Goal: Information Seeking & Learning: Compare options

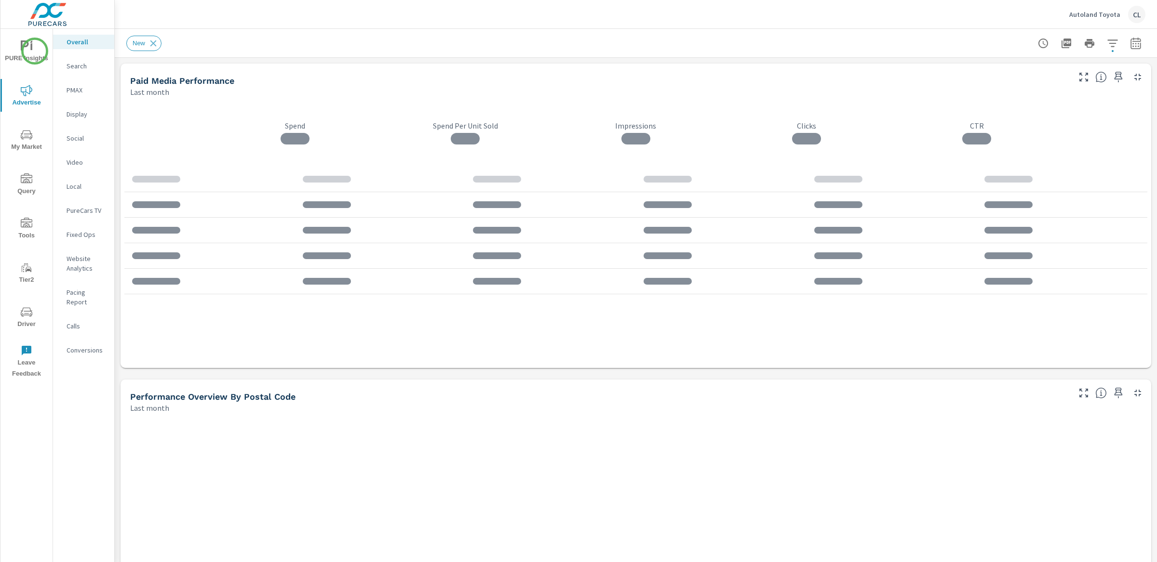
click at [33, 52] on span "PURE Insights" at bounding box center [26, 52] width 46 height 24
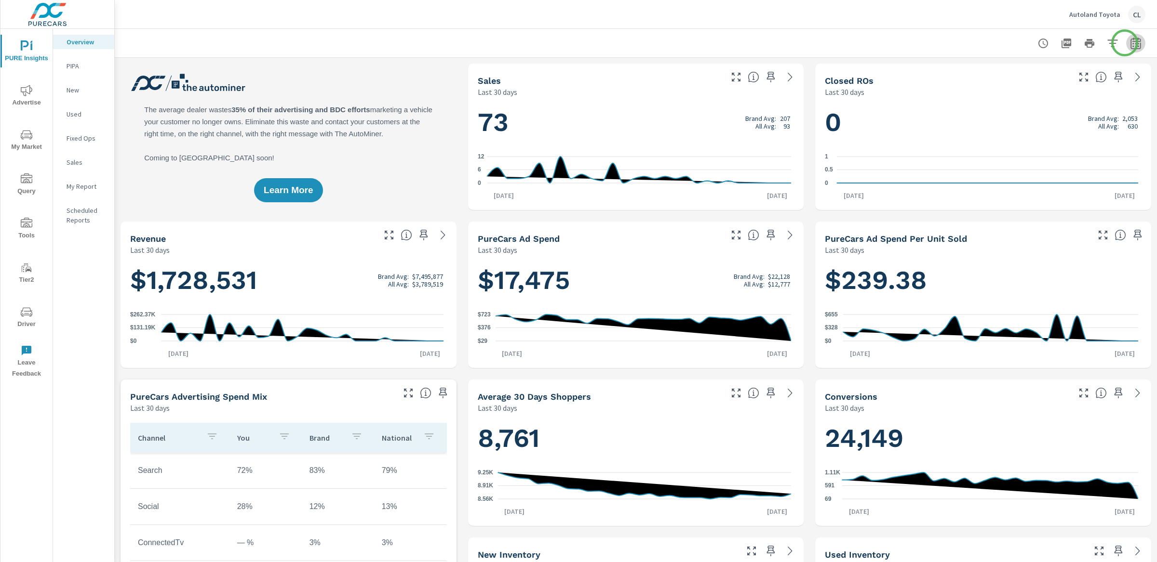
click at [1012, 43] on icon "button" at bounding box center [1136, 44] width 12 height 12
click at [1012, 85] on select "Custom [DATE] Last week Last 7 days Last 14 days Last 30 days Last 45 days Last…" at bounding box center [1049, 83] width 96 height 19
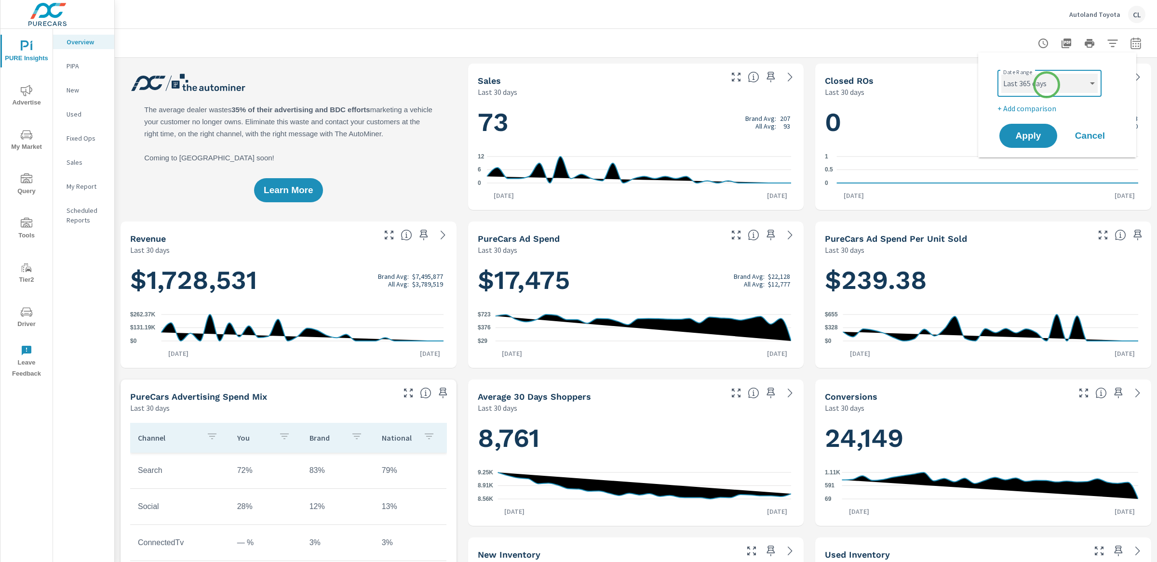
click at [1001, 74] on select "Custom Yesterday Last week Last 7 days Last 14 days Last 30 days Last 45 days L…" at bounding box center [1049, 83] width 96 height 19
click at [1012, 87] on select "Custom Yesterday Last week Last 7 days Last 14 days Last 30 days Last 45 days L…" at bounding box center [1049, 83] width 96 height 19
click at [1001, 74] on select "Custom Yesterday Last week Last 7 days Last 14 days Last 30 days Last 45 days L…" at bounding box center [1049, 83] width 96 height 19
select select "Month to date"
click at [1012, 108] on p "+ Add comparison" at bounding box center [1058, 109] width 123 height 12
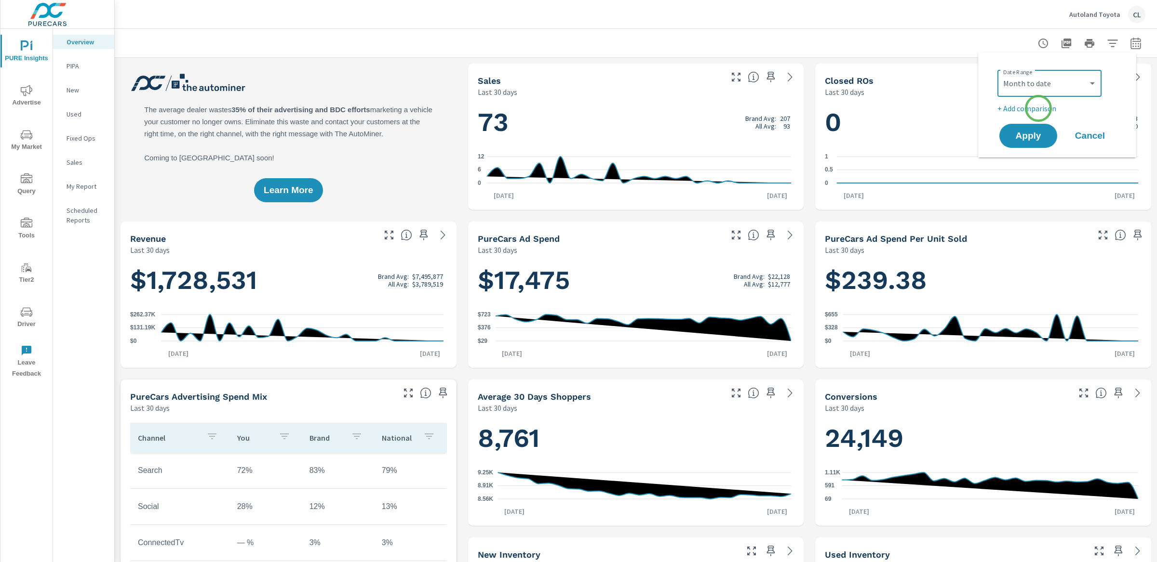
select select "Previous period"
click at [1012, 170] on button "Apply" at bounding box center [1028, 162] width 60 height 25
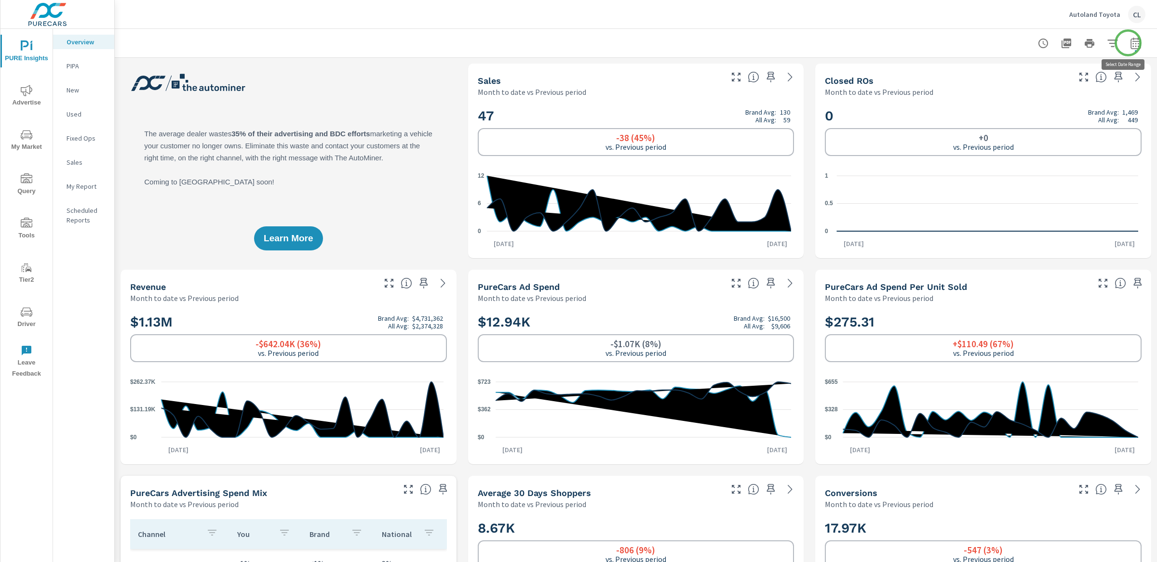
click at [1012, 43] on icon "button" at bounding box center [1136, 44] width 12 height 12
select select "Month to date"
select select "Previous period"
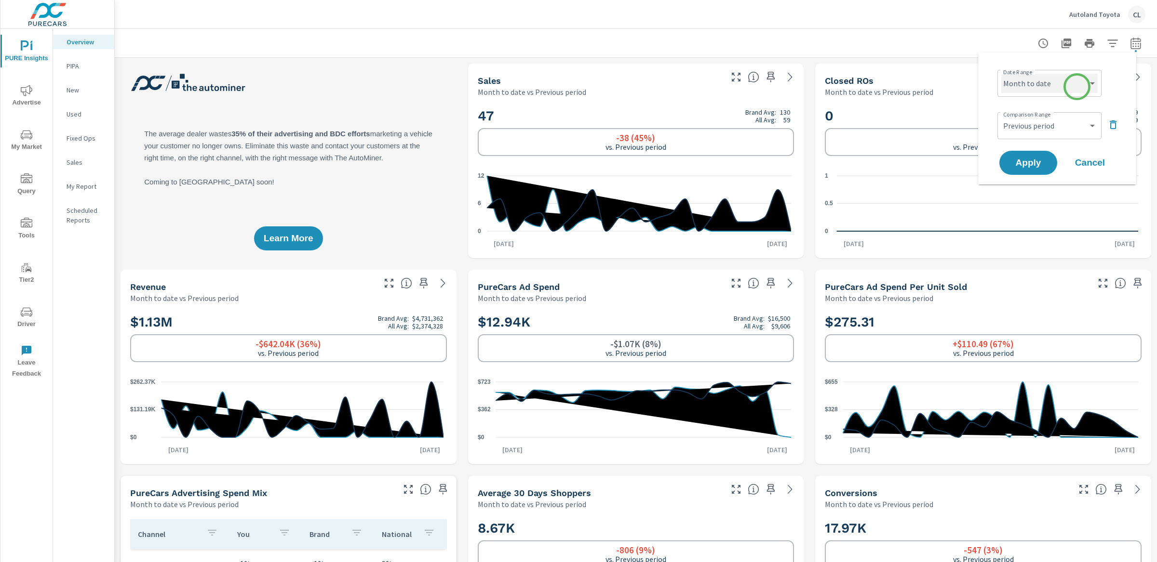
click at [1012, 85] on select "Custom Yesterday Last week Last 7 days Last 14 days Last 30 days Last 45 days L…" at bounding box center [1049, 83] width 96 height 19
click at [1001, 74] on select "Custom Yesterday Last week Last 7 days Last 14 days Last 30 days Last 45 days L…" at bounding box center [1049, 83] width 96 height 19
select select "custom"
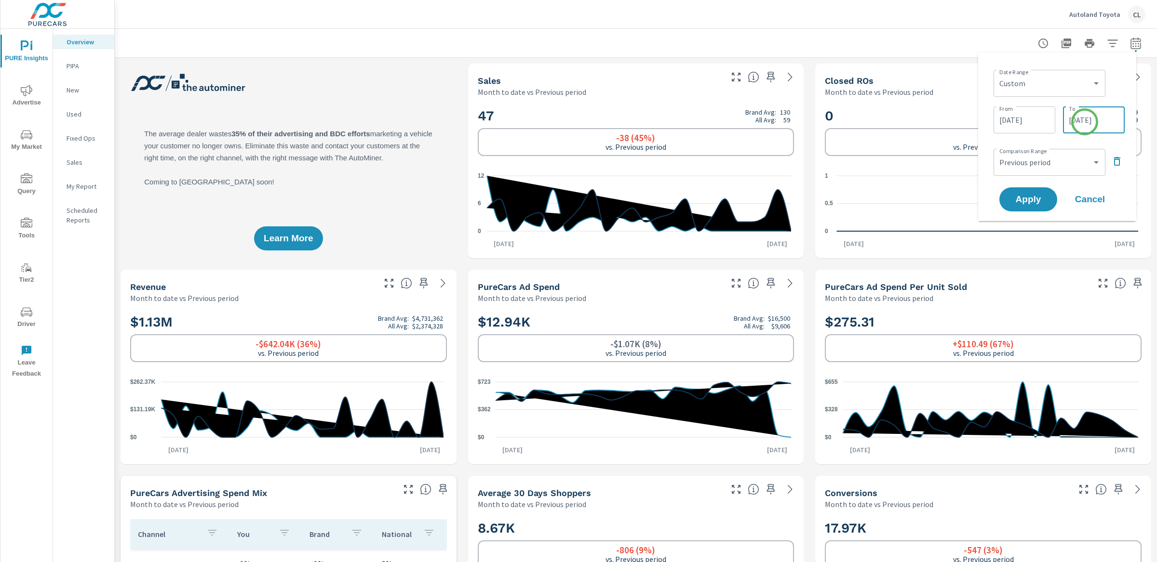
click at [1012, 122] on input "09/24/2025" at bounding box center [1094, 119] width 54 height 19
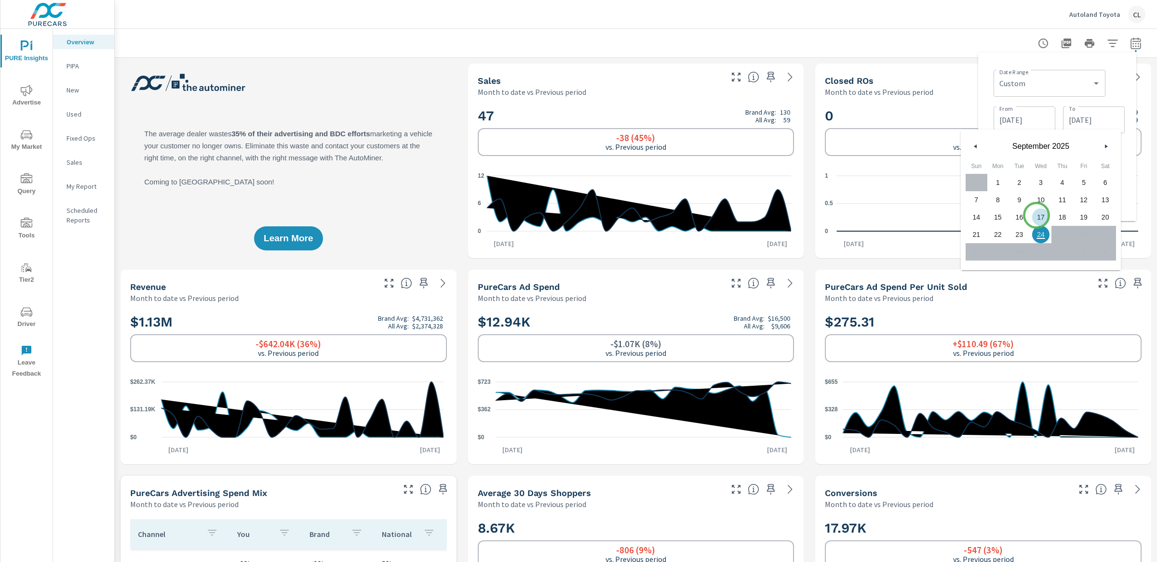
click at [1012, 216] on span "17" at bounding box center [1041, 217] width 22 height 13
type input "09/17/2025"
click at [1012, 190] on div "Date Range Custom Yesterday Last week Last 7 days Last 14 days Last 30 days Las…" at bounding box center [1057, 137] width 158 height 169
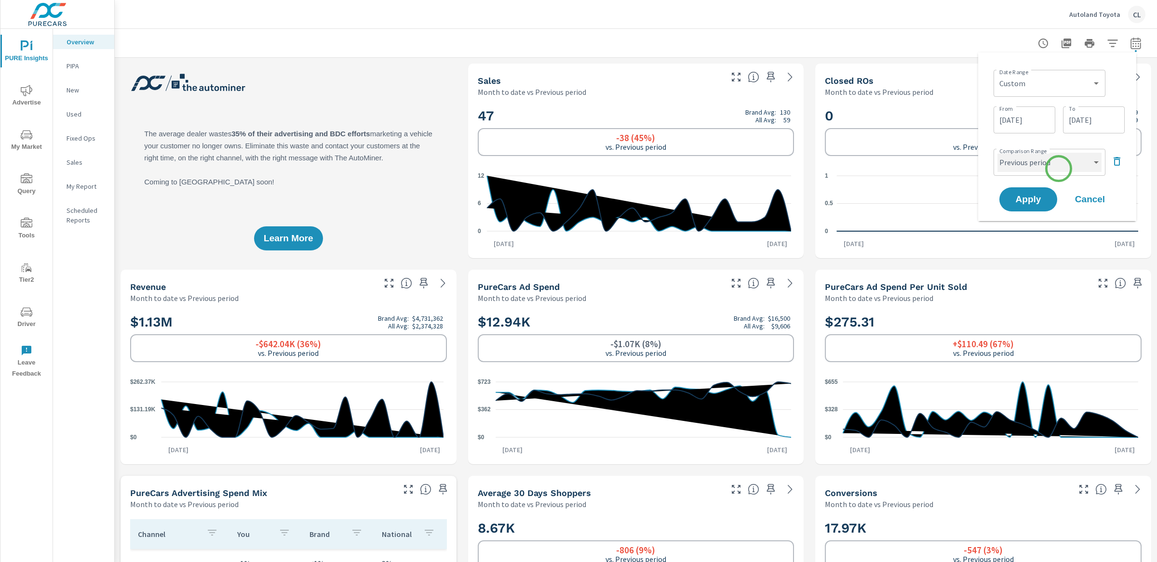
click at [1012, 167] on select "Custom Previous period Previous month Previous year" at bounding box center [1049, 162] width 104 height 19
click at [997, 153] on select "Custom Previous period Previous month Previous year" at bounding box center [1049, 162] width 104 height 19
select select "custom"
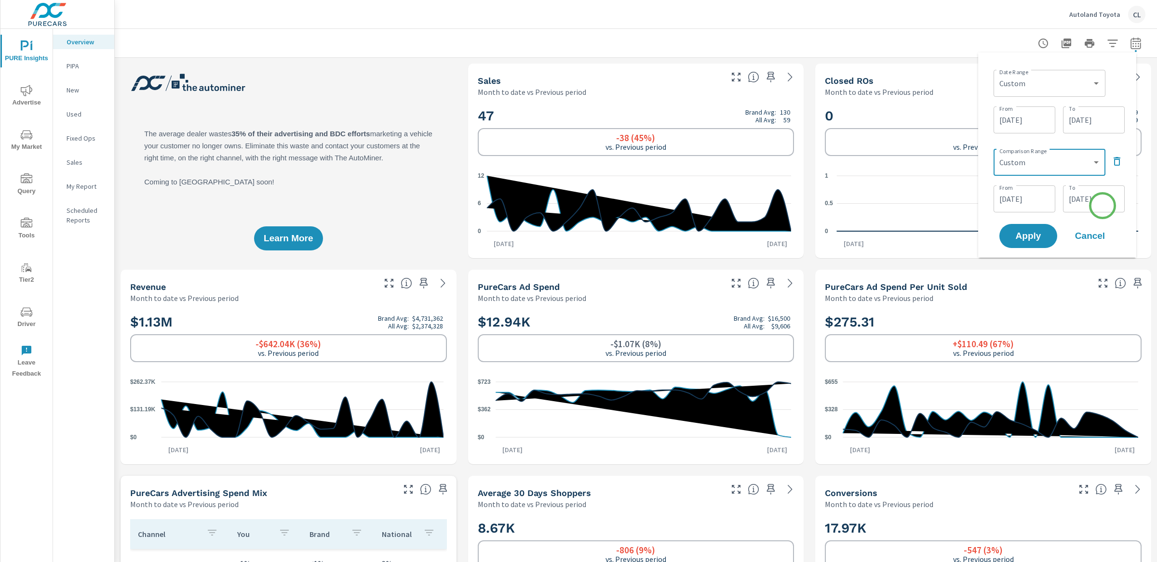
click at [1012, 205] on input "08/31/2025" at bounding box center [1094, 198] width 54 height 19
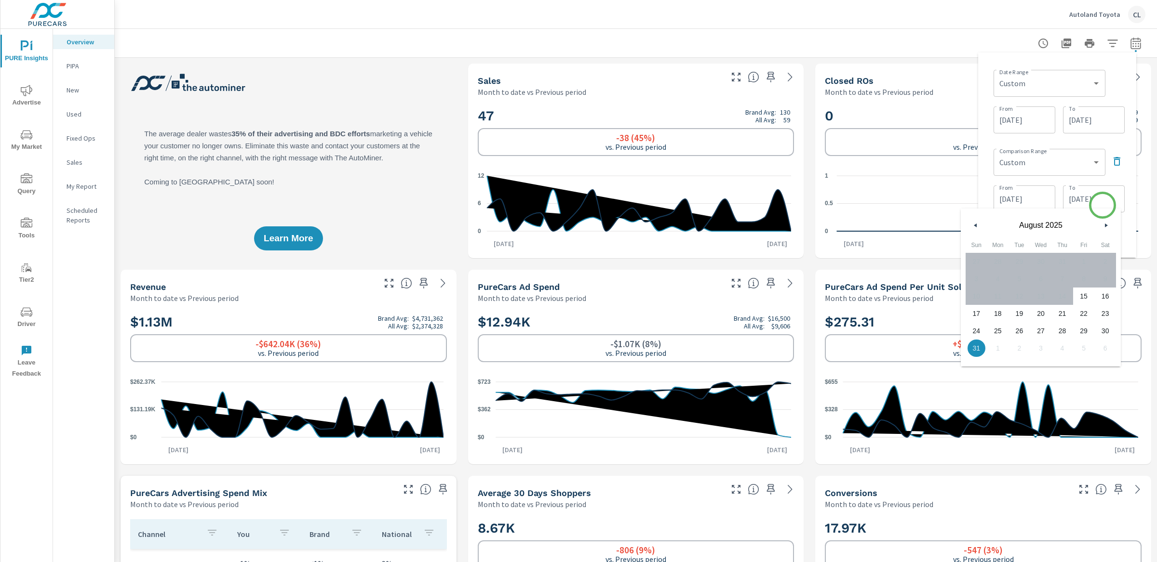
click at [1012, 205] on input "08/31/2025" at bounding box center [1094, 198] width 54 height 19
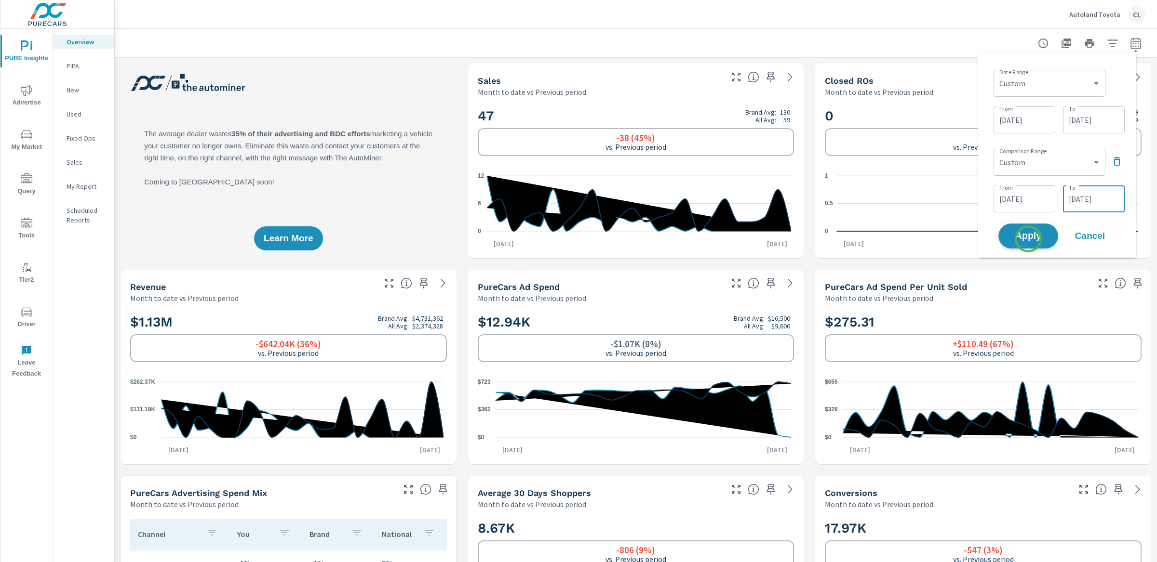
click at [1012, 239] on span "Apply" at bounding box center [1028, 236] width 40 height 9
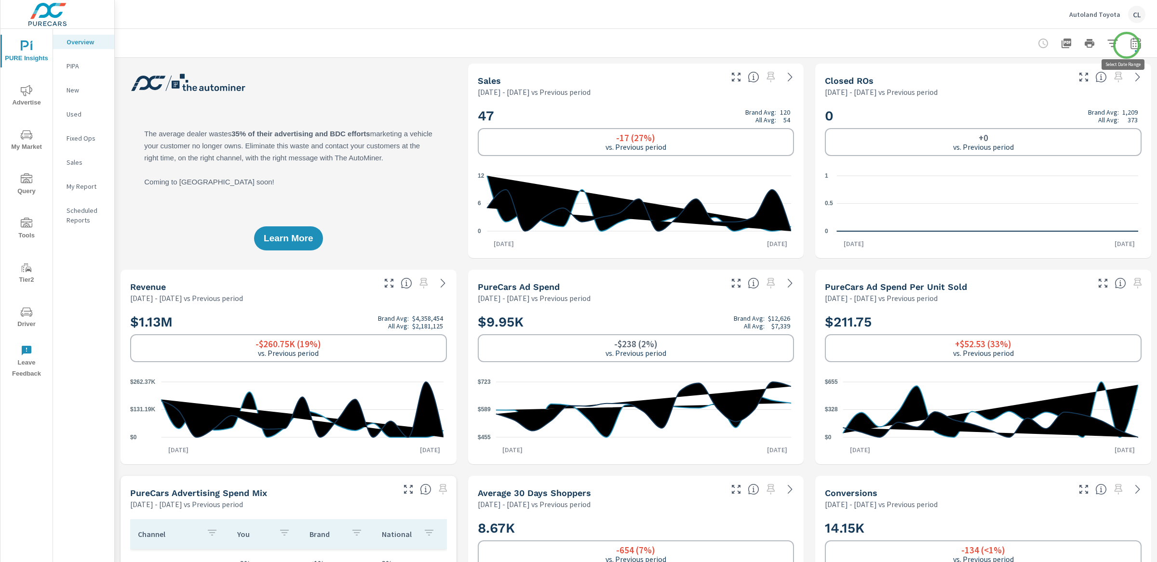
click at [1012, 45] on icon "button" at bounding box center [1135, 45] width 6 height 4
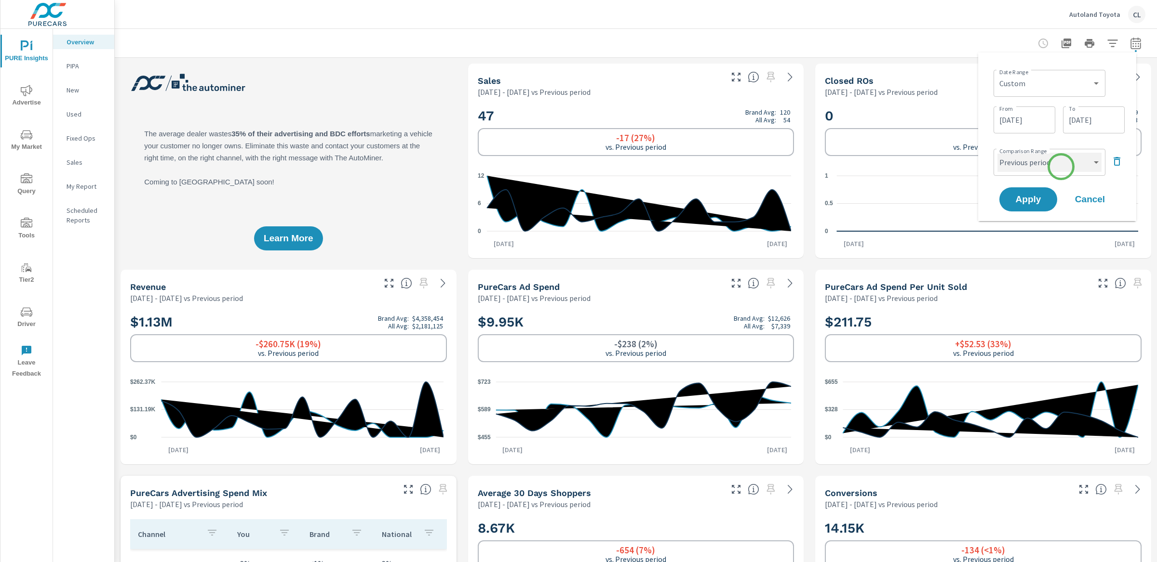
click at [1012, 167] on select "Custom Previous period Previous month Previous year" at bounding box center [1049, 162] width 104 height 19
click at [997, 153] on select "Custom Previous period Previous month Previous year" at bounding box center [1049, 162] width 104 height 19
select select "Previous year"
click at [1012, 196] on span "Apply" at bounding box center [1028, 199] width 40 height 9
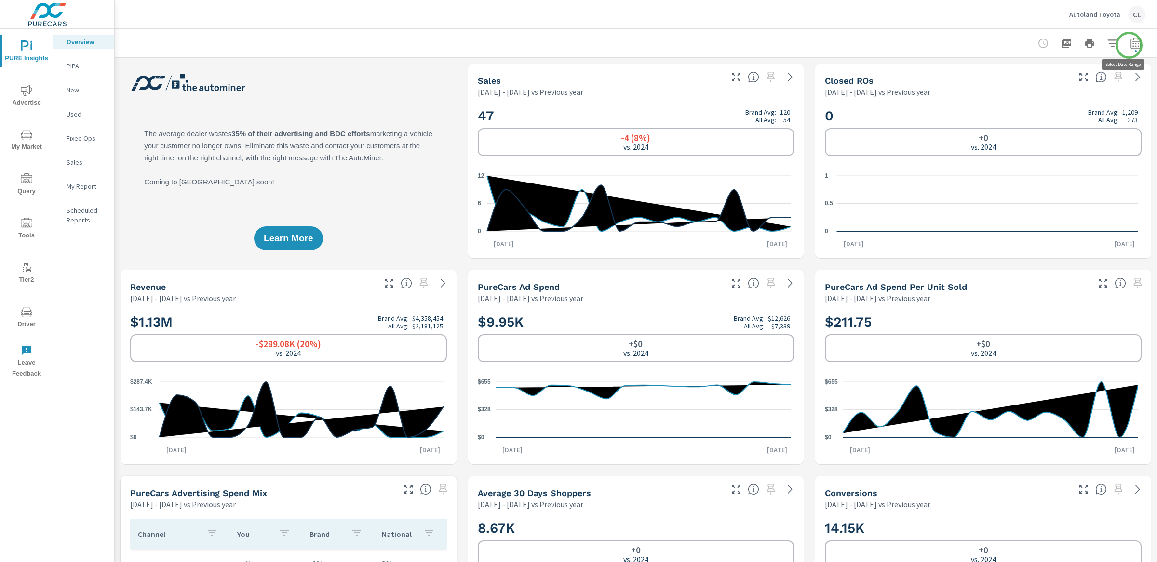
click at [1012, 45] on icon "button" at bounding box center [1135, 45] width 6 height 4
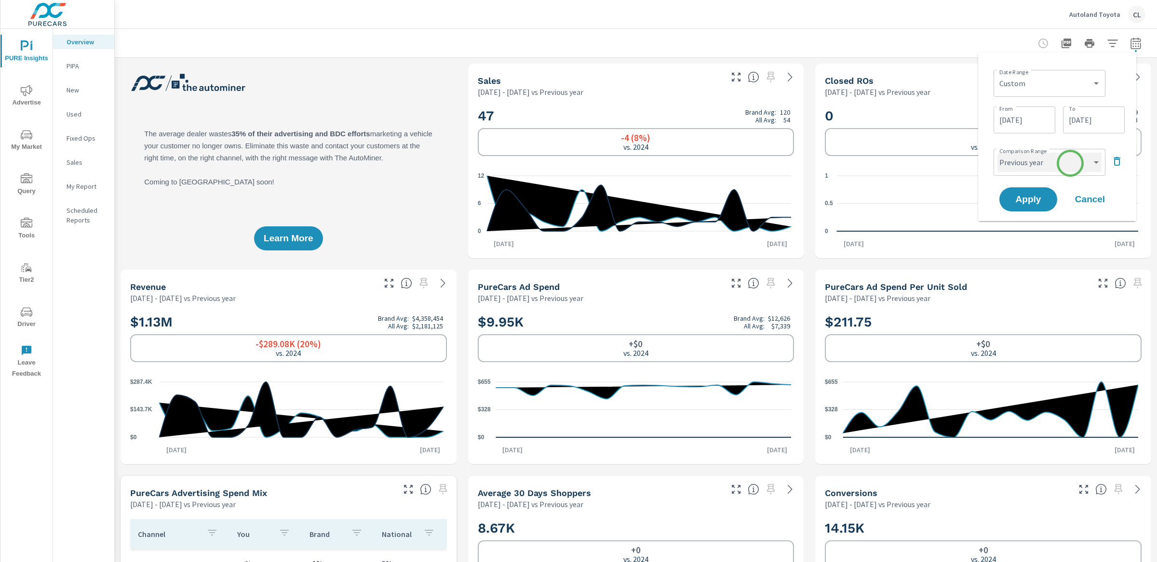
click at [1012, 163] on select "Custom Previous period Previous month Previous year" at bounding box center [1049, 162] width 104 height 19
click at [997, 153] on select "Custom Previous period Previous month Previous year" at bounding box center [1049, 162] width 104 height 19
click at [1012, 160] on select "Custom Previous period Previous month Previous year" at bounding box center [1049, 162] width 104 height 19
click at [997, 153] on select "Custom Previous period Previous month Previous year" at bounding box center [1049, 162] width 104 height 19
select select "custom"
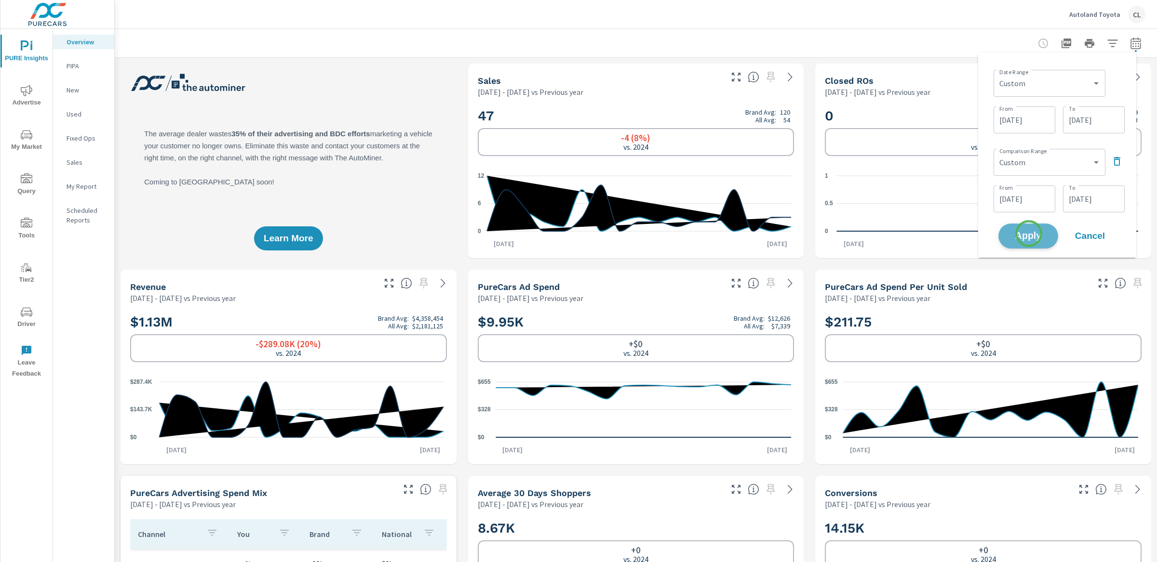
click at [1012, 234] on span "Apply" at bounding box center [1028, 236] width 40 height 9
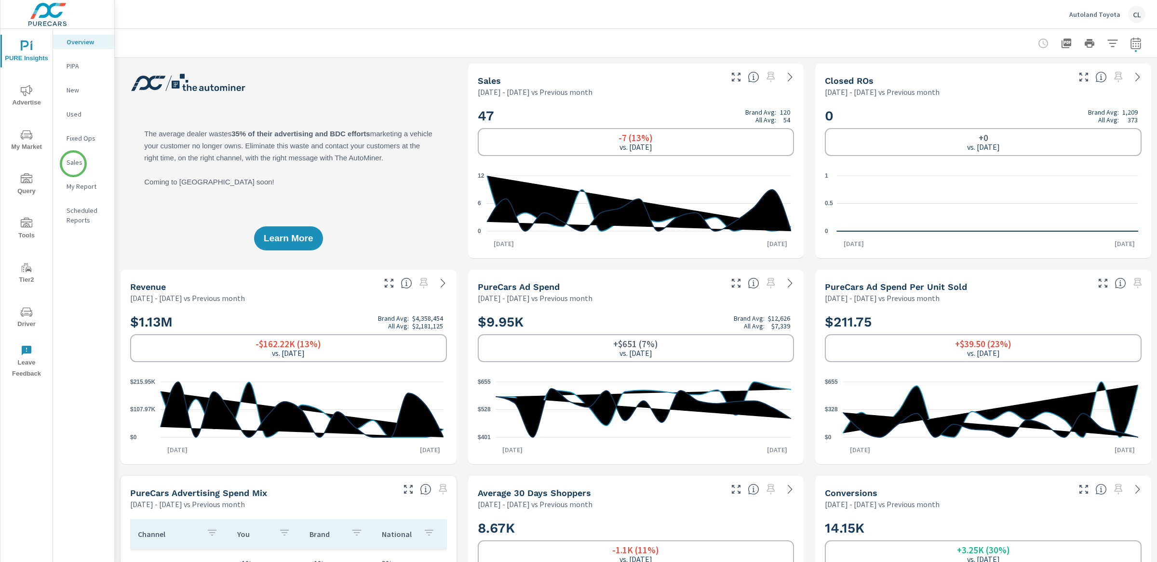
click at [73, 164] on p "Sales" at bounding box center [87, 163] width 40 height 10
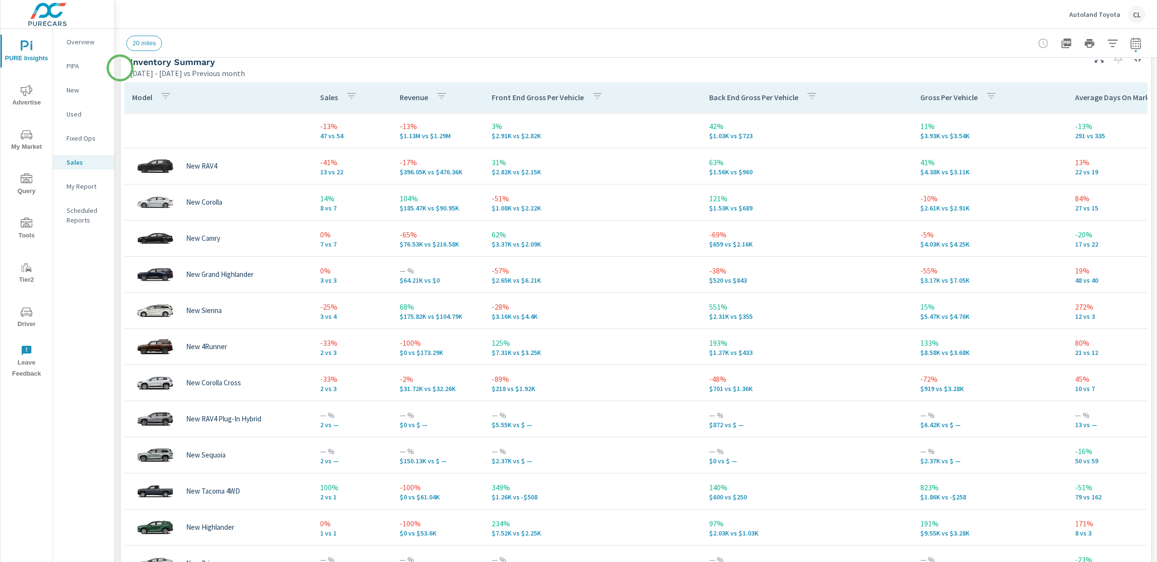
scroll to position [415, 0]
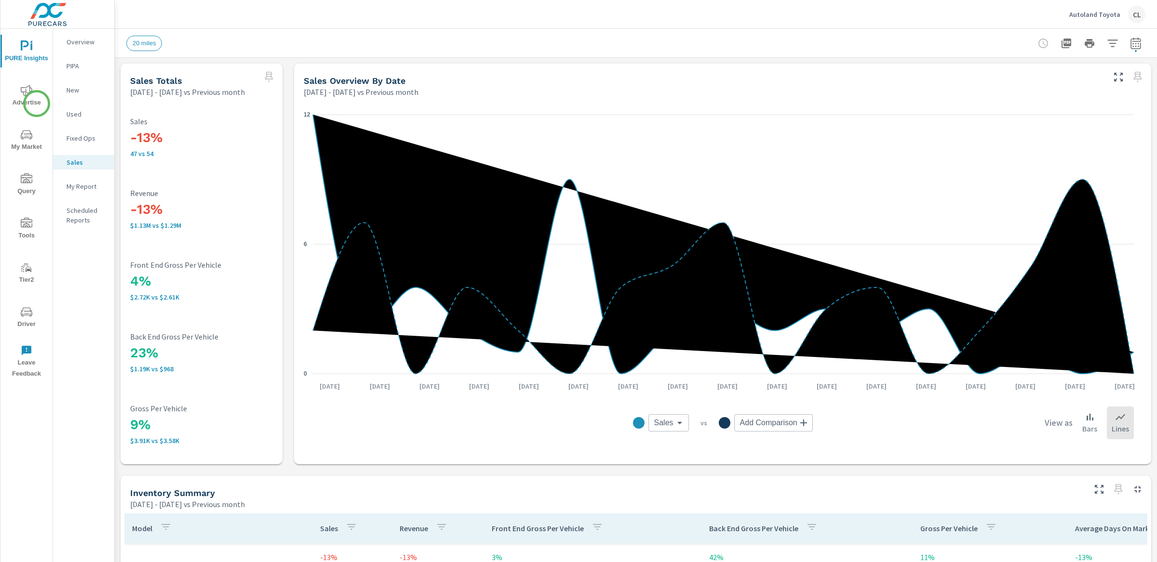
click at [20, 99] on span "Advertise" at bounding box center [26, 97] width 46 height 24
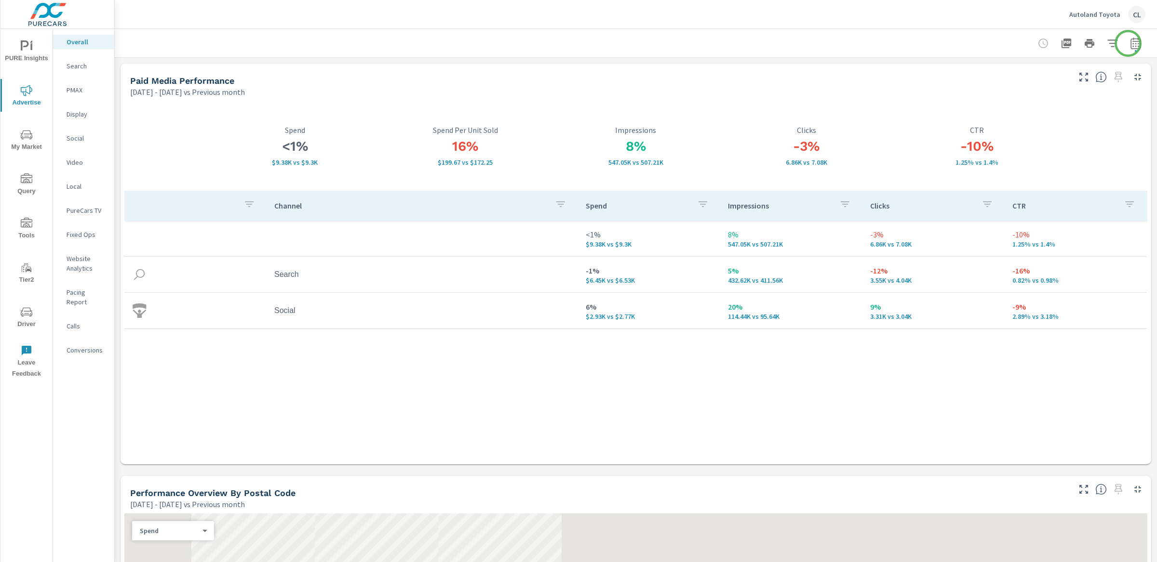
click at [1132, 43] on icon "button" at bounding box center [1135, 45] width 6 height 4
select select "Previous month"
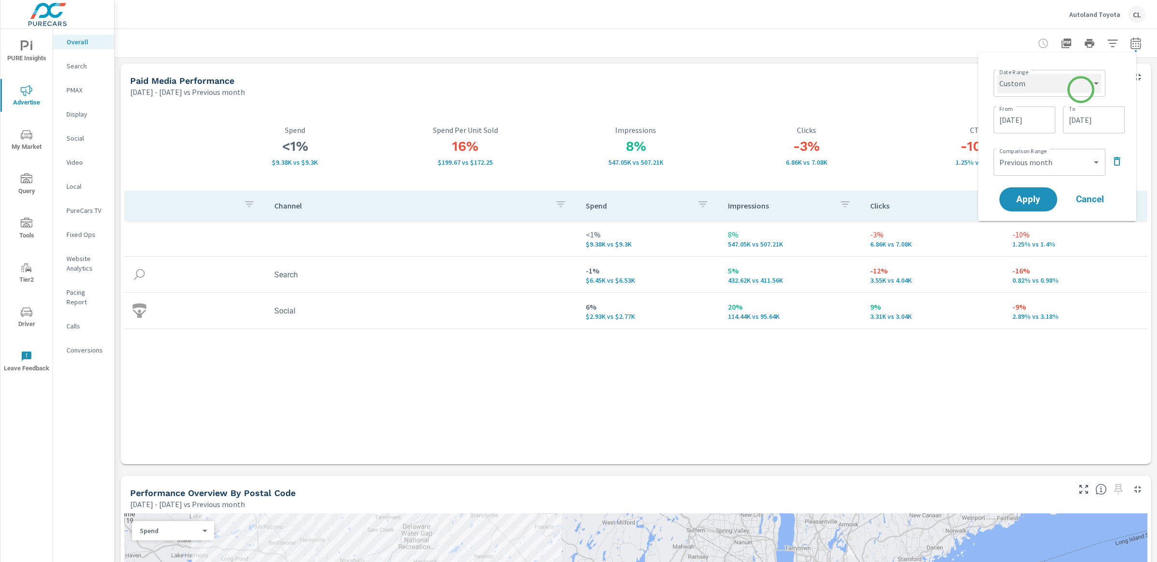
click at [1081, 88] on select "Custom [DATE] Last week Last 7 days Last 14 days Last 30 days Last 45 days Last…" at bounding box center [1049, 83] width 104 height 19
click at [997, 74] on select "Custom [DATE] Last week Last 7 days Last 14 days Last 30 days Last 45 days Last…" at bounding box center [1049, 83] width 104 height 19
select select "Month to date"
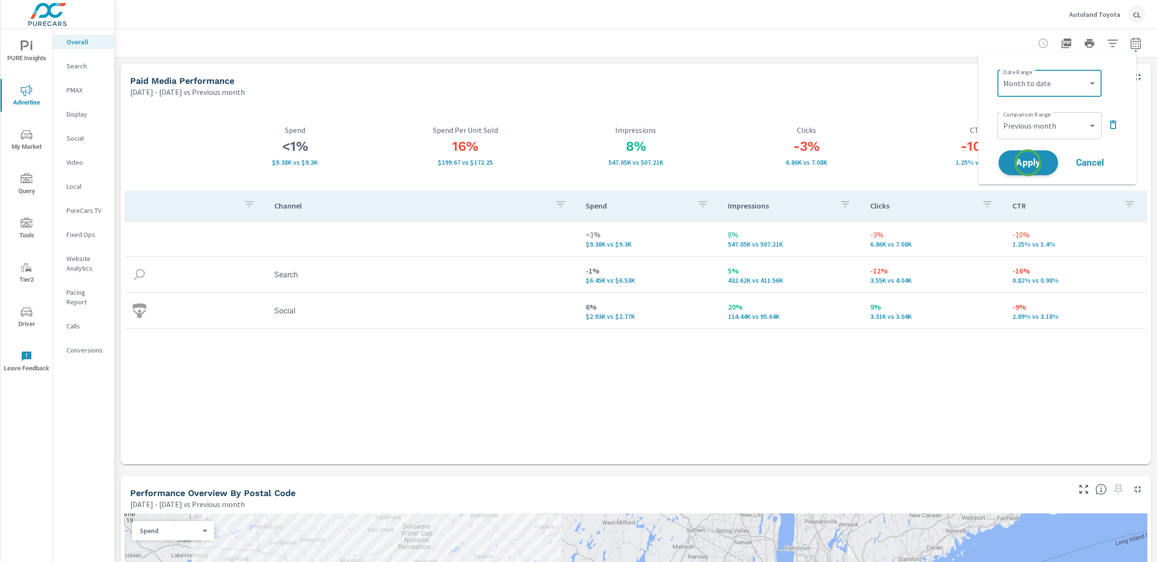
click at [1028, 163] on span "Apply" at bounding box center [1028, 163] width 40 height 9
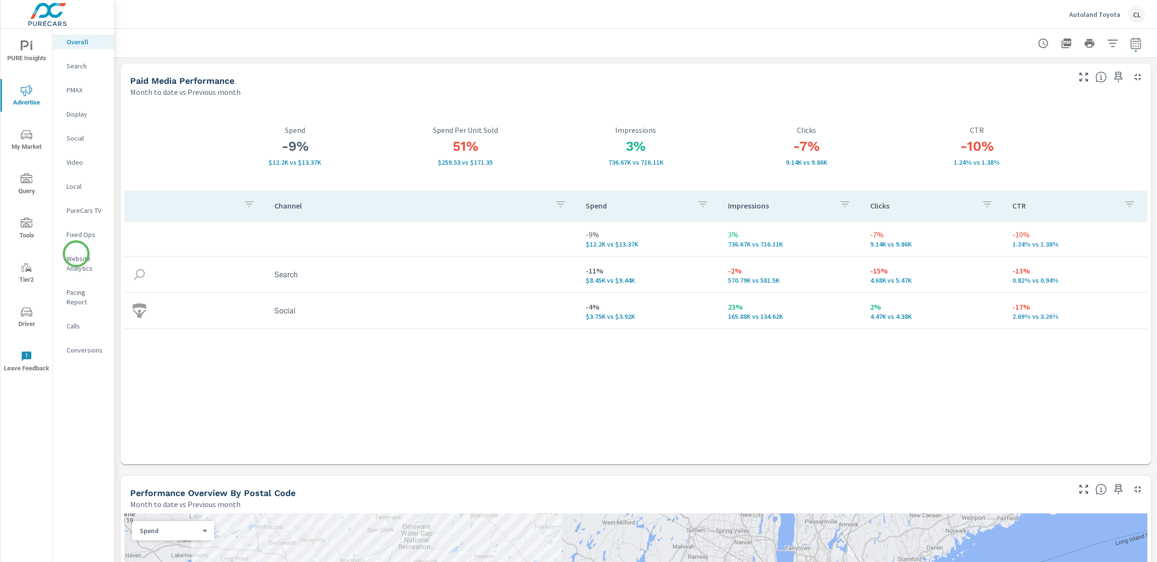
click at [76, 254] on p "Website Analytics" at bounding box center [87, 263] width 40 height 19
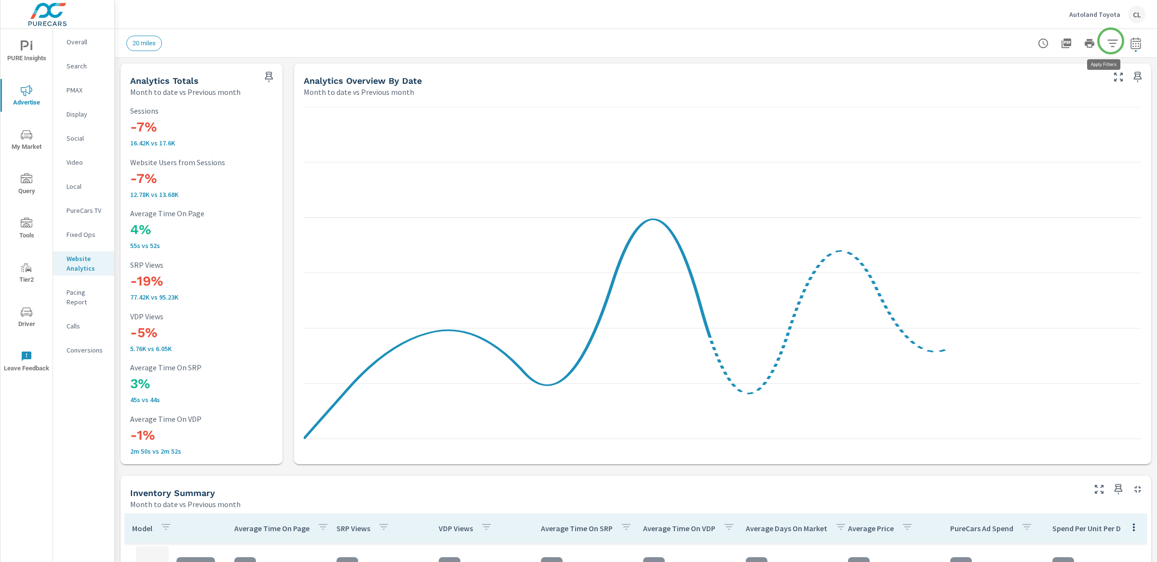
click at [1109, 42] on button "button" at bounding box center [1112, 43] width 19 height 19
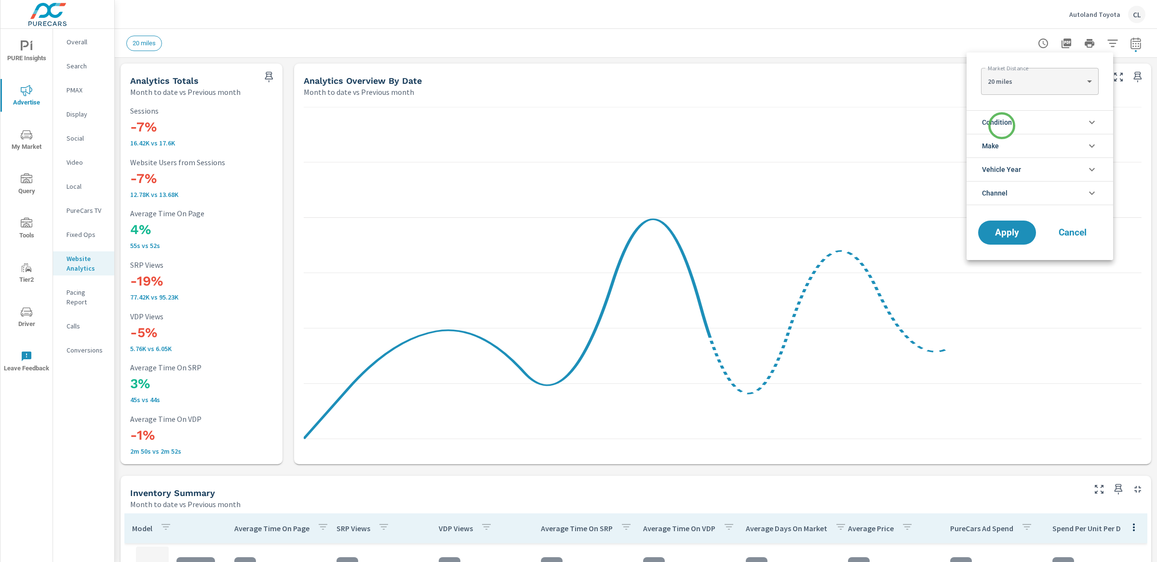
click at [1001, 126] on span "Condition" at bounding box center [997, 122] width 30 height 23
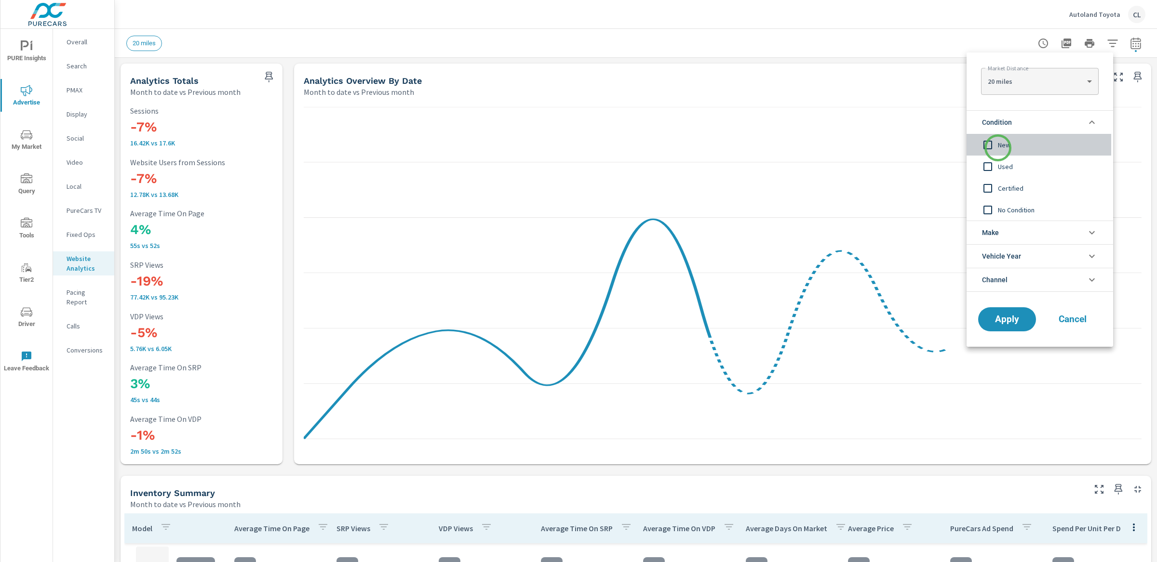
click at [998, 148] on span "New" at bounding box center [1051, 145] width 106 height 12
click at [1001, 233] on li "Make" at bounding box center [1039, 233] width 147 height 24
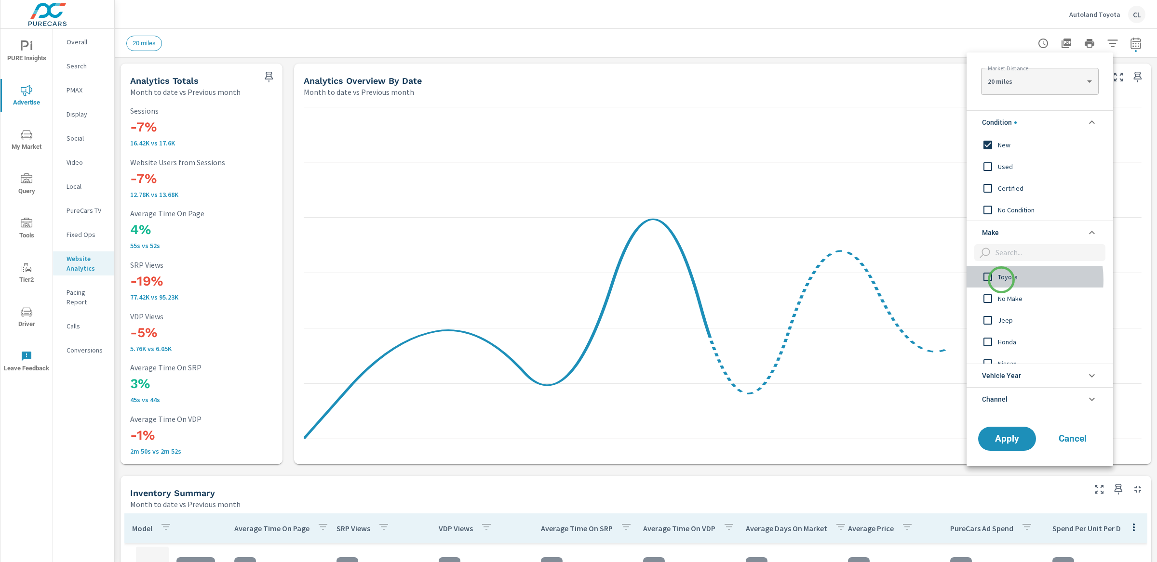
click at [1001, 280] on span "Toyota" at bounding box center [1051, 277] width 106 height 12
click at [1010, 440] on span "Apply" at bounding box center [1007, 438] width 40 height 9
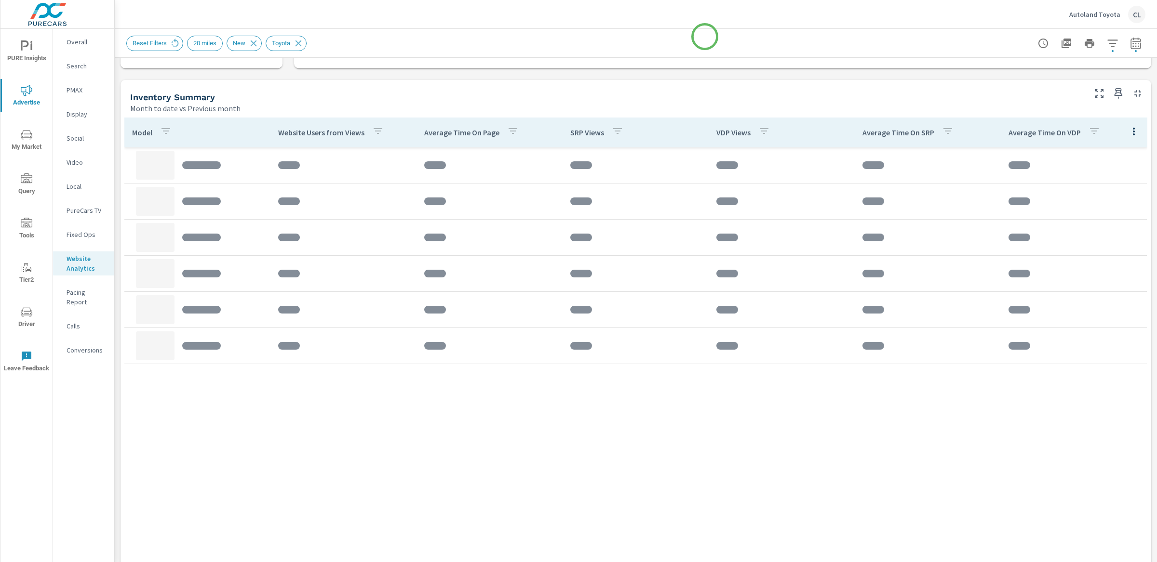
scroll to position [331, 0]
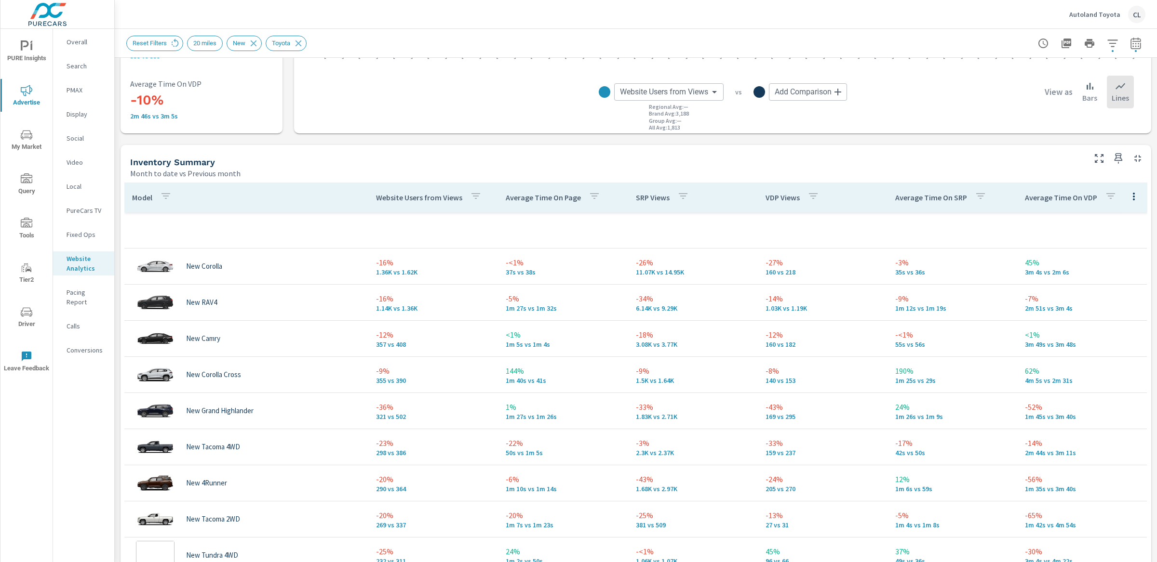
scroll to position [36, 0]
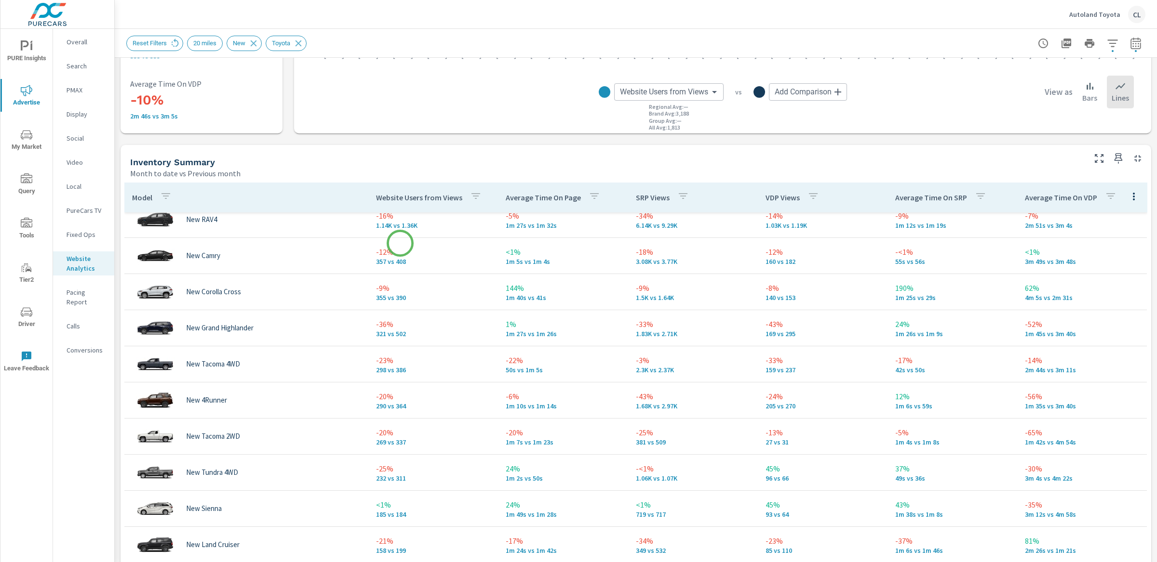
scroll to position [25, 0]
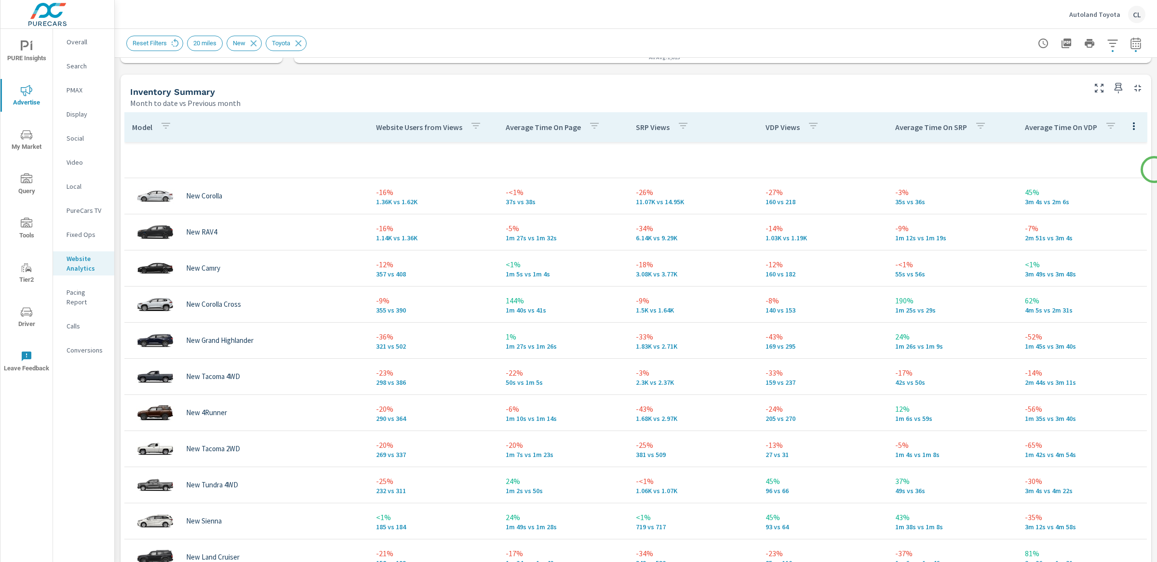
scroll to position [412, 0]
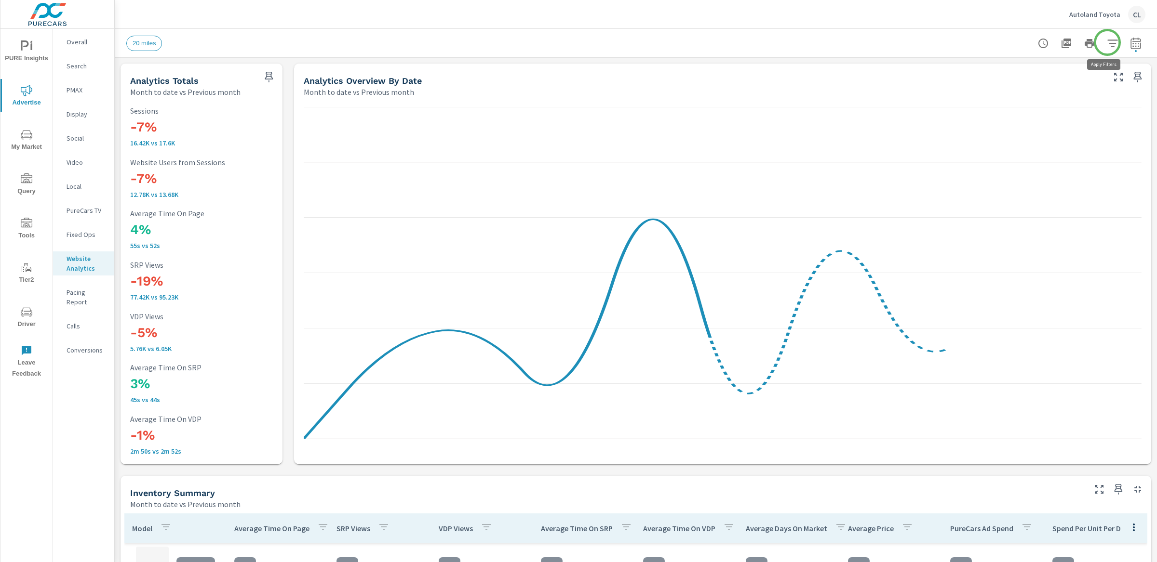
click at [1107, 42] on icon "button" at bounding box center [1113, 44] width 12 height 12
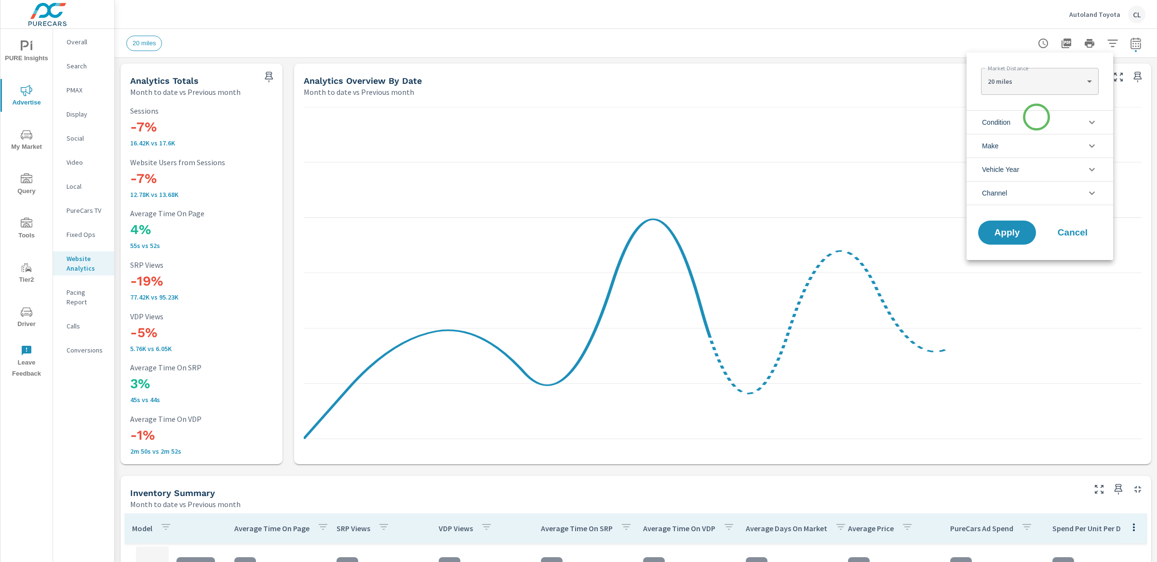
click at [1036, 117] on li "Condition" at bounding box center [1039, 122] width 147 height 24
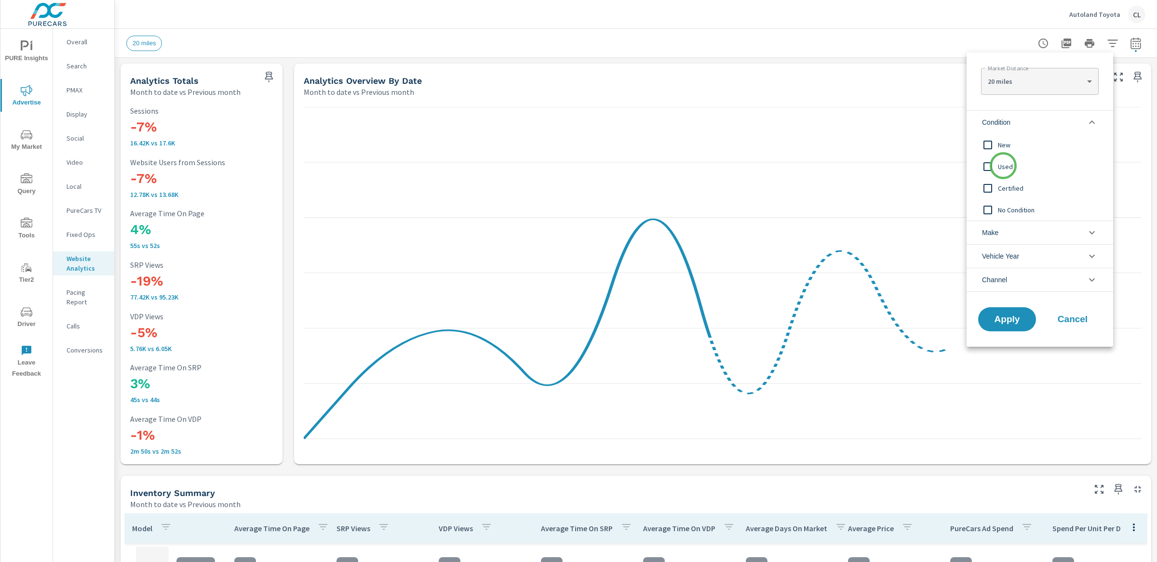
click at [1003, 166] on span "Used" at bounding box center [1051, 167] width 106 height 12
click at [1020, 320] on span "Apply" at bounding box center [1007, 319] width 40 height 9
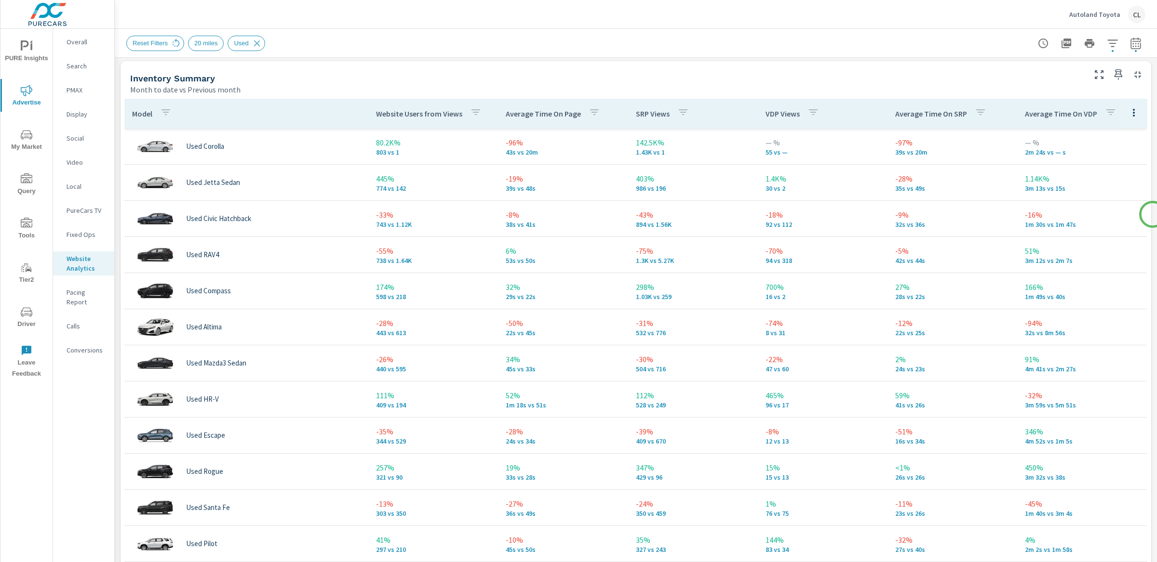
scroll to position [413, 0]
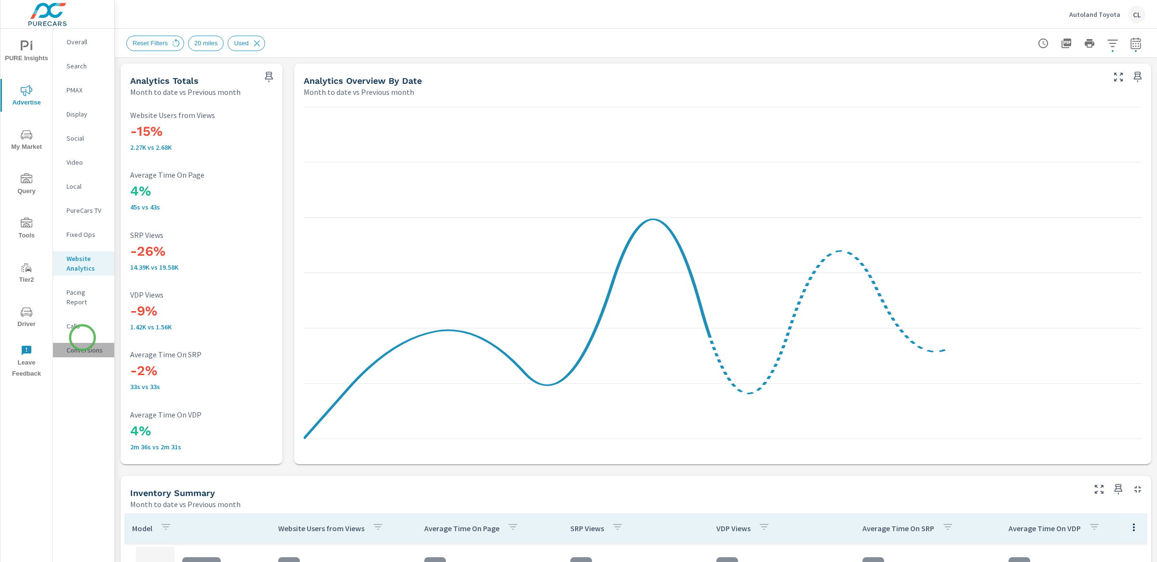
click at [82, 346] on p "Conversions" at bounding box center [87, 351] width 40 height 10
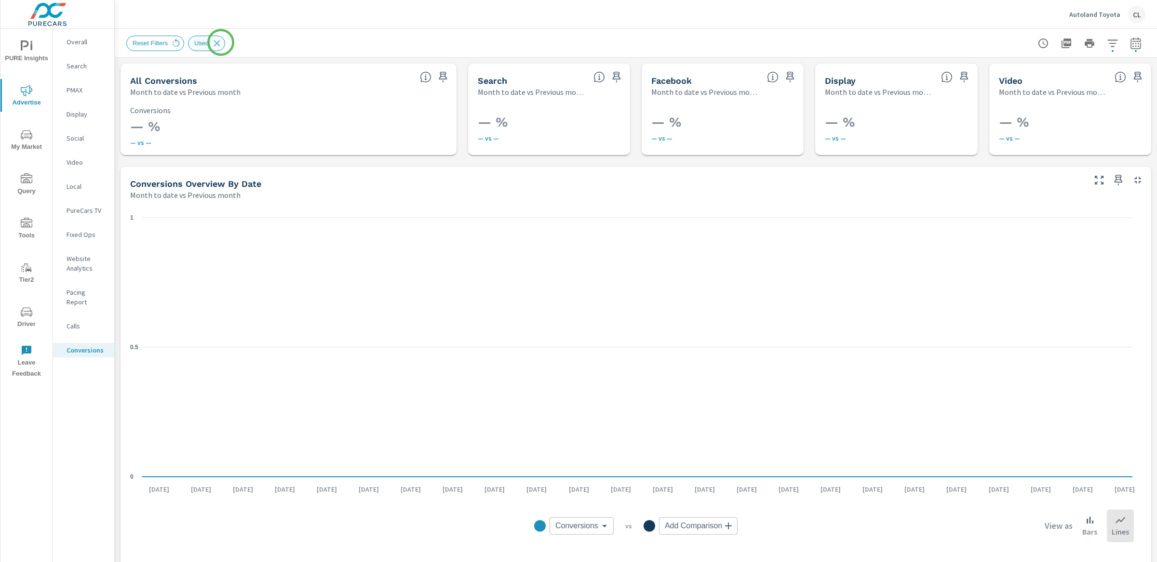
drag, startPoint x: 221, startPoint y: 42, endPoint x: 232, endPoint y: 46, distance: 12.2
click at [221, 42] on icon at bounding box center [217, 43] width 11 height 11
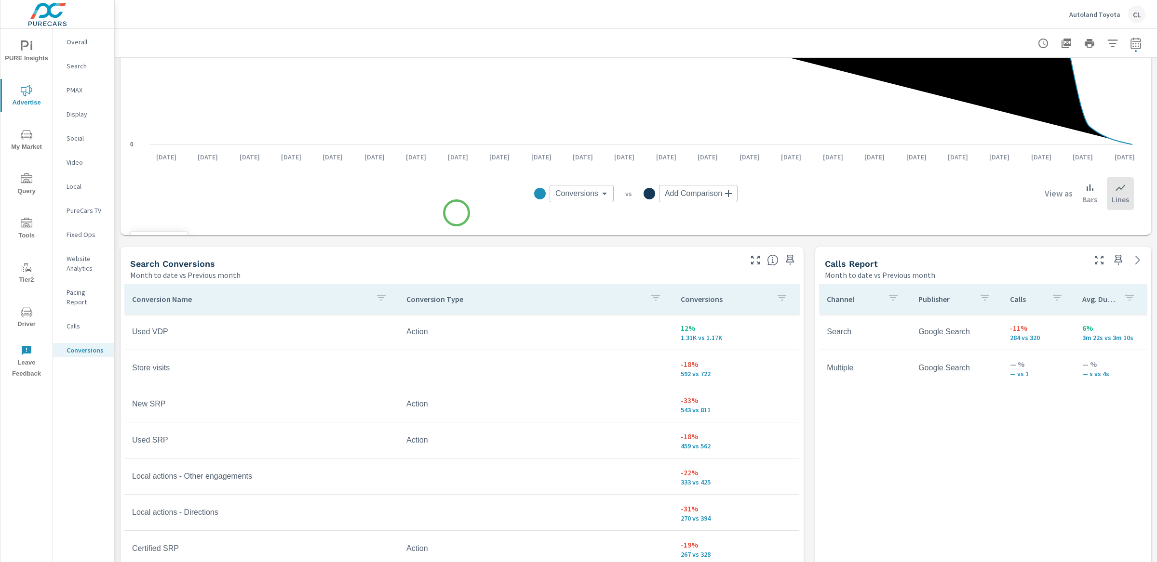
scroll to position [446, 0]
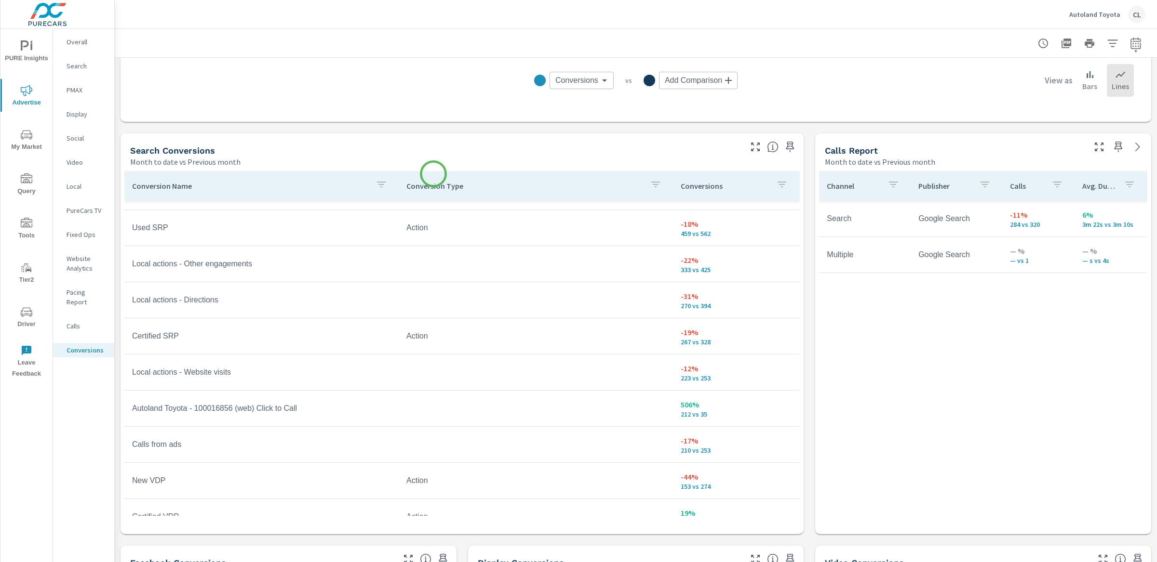
scroll to position [40, 0]
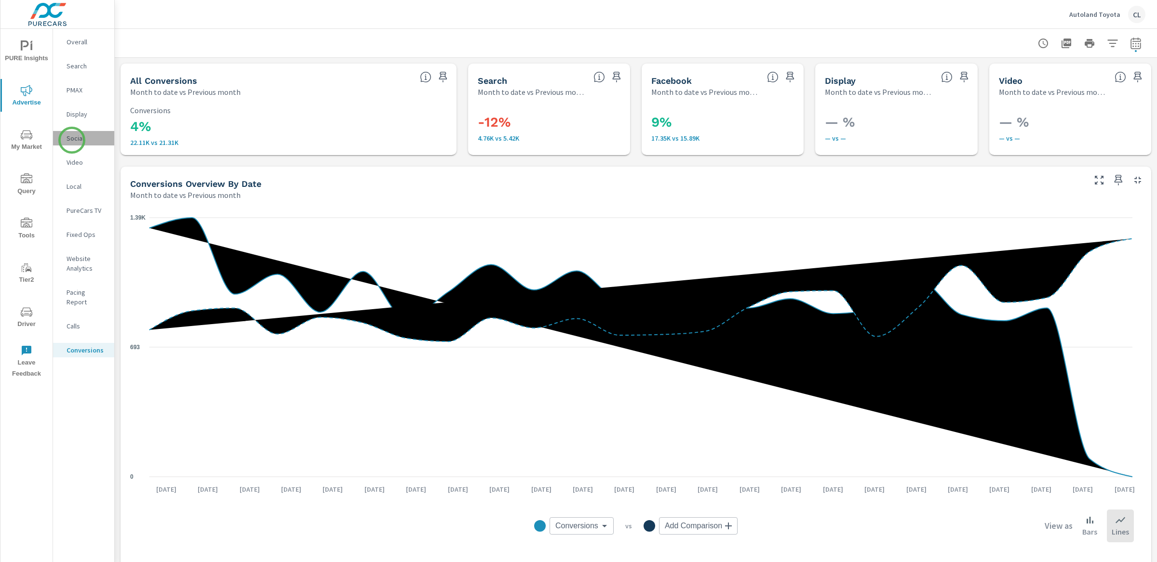
click at [72, 140] on p "Social" at bounding box center [87, 138] width 40 height 10
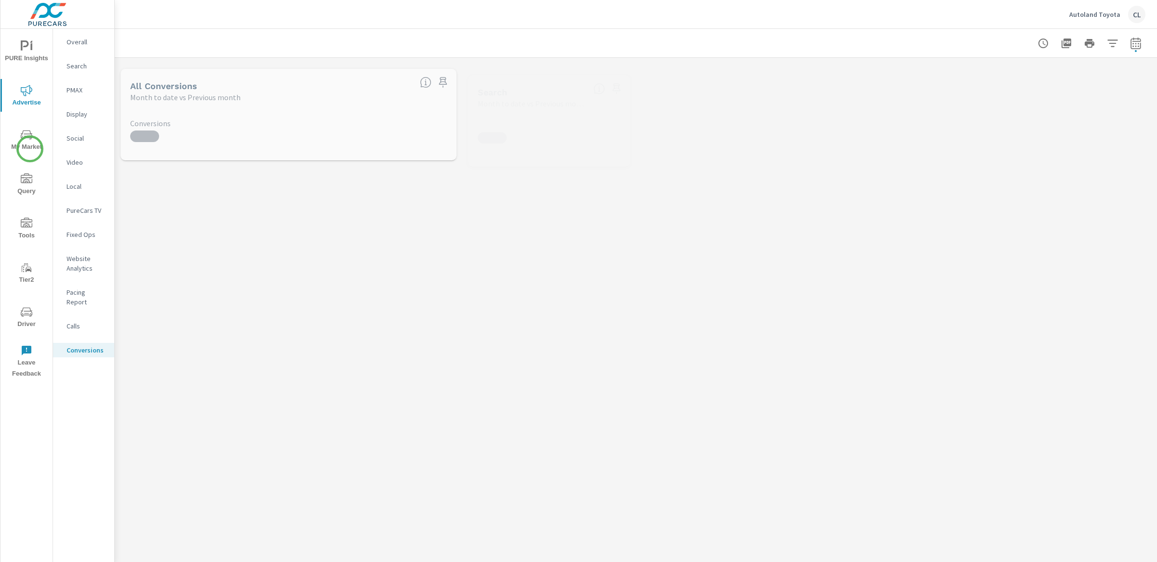
click at [26, 142] on span "My Market" at bounding box center [26, 141] width 46 height 24
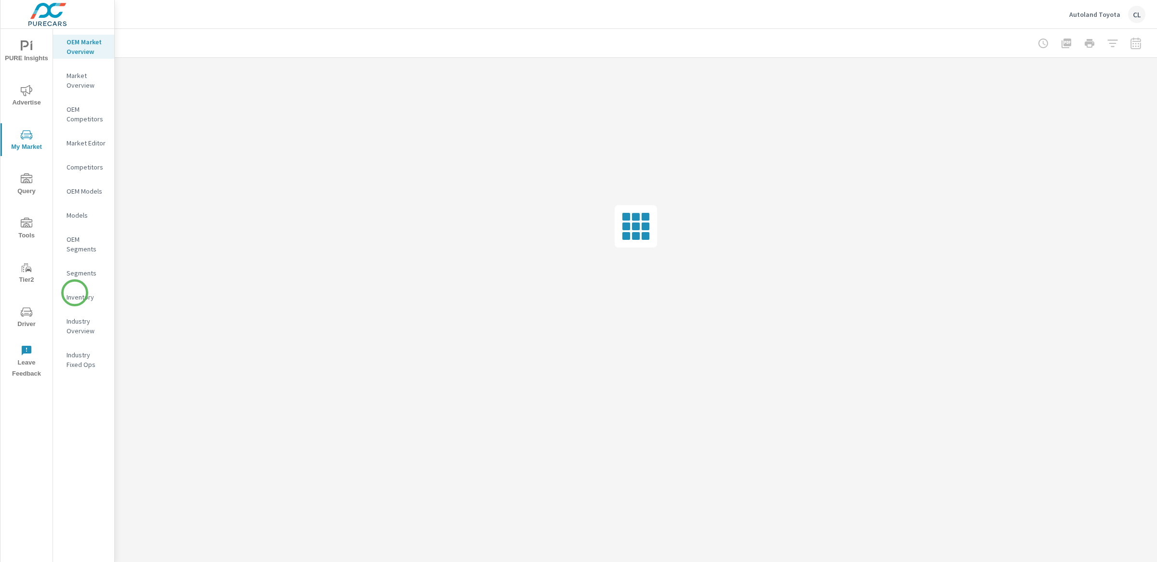
click at [75, 293] on p "Inventory" at bounding box center [87, 298] width 40 height 10
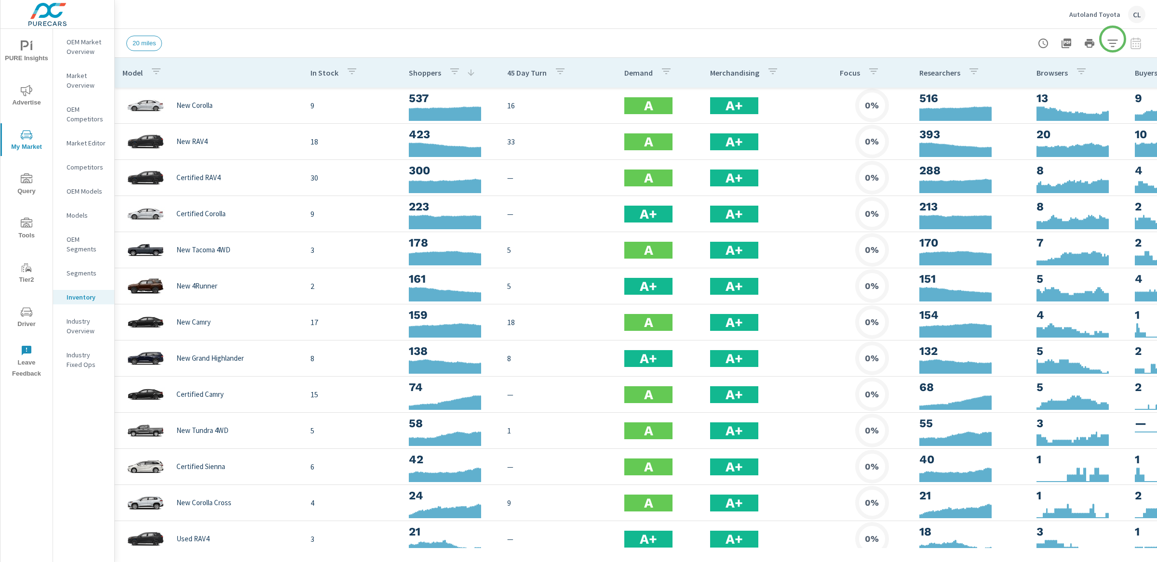
click at [1113, 40] on icon "button" at bounding box center [1113, 44] width 12 height 12
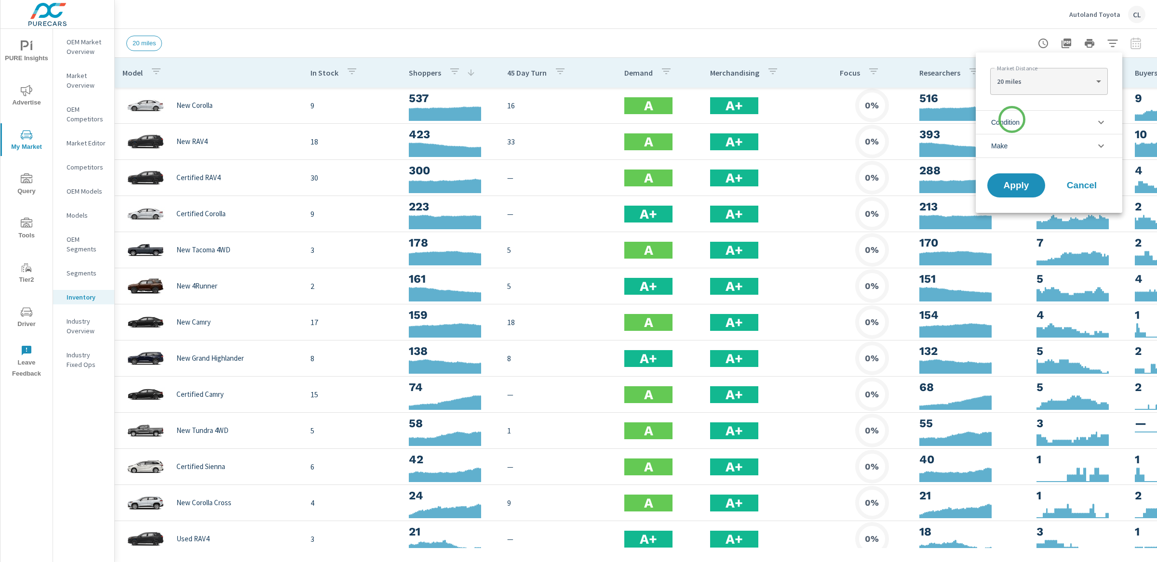
click at [1012, 120] on span "Condition" at bounding box center [1005, 122] width 28 height 23
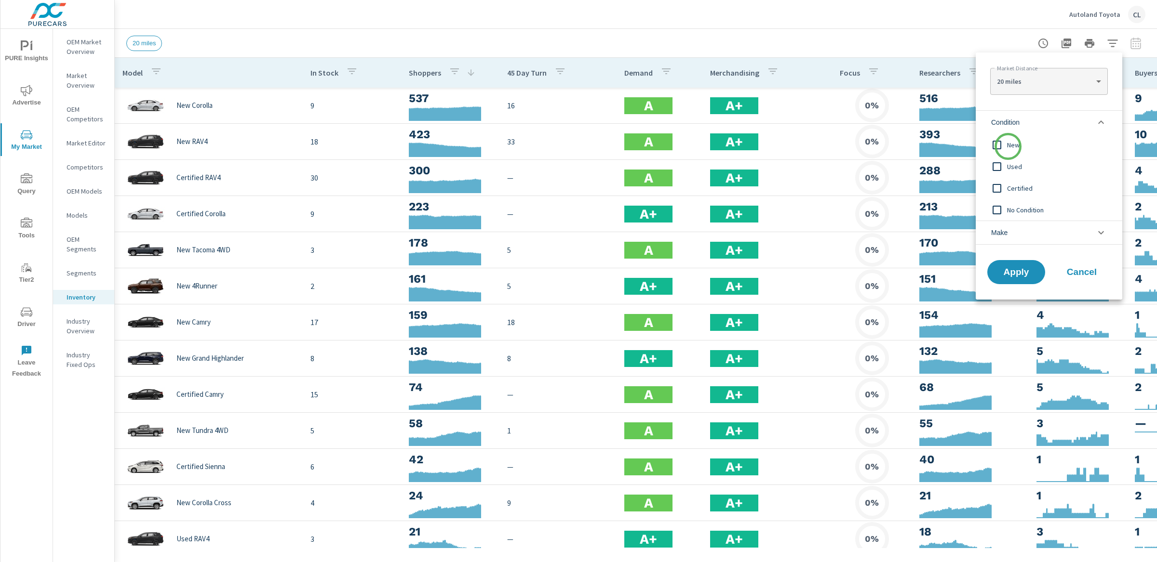
click at [1008, 147] on span "New" at bounding box center [1060, 145] width 106 height 12
click at [1004, 234] on span "Make" at bounding box center [999, 232] width 16 height 23
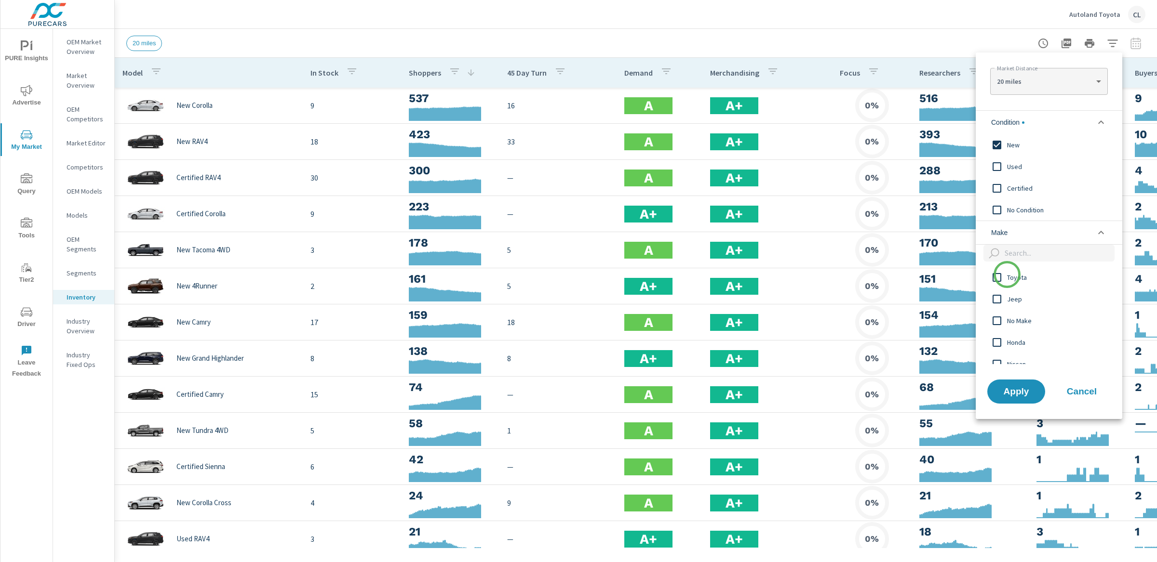
click at [1008, 283] on div "Toyota" at bounding box center [1047, 278] width 145 height 22
click at [1019, 393] on span "Apply" at bounding box center [1016, 391] width 40 height 9
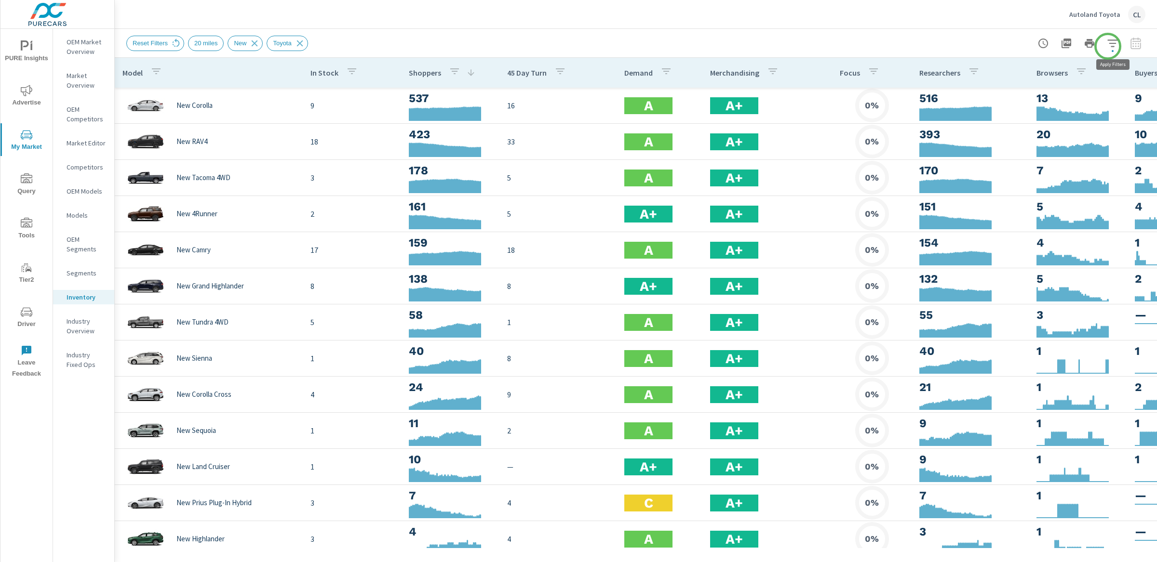
click at [1113, 40] on icon "button" at bounding box center [1113, 44] width 12 height 12
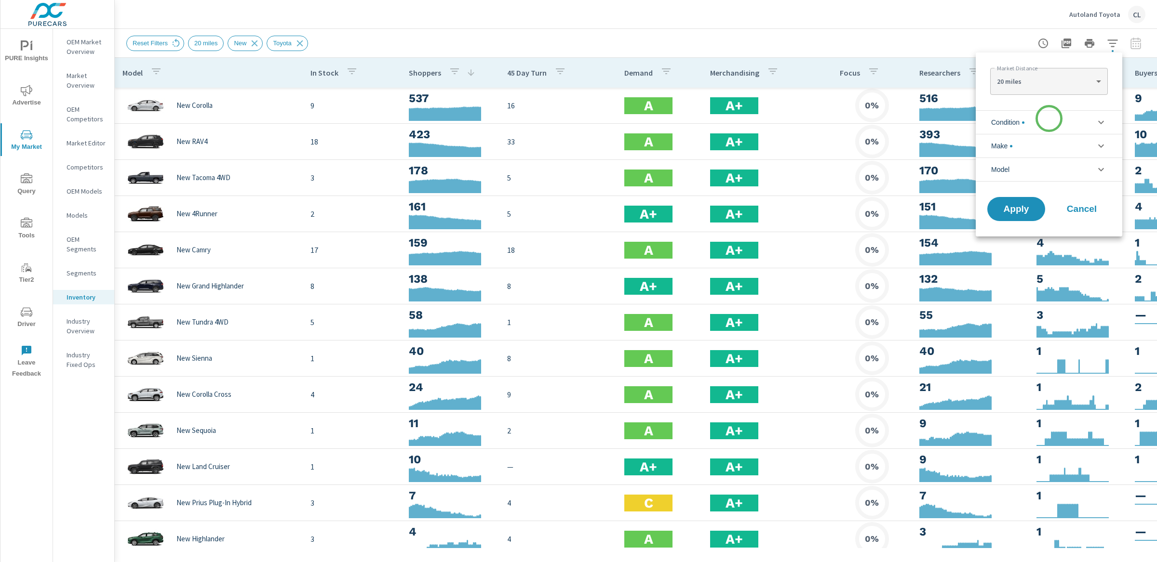
click at [1049, 119] on li "Condition" at bounding box center [1048, 122] width 147 height 24
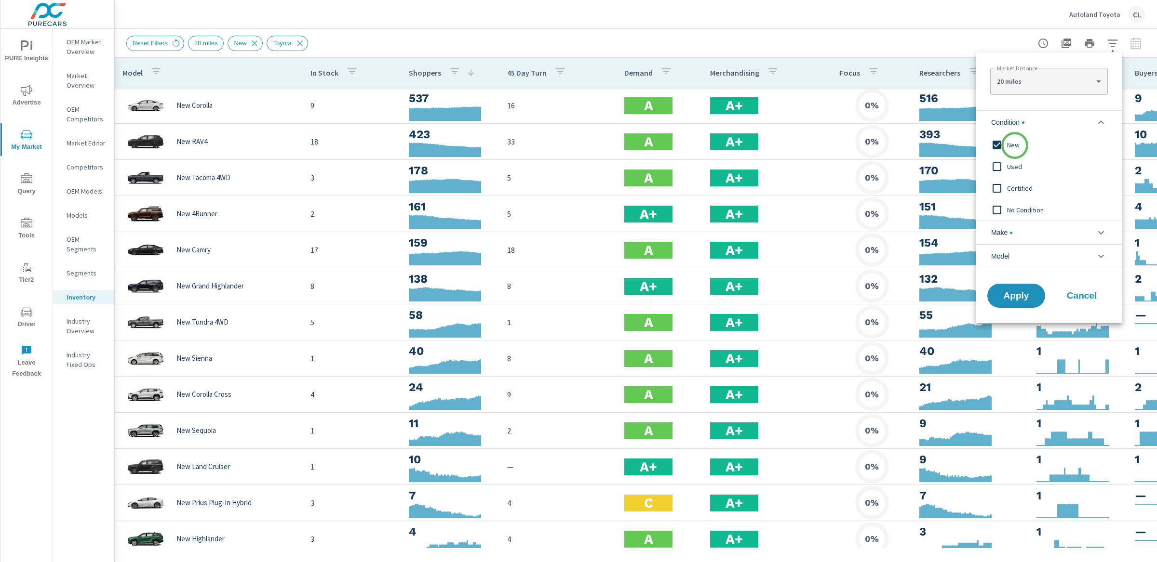
click at [1014, 146] on span "New" at bounding box center [1060, 145] width 106 height 12
click at [1012, 163] on span "Used" at bounding box center [1060, 167] width 106 height 12
click at [1014, 186] on span "Certified" at bounding box center [1060, 189] width 106 height 12
click at [1020, 233] on li "Make" at bounding box center [1048, 233] width 147 height 24
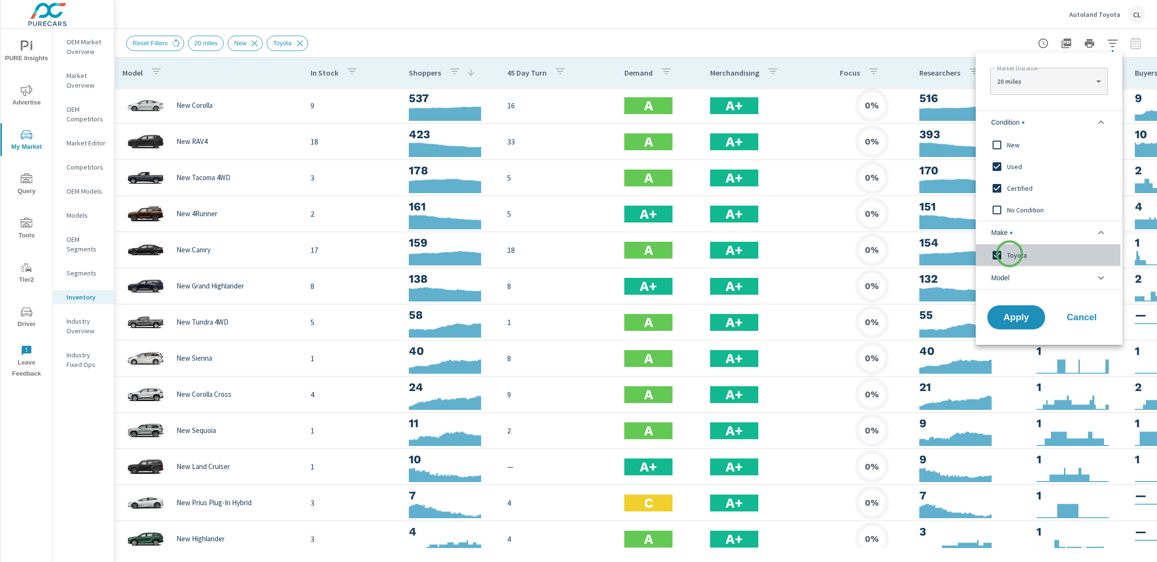
click at [1009, 254] on span "Toyota" at bounding box center [1060, 256] width 106 height 12
click at [1018, 319] on span "Apply" at bounding box center [1016, 317] width 40 height 9
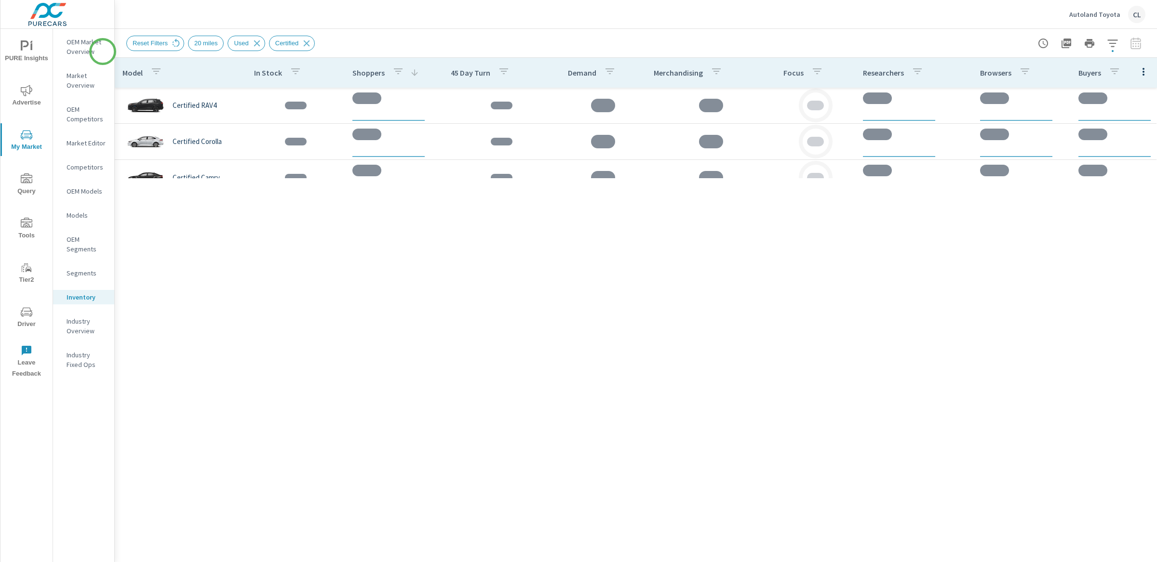
click at [81, 45] on p "OEM Market Overview" at bounding box center [87, 46] width 40 height 19
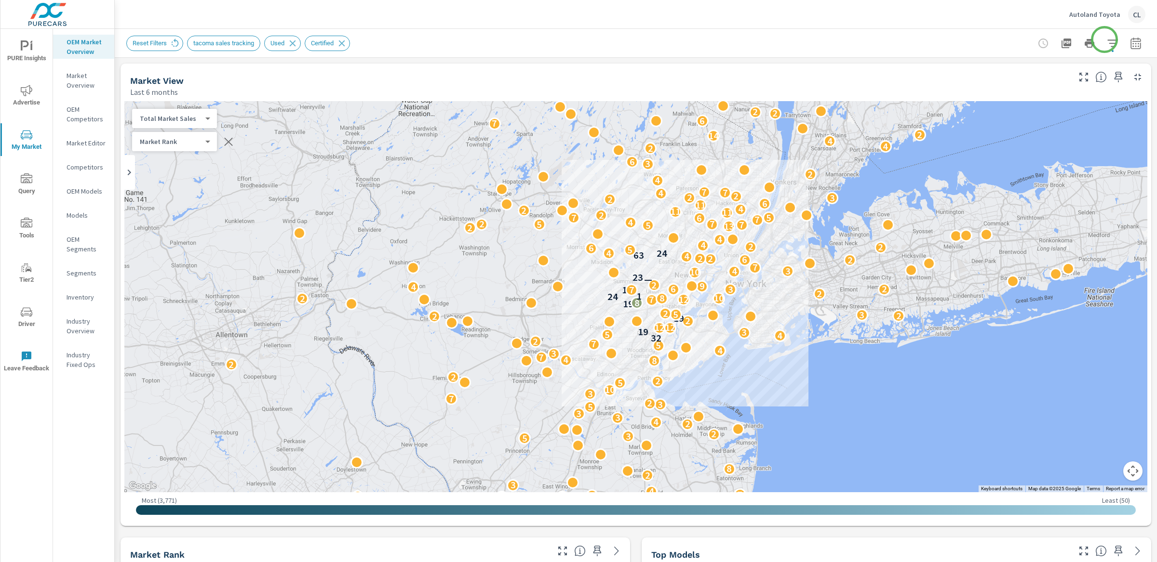
click at [1107, 40] on icon "button" at bounding box center [1112, 43] width 10 height 7
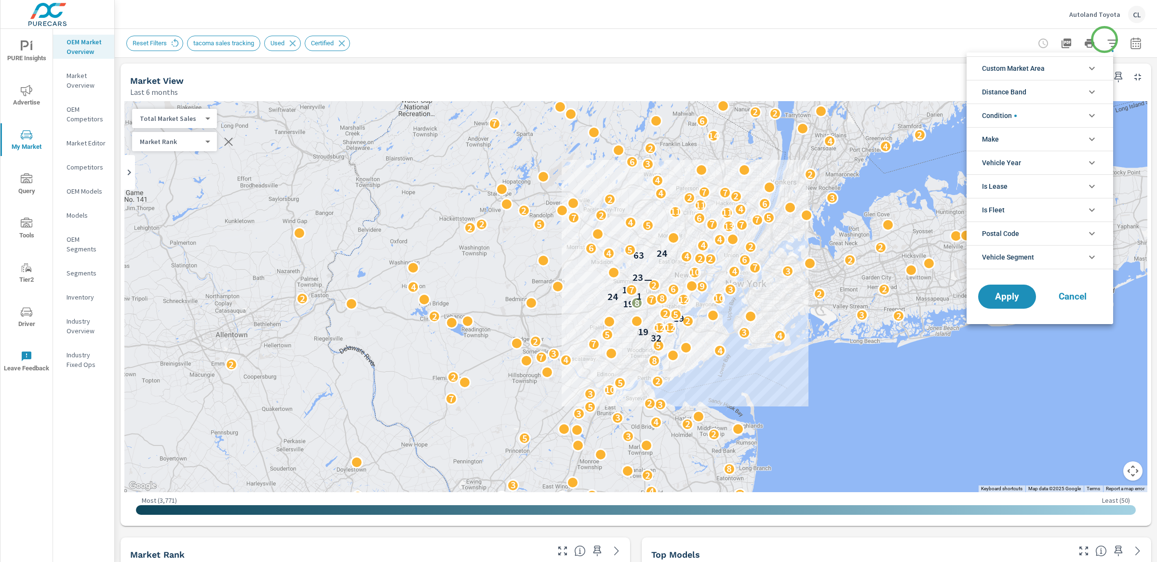
scroll to position [43, 0]
click at [1030, 115] on li "Condition" at bounding box center [1039, 116] width 147 height 24
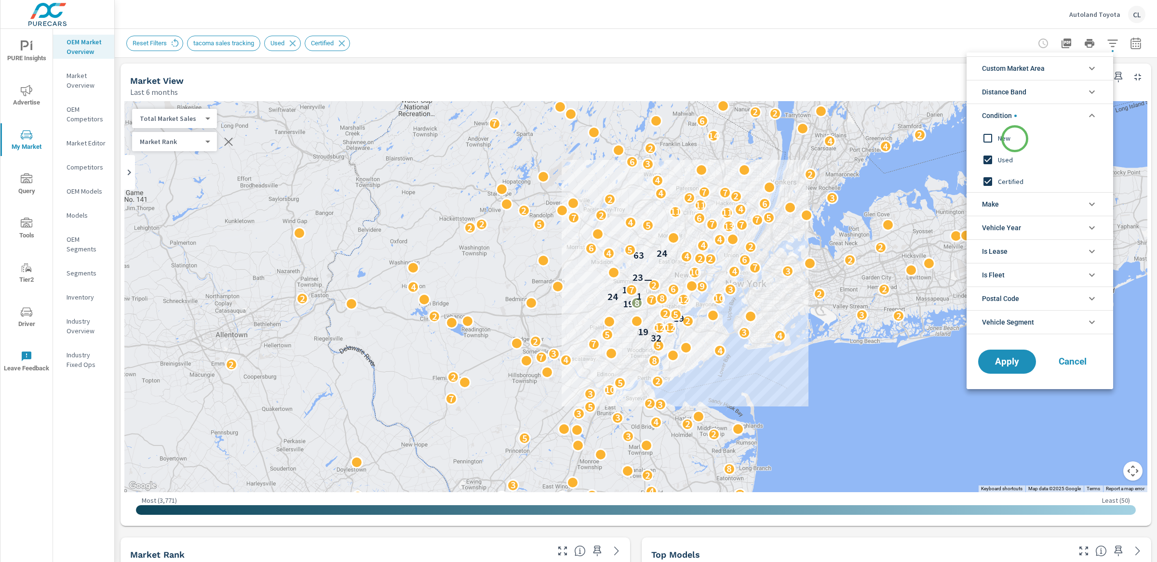
scroll to position [0, 0]
click at [1001, 160] on span "Used" at bounding box center [1051, 160] width 106 height 12
click at [1000, 179] on span "Certified" at bounding box center [1051, 182] width 106 height 12
click at [999, 138] on span "New" at bounding box center [1051, 139] width 106 height 12
click at [1001, 200] on li "Make" at bounding box center [1039, 204] width 147 height 24
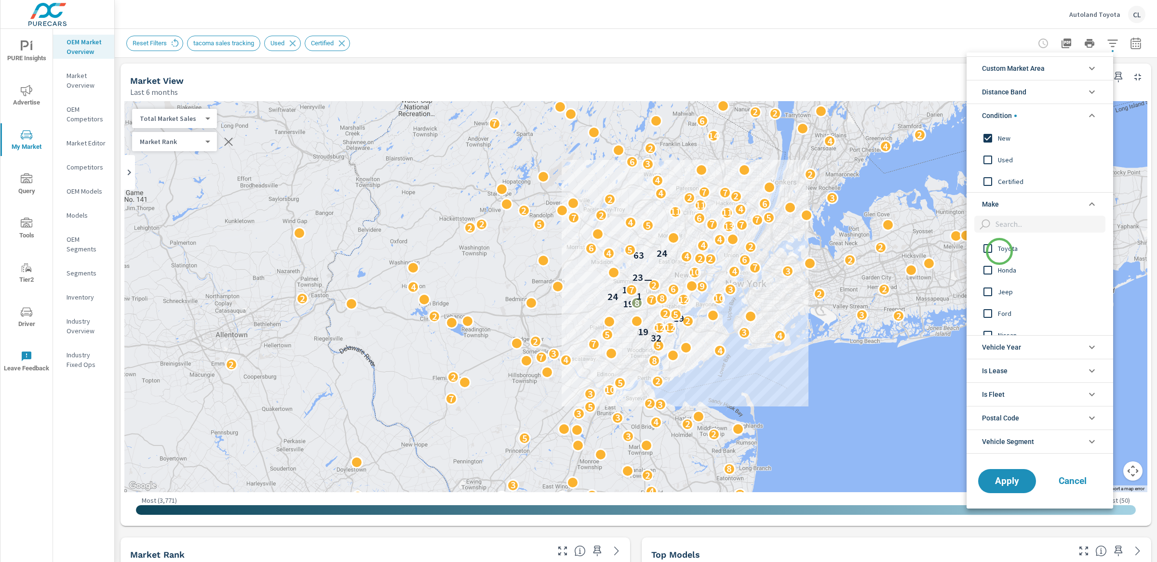
click at [999, 252] on span "Toyota" at bounding box center [1051, 249] width 106 height 12
click at [1006, 480] on span "Apply" at bounding box center [1007, 481] width 40 height 9
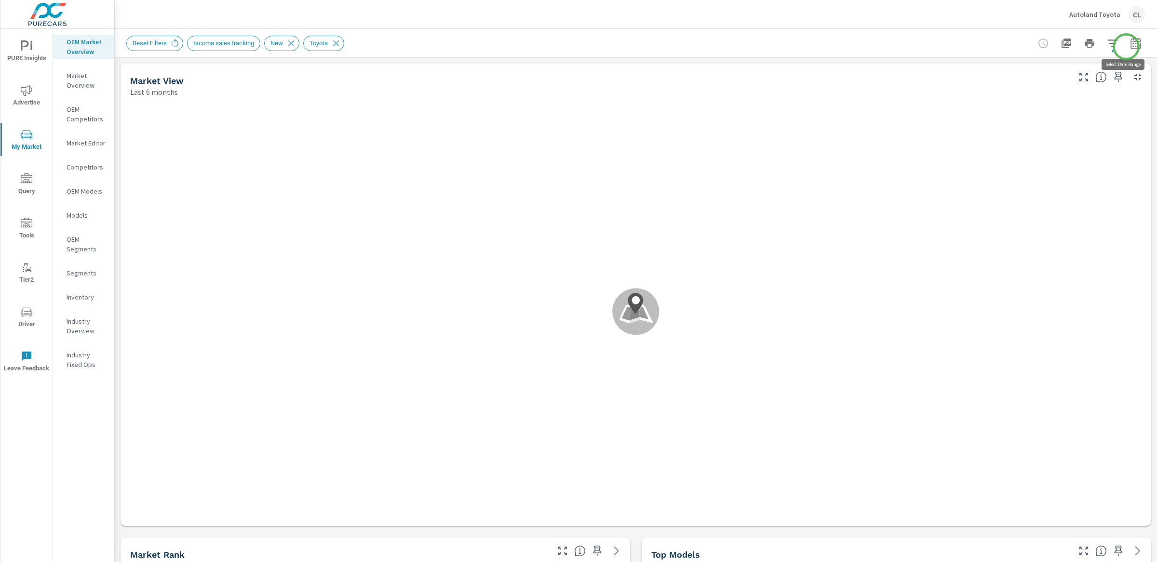
click at [1132, 46] on icon "button" at bounding box center [1135, 45] width 6 height 4
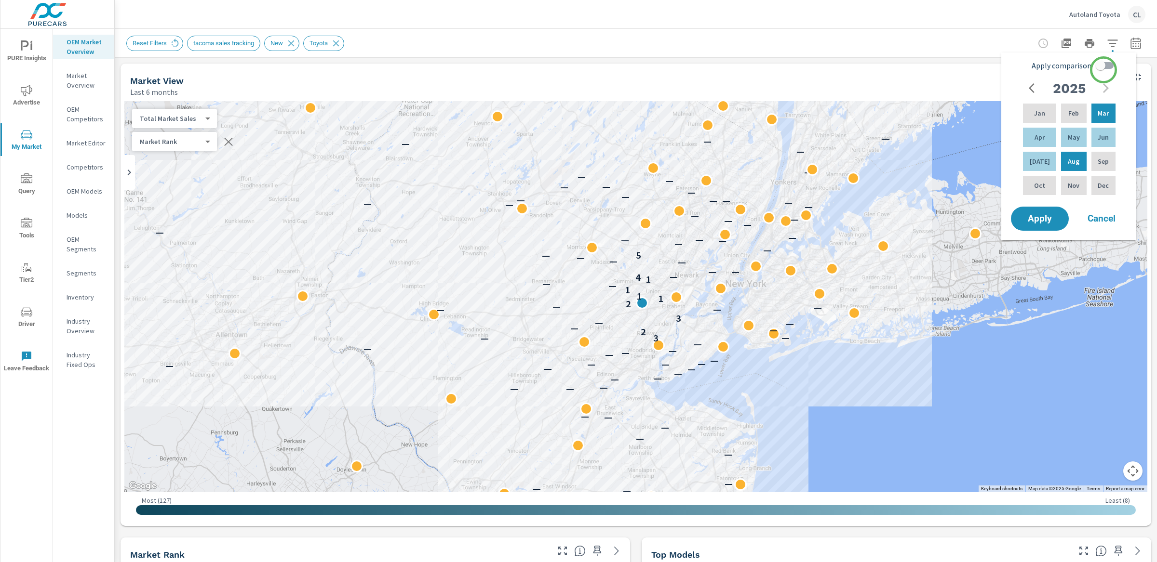
click at [1103, 69] on input "Apply comparison" at bounding box center [1100, 65] width 55 height 18
checkbox input "true"
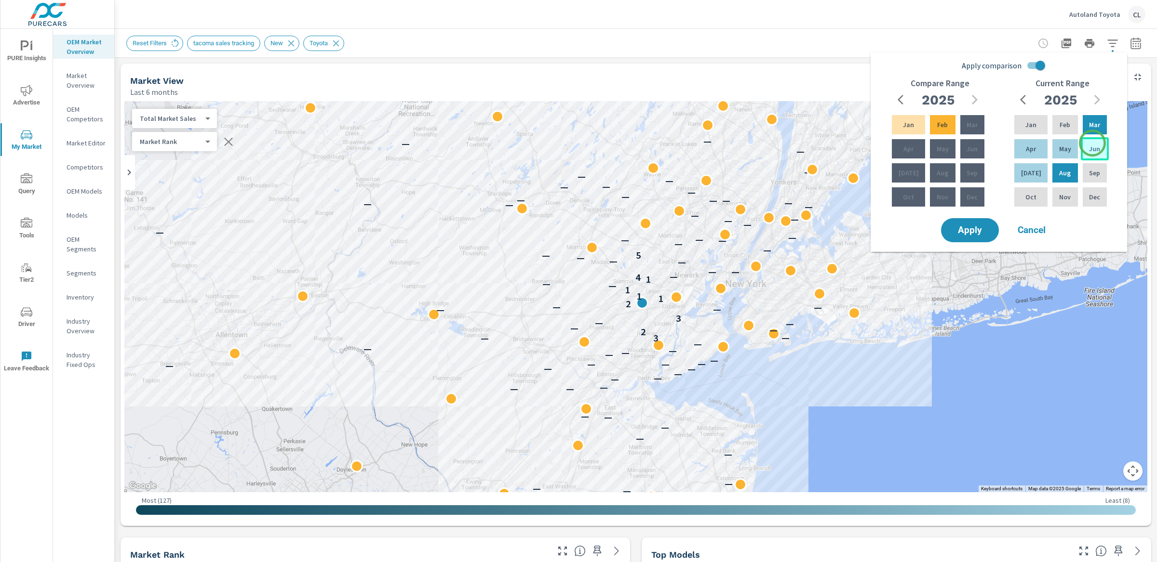
click at [1092, 143] on div "Jun" at bounding box center [1095, 148] width 28 height 23
click at [1061, 169] on p "Aug" at bounding box center [1065, 173] width 12 height 10
click at [971, 125] on p "Mar" at bounding box center [971, 125] width 11 height 10
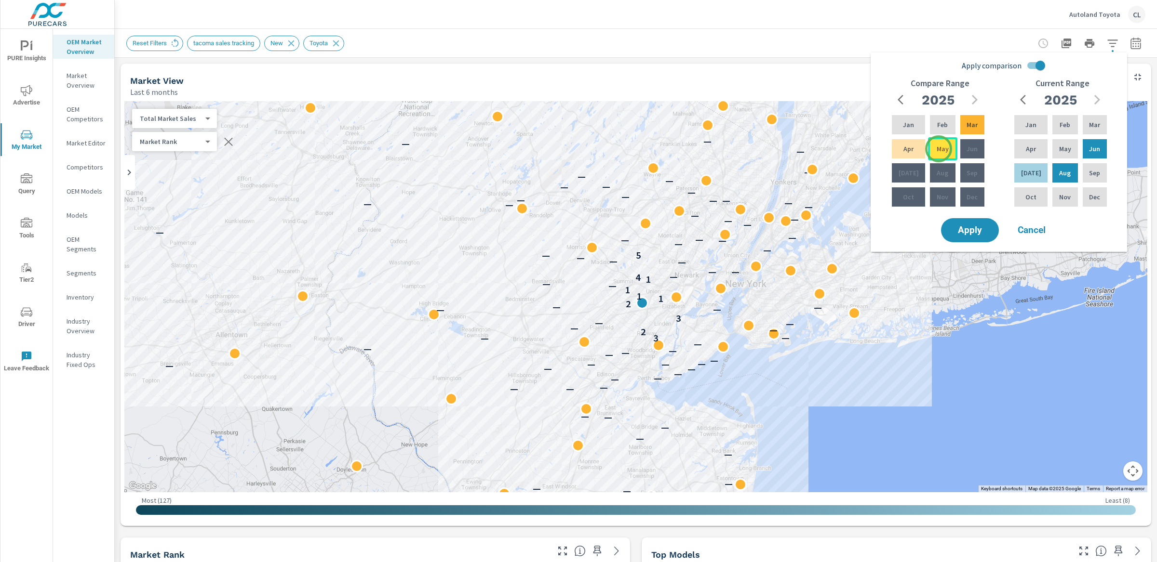
click at [938, 149] on p "May" at bounding box center [942, 149] width 12 height 10
click at [968, 231] on span "Apply" at bounding box center [970, 230] width 40 height 9
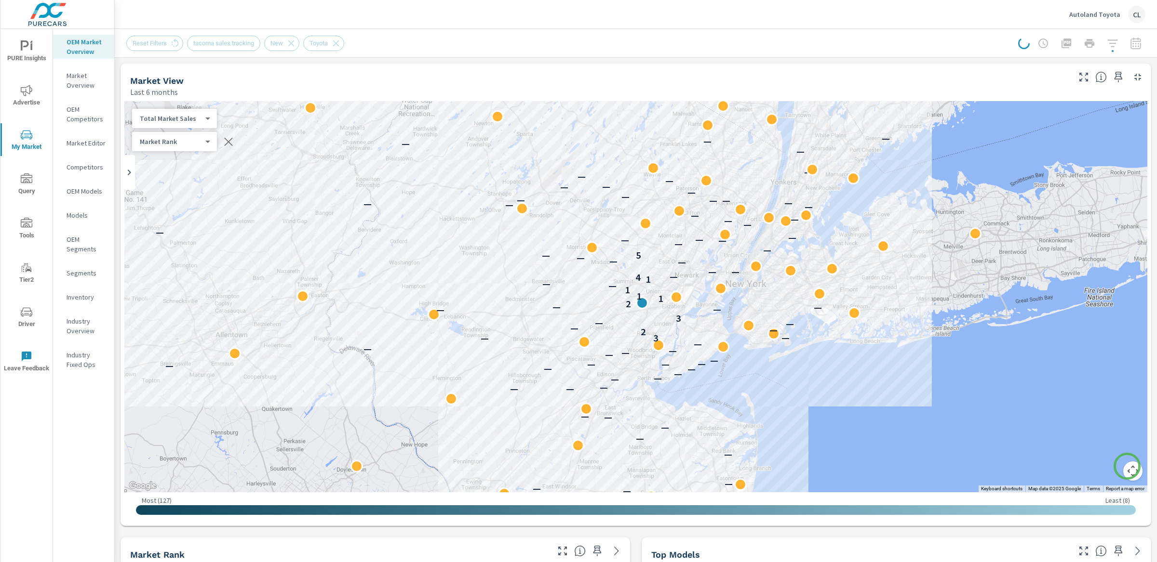
click at [1127, 467] on button "Map camera controls" at bounding box center [1132, 471] width 19 height 19
click at [1100, 417] on button "Zoom in" at bounding box center [1108, 423] width 19 height 19
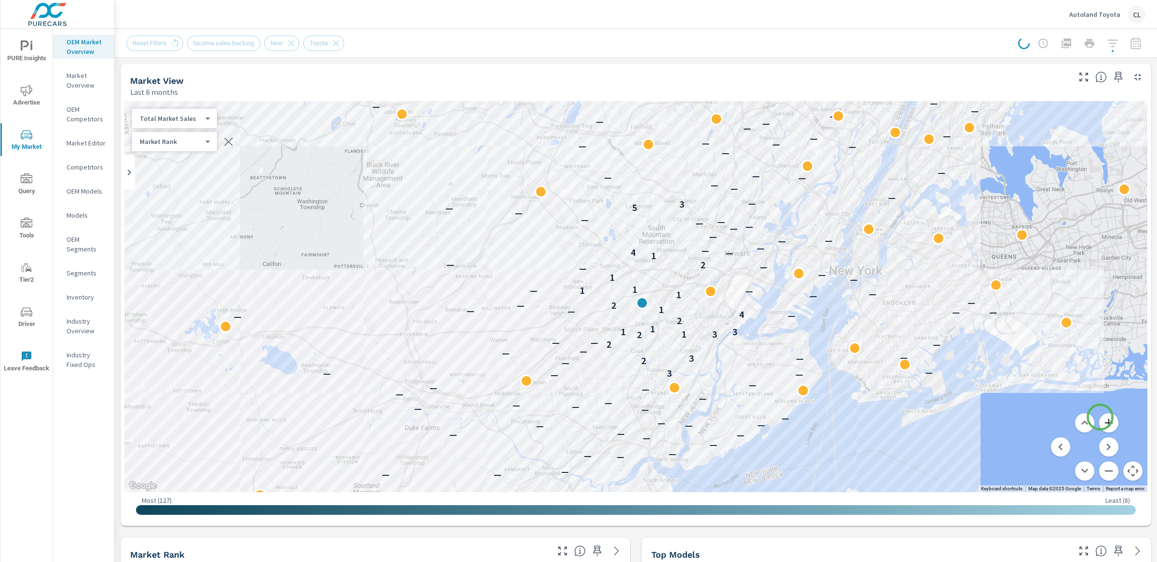
click at [1100, 417] on button "Zoom in" at bounding box center [1108, 423] width 19 height 19
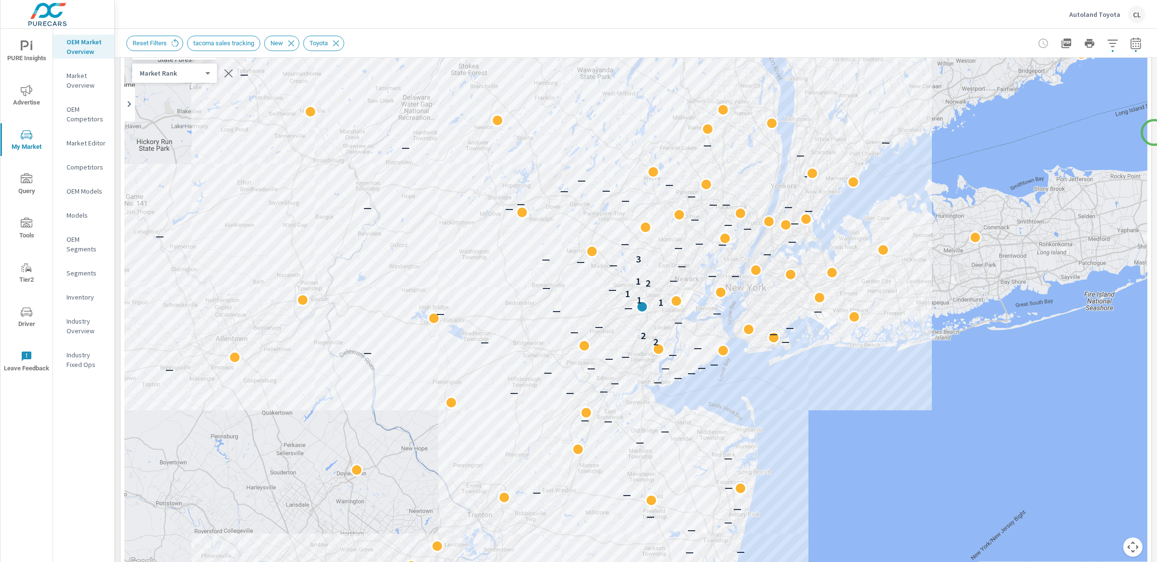
scroll to position [70, 0]
click at [1125, 540] on button "Map camera controls" at bounding box center [1132, 545] width 19 height 19
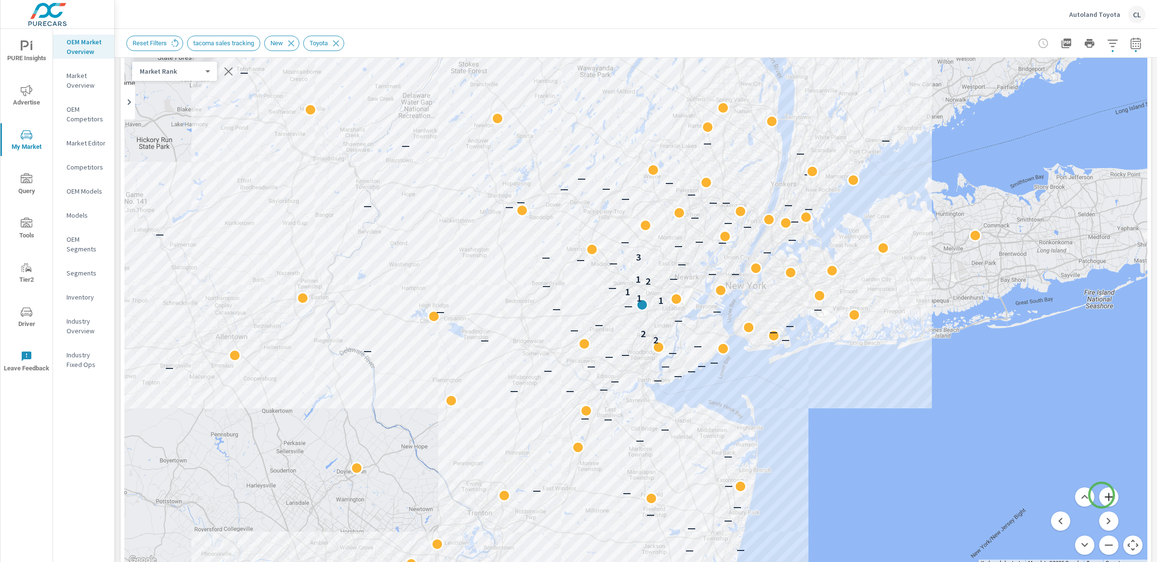
click at [1101, 495] on button "Zoom in" at bounding box center [1108, 497] width 19 height 19
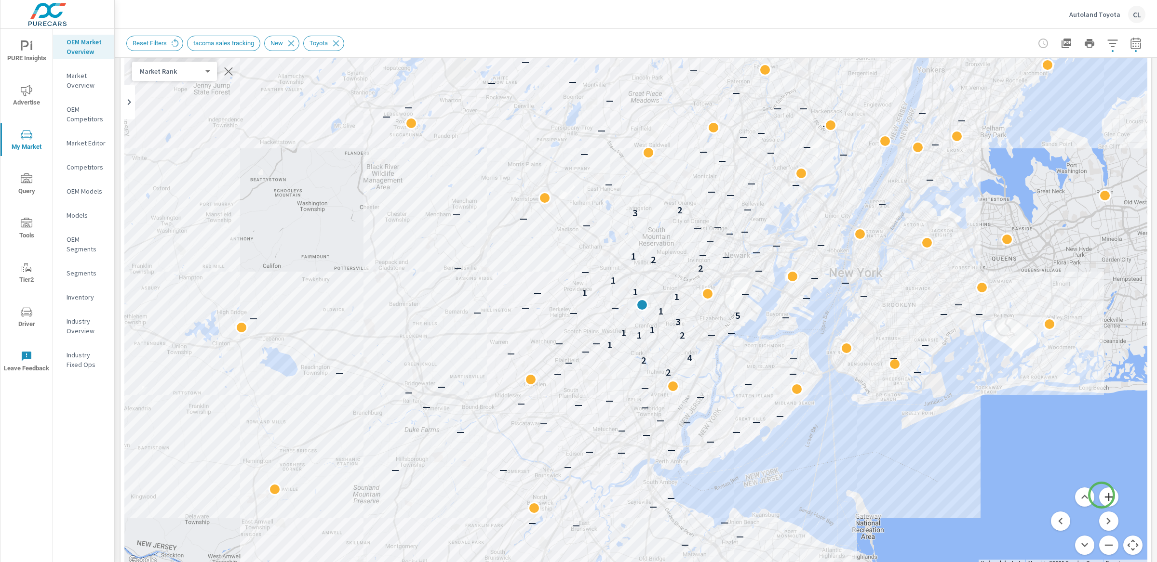
click at [1101, 495] on button "Zoom in" at bounding box center [1108, 497] width 19 height 19
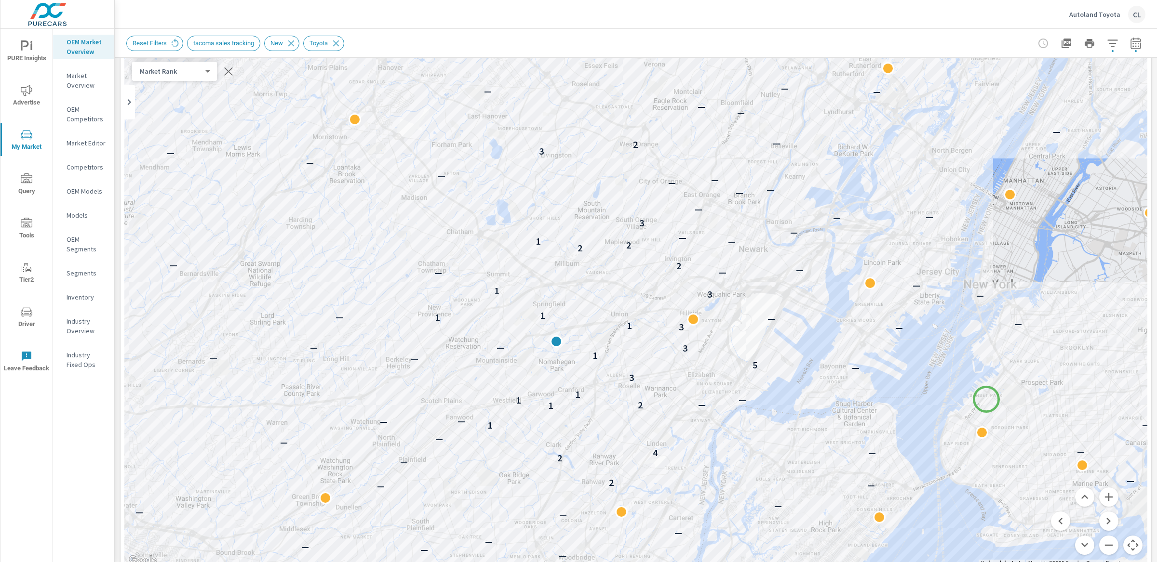
drag, startPoint x: 1073, startPoint y: 362, endPoint x: 986, endPoint y: 400, distance: 95.0
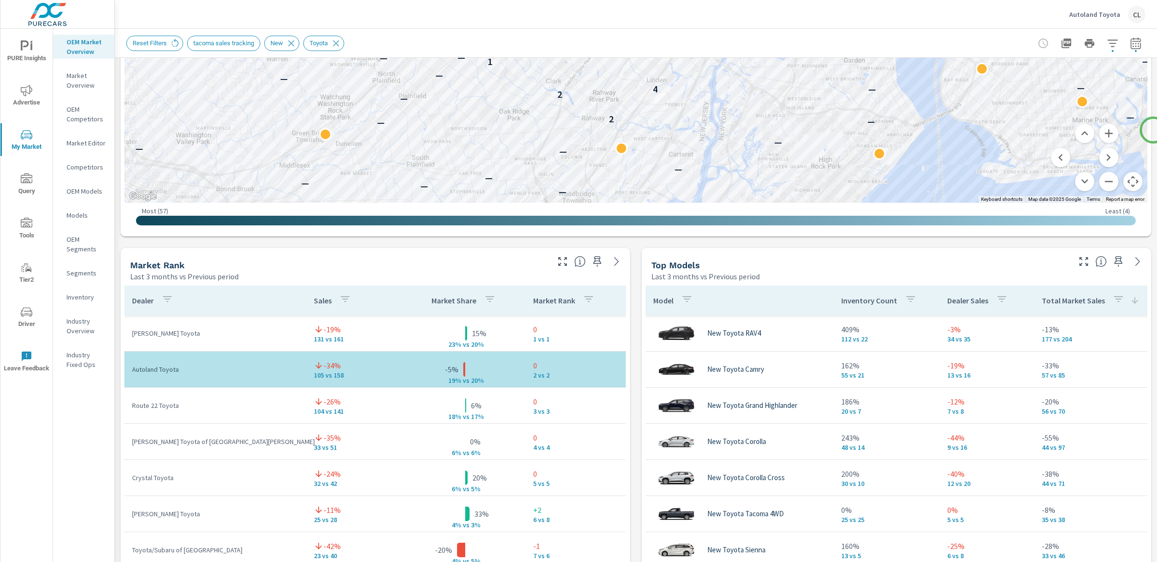
scroll to position [442, 0]
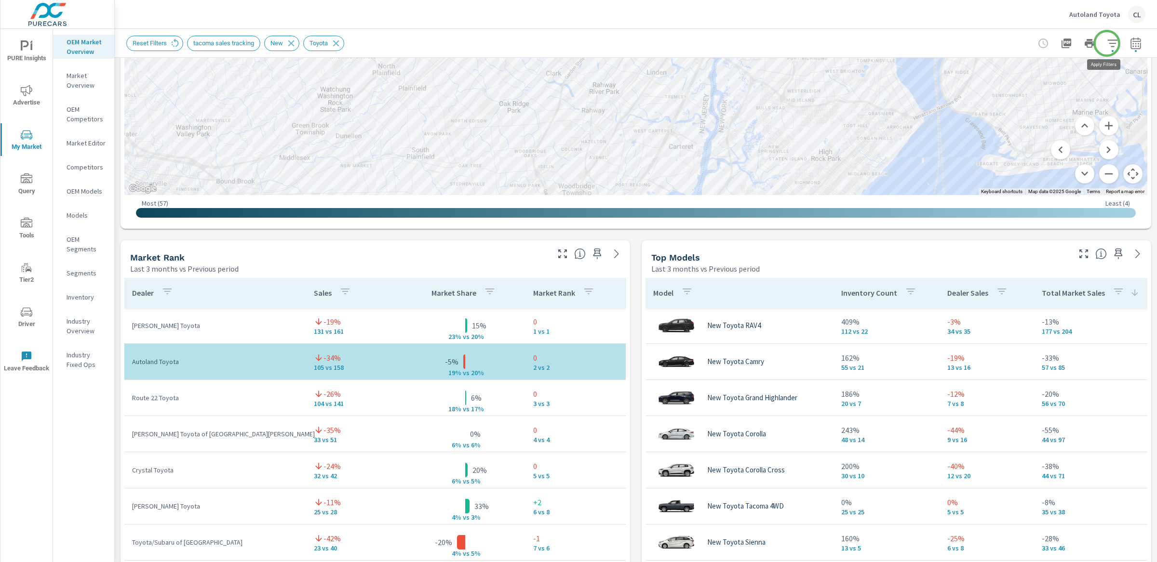
click at [1107, 43] on icon "button" at bounding box center [1113, 44] width 12 height 12
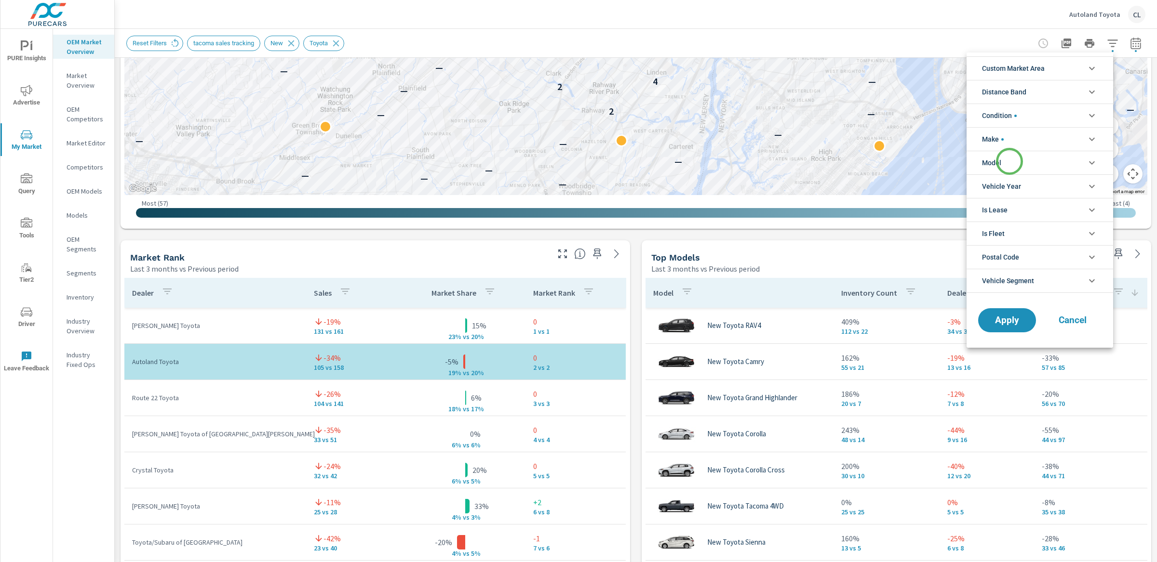
click at [1009, 161] on li "Model" at bounding box center [1039, 163] width 147 height 24
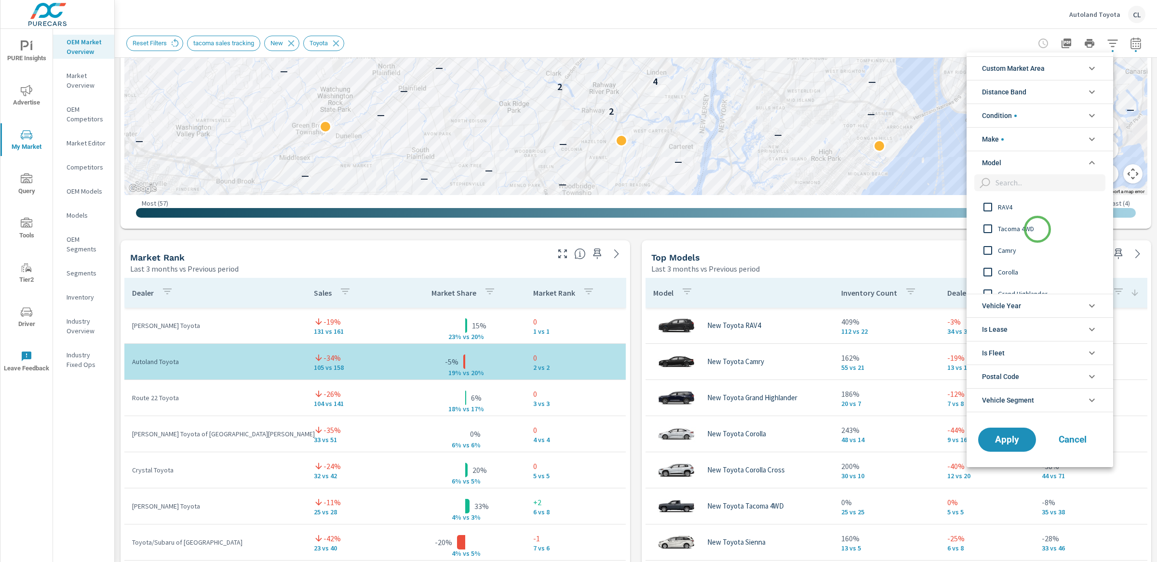
click at [1037, 229] on span "Tacoma 4WD" at bounding box center [1051, 229] width 106 height 12
click at [1031, 225] on span "Tacoma 2WD" at bounding box center [1051, 224] width 106 height 12
click at [999, 440] on span "Apply" at bounding box center [1007, 439] width 40 height 9
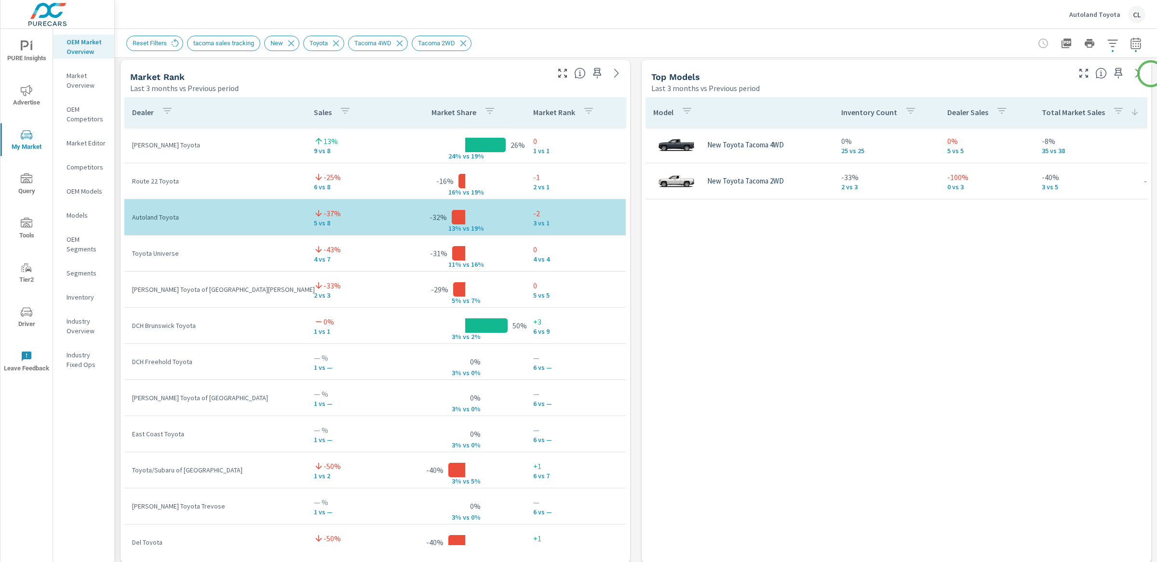
scroll to position [627, 0]
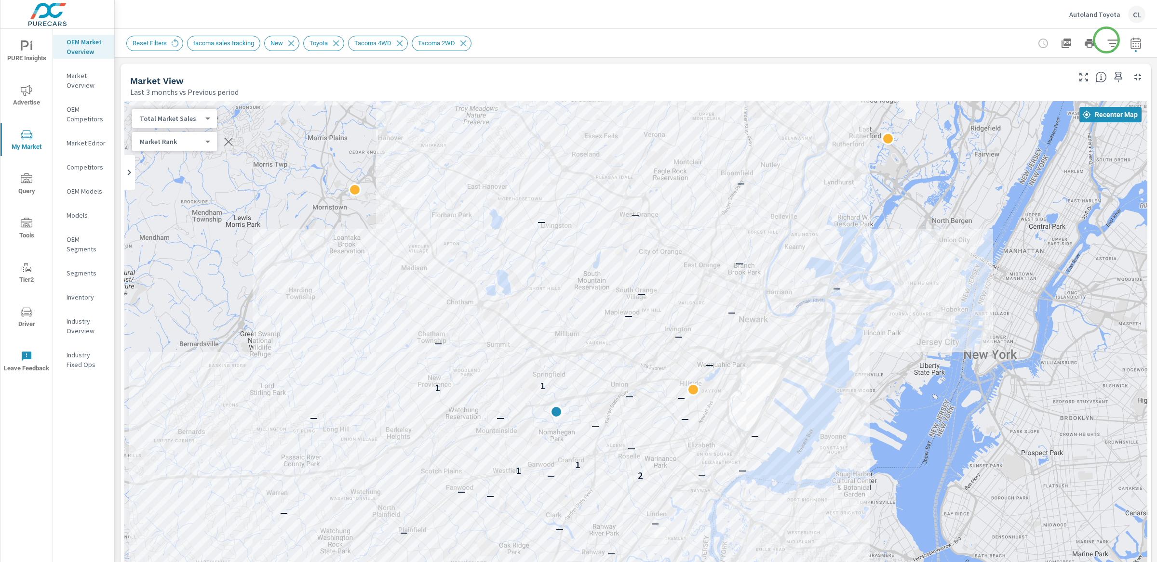
click at [1107, 40] on icon "button" at bounding box center [1112, 43] width 10 height 7
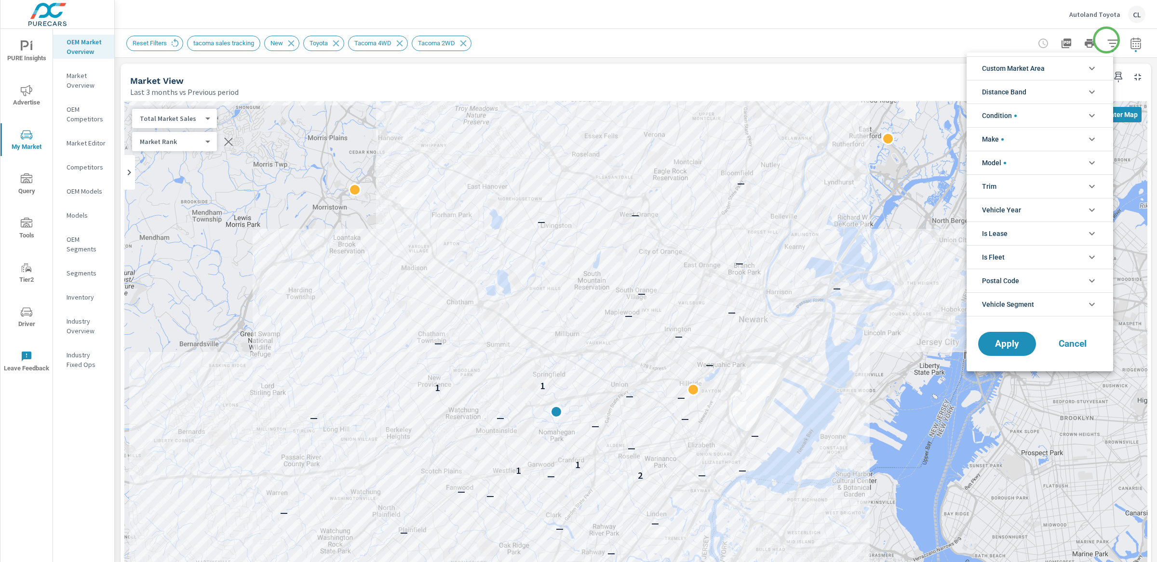
scroll to position [43, 0]
click at [1037, 171] on li "Model" at bounding box center [1039, 163] width 147 height 24
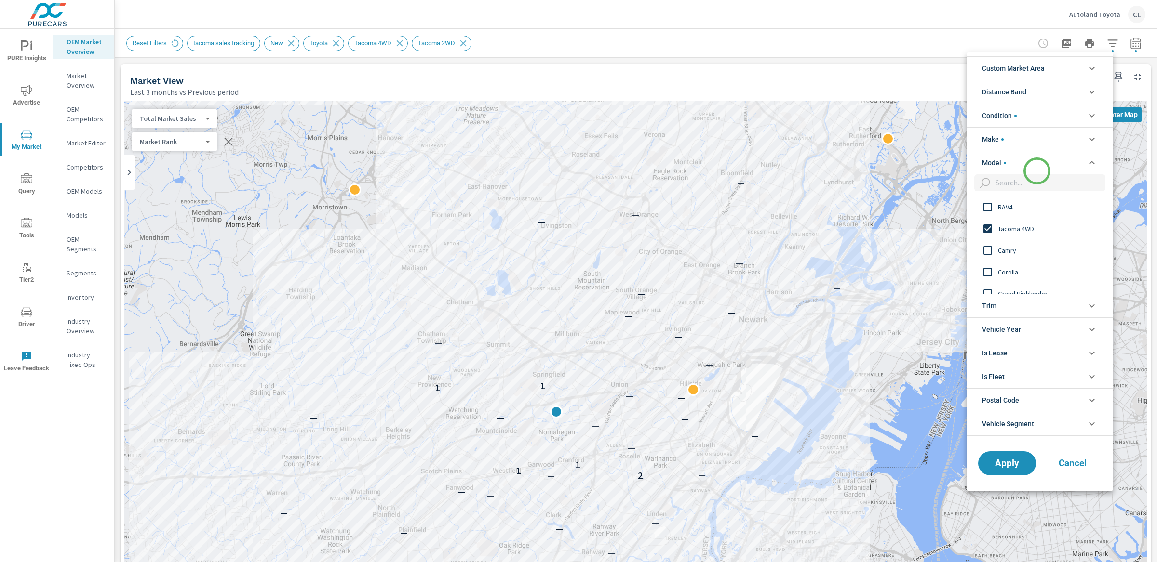
scroll to position [0, 0]
click at [1008, 226] on span "Tacoma 4WD" at bounding box center [1051, 229] width 106 height 12
click at [1008, 226] on span "Tacoma 2WD" at bounding box center [1051, 223] width 106 height 12
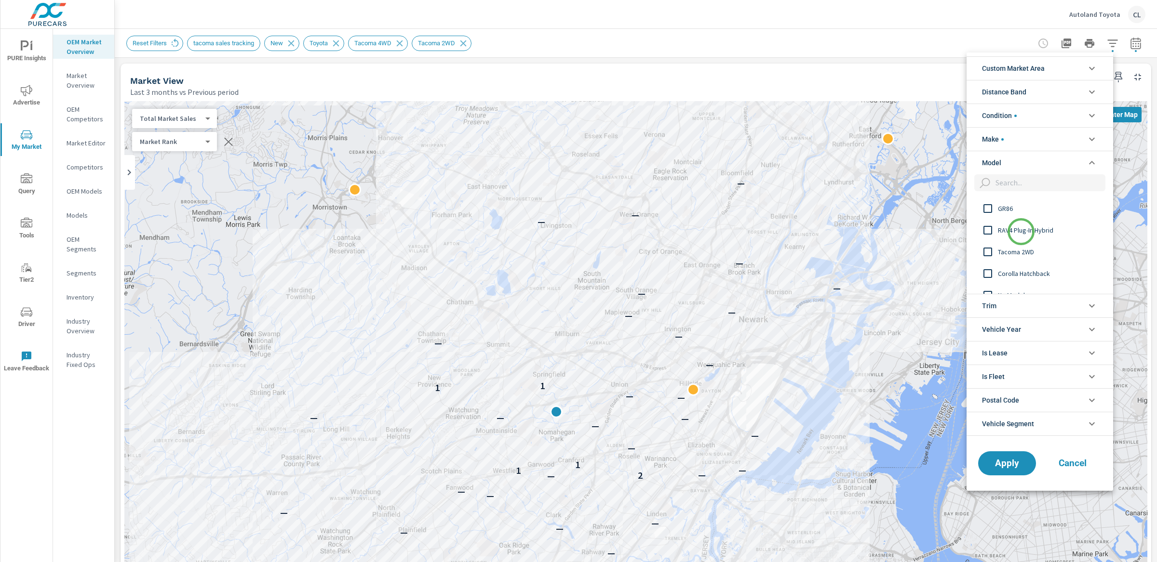
click at [1019, 230] on span "RAV4 Plug-In Hybrid" at bounding box center [1051, 231] width 106 height 12
click at [999, 206] on span "RAV4" at bounding box center [1051, 207] width 106 height 12
click at [1002, 468] on span "Apply" at bounding box center [1007, 463] width 40 height 9
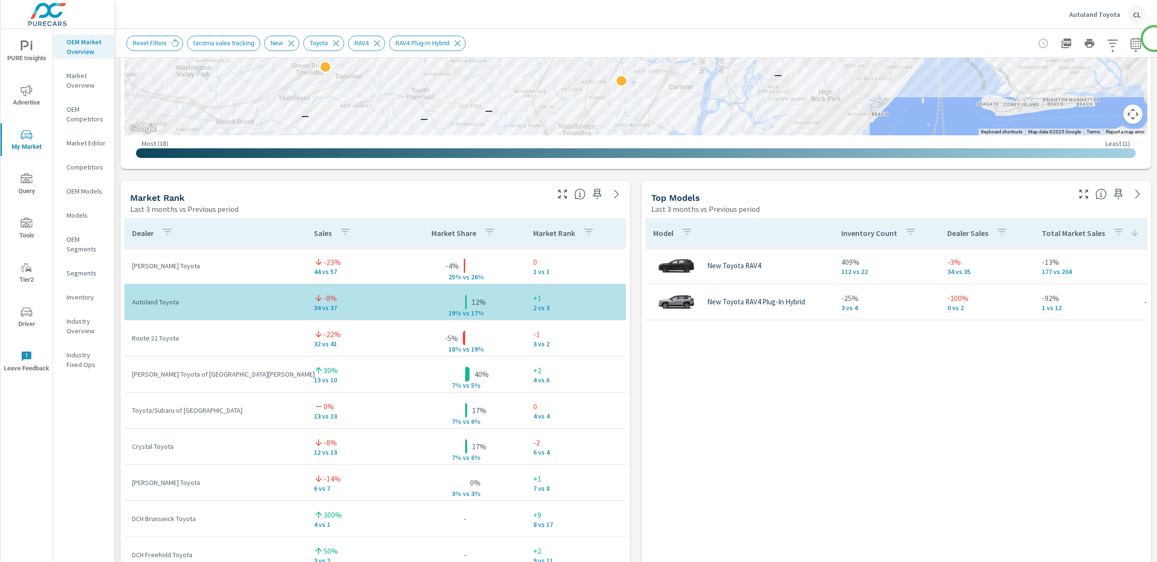
scroll to position [505, 0]
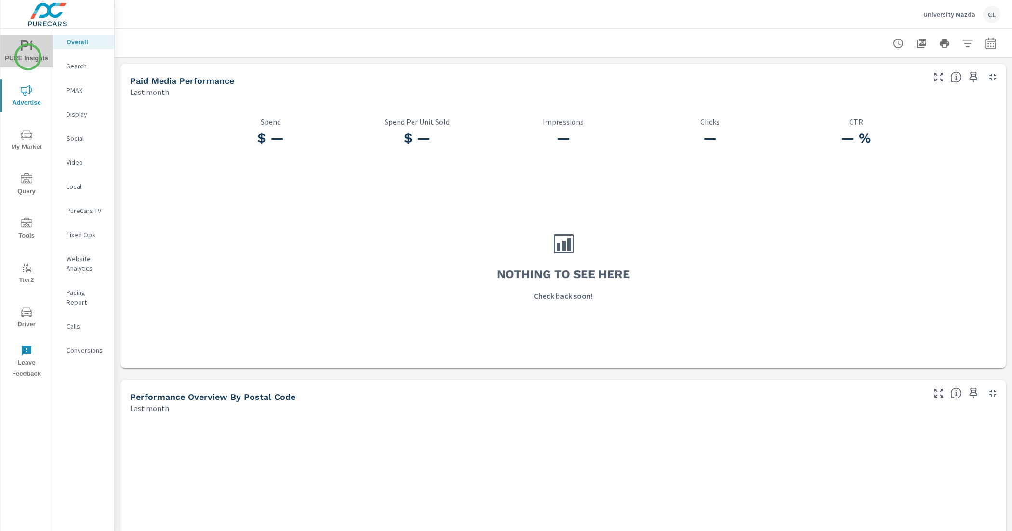
click at [28, 57] on span "PURE Insights" at bounding box center [26, 52] width 46 height 24
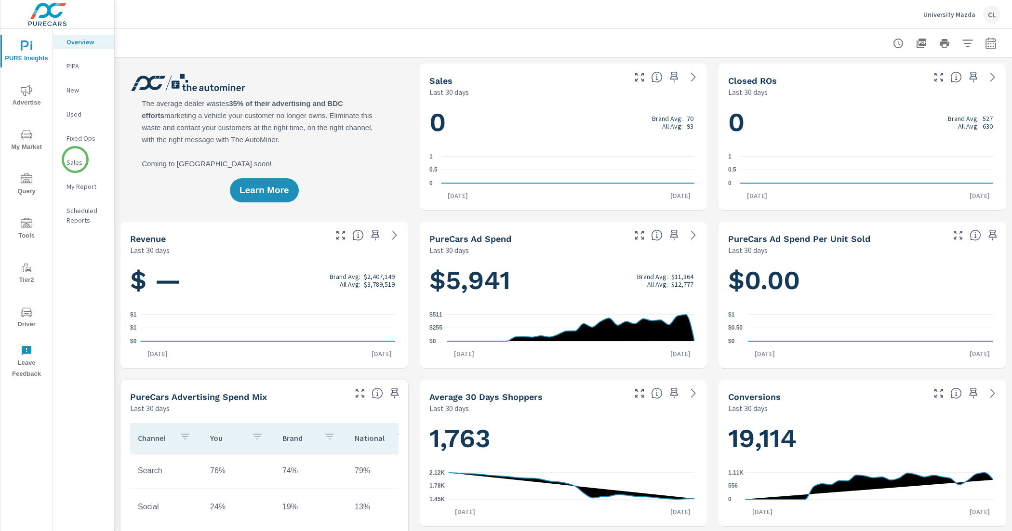
click at [75, 160] on p "Sales" at bounding box center [87, 163] width 40 height 10
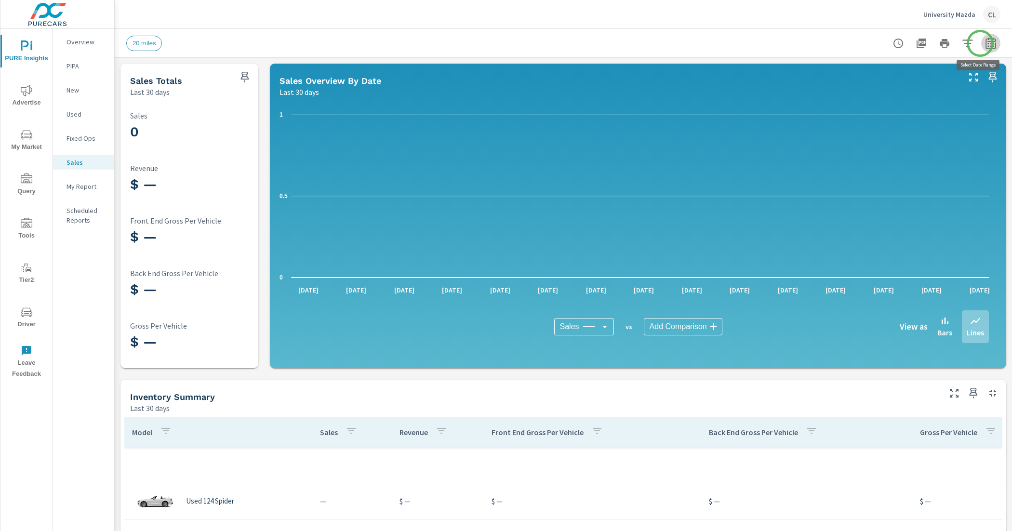
click at [985, 43] on icon "button" at bounding box center [991, 44] width 12 height 12
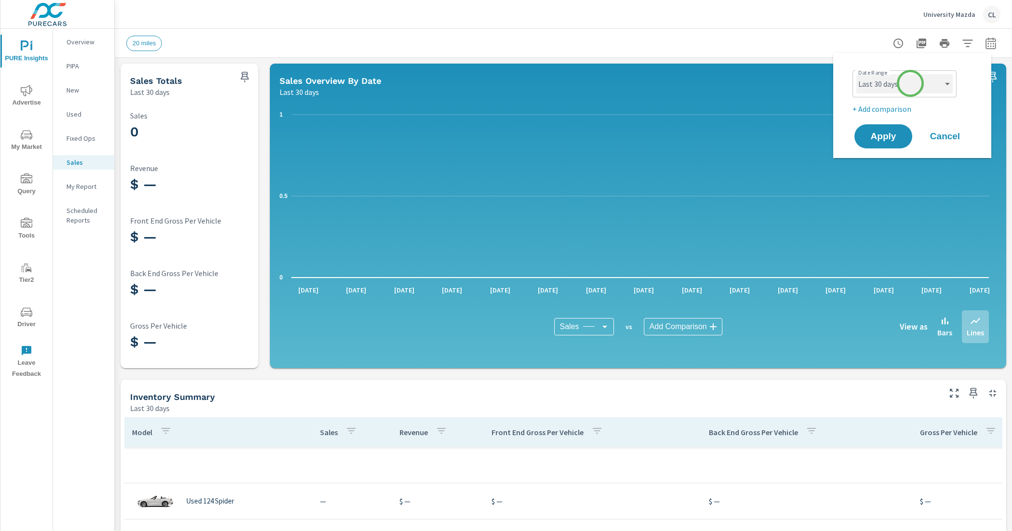
click at [906, 89] on select "Custom [DATE] Last week Last 7 days Last 14 days Last 30 days Last 45 days Last…" at bounding box center [904, 83] width 96 height 19
click at [856, 74] on select "Custom [DATE] Last week Last 7 days Last 14 days Last 30 days Last 45 days Last…" at bounding box center [904, 83] width 96 height 19
select select "Month to date"
click at [892, 136] on span "Apply" at bounding box center [884, 136] width 40 height 9
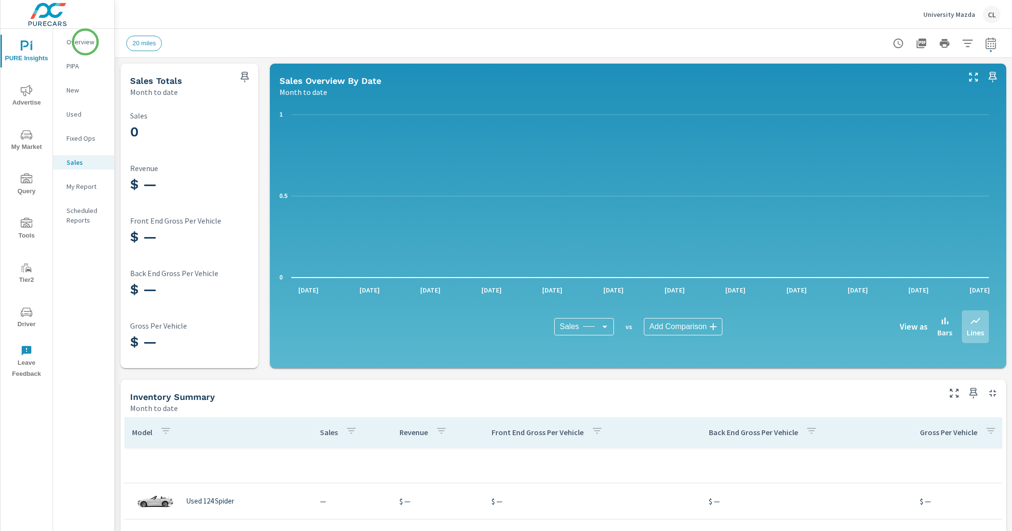
click at [81, 43] on p "Overview" at bounding box center [87, 42] width 40 height 10
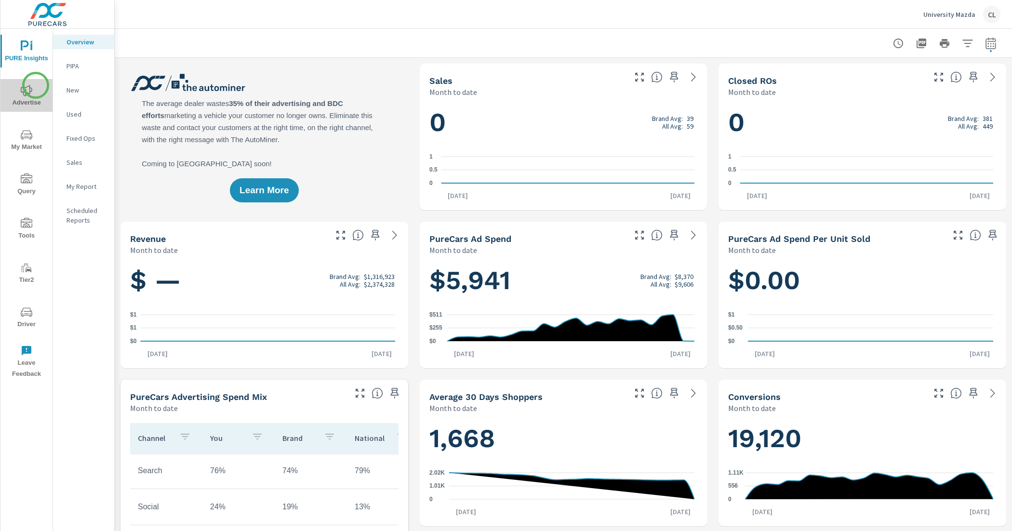
click at [36, 85] on span "Advertise" at bounding box center [26, 97] width 46 height 24
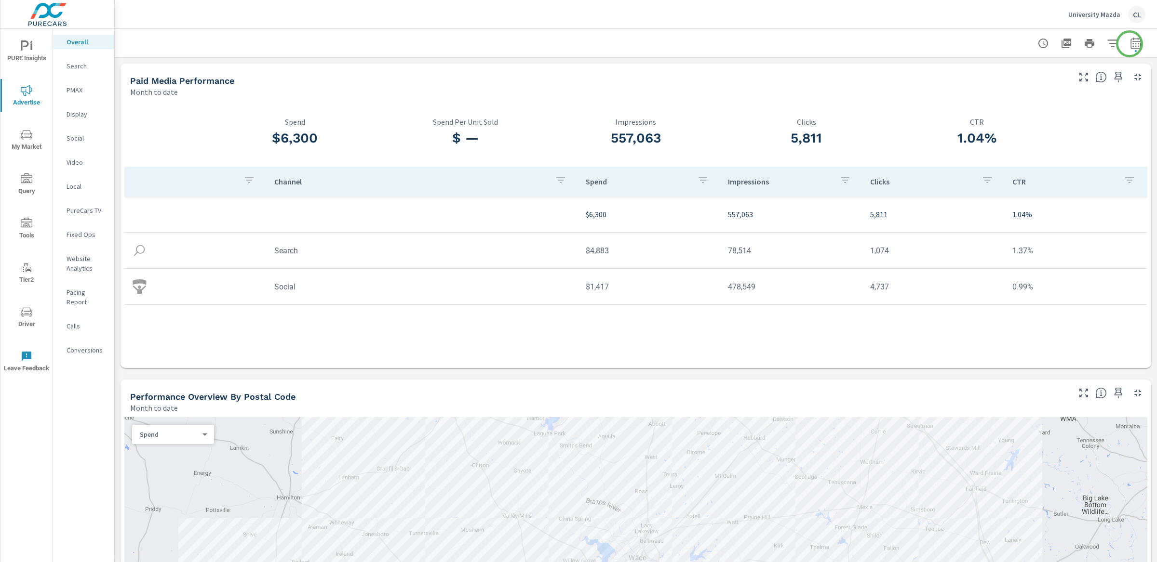
click at [1012, 44] on icon "button" at bounding box center [1135, 45] width 6 height 4
click at [1012, 82] on select "Custom [DATE] Last week Last 7 days Last 14 days Last 30 days Last 45 days Last…" at bounding box center [1049, 83] width 96 height 19
click at [1001, 74] on select "Custom [DATE] Last week Last 7 days Last 14 days Last 30 days Last 45 days Last…" at bounding box center [1049, 83] width 96 height 19
select select "Last 7 days"
click at [1012, 107] on p "+ Add comparison" at bounding box center [1058, 109] width 123 height 12
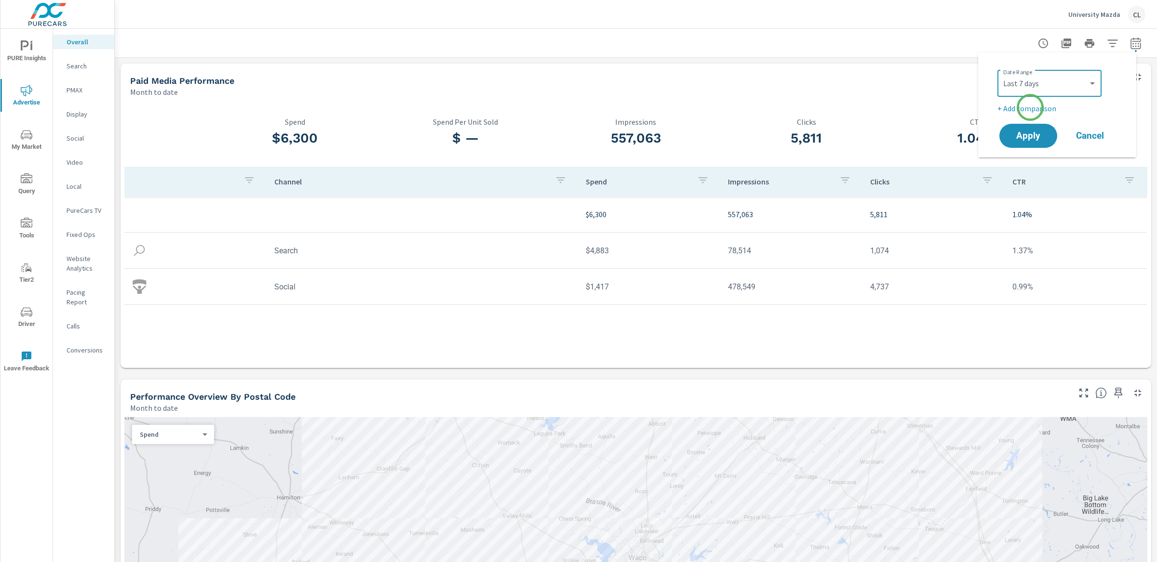
select select "Previous period"
click at [1012, 170] on button "Apply" at bounding box center [1028, 162] width 60 height 25
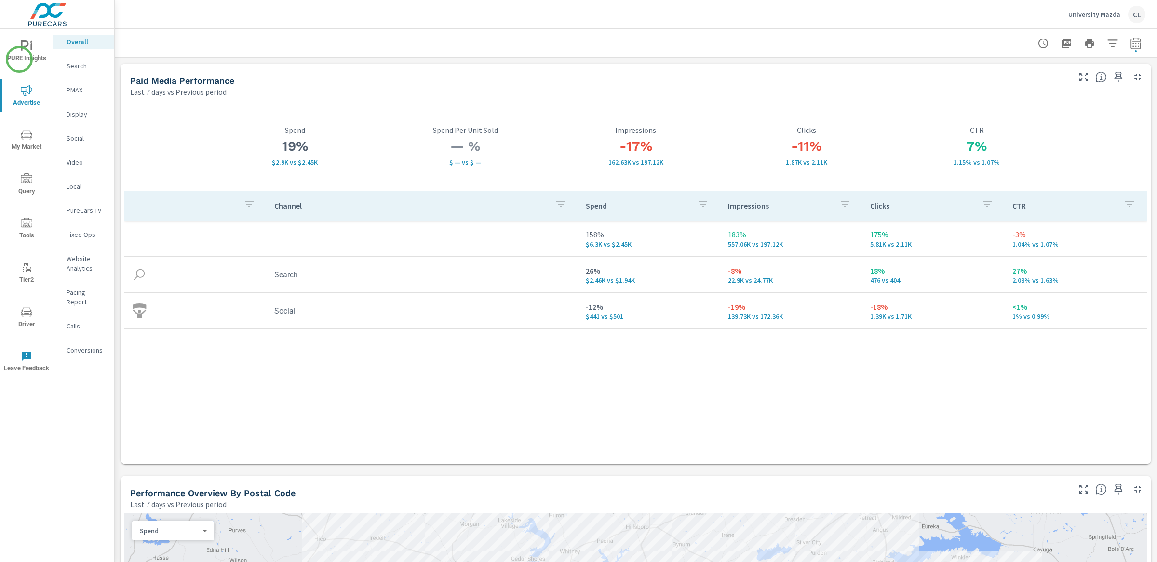
click at [19, 59] on span "PURE Insights" at bounding box center [26, 52] width 46 height 24
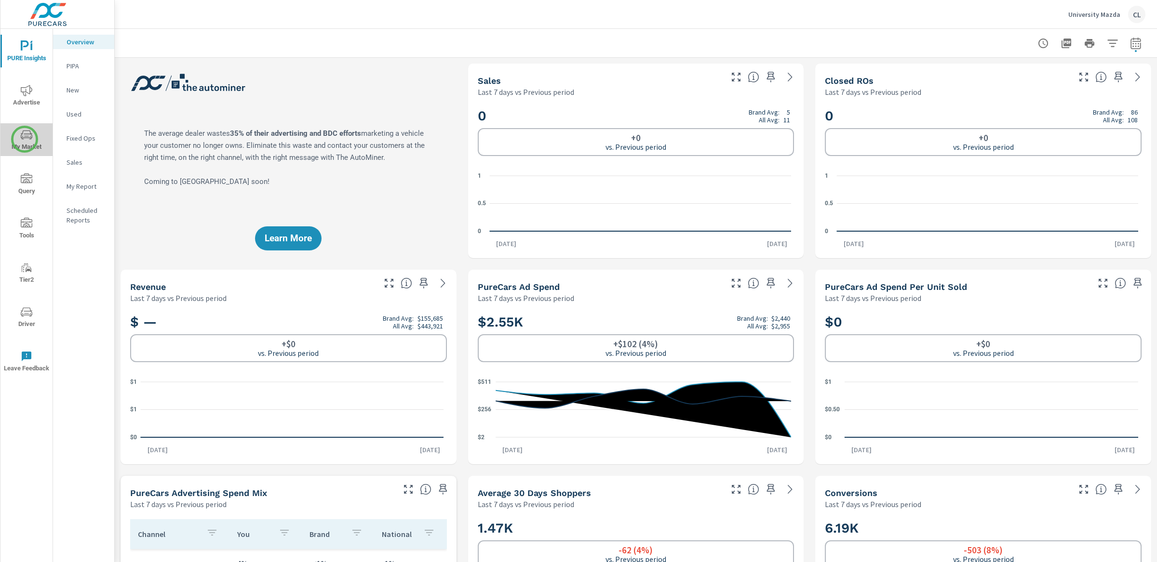
click at [25, 139] on icon "nav menu" at bounding box center [27, 135] width 12 height 12
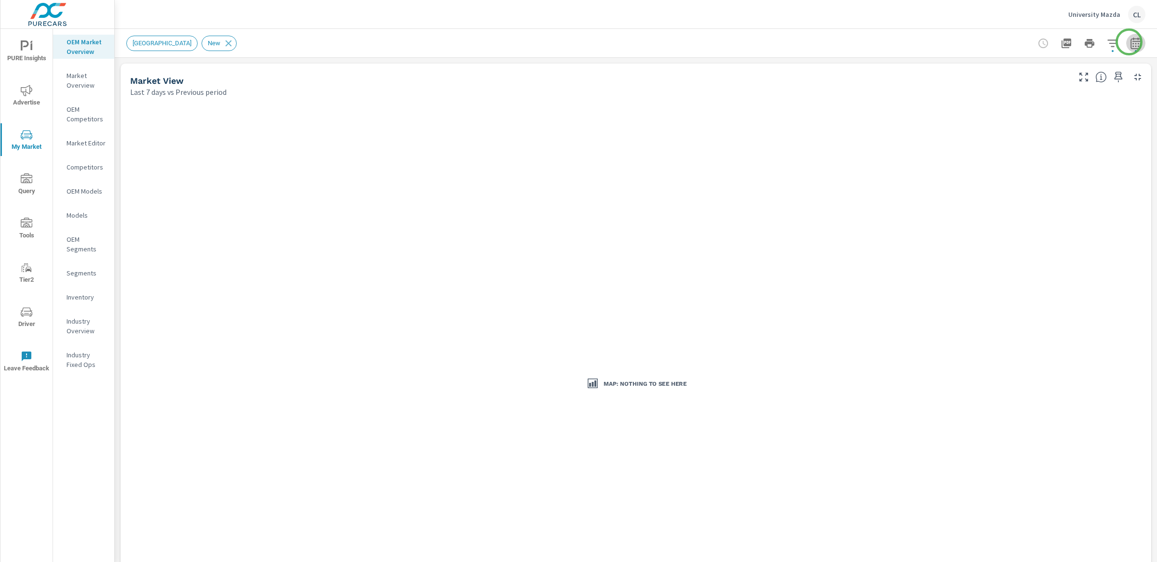
click at [1012, 42] on icon "button" at bounding box center [1136, 44] width 12 height 12
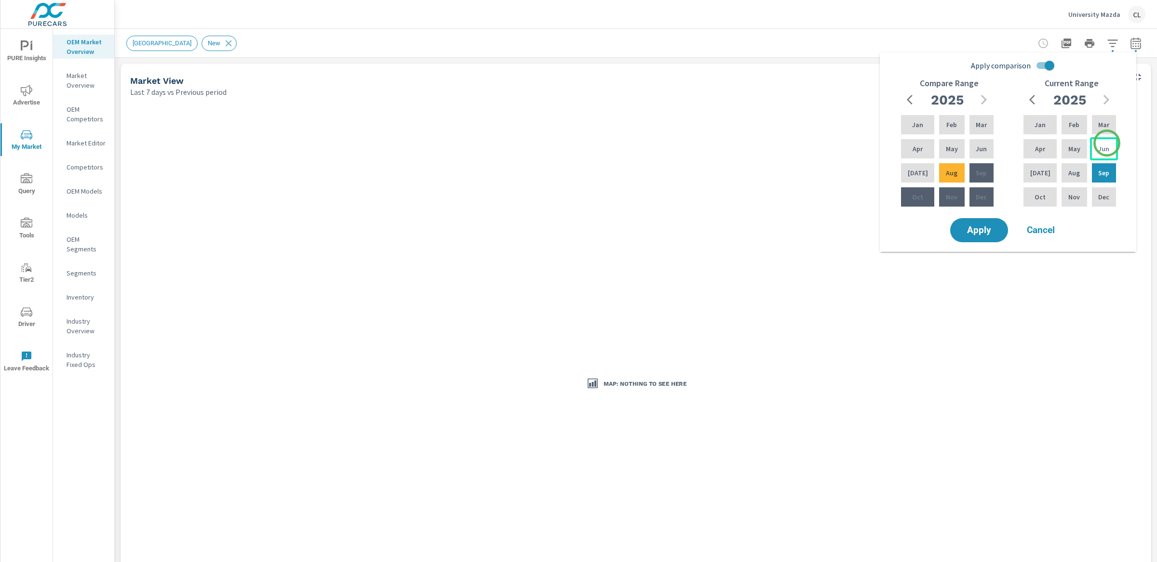
click at [1012, 144] on p "Jun" at bounding box center [1103, 149] width 11 height 10
click at [1012, 176] on p "Aug" at bounding box center [1074, 173] width 12 height 10
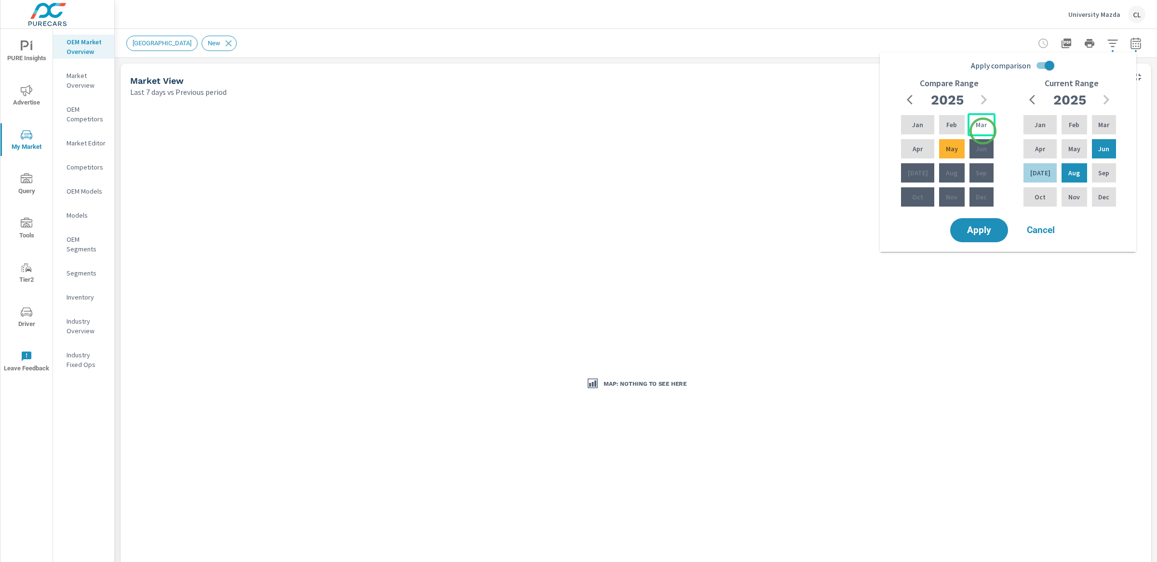
click at [977, 123] on p "Mar" at bounding box center [980, 125] width 11 height 10
click at [949, 152] on p "May" at bounding box center [952, 149] width 12 height 10
click at [990, 236] on button "Apply" at bounding box center [979, 230] width 60 height 25
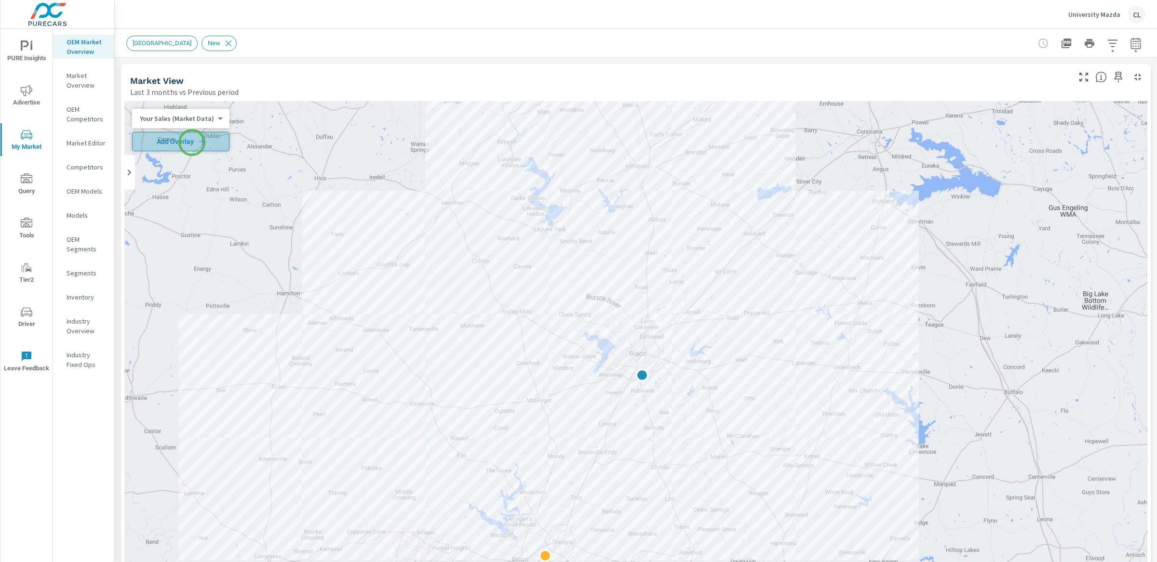
click at [192, 143] on span "Add Overlay" at bounding box center [180, 142] width 89 height 10
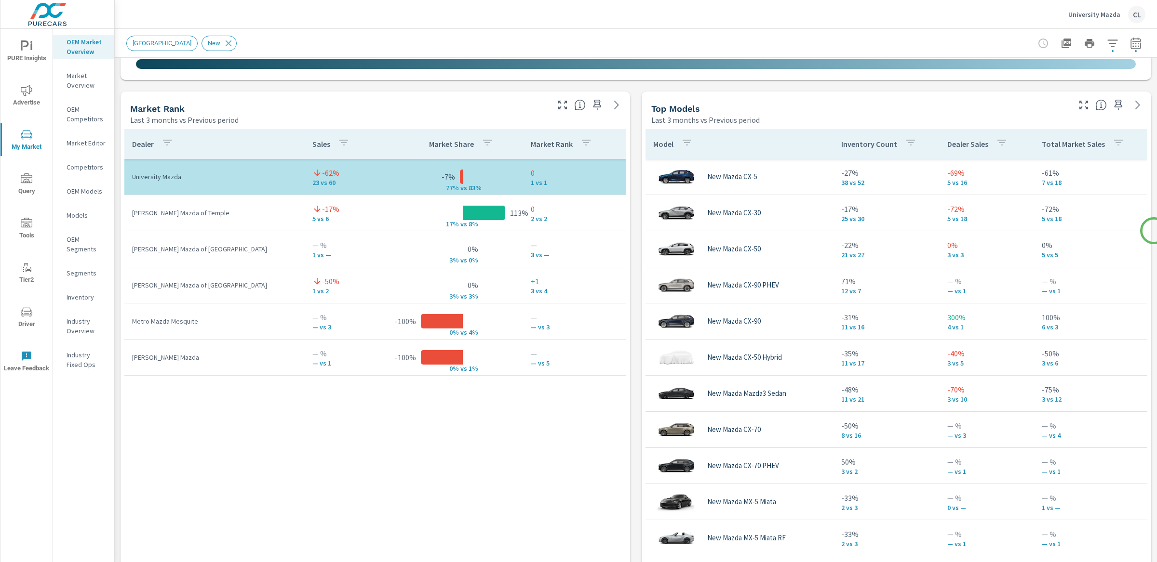
scroll to position [593, 0]
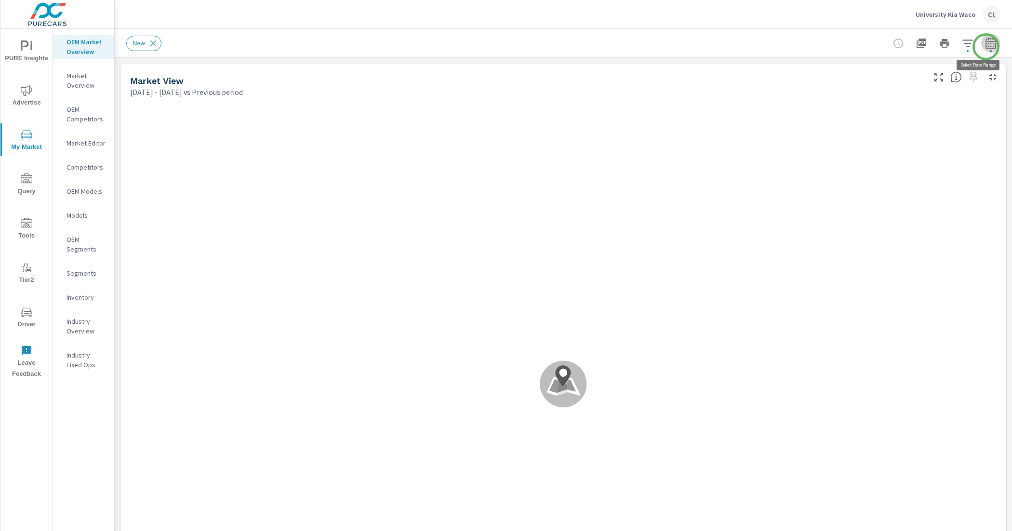
click at [986, 47] on icon "button" at bounding box center [991, 44] width 12 height 12
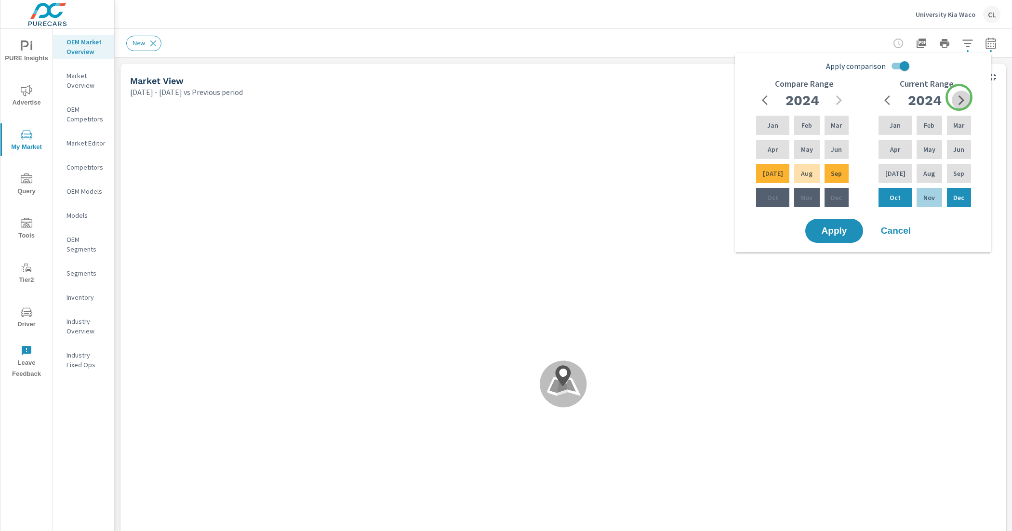
click at [959, 97] on icon "button" at bounding box center [962, 100] width 12 height 12
click at [960, 148] on p "Jun" at bounding box center [958, 150] width 11 height 10
click at [935, 166] on div "Aug" at bounding box center [929, 173] width 29 height 23
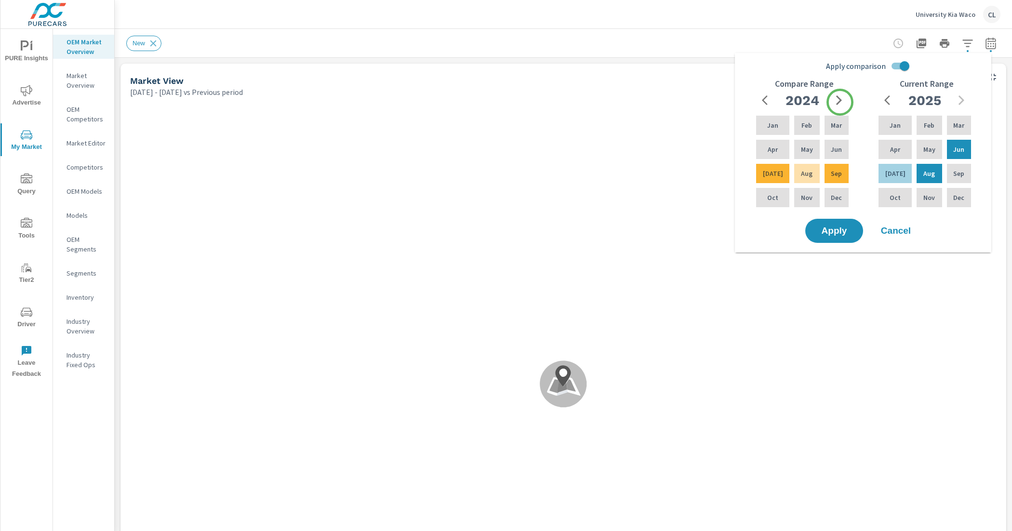
click at [840, 102] on icon "button" at bounding box center [839, 100] width 12 height 12
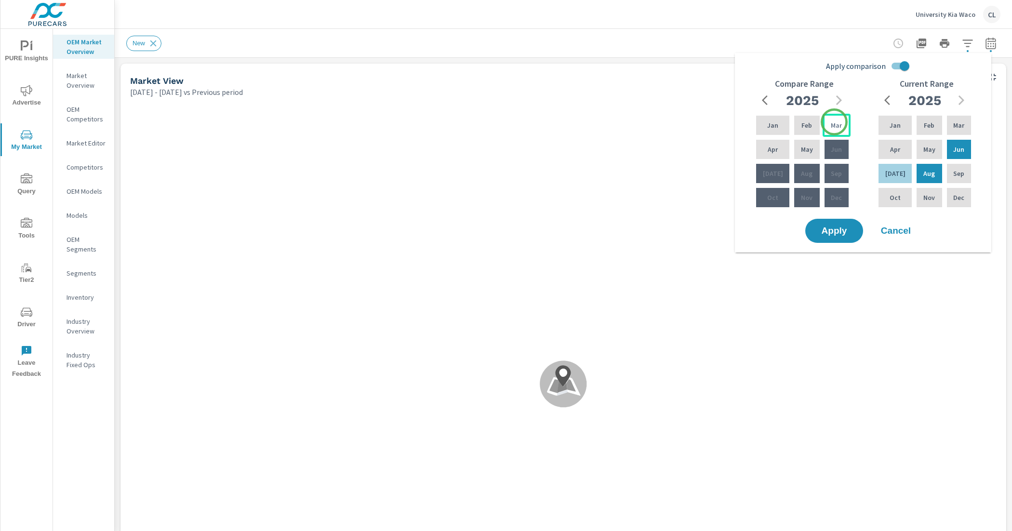
click at [834, 123] on p "Mar" at bounding box center [836, 125] width 11 height 10
click at [801, 152] on p "May" at bounding box center [807, 150] width 12 height 10
click at [830, 227] on span "Apply" at bounding box center [834, 231] width 40 height 9
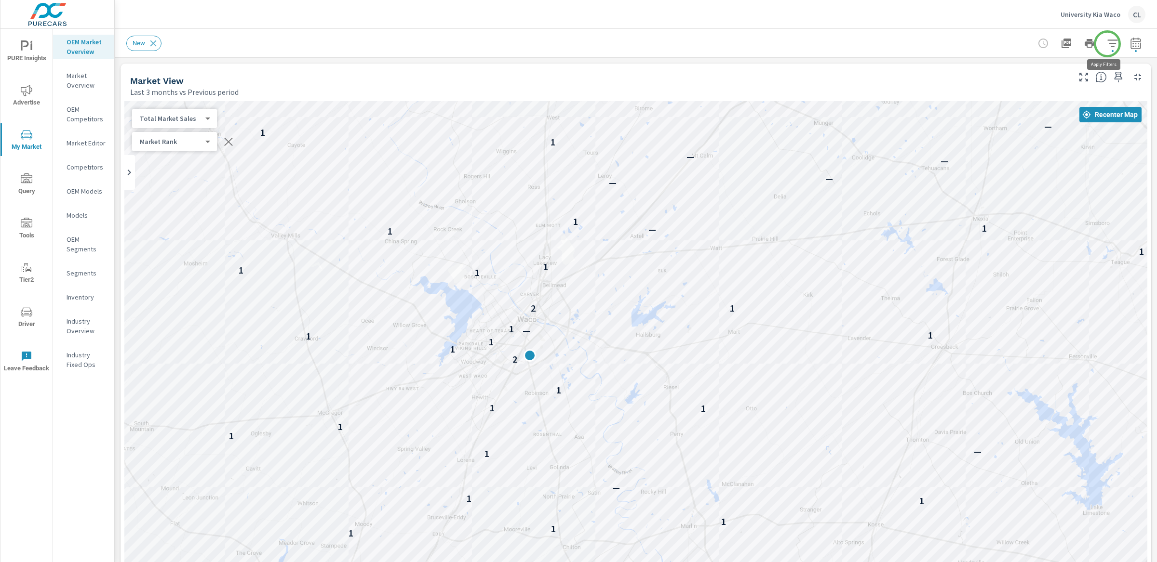
click at [1012, 44] on icon "button" at bounding box center [1113, 44] width 12 height 12
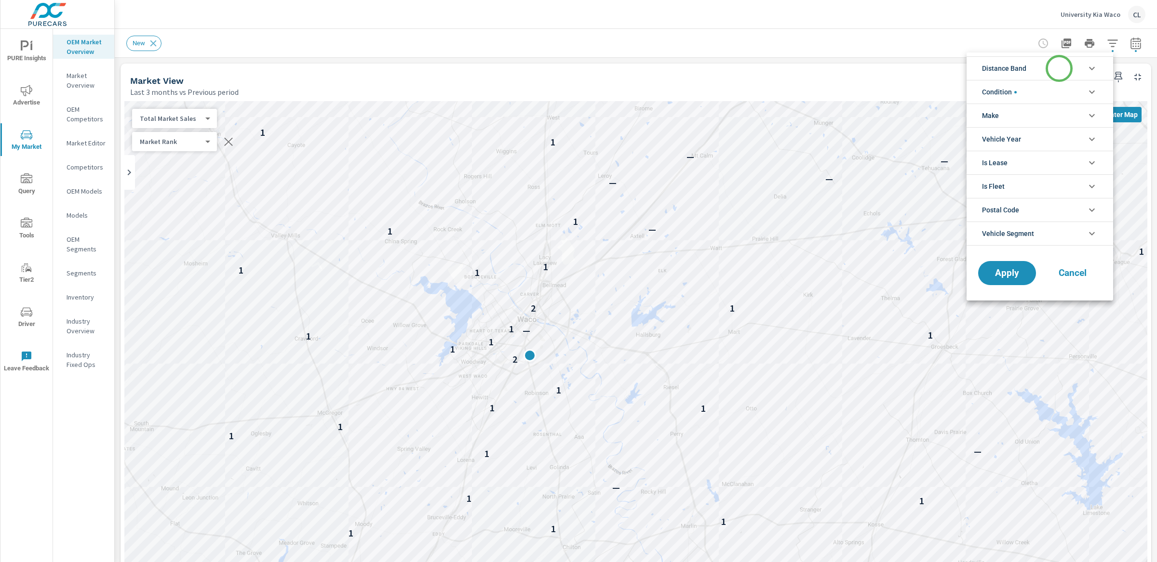
click at [1012, 68] on li "Distance Band" at bounding box center [1039, 68] width 147 height 24
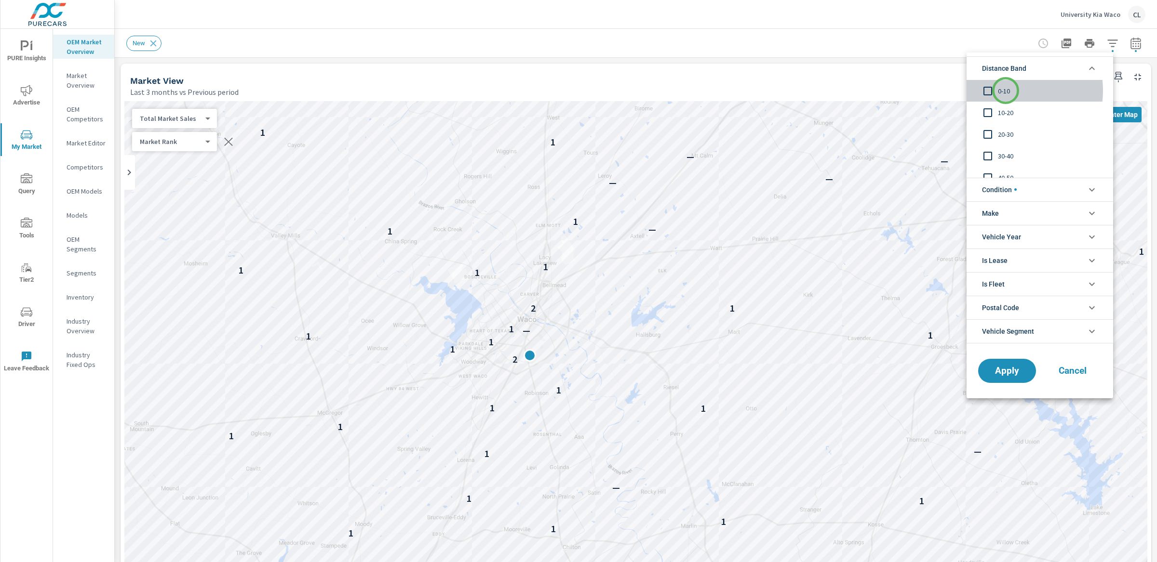
click at [1005, 91] on span "0-10" at bounding box center [1051, 91] width 106 height 12
click at [1005, 112] on span "10-20" at bounding box center [1051, 113] width 106 height 12
click at [1005, 134] on span "20-30" at bounding box center [1051, 135] width 106 height 12
click at [1005, 371] on span "Apply" at bounding box center [1007, 370] width 40 height 9
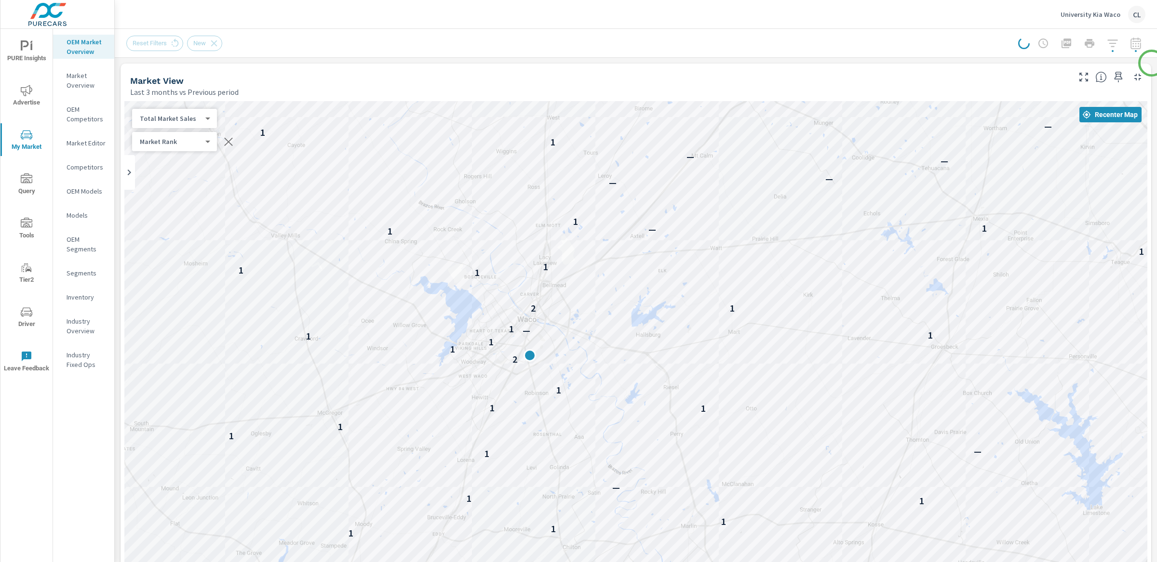
scroll to position [254, 0]
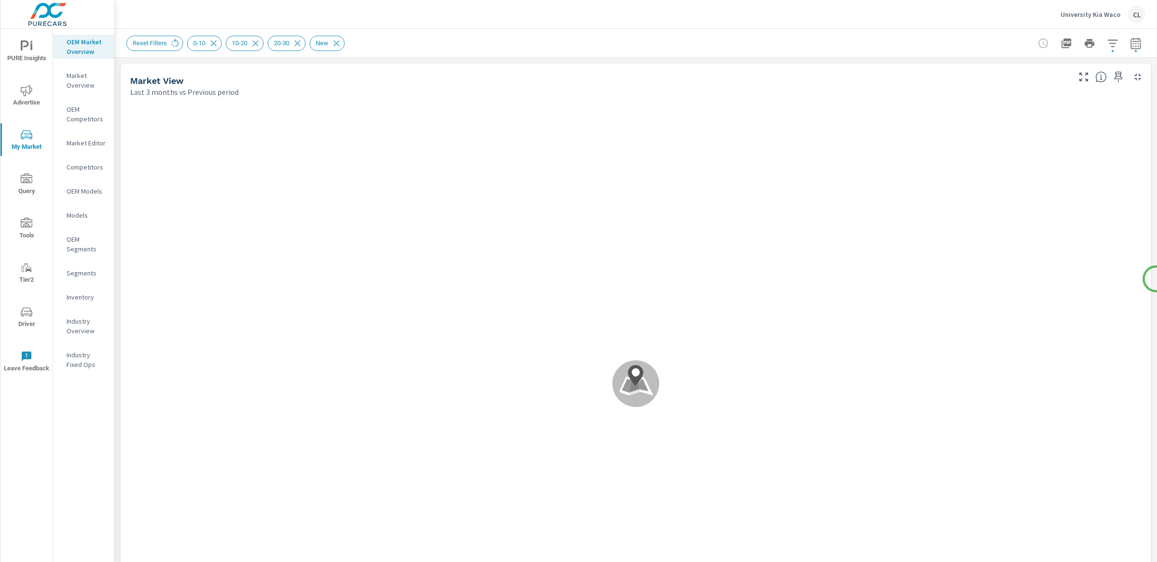
drag, startPoint x: 1151, startPoint y: 63, endPoint x: 1156, endPoint y: 279, distance: 216.0
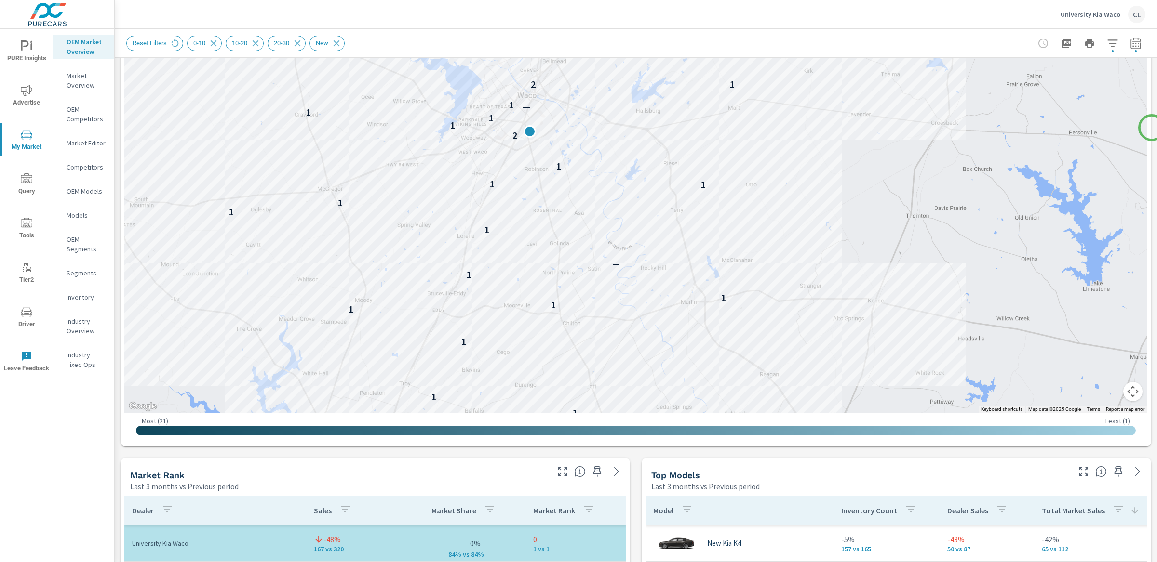
scroll to position [227, 0]
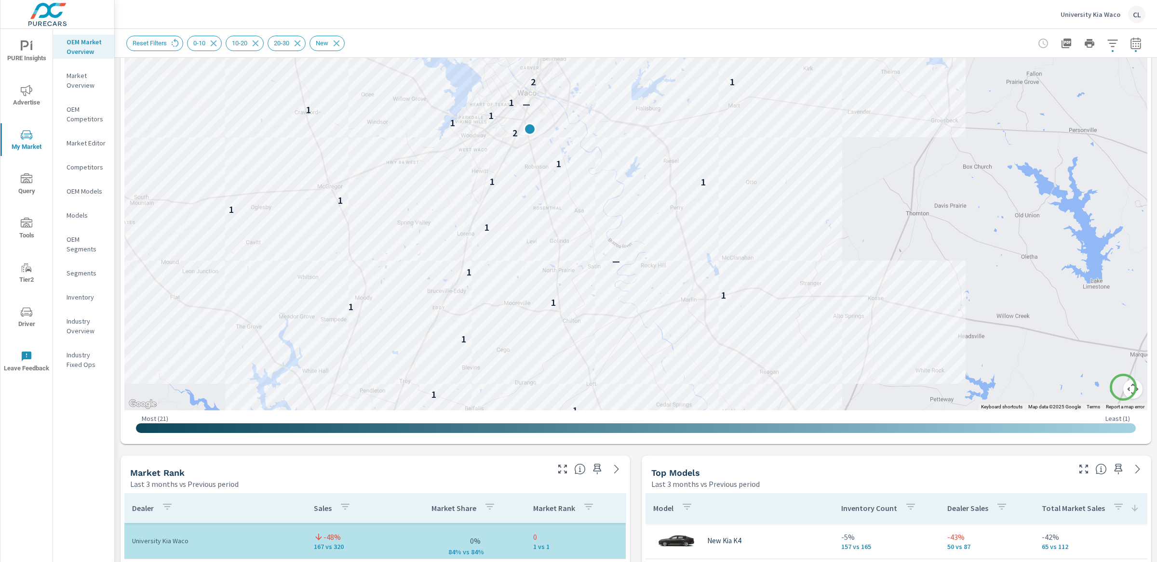
click at [1012, 387] on button "Map camera controls" at bounding box center [1132, 389] width 19 height 19
click at [1012, 385] on button "Zoom out" at bounding box center [1108, 389] width 19 height 19
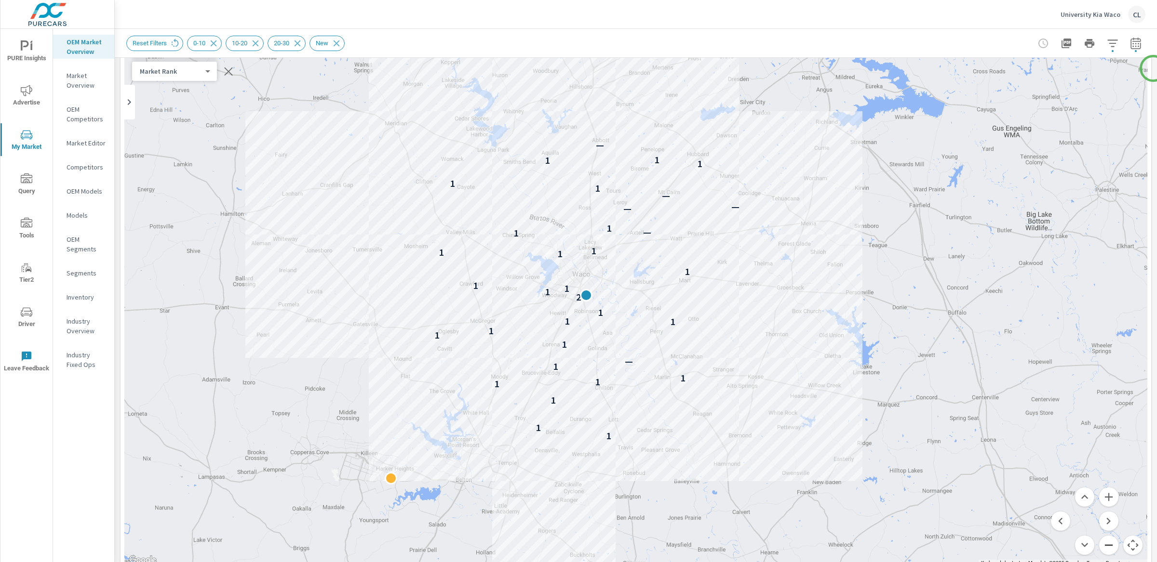
scroll to position [66, 0]
click at [1012, 501] on button "Zoom in" at bounding box center [1108, 501] width 19 height 19
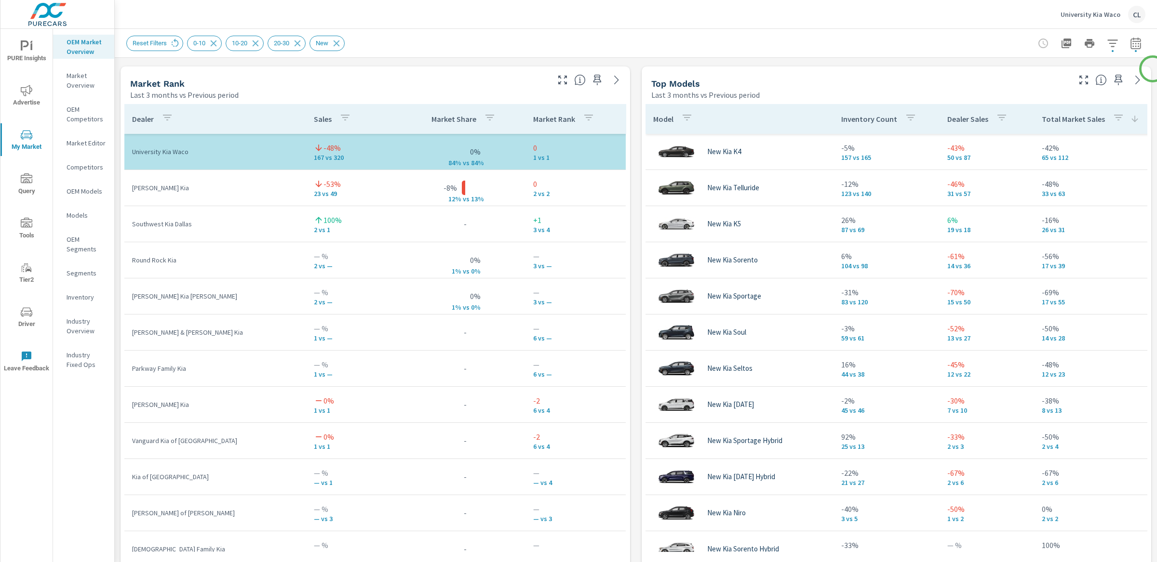
scroll to position [622, 0]
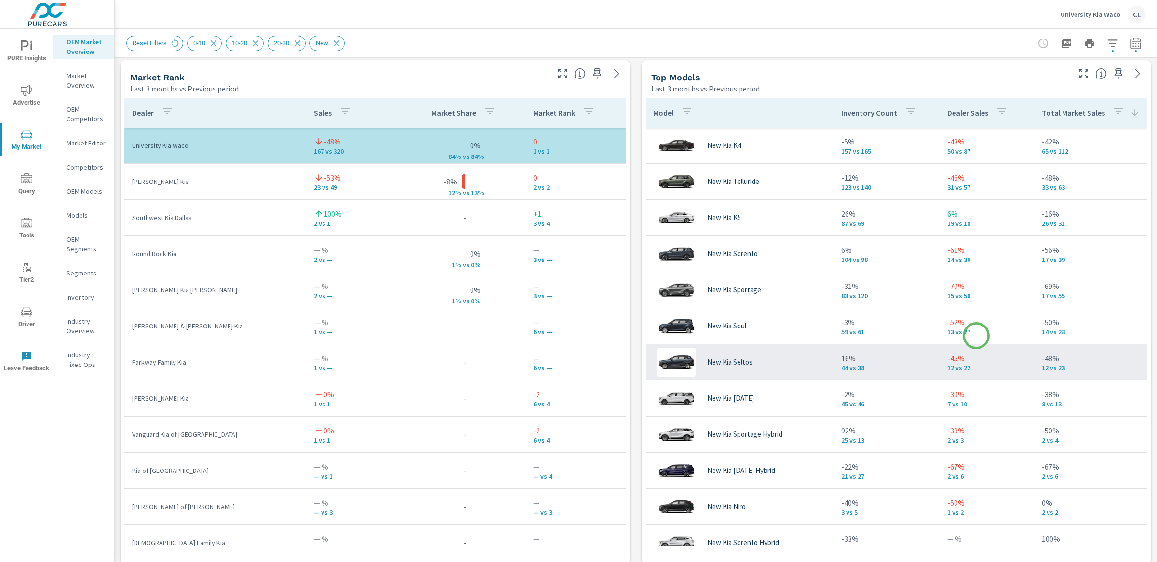
click at [1000, 359] on p "-45%" at bounding box center [986, 359] width 79 height 12
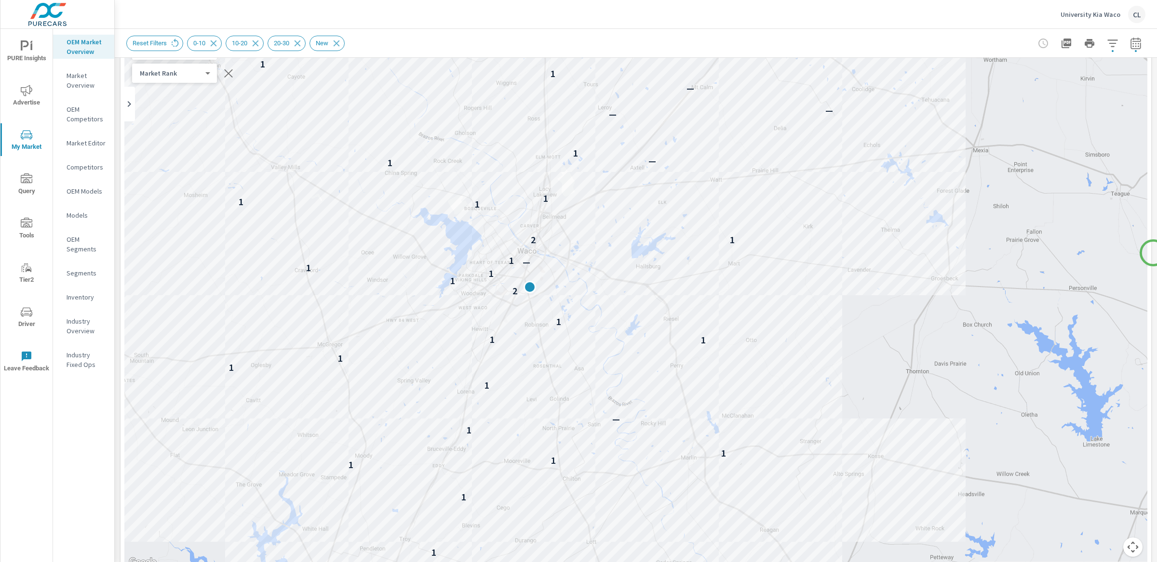
scroll to position [59, 0]
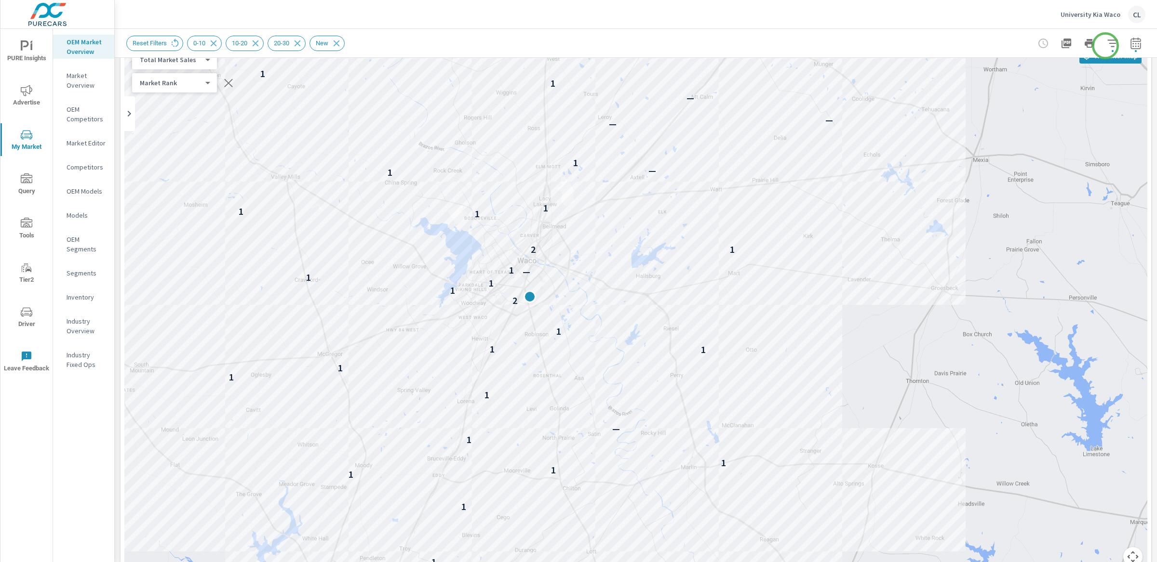
click at [1012, 44] on icon "button" at bounding box center [1113, 44] width 12 height 12
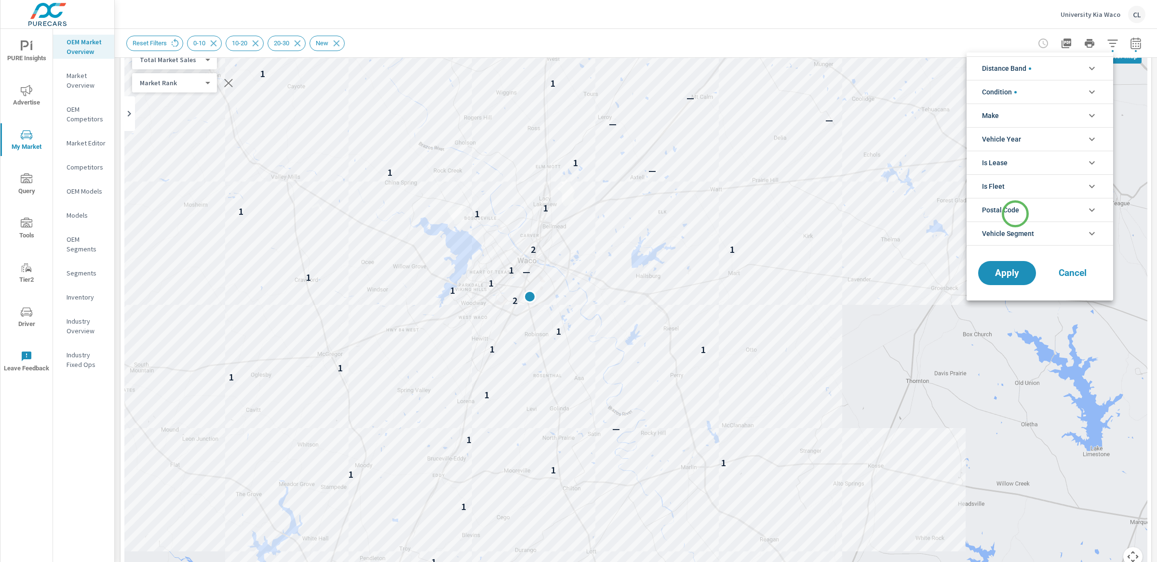
click at [1012, 213] on span "Postal Code" at bounding box center [1000, 210] width 37 height 23
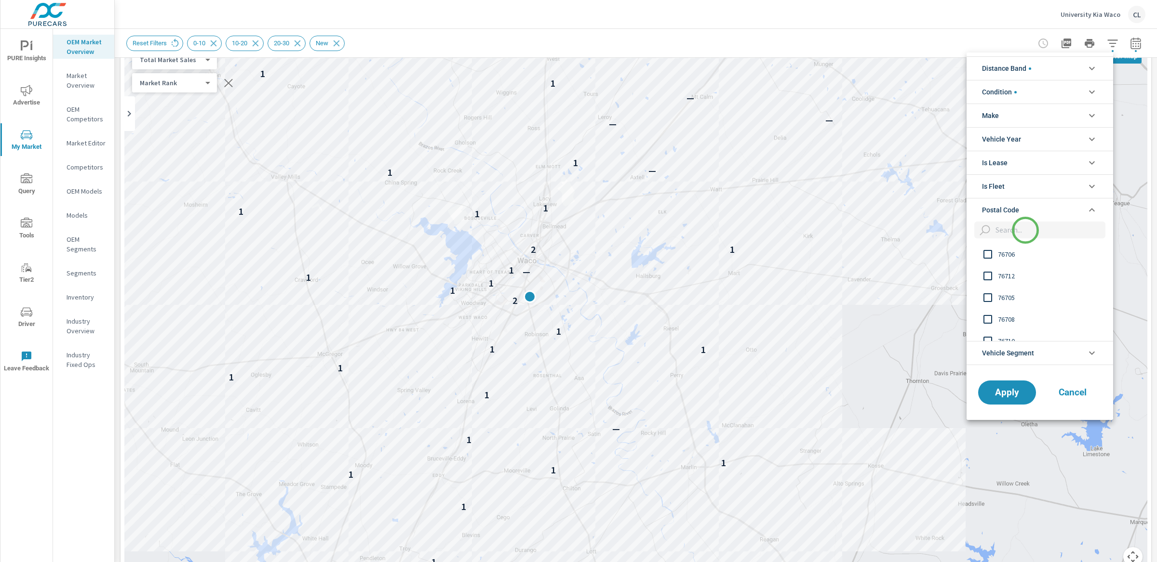
click at [1012, 230] on input "filter options" at bounding box center [1048, 230] width 114 height 17
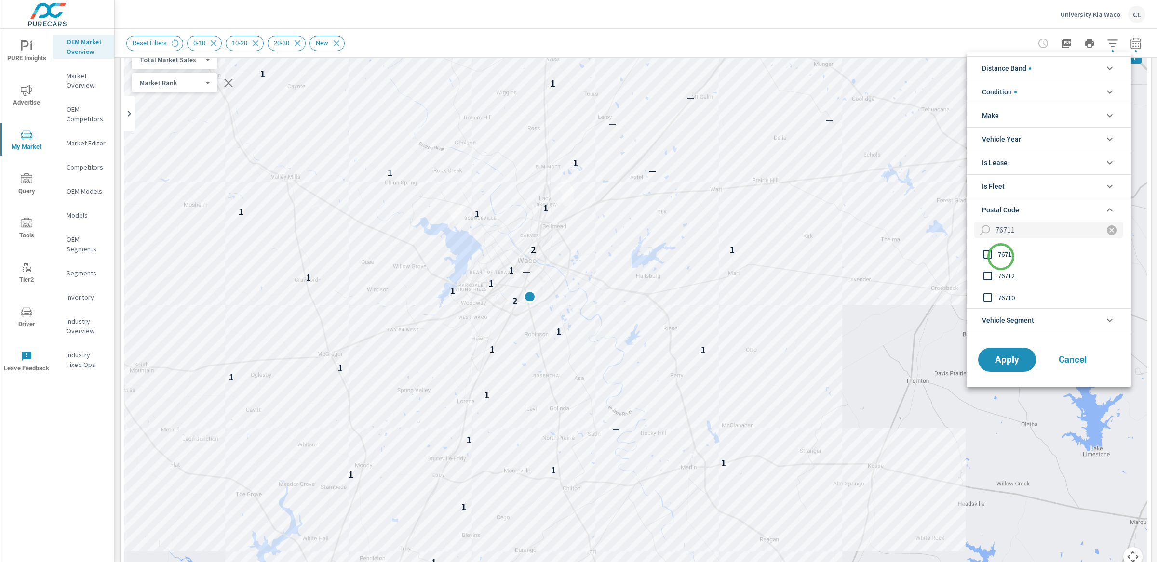
type input "76711"
click at [1000, 258] on span "76711" at bounding box center [1051, 255] width 106 height 12
click at [1006, 360] on span "Apply" at bounding box center [1007, 360] width 40 height 9
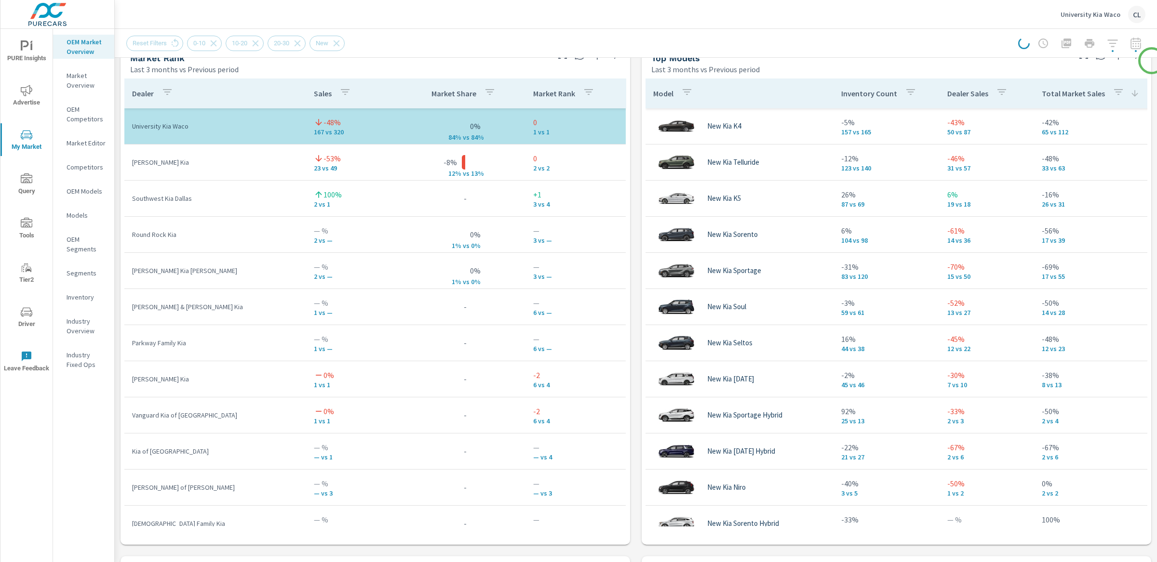
scroll to position [613, 0]
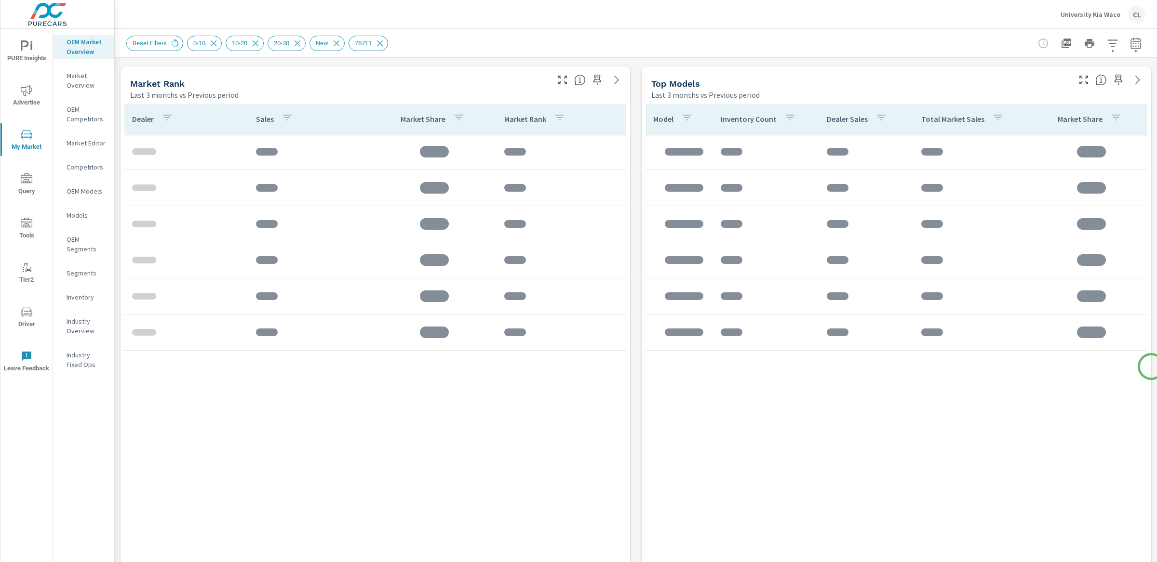
scroll to position [603, 0]
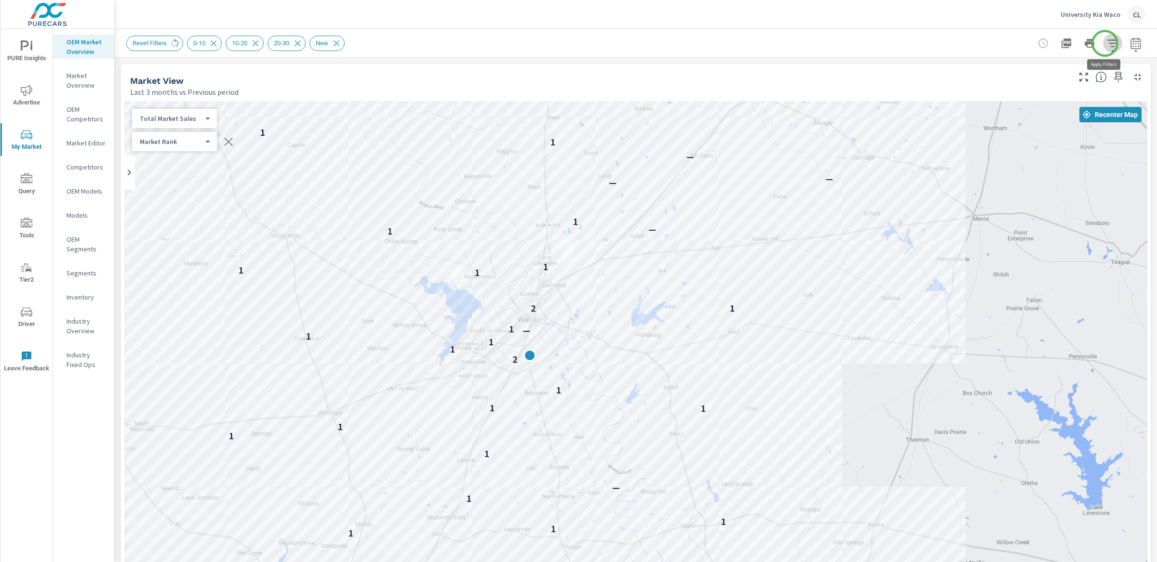
click at [1012, 43] on icon "button" at bounding box center [1113, 44] width 12 height 12
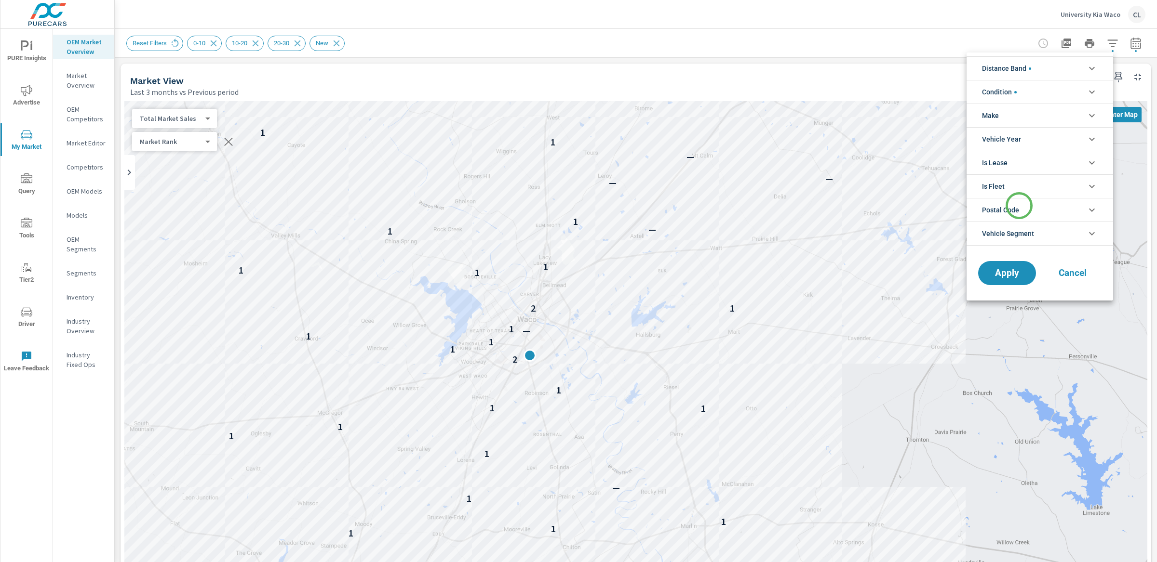
click at [1012, 206] on span "Postal Code" at bounding box center [1000, 210] width 37 height 23
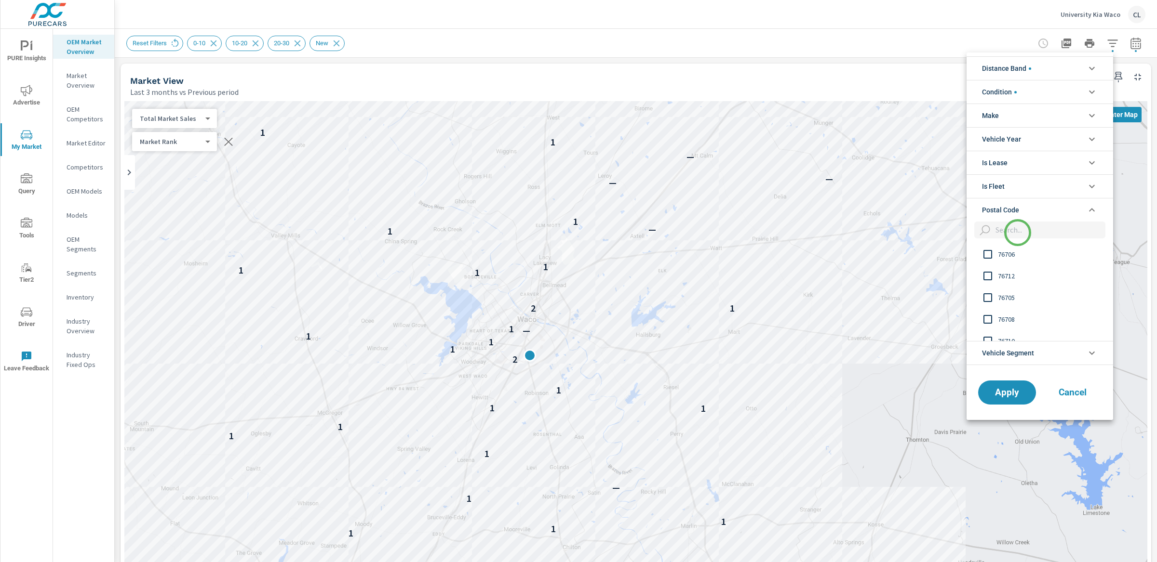
click at [1012, 233] on input "filter options" at bounding box center [1048, 230] width 114 height 17
type input "76704"
click at [1002, 254] on span "76704" at bounding box center [1051, 255] width 106 height 12
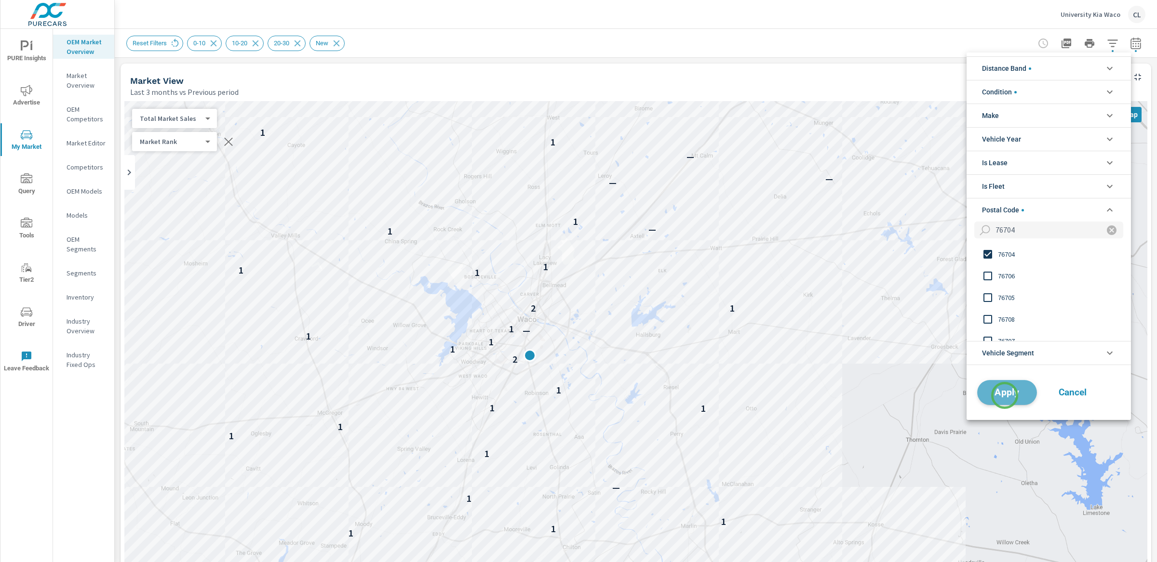
click at [1004, 396] on span "Apply" at bounding box center [1007, 392] width 40 height 9
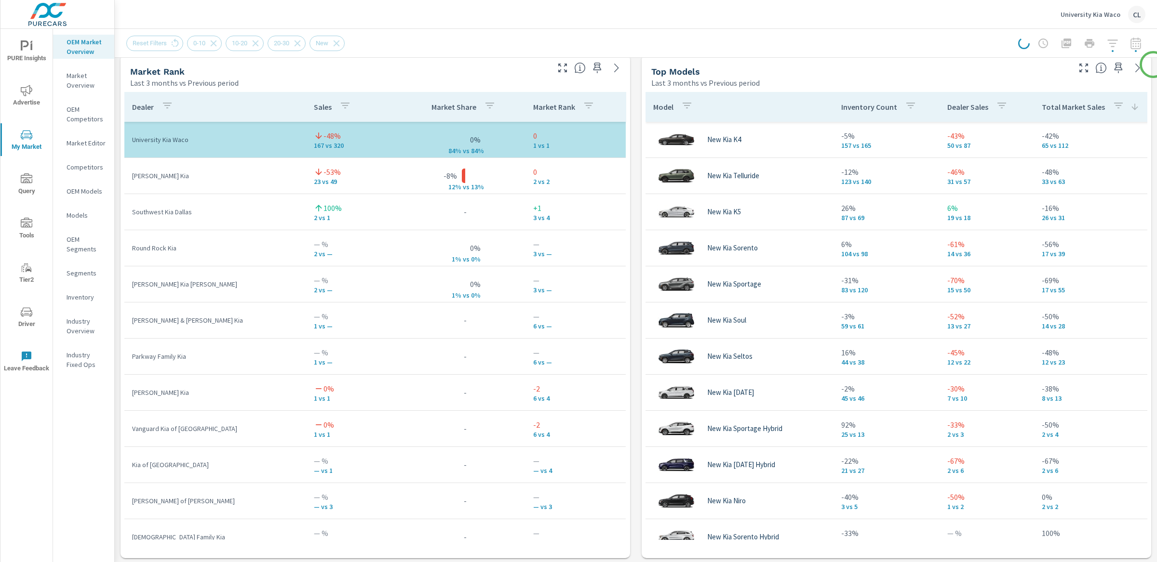
scroll to position [630, 0]
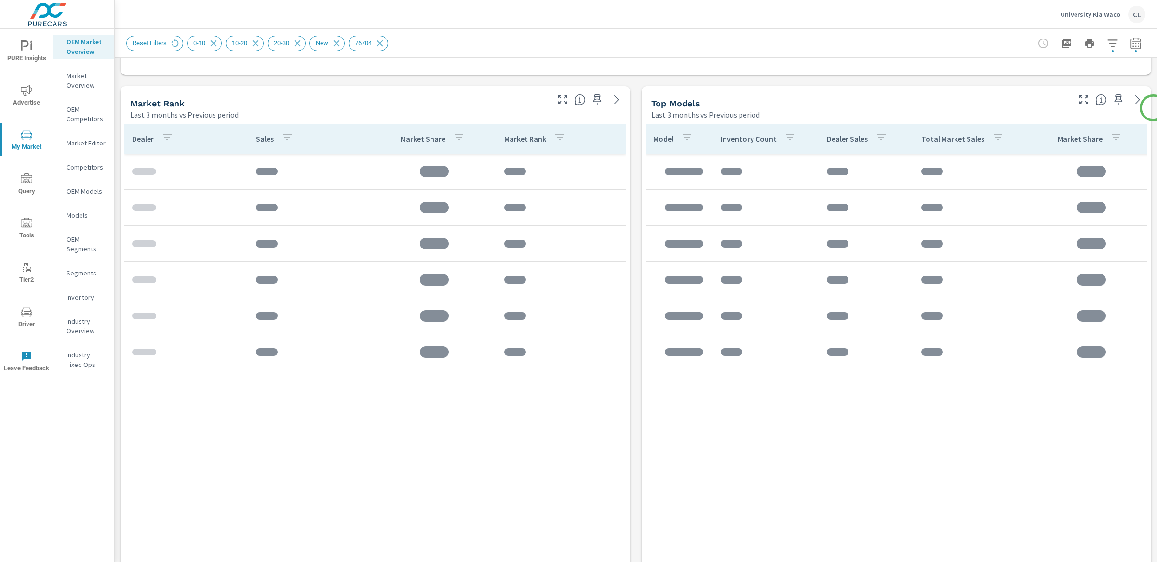
scroll to position [617, 0]
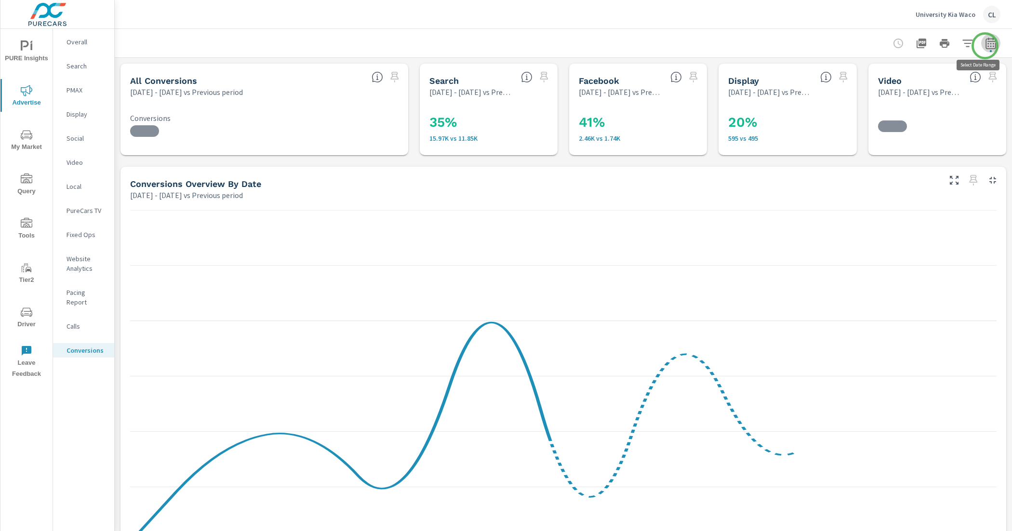
click at [985, 46] on icon "button" at bounding box center [991, 44] width 12 height 12
select select "Previous period"
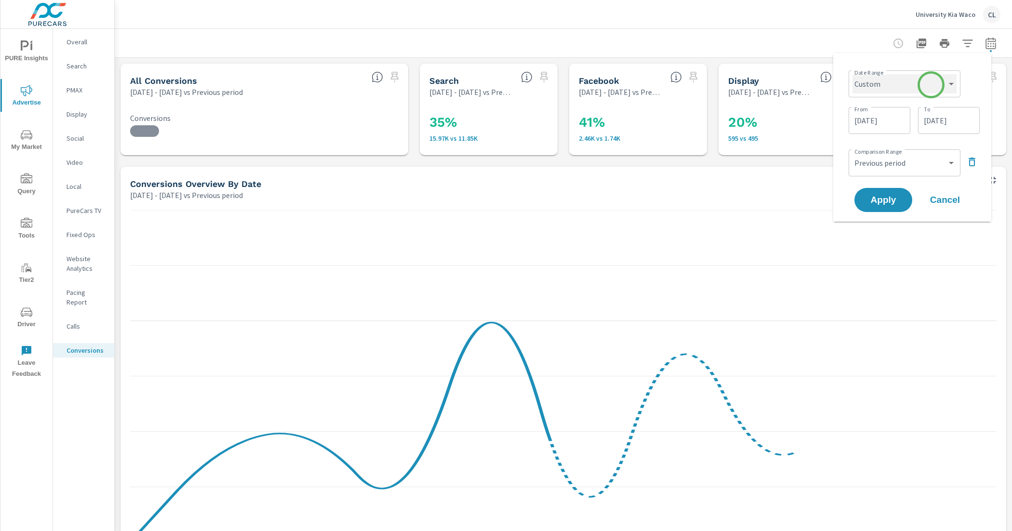
click at [931, 85] on select "Custom [DATE] Last week Last 7 days Last 14 days Last 30 days Last 45 days Last…" at bounding box center [905, 83] width 104 height 19
click at [853, 74] on select "Custom [DATE] Last week Last 7 days Last 14 days Last 30 days Last 45 days Last…" at bounding box center [905, 83] width 104 height 19
select select "Month to date"
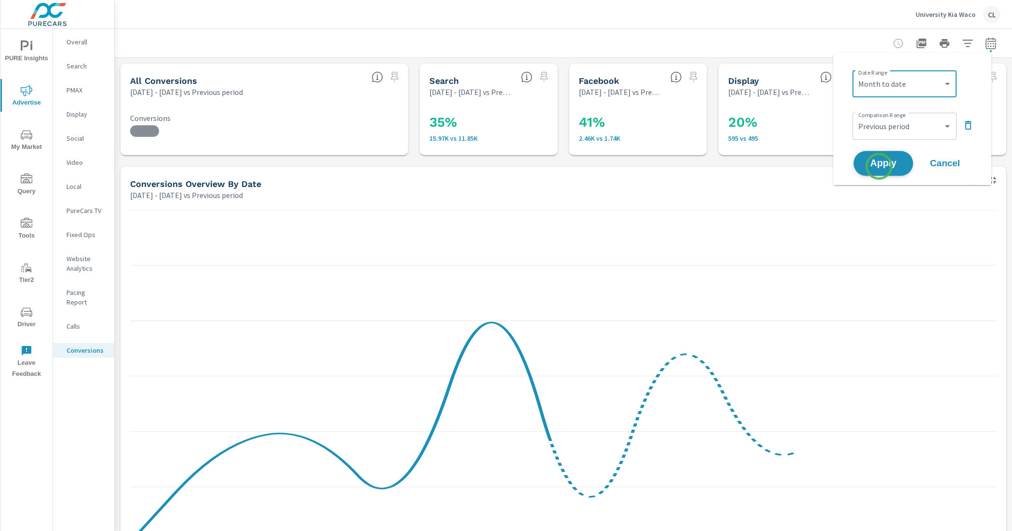
click at [880, 165] on span "Apply" at bounding box center [884, 163] width 40 height 9
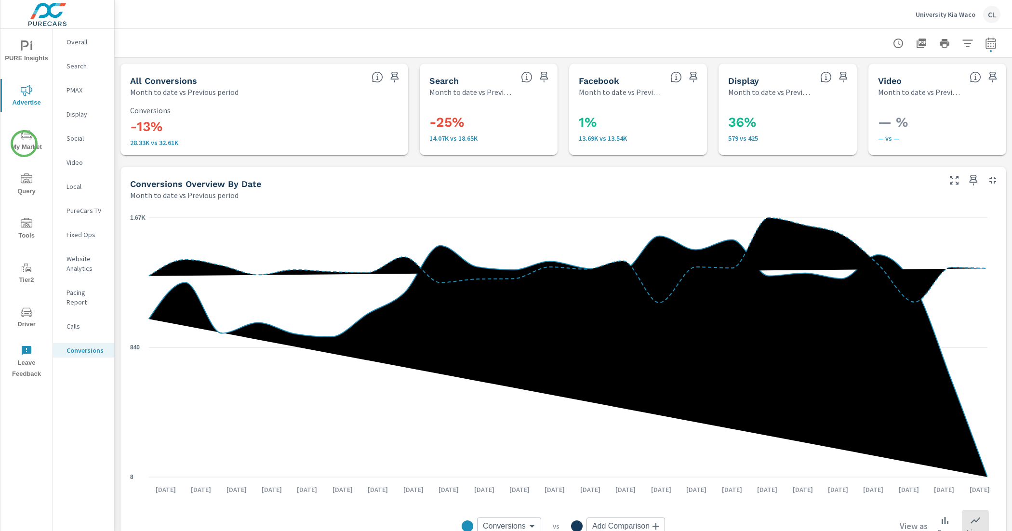
click at [20, 142] on span "My Market" at bounding box center [26, 141] width 46 height 24
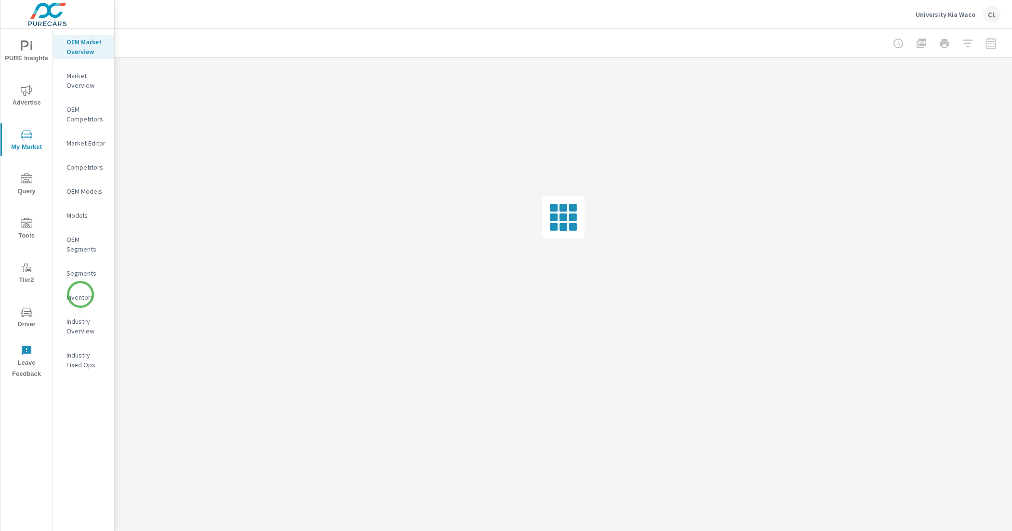
click at [80, 294] on p "Inventory" at bounding box center [87, 298] width 40 height 10
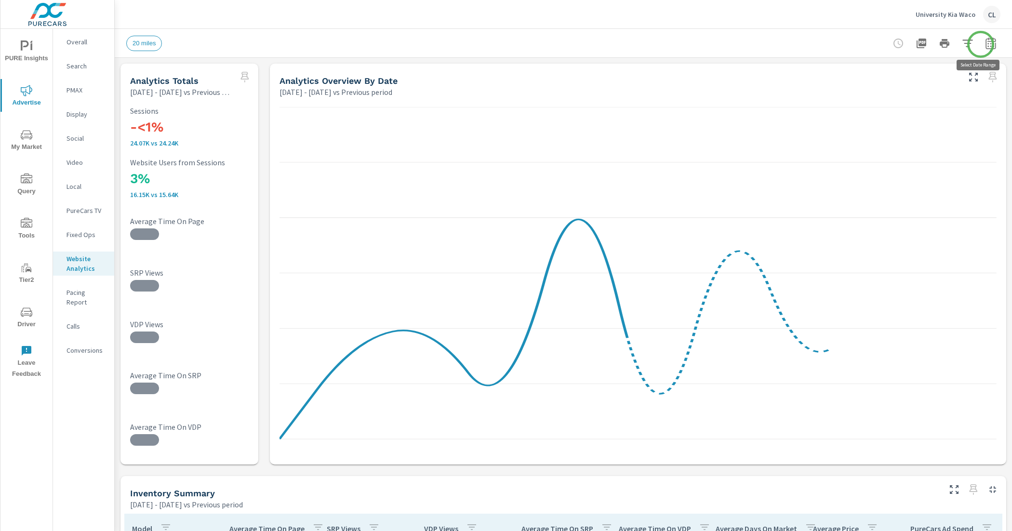
click at [985, 44] on icon "button" at bounding box center [991, 44] width 12 height 12
select select "Previous period"
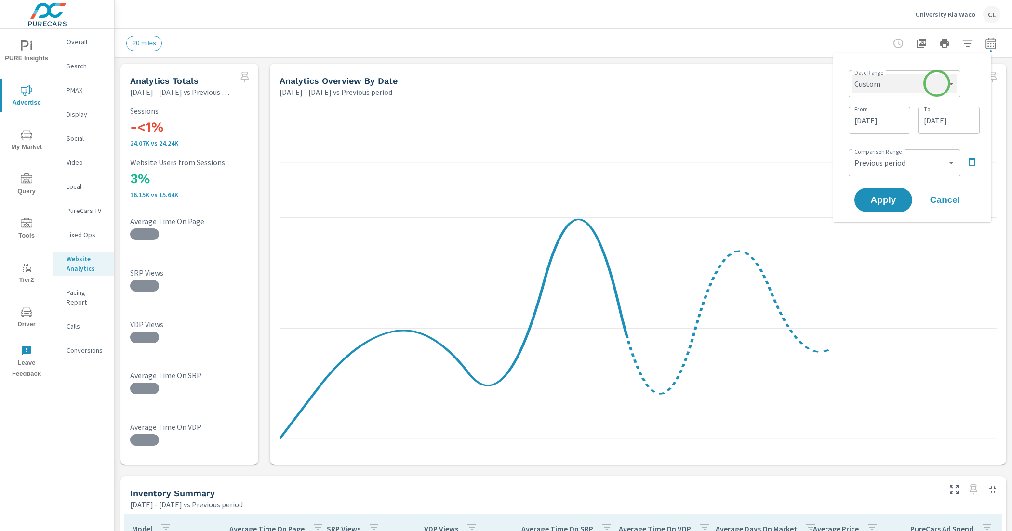
click at [937, 83] on select "Custom Yesterday Last week Last 7 days Last 14 days Last 30 days Last 45 days L…" at bounding box center [905, 83] width 104 height 19
click at [853, 74] on select "Custom [DATE] Last week Last 7 days Last 14 days Last 30 days Last 45 days Last…" at bounding box center [905, 83] width 104 height 19
select select "Month to date"
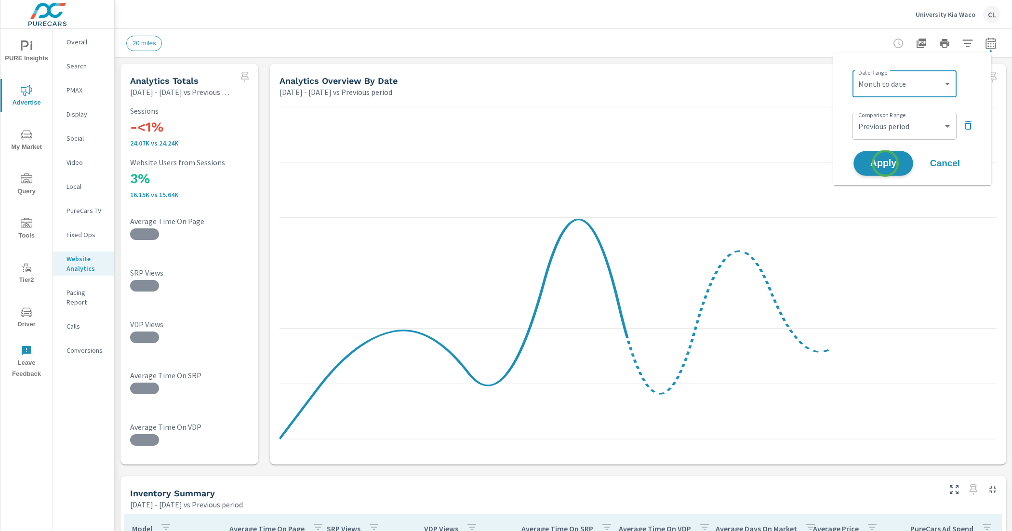
click at [884, 162] on span "Apply" at bounding box center [884, 163] width 40 height 9
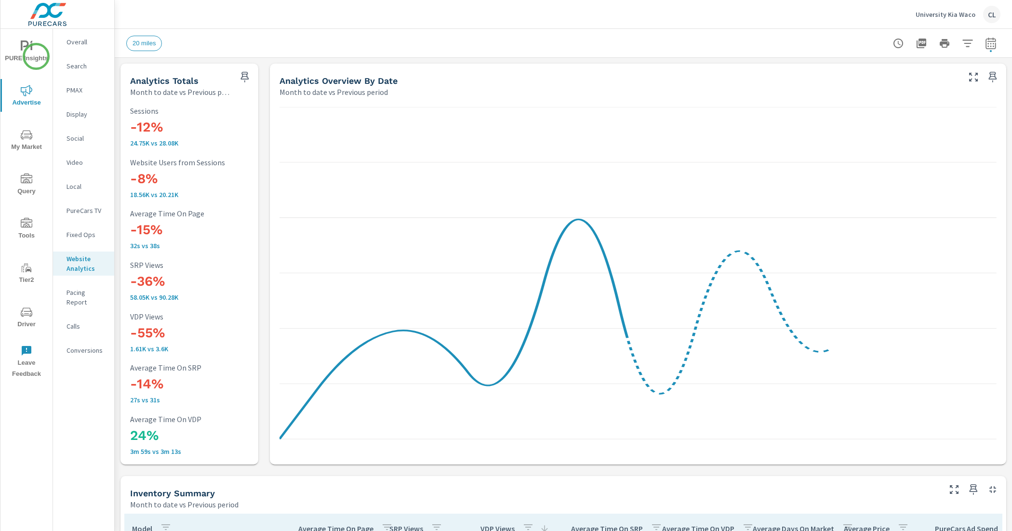
click at [26, 55] on span "PURE Insights" at bounding box center [26, 52] width 46 height 24
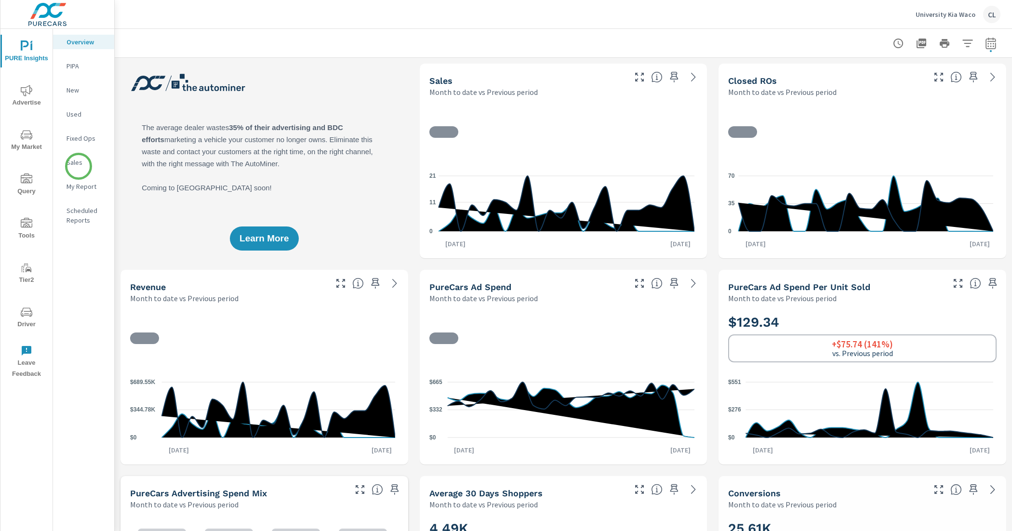
click at [78, 165] on p "Sales" at bounding box center [87, 163] width 40 height 10
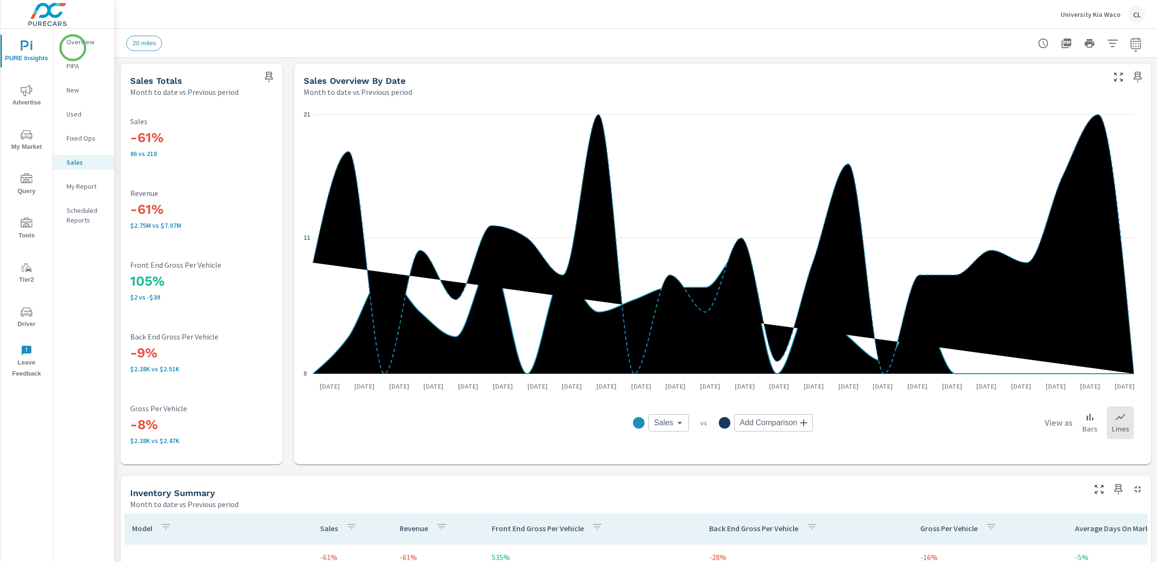
click at [73, 48] on div "Overview" at bounding box center [83, 42] width 61 height 14
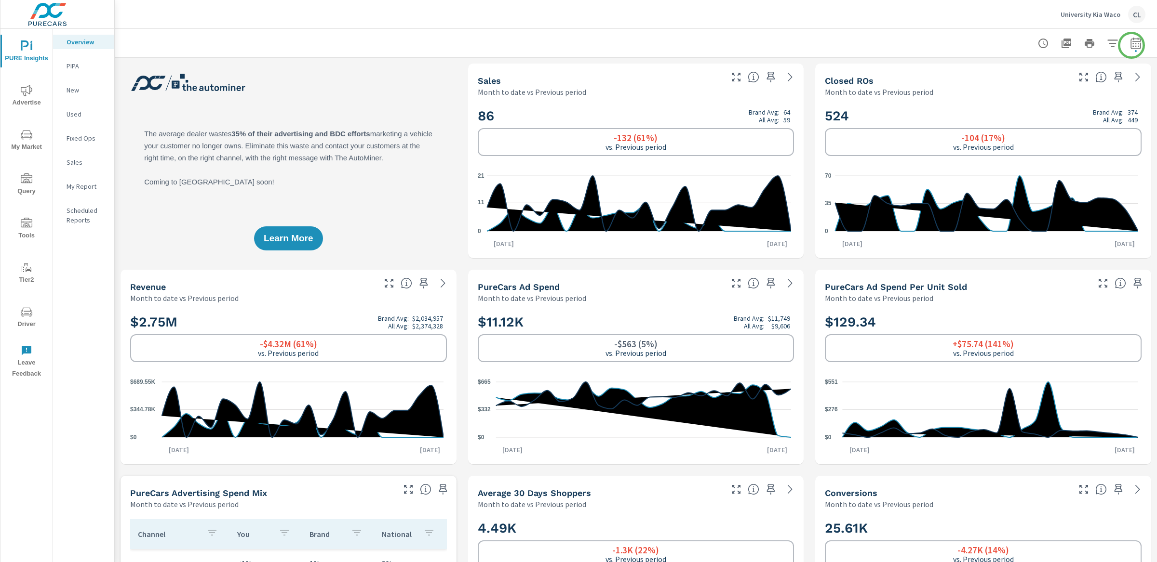
click at [1012, 45] on icon "button" at bounding box center [1135, 43] width 10 height 12
select select "Month to date"
select select "Previous period"
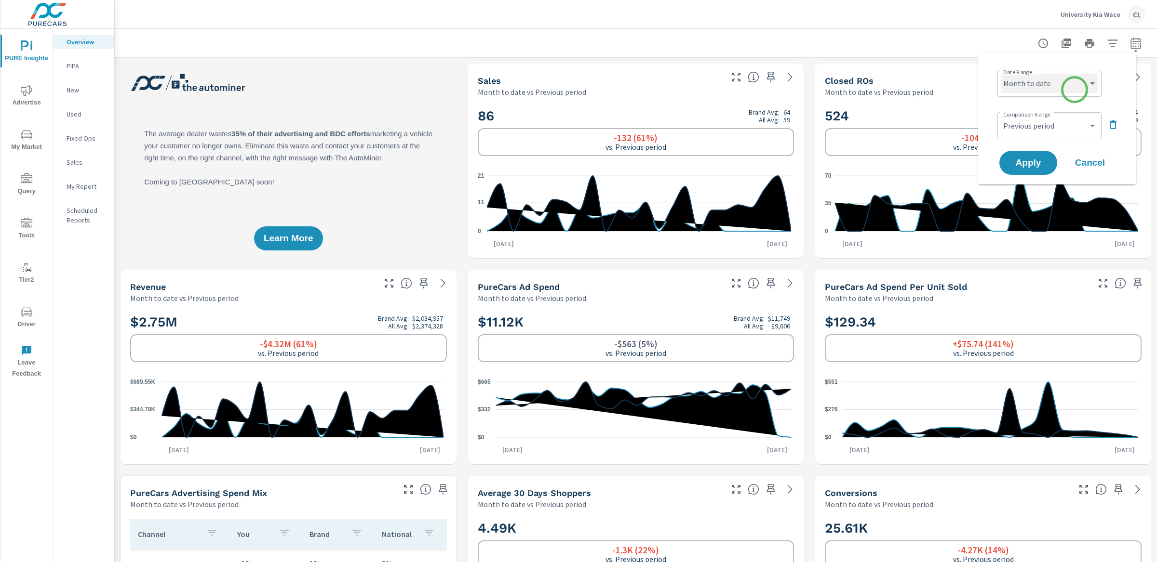
click at [1012, 89] on select "Custom Yesterday Last week Last 7 days Last 14 days Last 30 days Last 45 days L…" at bounding box center [1049, 83] width 96 height 19
click at [1001, 74] on select "Custom Yesterday Last week Last 7 days Last 14 days Last 30 days Last 45 days L…" at bounding box center [1049, 83] width 96 height 19
select select "custom"
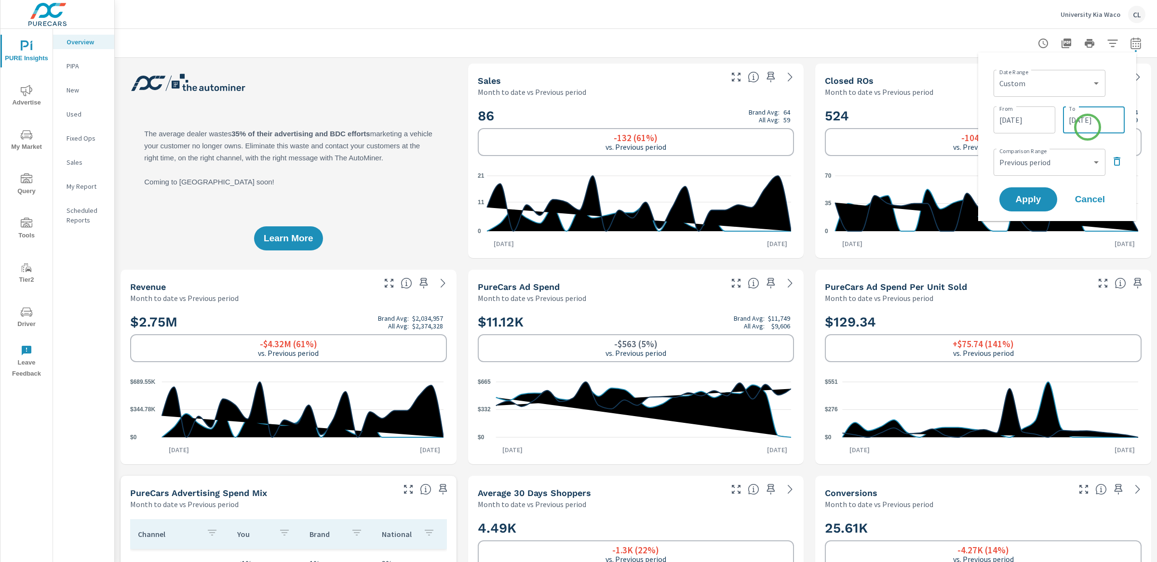
click at [1012, 127] on input "09/24/2025" at bounding box center [1094, 119] width 54 height 19
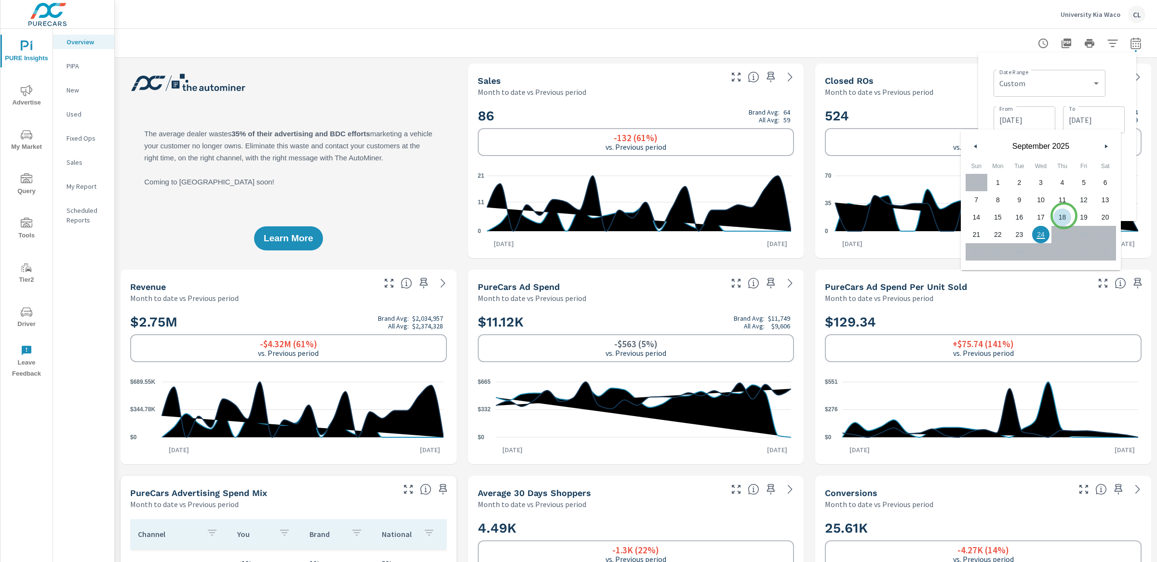
click at [1012, 218] on span "18" at bounding box center [1062, 217] width 22 height 13
type input "09/18/2025"
click at [1012, 179] on div "Date Range Custom Yesterday Last week Last 7 days Last 14 days Last 30 days Las…" at bounding box center [1057, 136] width 143 height 153
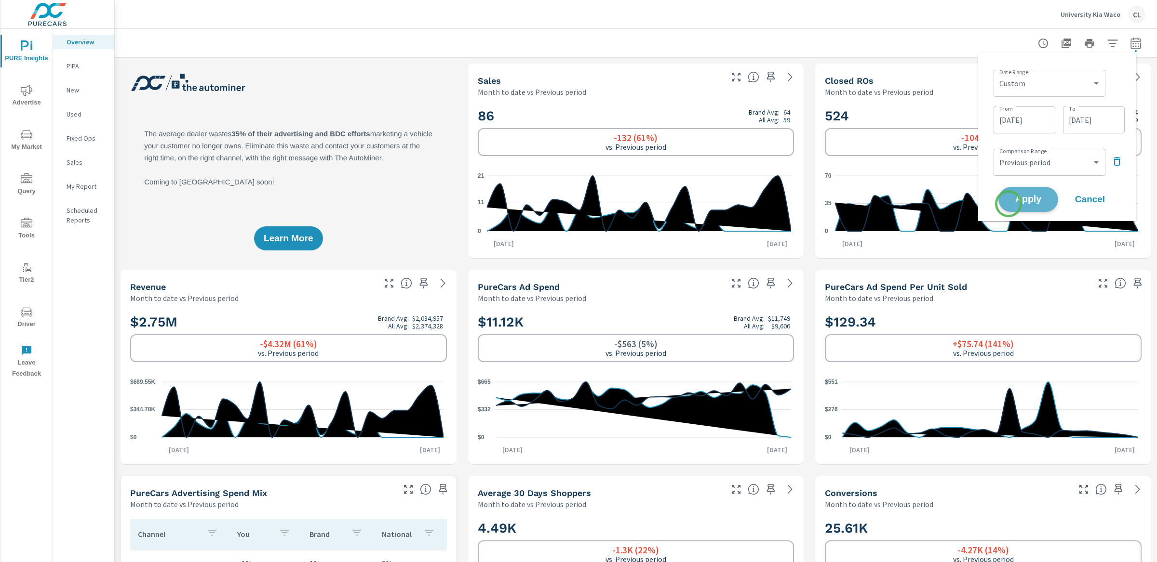
click at [1008, 204] on button "Apply" at bounding box center [1028, 199] width 60 height 25
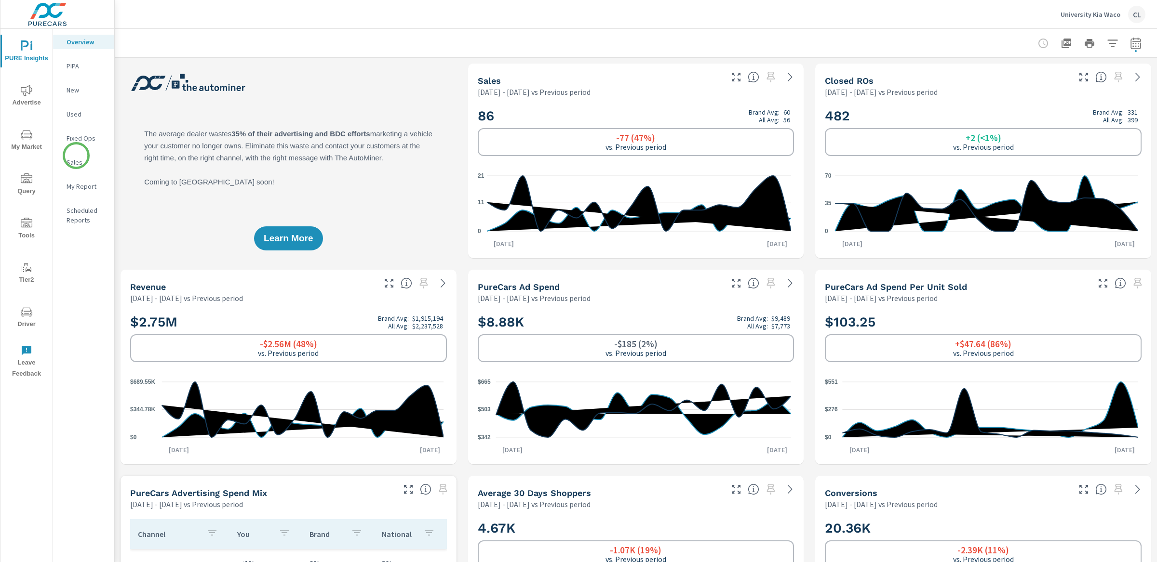
click at [74, 158] on p "Sales" at bounding box center [87, 163] width 40 height 10
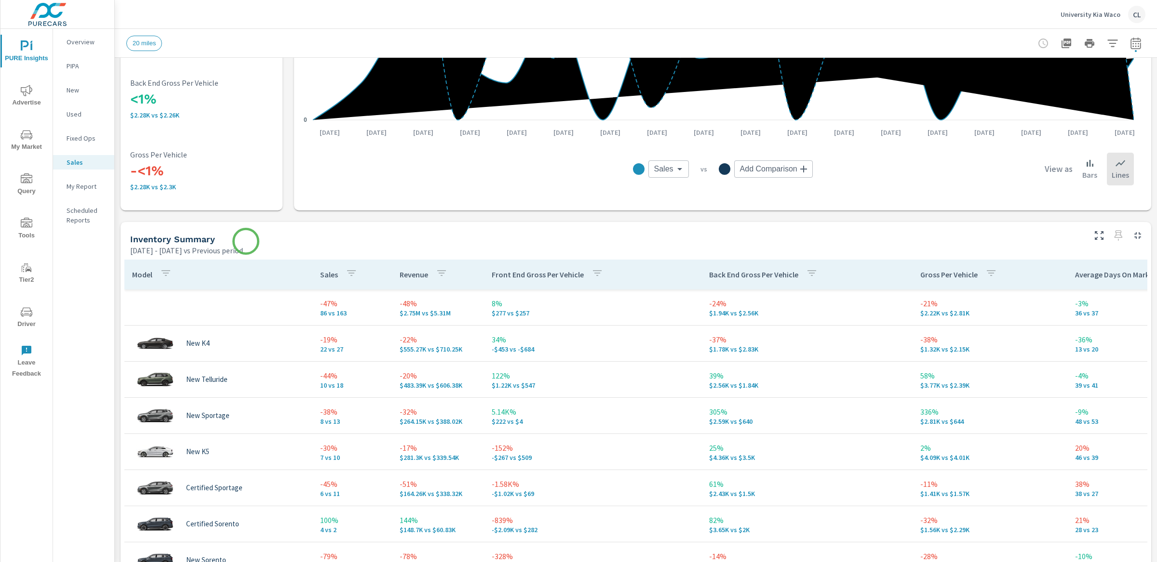
scroll to position [314, 0]
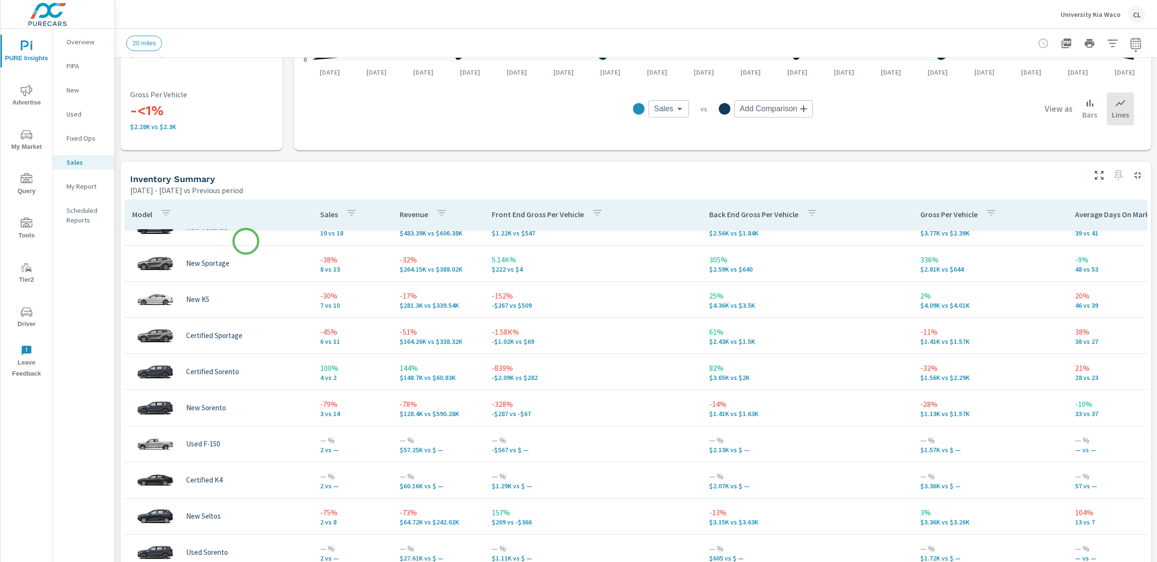
scroll to position [5, 0]
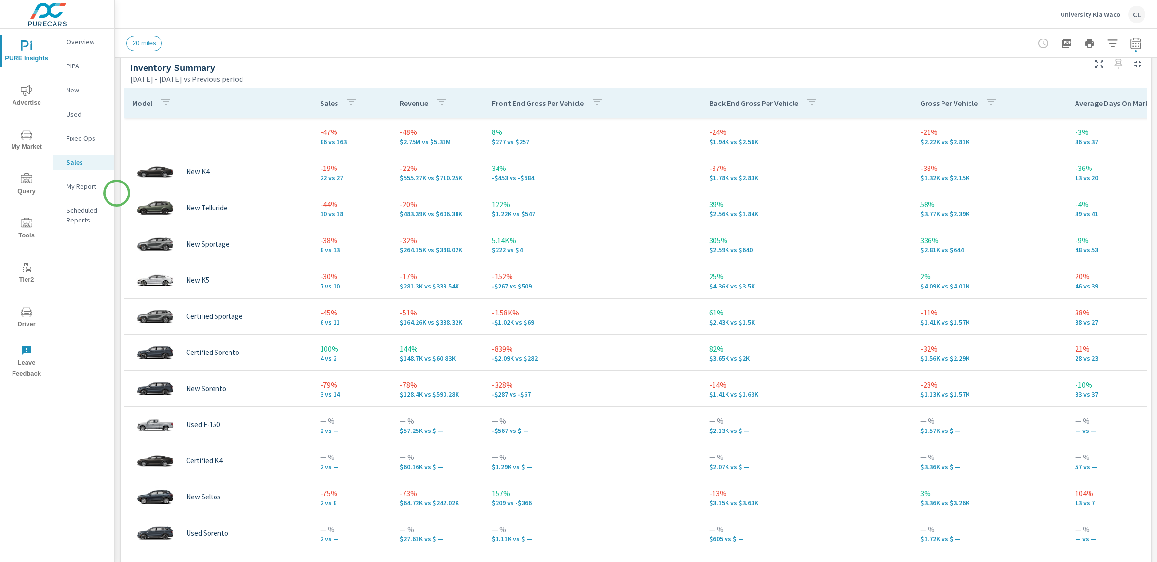
scroll to position [427, 0]
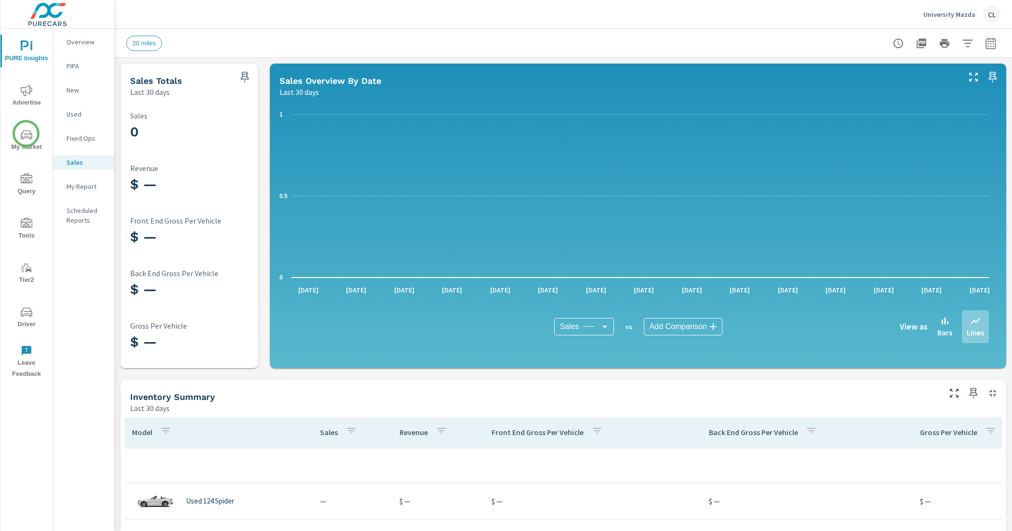
click at [26, 134] on icon "nav menu" at bounding box center [27, 134] width 12 height 9
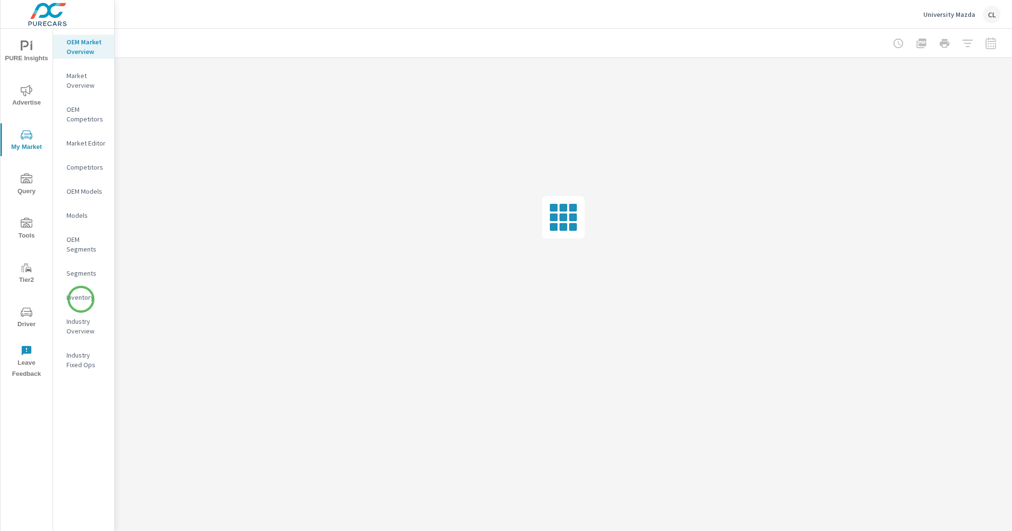
click at [81, 299] on p "Inventory" at bounding box center [87, 298] width 40 height 10
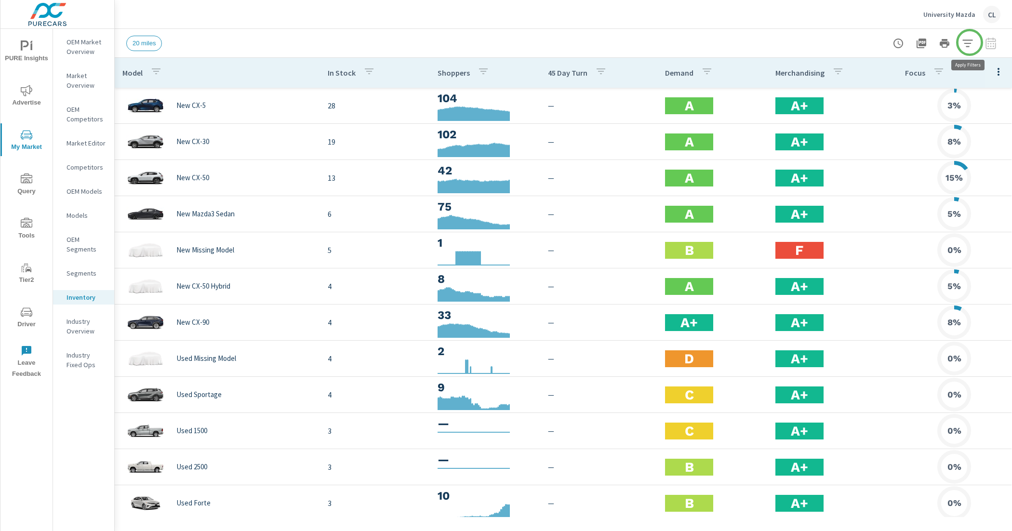
click at [970, 42] on icon "button" at bounding box center [968, 44] width 12 height 12
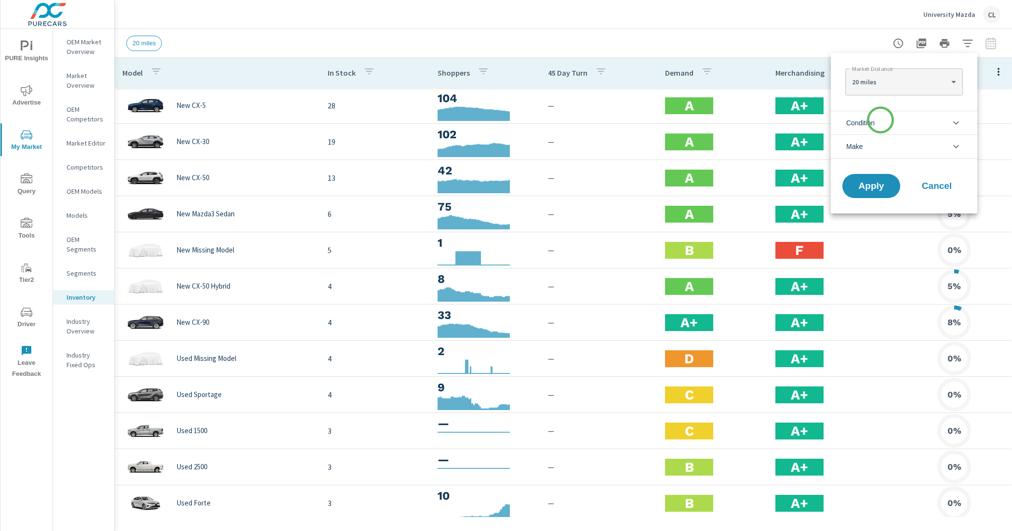
click at [880, 123] on li "Condition" at bounding box center [904, 123] width 147 height 24
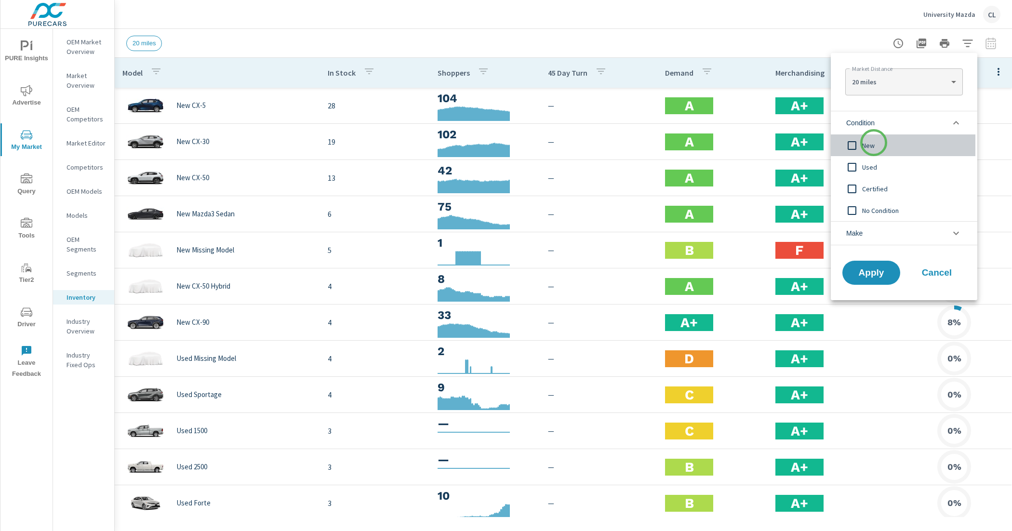
click at [874, 143] on span "New" at bounding box center [915, 146] width 106 height 12
click at [874, 228] on li "Make" at bounding box center [904, 233] width 147 height 24
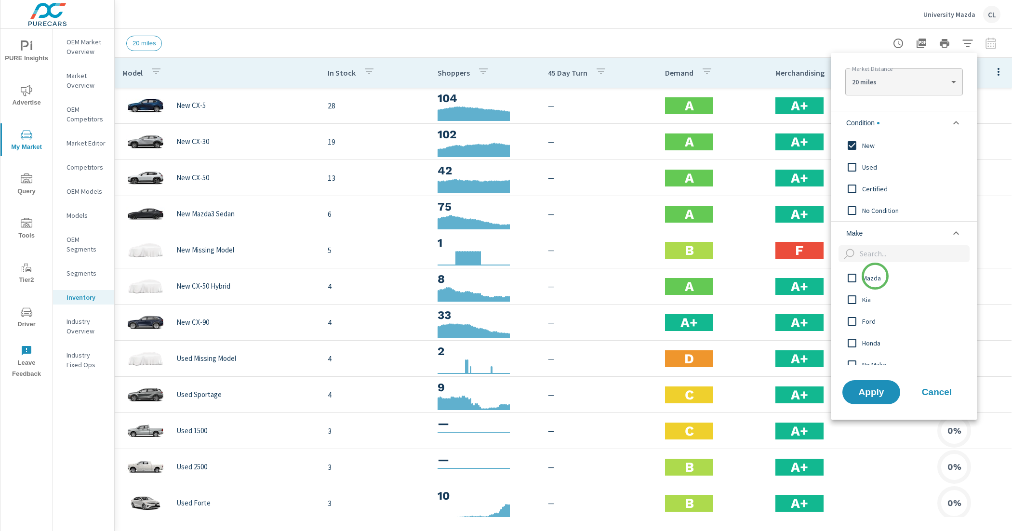
click at [875, 276] on span "Mazda" at bounding box center [915, 278] width 106 height 12
click at [883, 391] on span "Apply" at bounding box center [872, 391] width 40 height 9
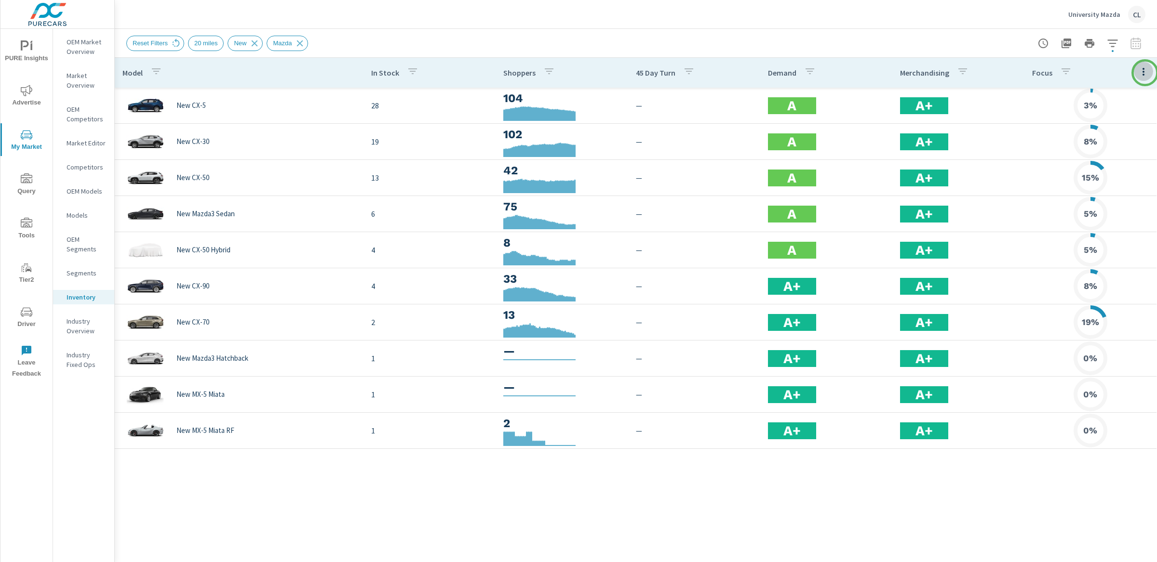
click at [1012, 73] on icon "button" at bounding box center [1143, 72] width 12 height 12
click at [1012, 125] on span "Audience" at bounding box center [1111, 129] width 61 height 10
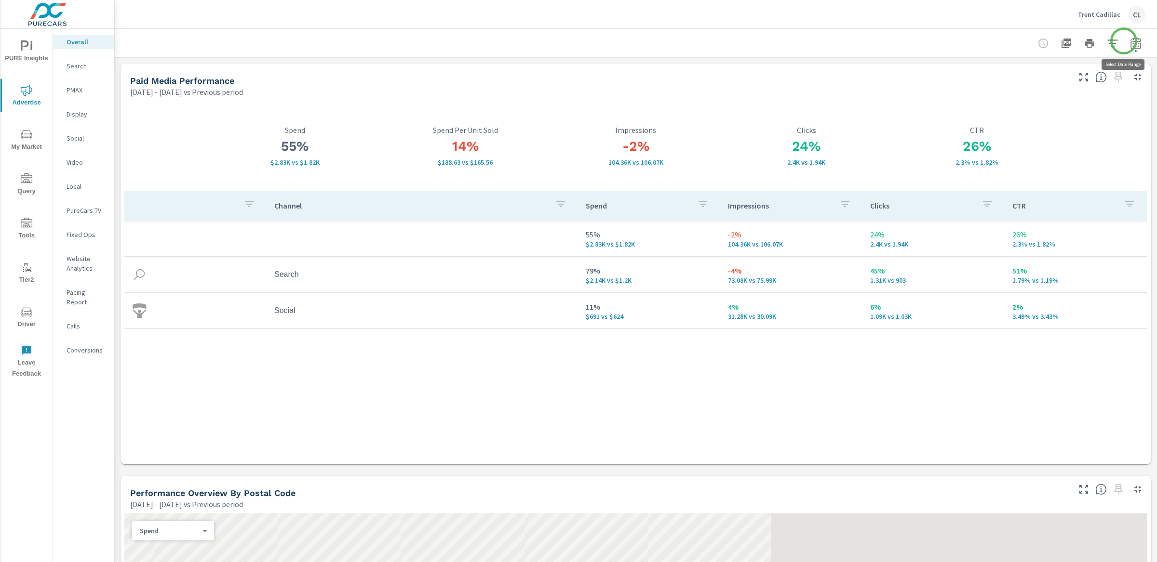
click at [1130, 41] on icon "button" at bounding box center [1136, 44] width 12 height 12
select select "Previous period"
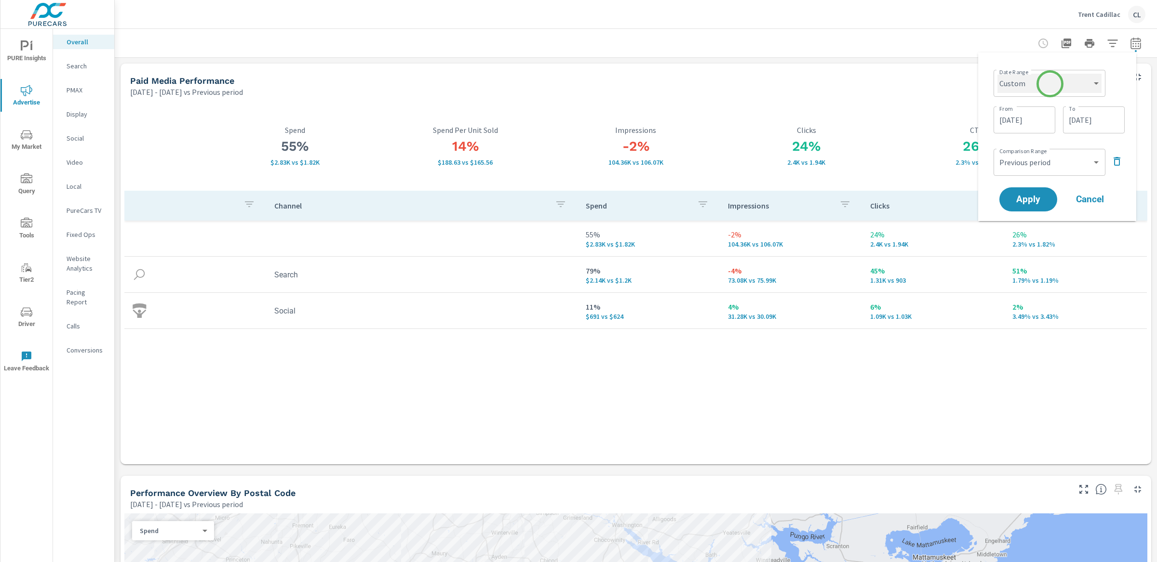
click at [1050, 84] on select "Custom [DATE] Last week Last 7 days Last 14 days Last 30 days Last 45 days Last…" at bounding box center [1049, 83] width 104 height 19
click at [997, 74] on select "Custom [DATE] Last week Last 7 days Last 14 days Last 30 days Last 45 days Last…" at bounding box center [1049, 83] width 104 height 19
select select "Month to date"
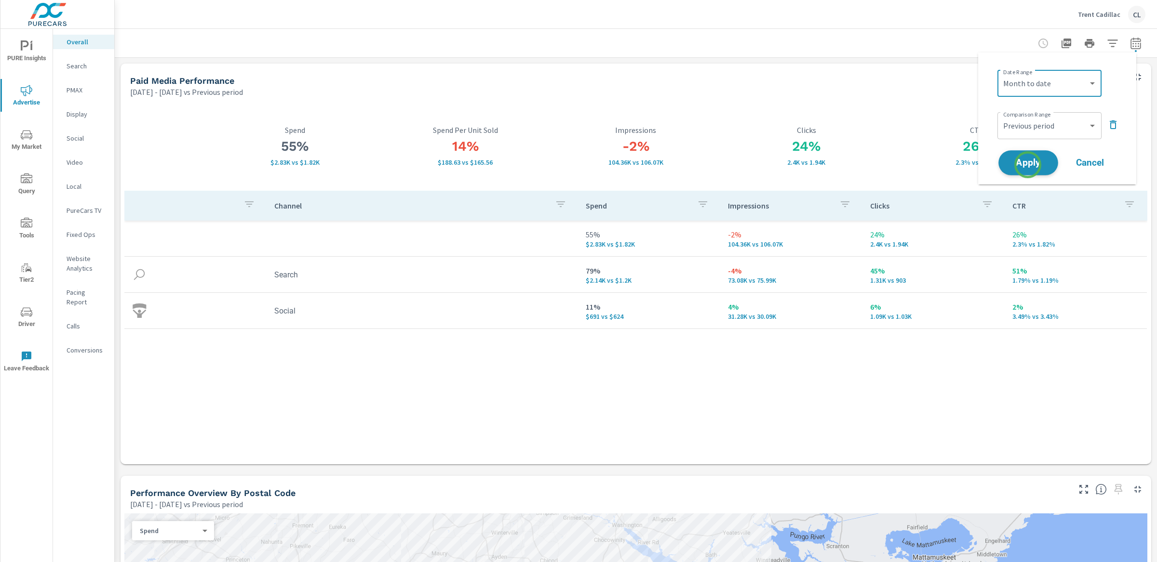
click at [1028, 165] on span "Apply" at bounding box center [1028, 163] width 40 height 9
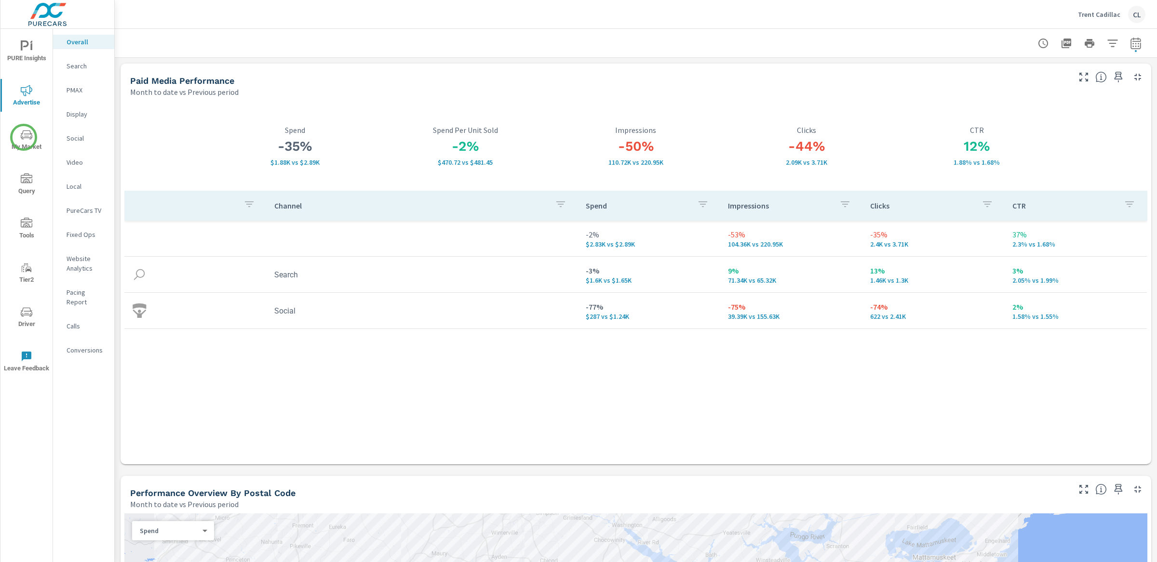
click at [24, 138] on icon "nav menu" at bounding box center [27, 135] width 12 height 12
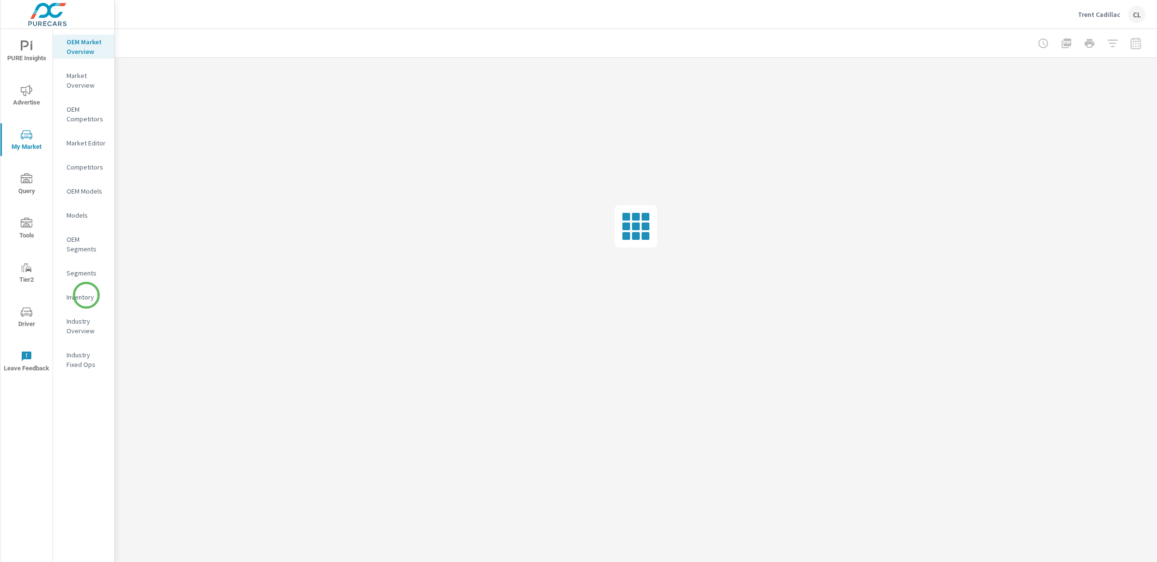
click at [84, 300] on p "Inventory" at bounding box center [87, 298] width 40 height 10
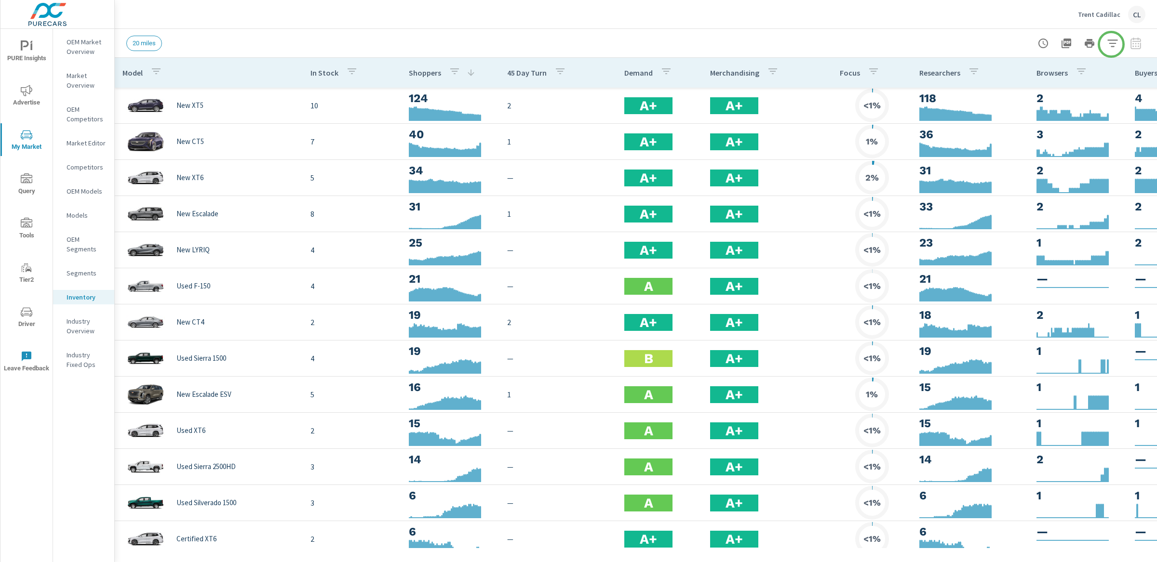
click at [1111, 41] on icon "button" at bounding box center [1113, 44] width 12 height 12
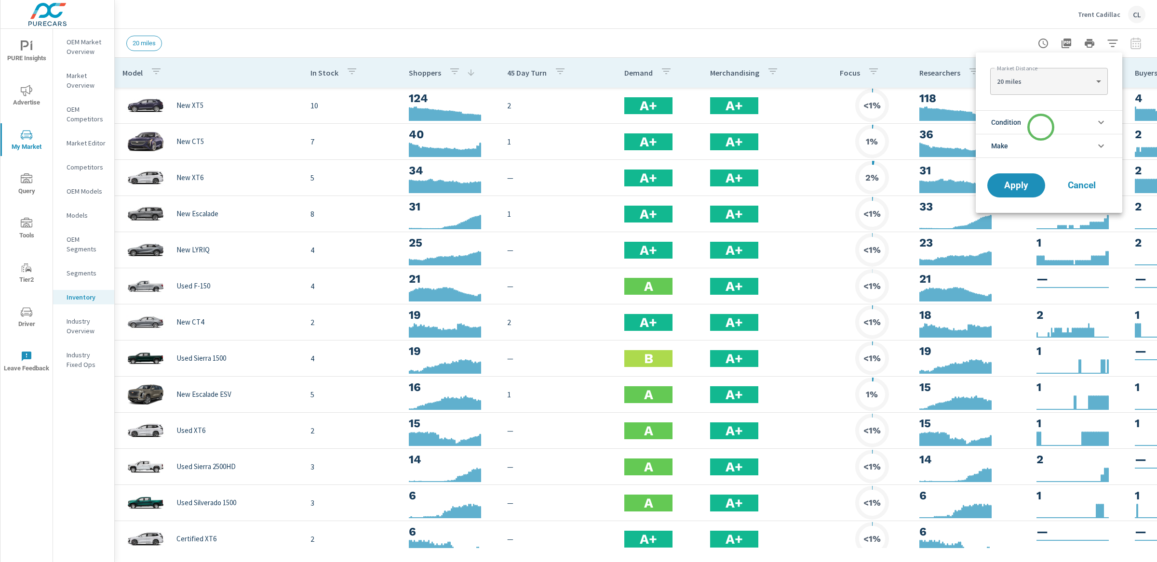
click at [1041, 127] on li "Condition" at bounding box center [1048, 122] width 147 height 24
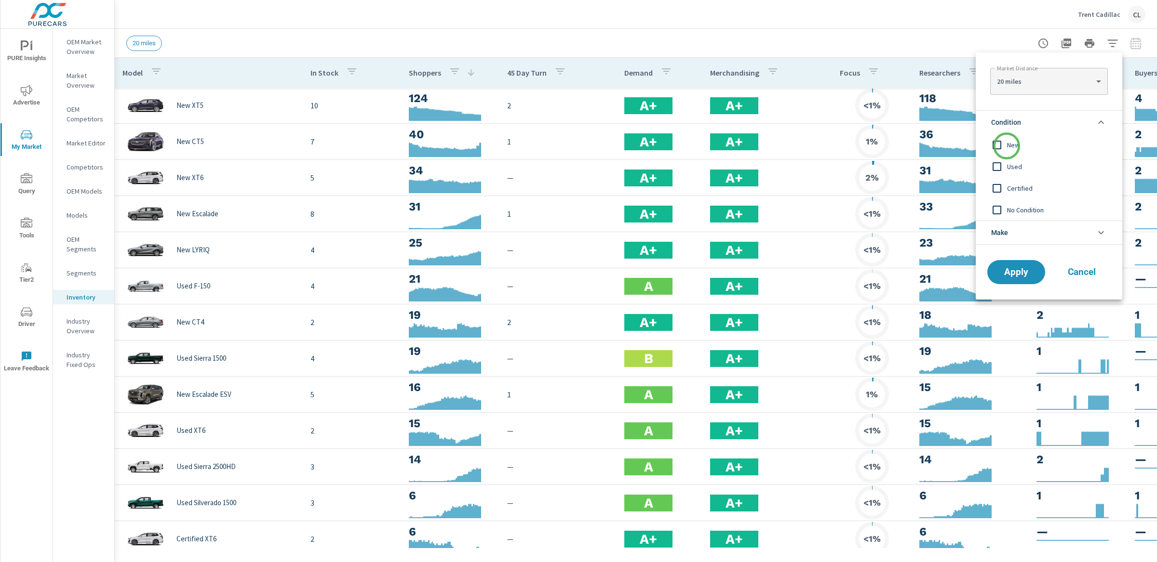
click at [1005, 143] on input "filter options" at bounding box center [997, 145] width 20 height 20
click at [1022, 240] on li "Make" at bounding box center [1048, 233] width 147 height 24
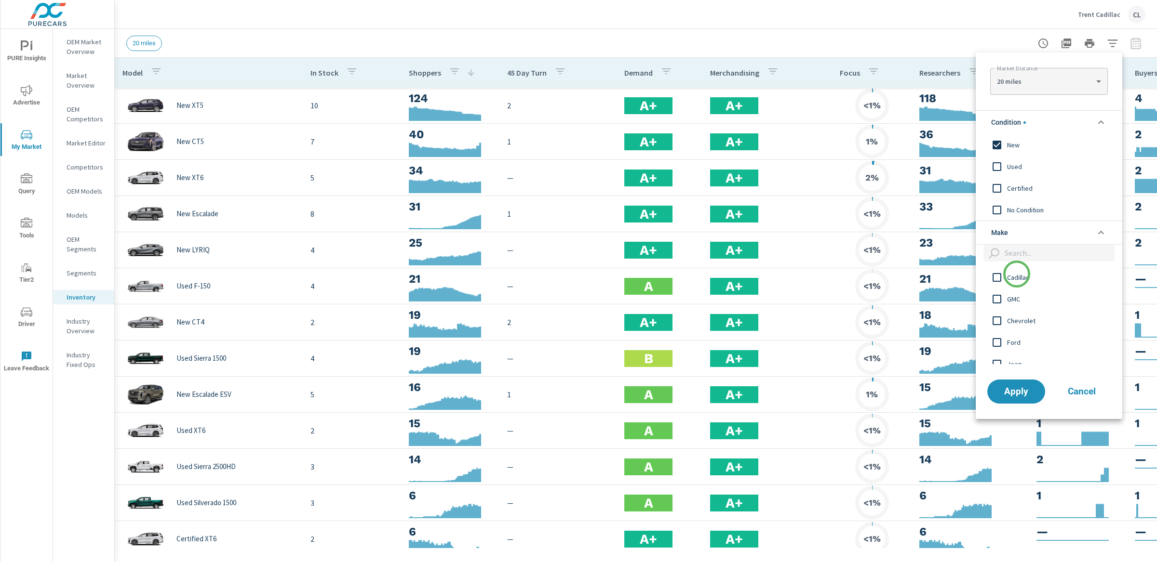
click at [1016, 275] on span "Cadillac" at bounding box center [1060, 278] width 106 height 12
click at [1011, 390] on span "Apply" at bounding box center [1016, 391] width 40 height 9
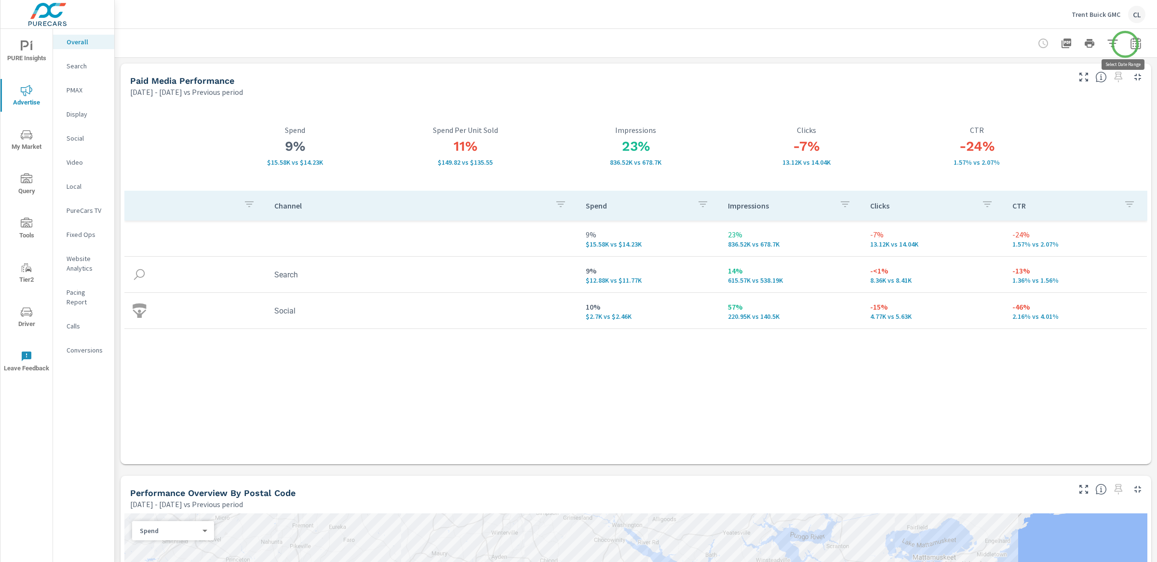
click at [1130, 44] on icon "button" at bounding box center [1136, 44] width 12 height 12
select select "Previous period"
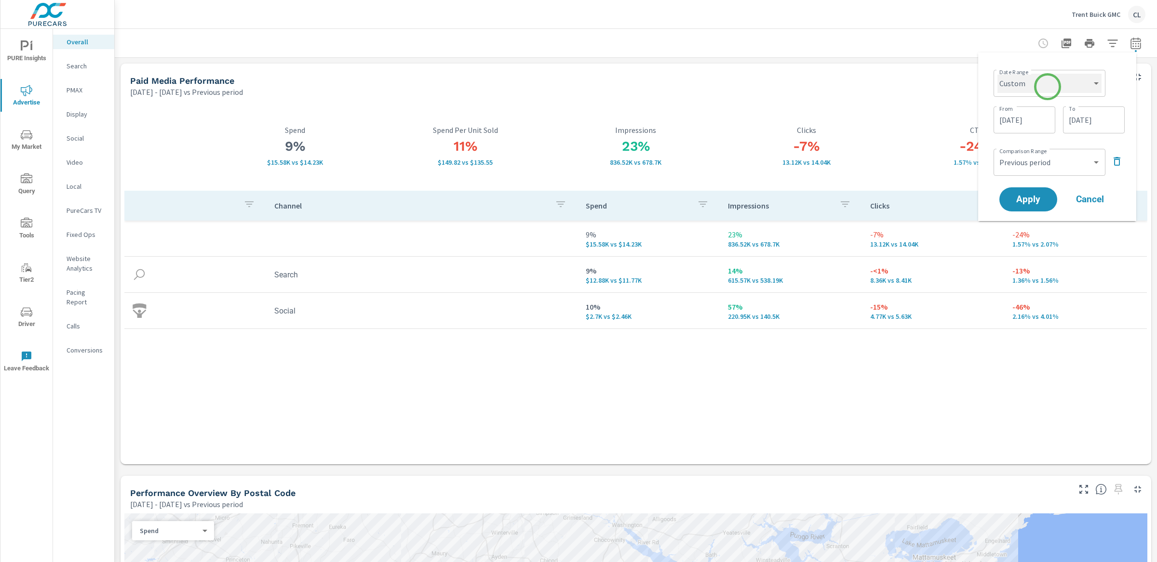
click at [1047, 86] on select "Custom [DATE] Last week Last 7 days Last 14 days Last 30 days Last 45 days Last…" at bounding box center [1049, 83] width 104 height 19
click at [997, 74] on select "Custom [DATE] Last week Last 7 days Last 14 days Last 30 days Last 45 days Last…" at bounding box center [1049, 83] width 104 height 19
select select "Month to date"
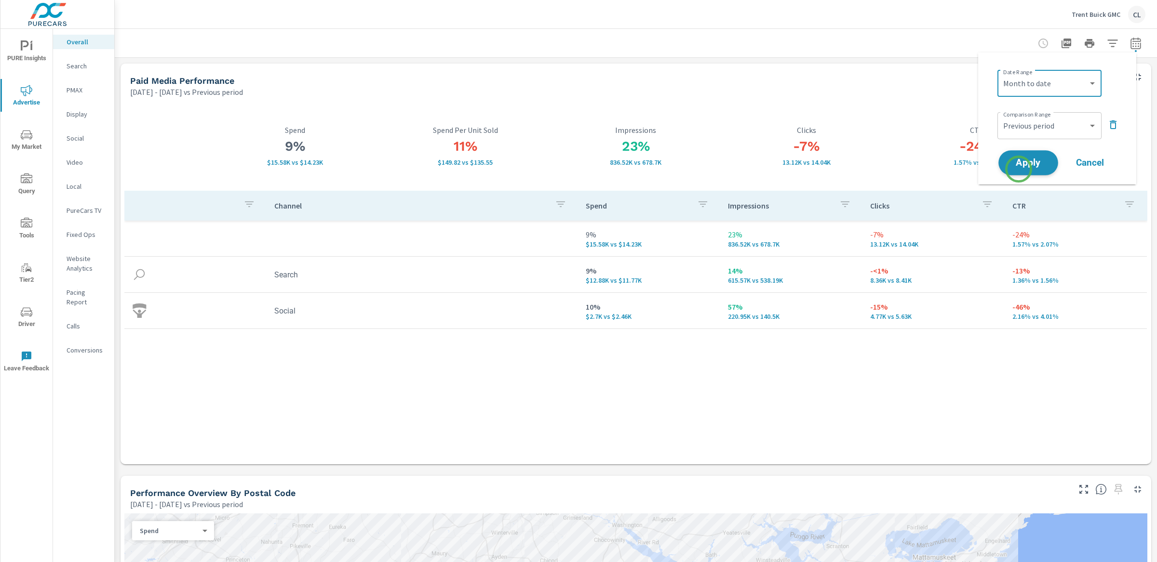
click at [1018, 169] on button "Apply" at bounding box center [1028, 162] width 60 height 25
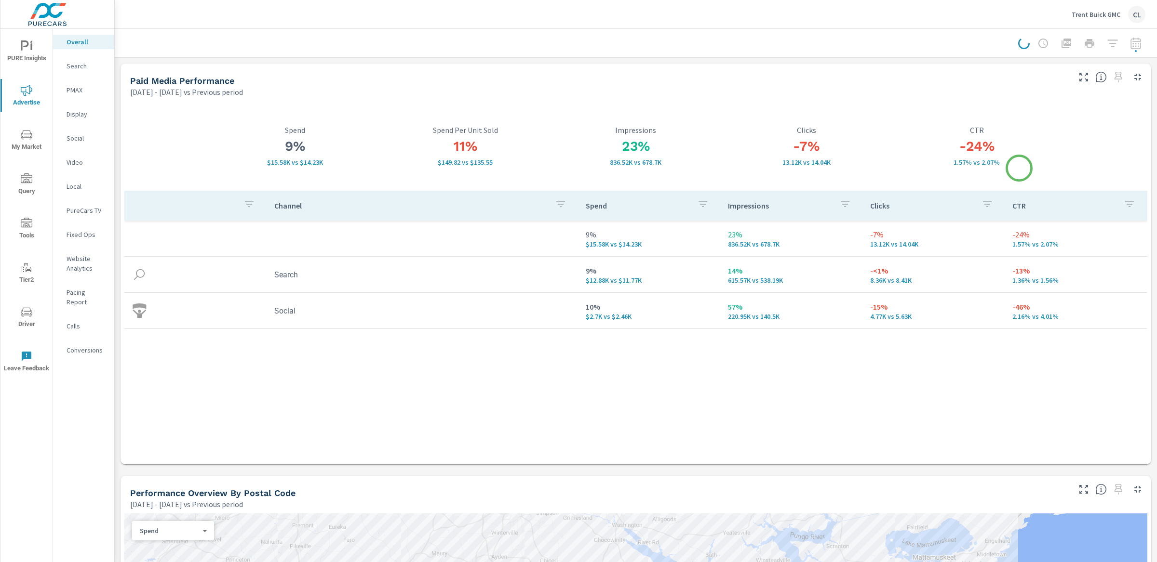
click at [1019, 168] on div "-24% 1.57% vs 2.07% CTR" at bounding box center [976, 146] width 171 height 90
click at [23, 140] on icon "nav menu" at bounding box center [27, 135] width 12 height 12
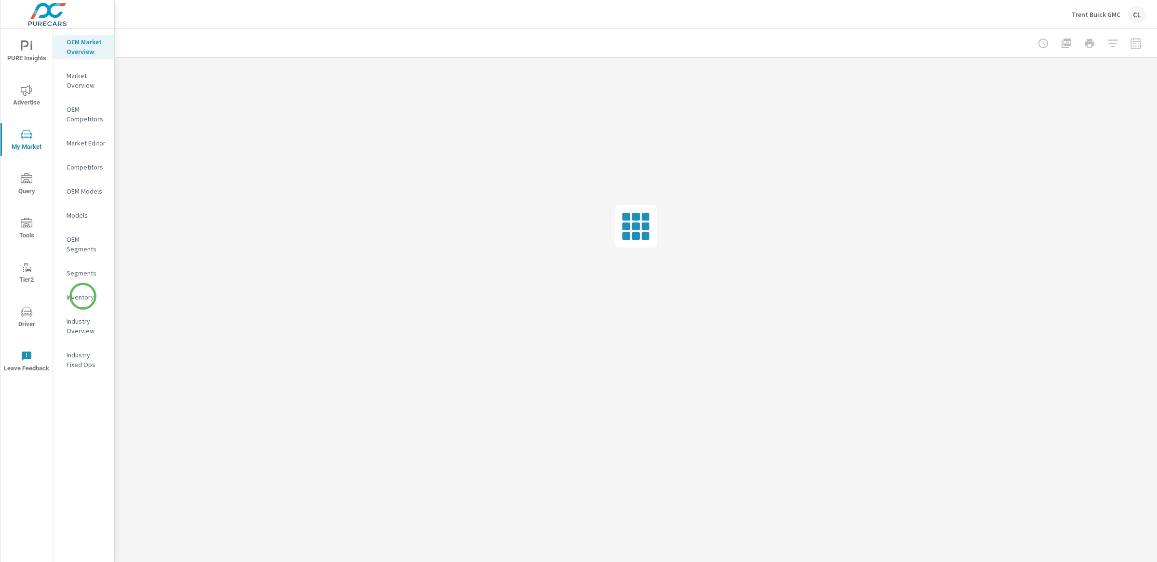
click at [83, 297] on p "Inventory" at bounding box center [87, 298] width 40 height 10
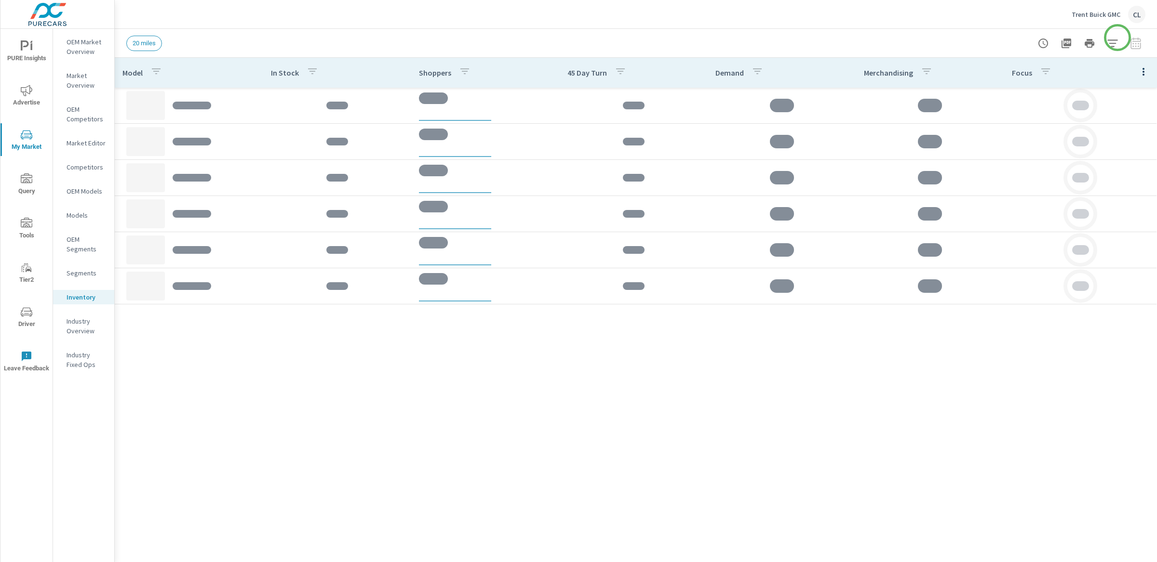
click at [1124, 34] on div at bounding box center [1089, 43] width 112 height 19
click at [1111, 43] on icon "button" at bounding box center [1113, 44] width 12 height 12
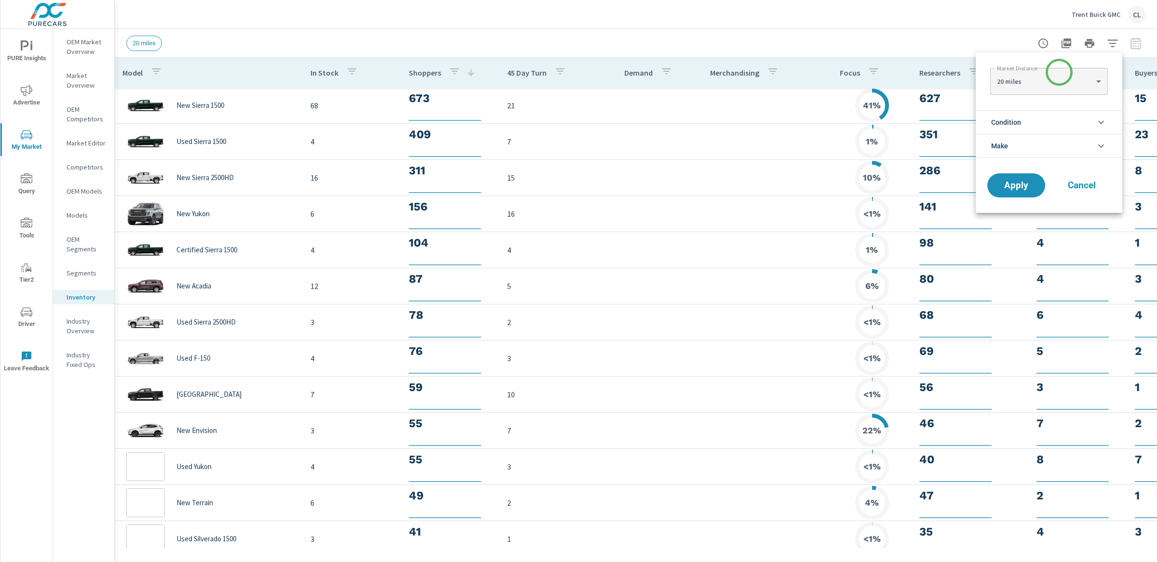
click at [1026, 120] on li "Condition" at bounding box center [1048, 122] width 147 height 24
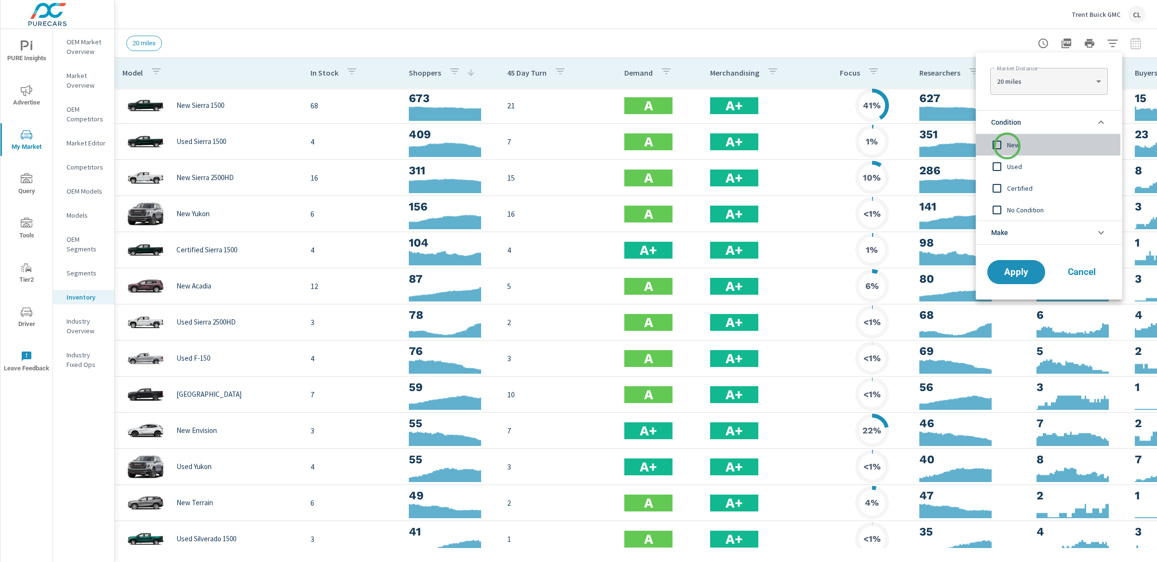
click at [1007, 146] on span "New" at bounding box center [1060, 145] width 106 height 12
click at [1012, 232] on li "Make" at bounding box center [1048, 233] width 147 height 24
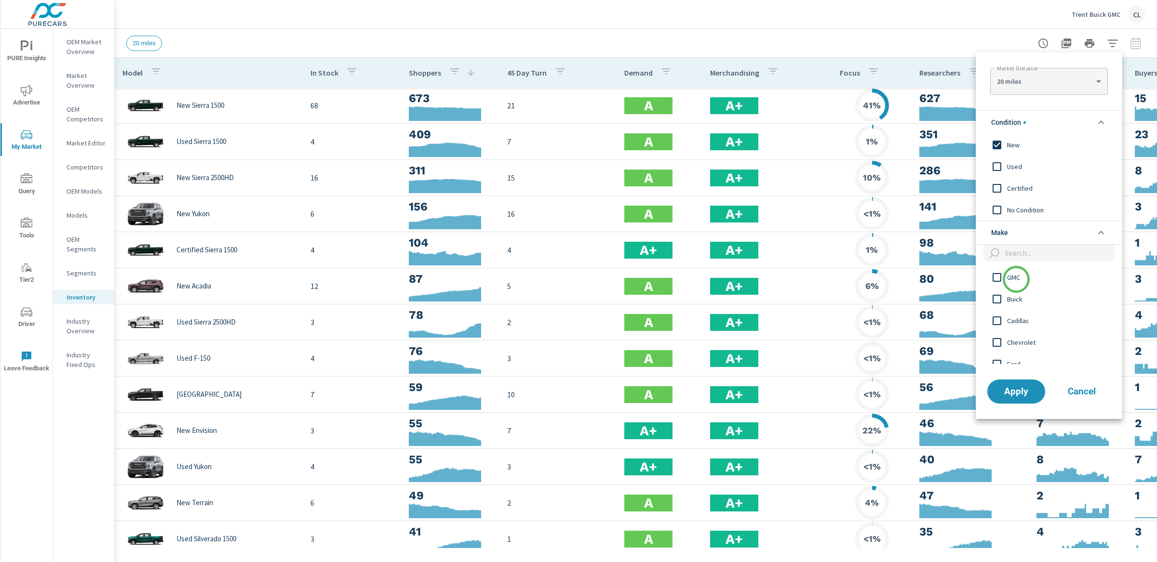
click at [1015, 279] on span "GMC" at bounding box center [1060, 278] width 106 height 12
click at [1012, 298] on span "Buick" at bounding box center [1060, 300] width 106 height 12
click at [1011, 390] on span "Apply" at bounding box center [1016, 391] width 40 height 9
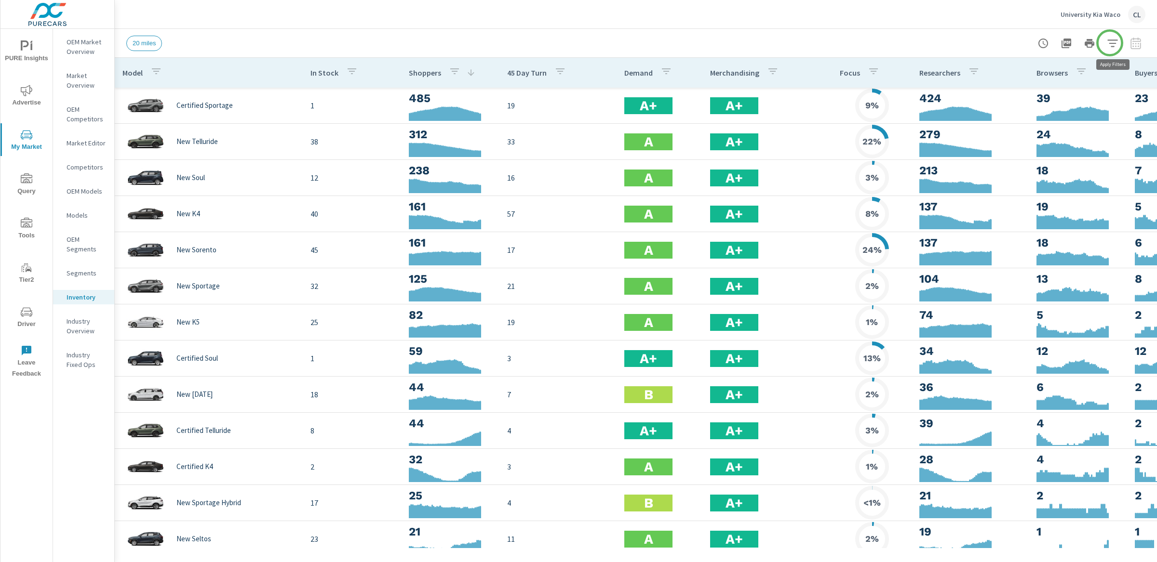
click at [1110, 42] on icon "button" at bounding box center [1112, 43] width 10 height 7
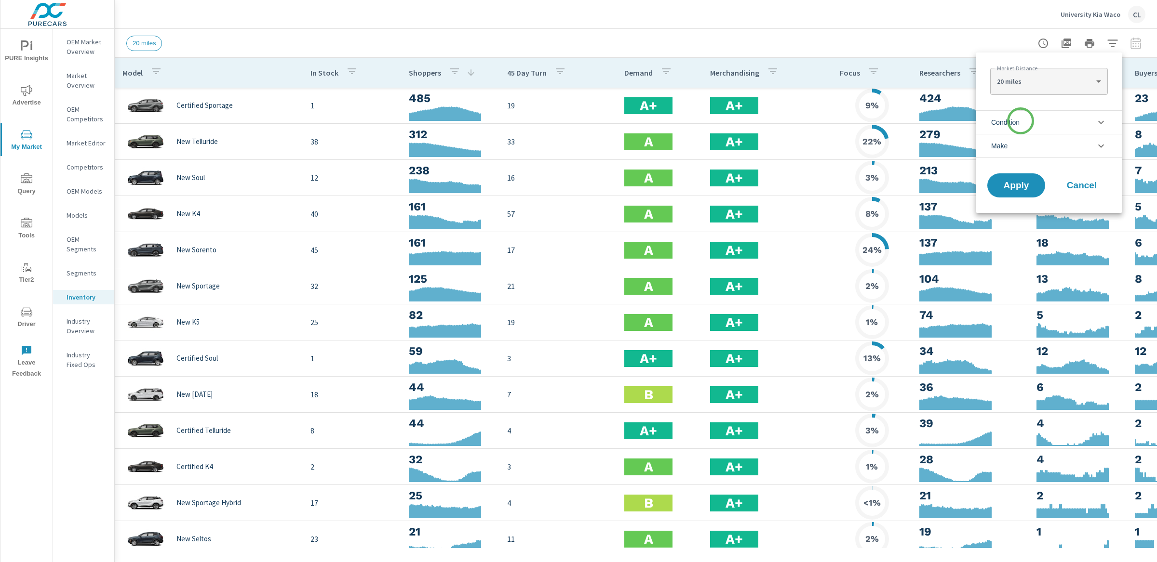
click at [1019, 121] on span "Condition" at bounding box center [1005, 122] width 28 height 23
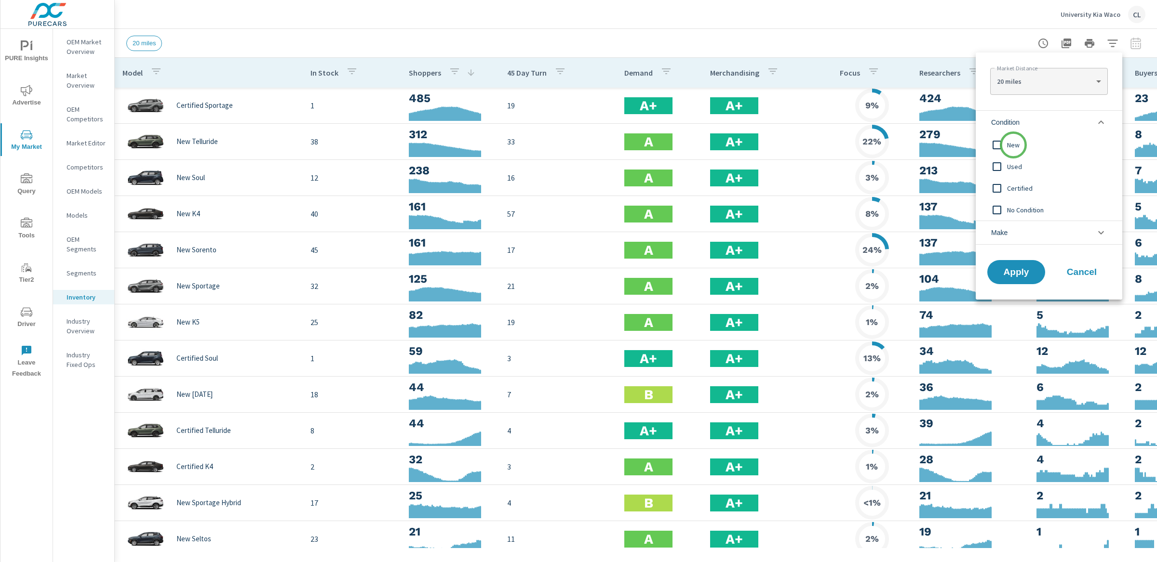
click at [1013, 145] on span "New" at bounding box center [1060, 145] width 106 height 12
click at [1022, 233] on li "Make" at bounding box center [1048, 233] width 147 height 24
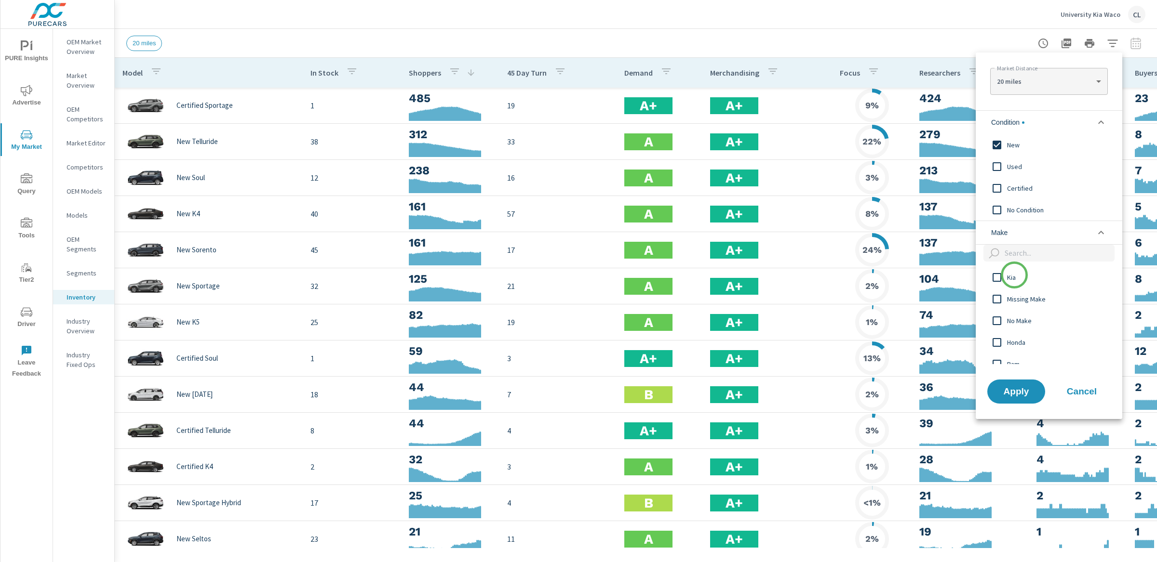
click at [1014, 276] on span "Kia" at bounding box center [1060, 278] width 106 height 12
click at [1012, 390] on span "Apply" at bounding box center [1016, 391] width 40 height 9
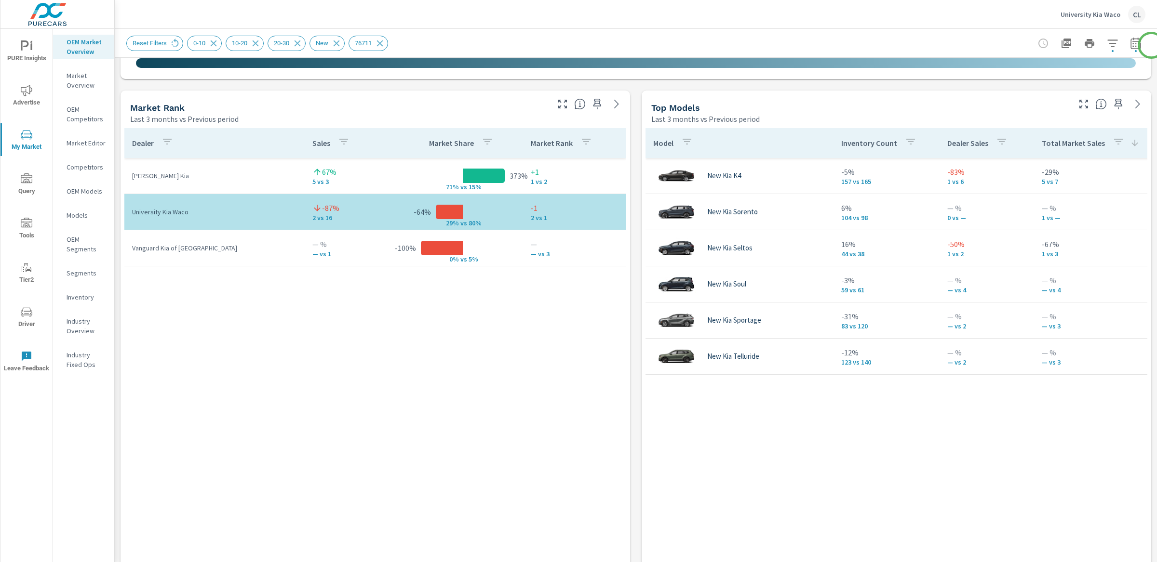
scroll to position [600, 0]
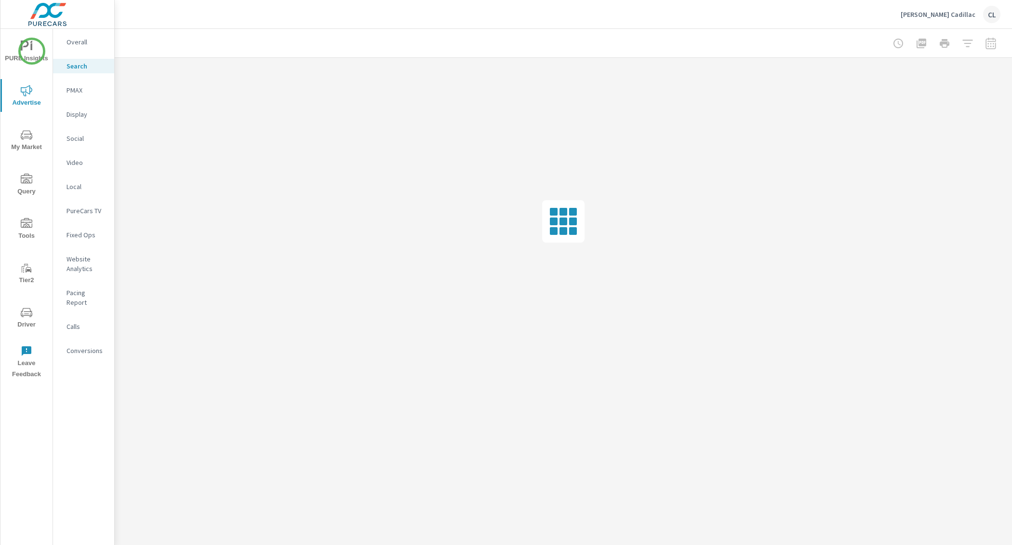
click at [32, 51] on icon "nav menu" at bounding box center [27, 46] width 12 height 12
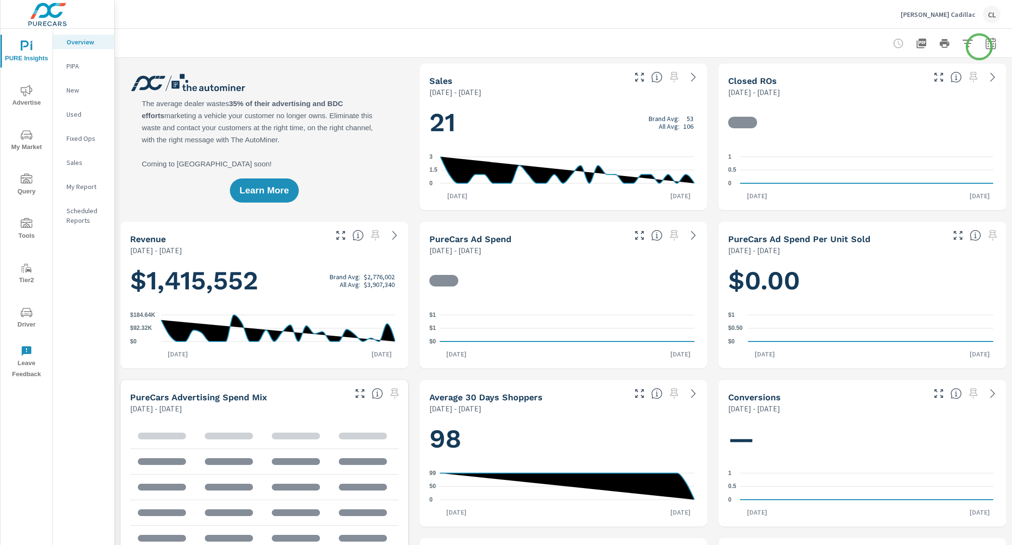
click at [988, 46] on icon "button" at bounding box center [991, 45] width 6 height 4
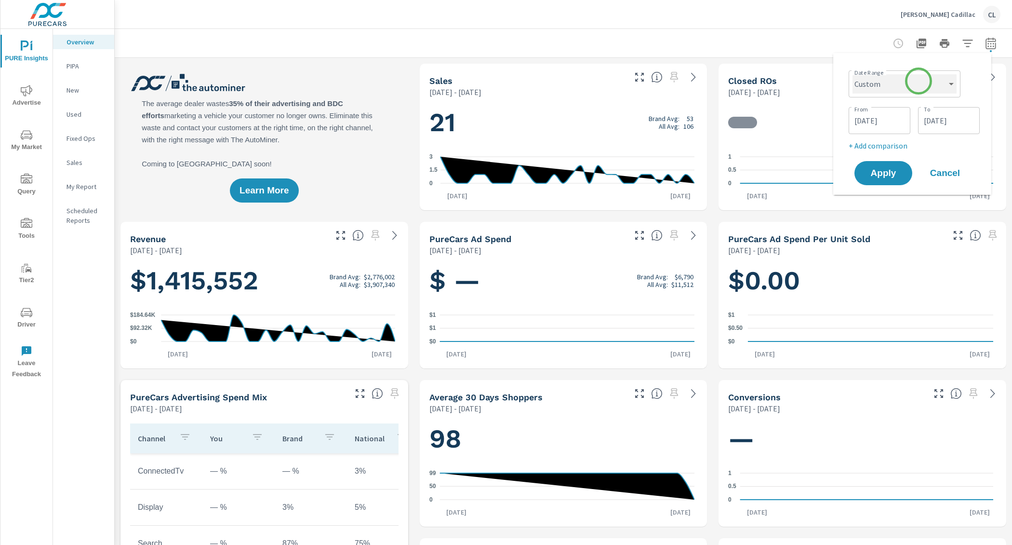
click at [900, 93] on select "Custom [DATE] Last week Last 7 days Last 14 days Last 30 days Last 45 days Last…" at bounding box center [905, 83] width 104 height 19
click at [853, 74] on select "Custom [DATE] Last week Last 7 days Last 14 days Last 30 days Last 45 days Last…" at bounding box center [905, 83] width 104 height 19
select select "Month to date"
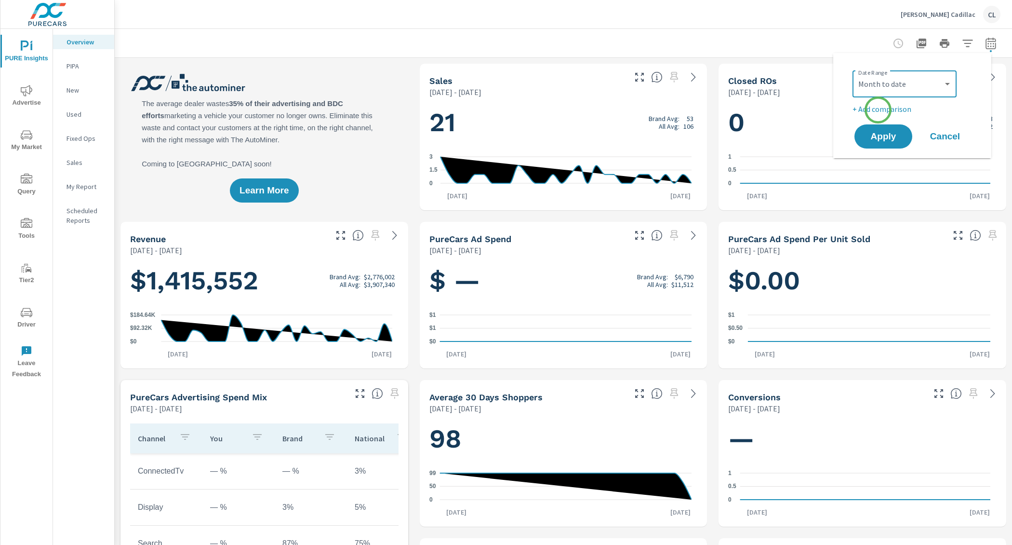
click at [878, 108] on p "+ Add comparison" at bounding box center [914, 109] width 123 height 12
select select "Previous period"
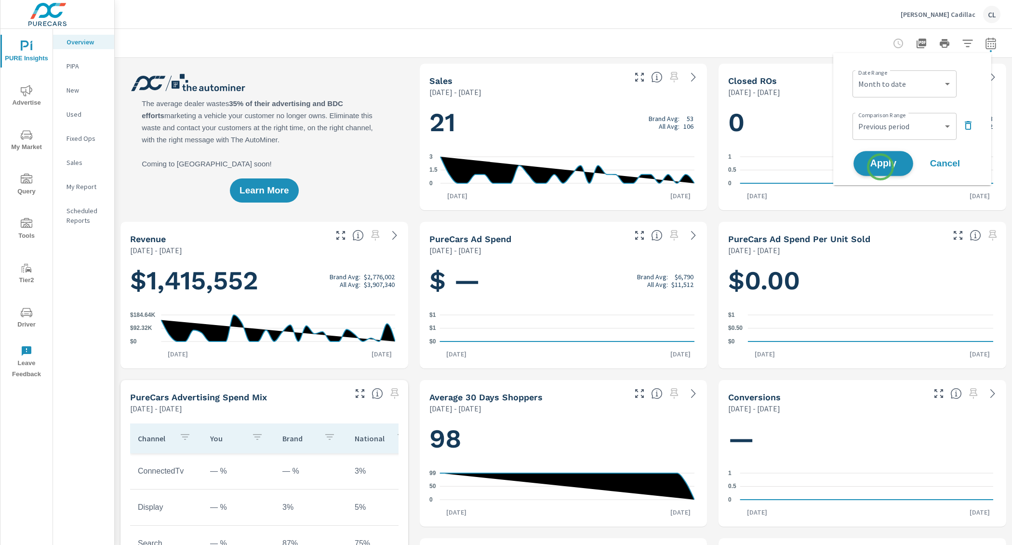
click at [881, 167] on span "Apply" at bounding box center [884, 163] width 40 height 9
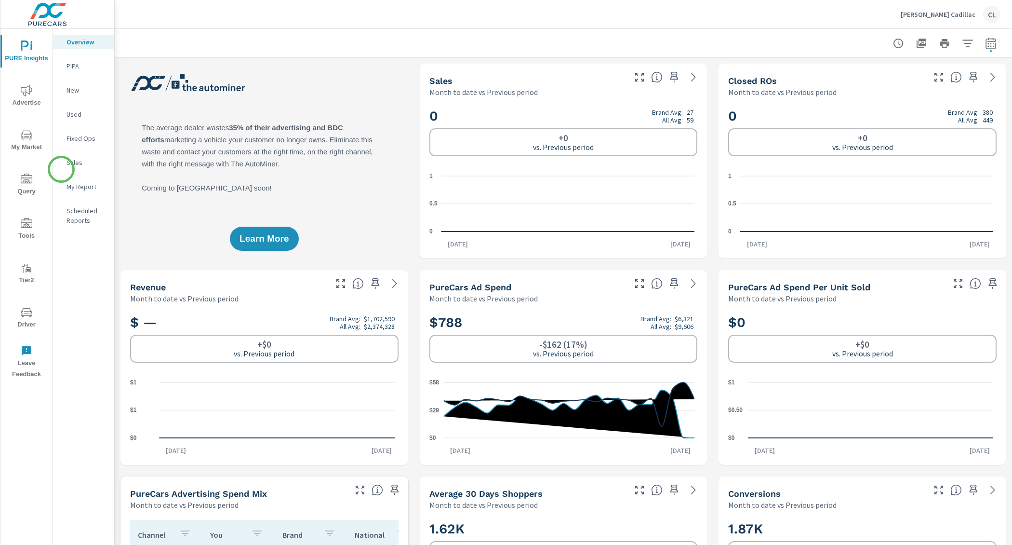
click at [61, 169] on nav "Overview PIPA New Used Fixed Ops Sales My Report Scheduled Reports" at bounding box center [83, 135] width 61 height 212
click at [71, 166] on p "Sales" at bounding box center [87, 163] width 40 height 10
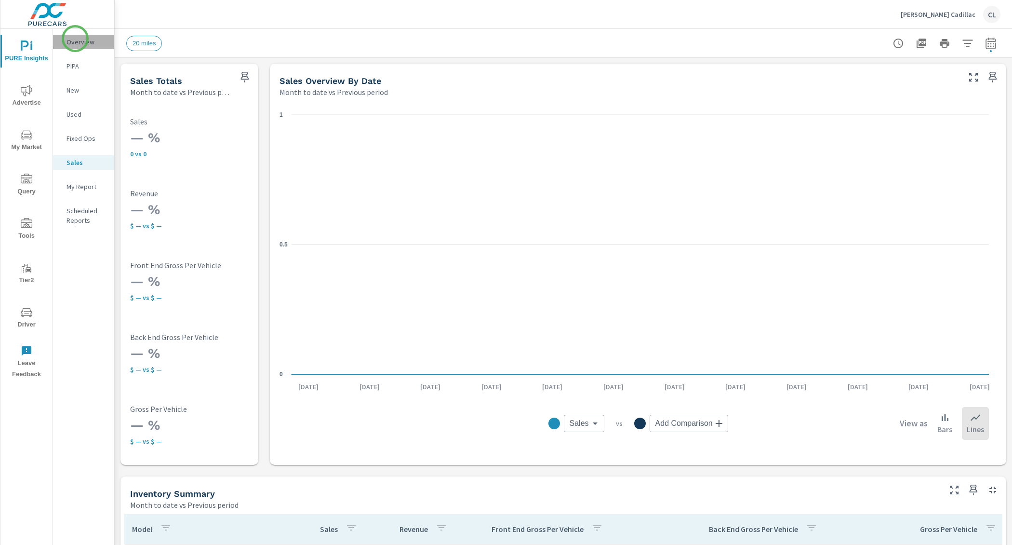
click at [75, 39] on p "Overview" at bounding box center [87, 42] width 40 height 10
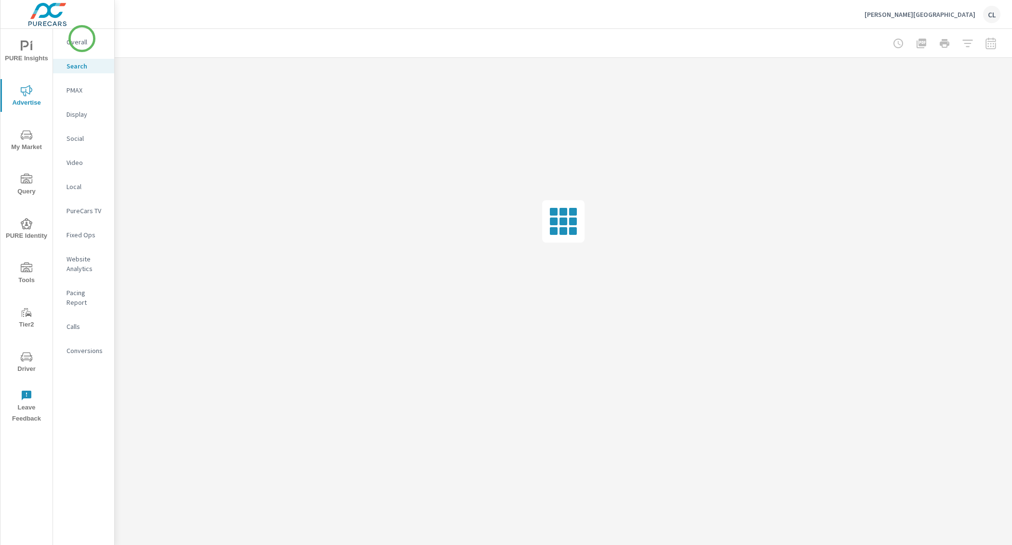
click at [77, 40] on p "Overall" at bounding box center [87, 42] width 40 height 10
click at [23, 55] on span "PURE Insights" at bounding box center [26, 52] width 46 height 24
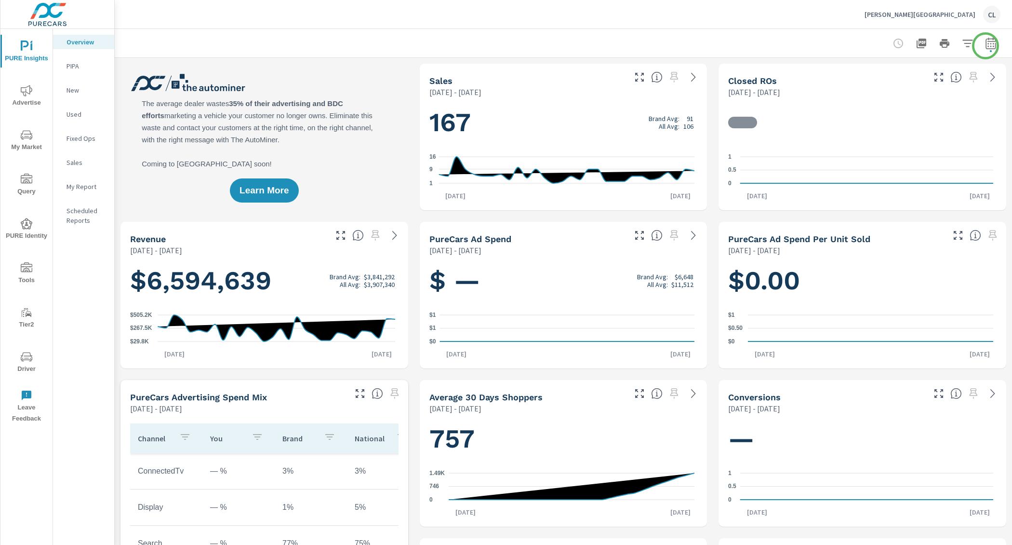
click at [985, 44] on icon "button" at bounding box center [991, 44] width 12 height 12
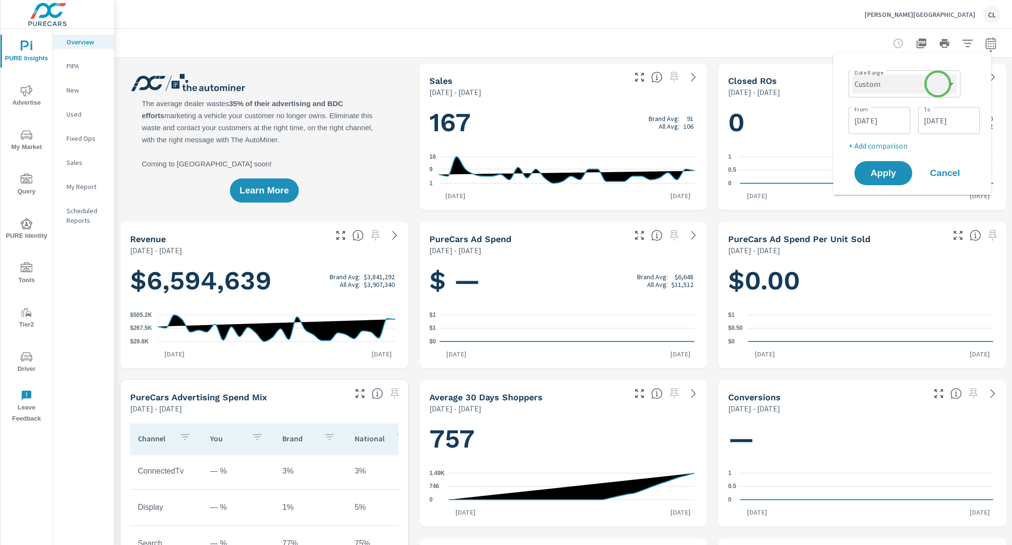
click at [938, 84] on select "Custom Yesterday Last week Last 7 days Last 14 days Last 30 days Last 45 days L…" at bounding box center [905, 83] width 104 height 19
click at [853, 74] on select "Custom Yesterday Last week Last 7 days Last 14 days Last 30 days Last 45 days L…" at bounding box center [905, 83] width 104 height 19
select select "Month to date"
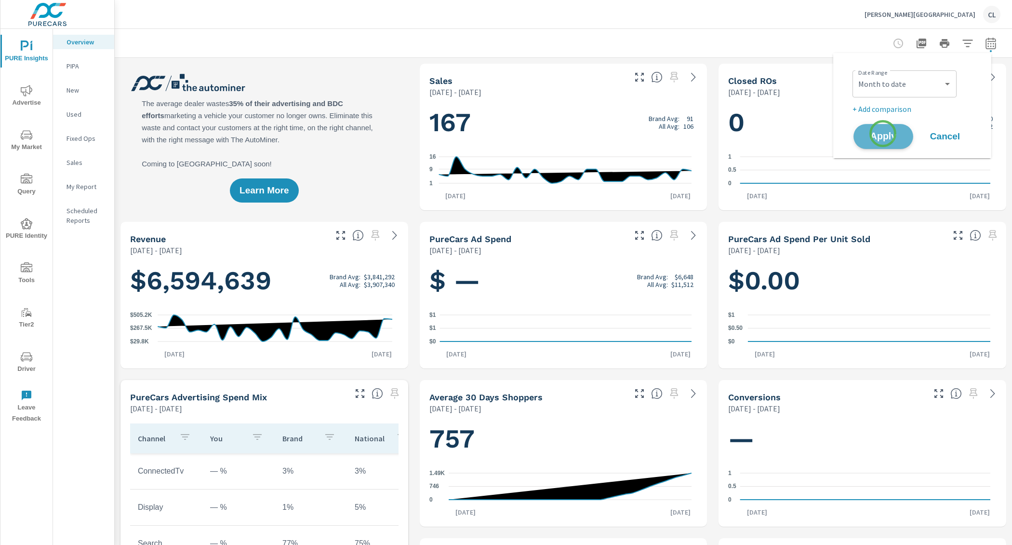
click at [883, 133] on span "Apply" at bounding box center [884, 136] width 40 height 9
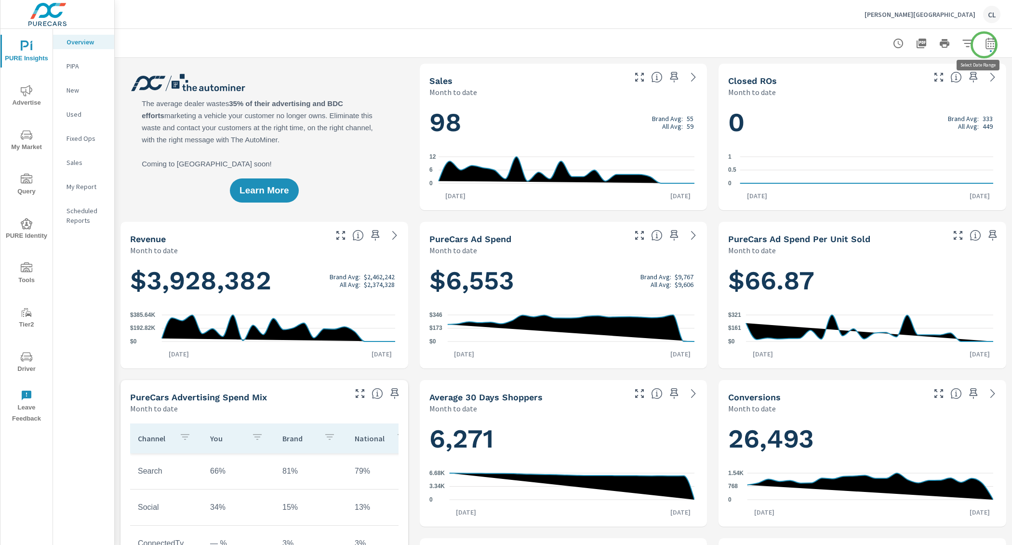
click at [988, 46] on icon "button" at bounding box center [991, 44] width 12 height 12
select select "Month to date"
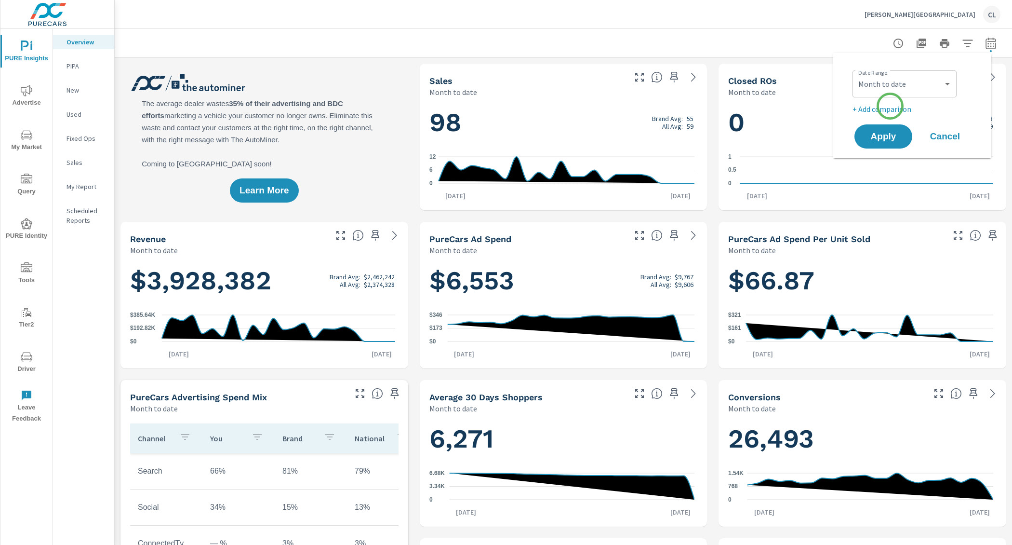
click at [890, 107] on p "+ Add comparison" at bounding box center [914, 109] width 123 height 12
select select "Previous period"
click at [880, 160] on span "Apply" at bounding box center [884, 163] width 40 height 9
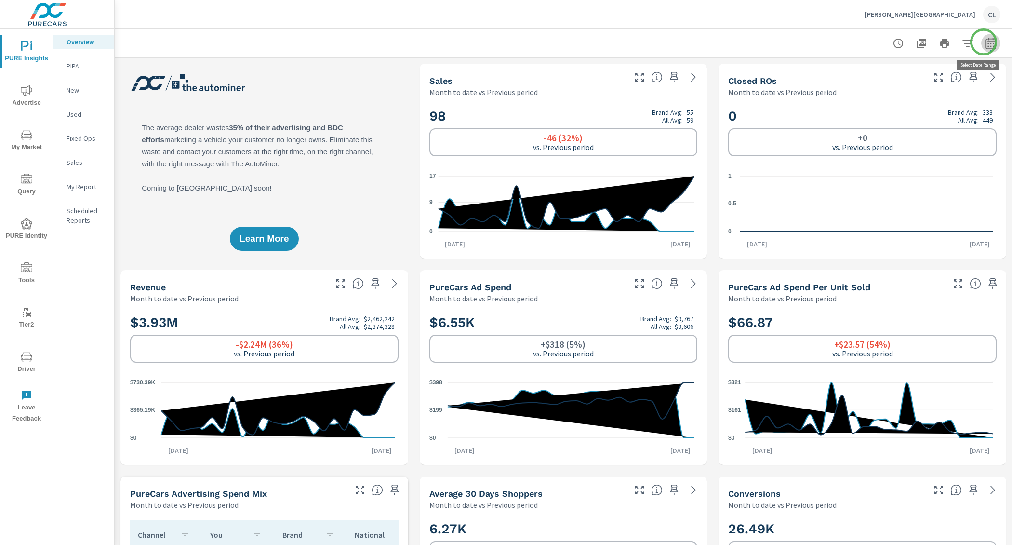
click at [985, 42] on icon "button" at bounding box center [991, 44] width 12 height 12
select select "Month to date"
select select "Previous period"
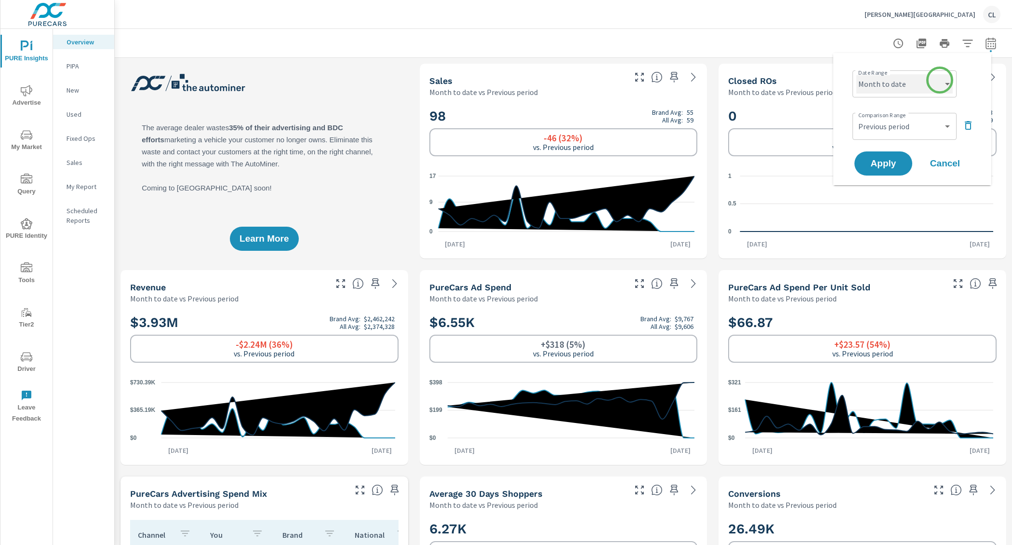
click at [930, 86] on select "Custom Yesterday Last week Last 7 days Last 14 days Last 30 days Last 45 days L…" at bounding box center [904, 83] width 96 height 19
click at [856, 74] on select "Custom Yesterday Last week Last 7 days Last 14 days Last 30 days Last 45 days L…" at bounding box center [904, 83] width 96 height 19
select select "custom"
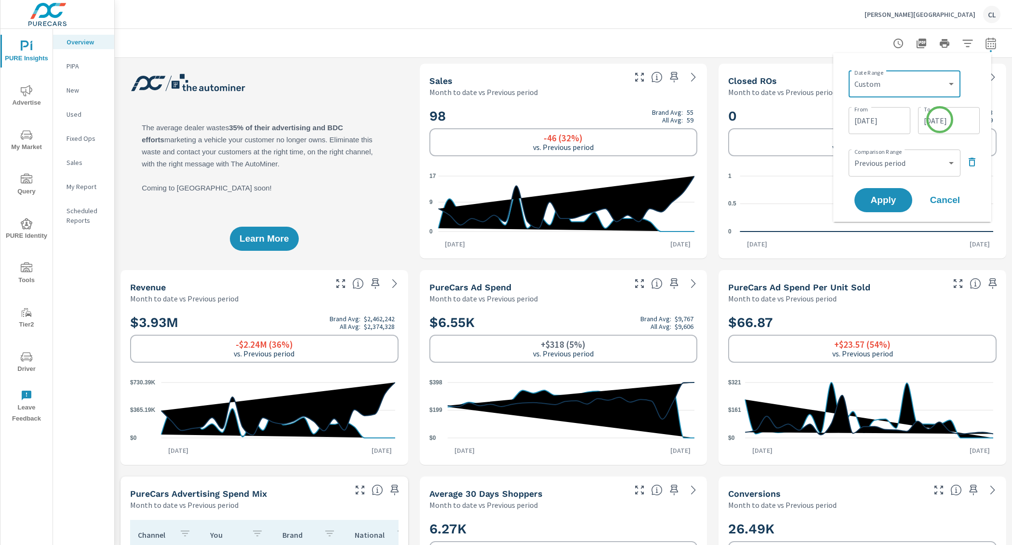
click at [940, 121] on input "09/24/2025" at bounding box center [949, 120] width 54 height 19
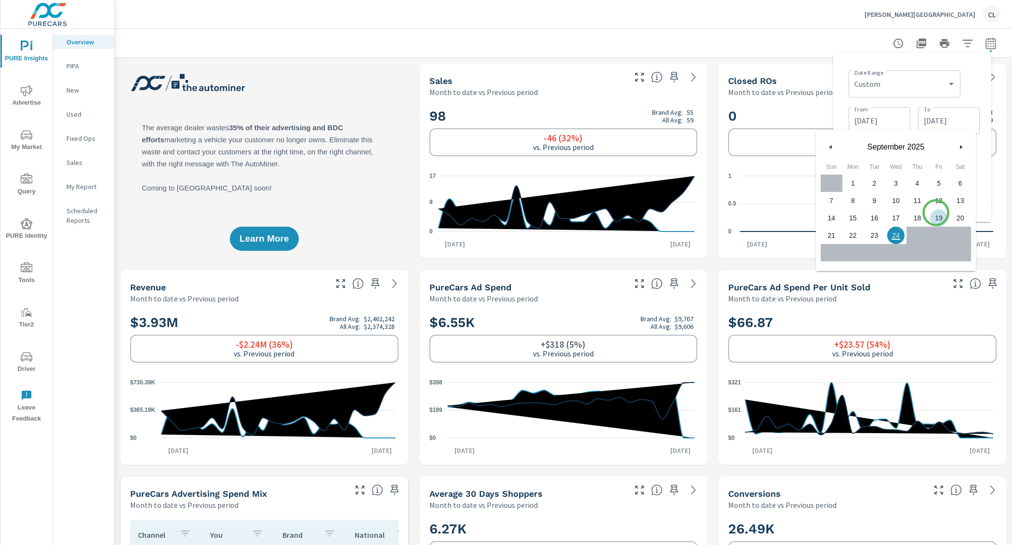
click at [936, 213] on span "19" at bounding box center [939, 218] width 22 height 13
type input "09/19/2025"
click at [983, 173] on div "Date Range Custom Yesterday Last week Last 7 days Last 14 days Last 30 days Las…" at bounding box center [912, 137] width 143 height 153
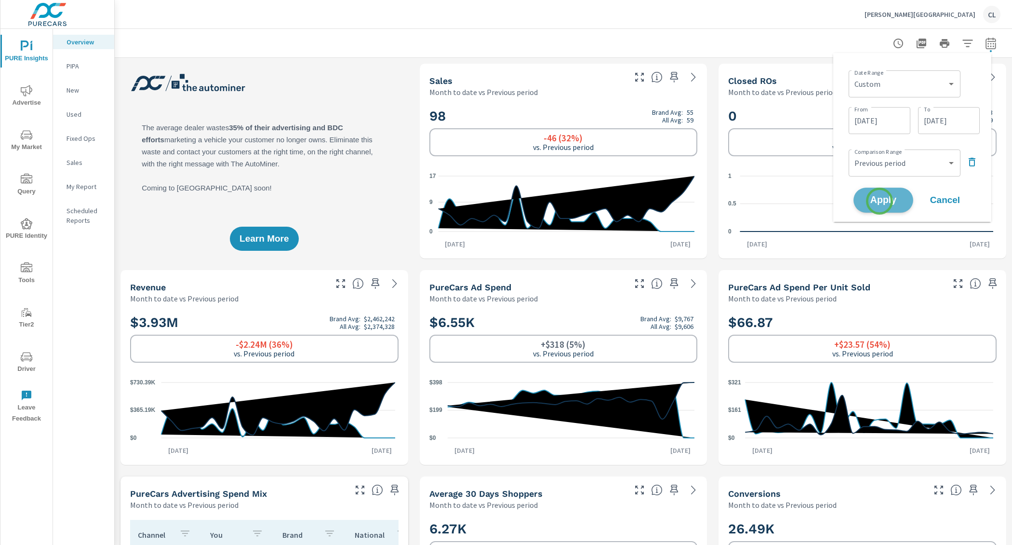
click at [880, 201] on span "Apply" at bounding box center [884, 200] width 40 height 9
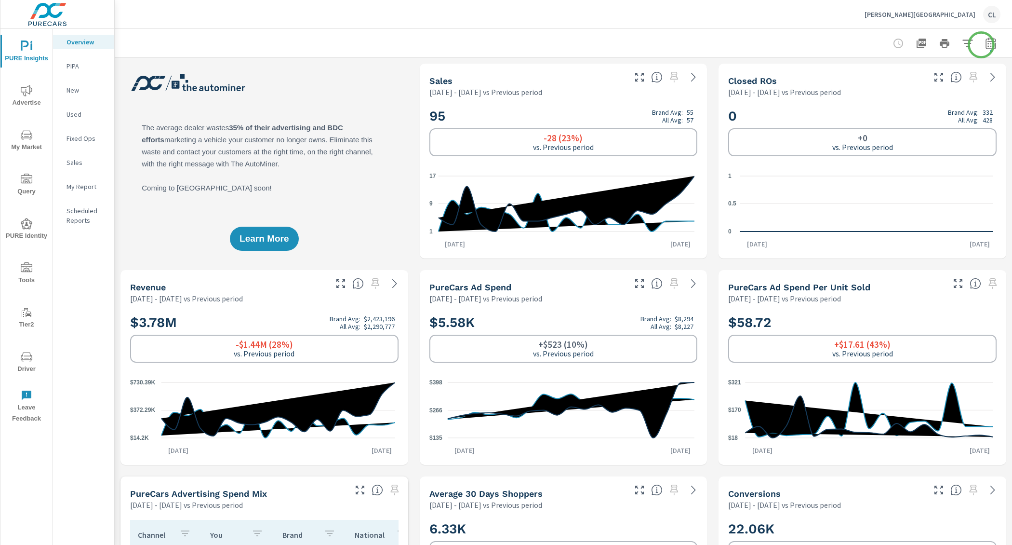
click at [985, 44] on icon "button" at bounding box center [991, 44] width 12 height 12
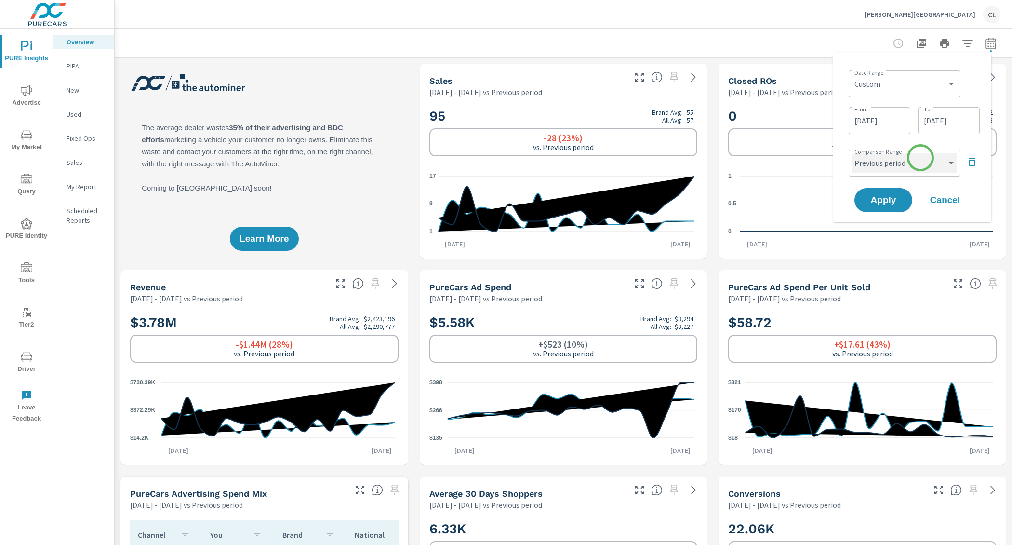
click at [921, 160] on select "Custom Previous period Previous month Previous year" at bounding box center [905, 162] width 104 height 19
click at [853, 153] on select "Custom Previous period Previous month Previous year" at bounding box center [905, 162] width 104 height 19
select select "Previous year"
click at [894, 196] on span "Apply" at bounding box center [884, 200] width 40 height 9
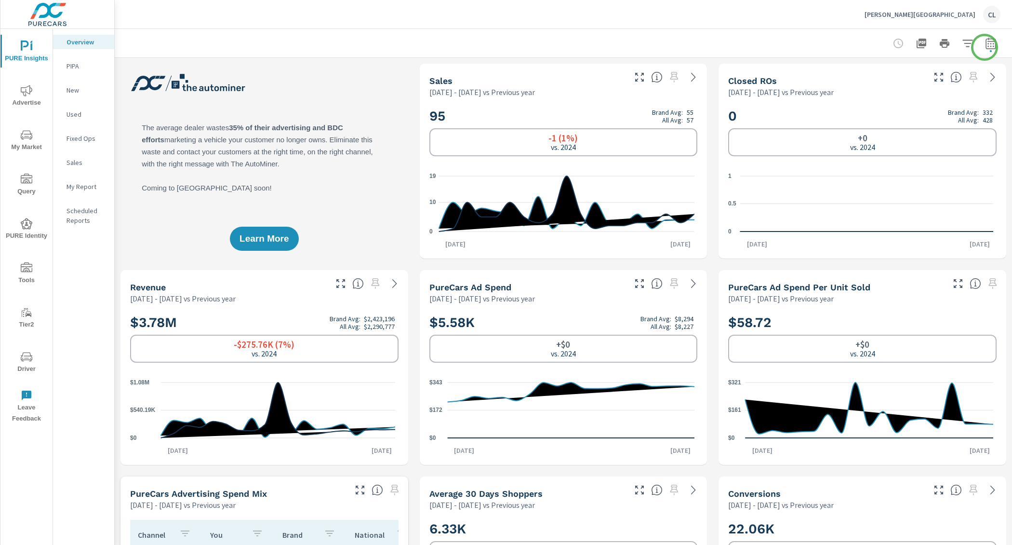
click at [988, 46] on icon "button" at bounding box center [991, 45] width 6 height 4
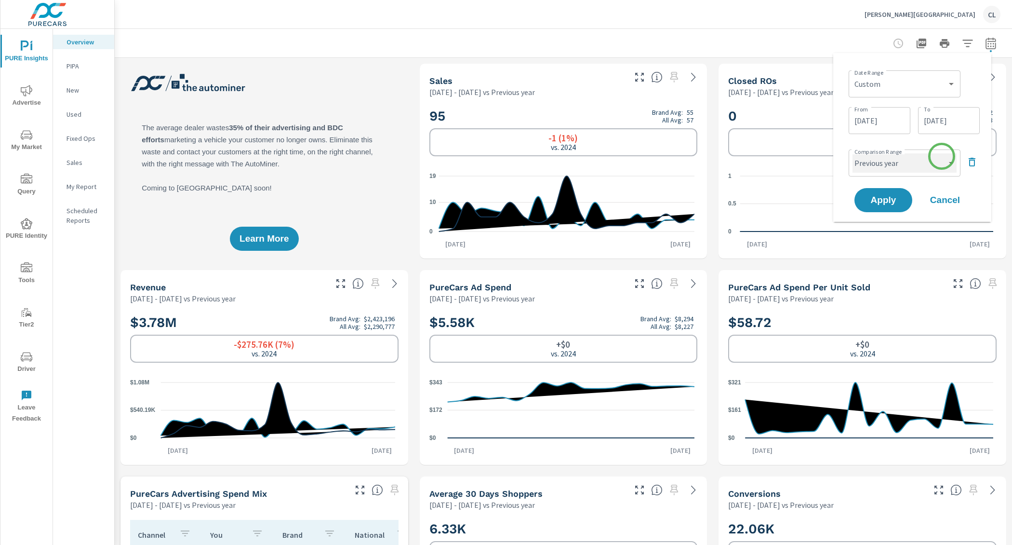
click at [941, 161] on select "Custom Previous period Previous month Previous year" at bounding box center [905, 162] width 104 height 19
click at [853, 153] on select "Custom Previous period Previous month Previous year" at bounding box center [905, 162] width 104 height 19
select select "Previous period"
click at [889, 200] on span "Apply" at bounding box center [884, 200] width 40 height 9
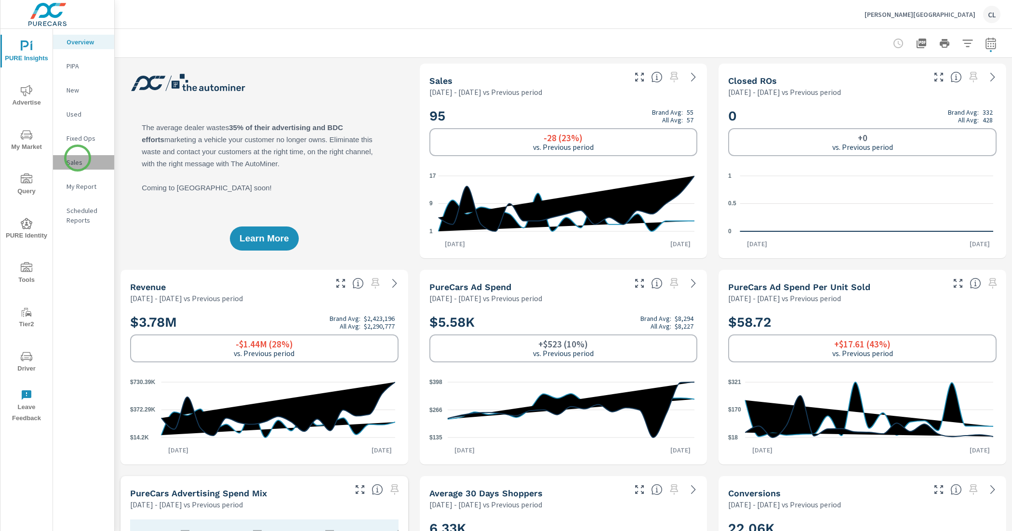
click at [78, 158] on p "Sales" at bounding box center [87, 163] width 40 height 10
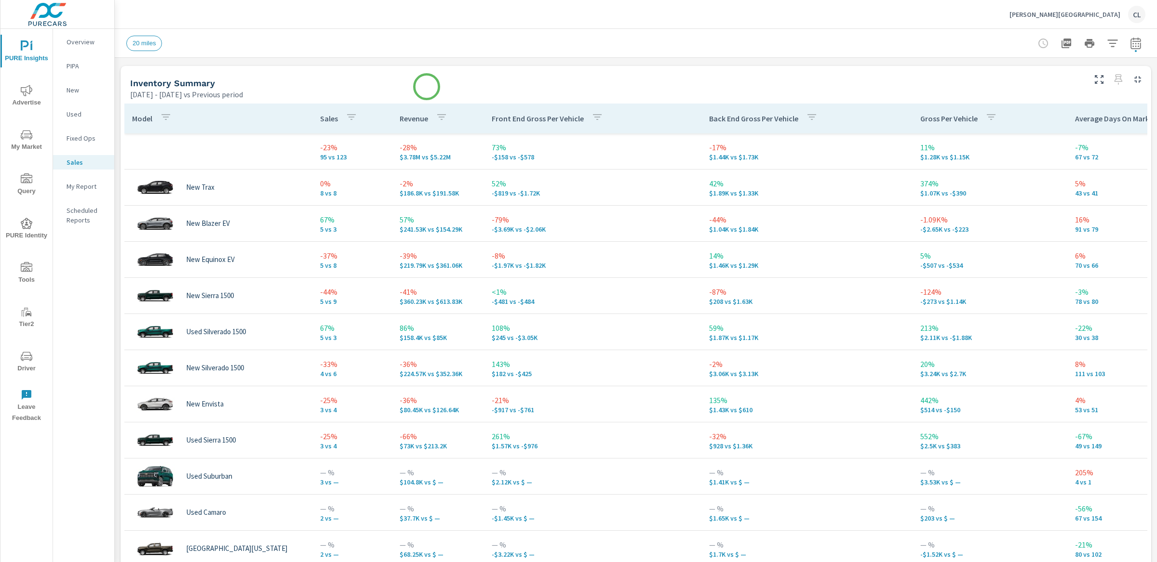
scroll to position [413, 0]
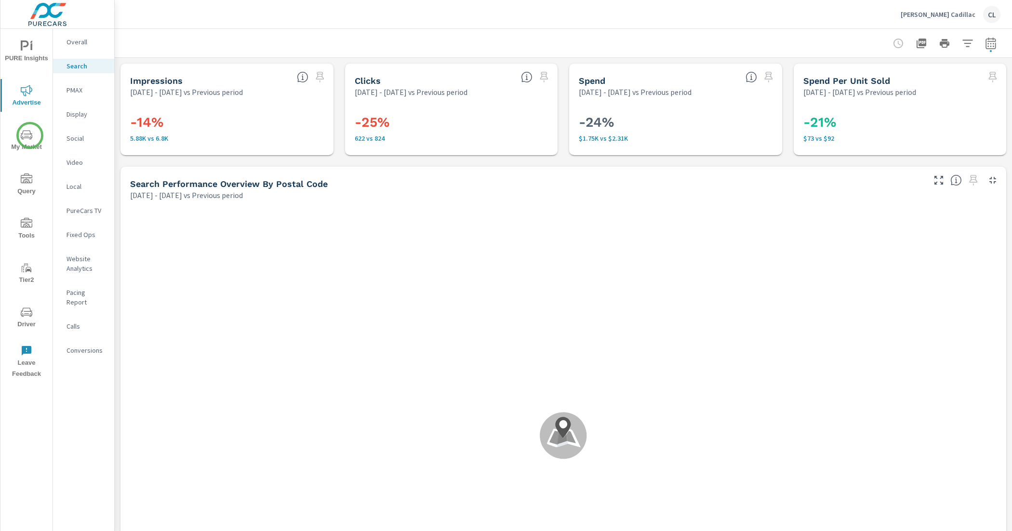
click at [30, 135] on icon "nav menu" at bounding box center [27, 135] width 12 height 12
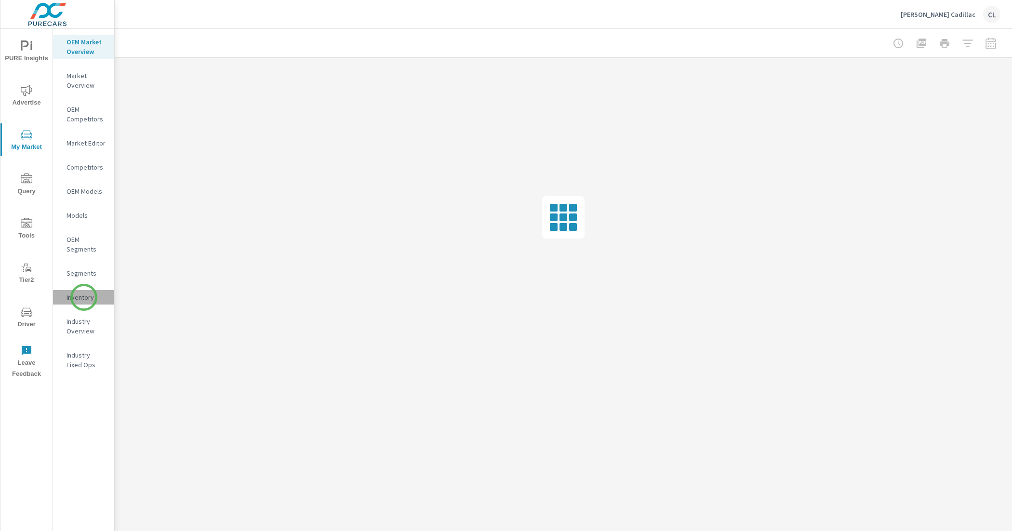
click at [84, 297] on p "Inventory" at bounding box center [87, 298] width 40 height 10
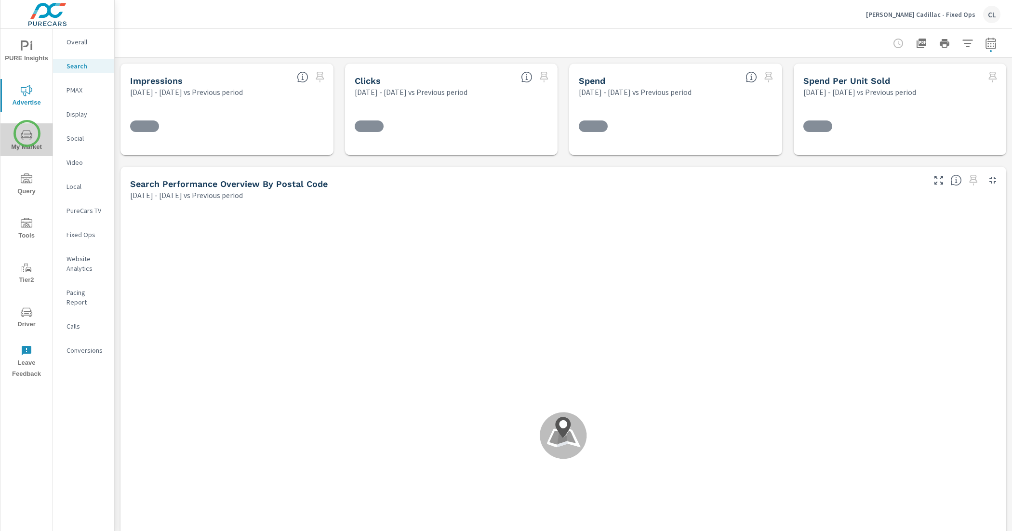
drag, startPoint x: 27, startPoint y: 133, endPoint x: 26, endPoint y: 141, distance: 7.3
click at [26, 141] on span "My Market" at bounding box center [26, 141] width 46 height 24
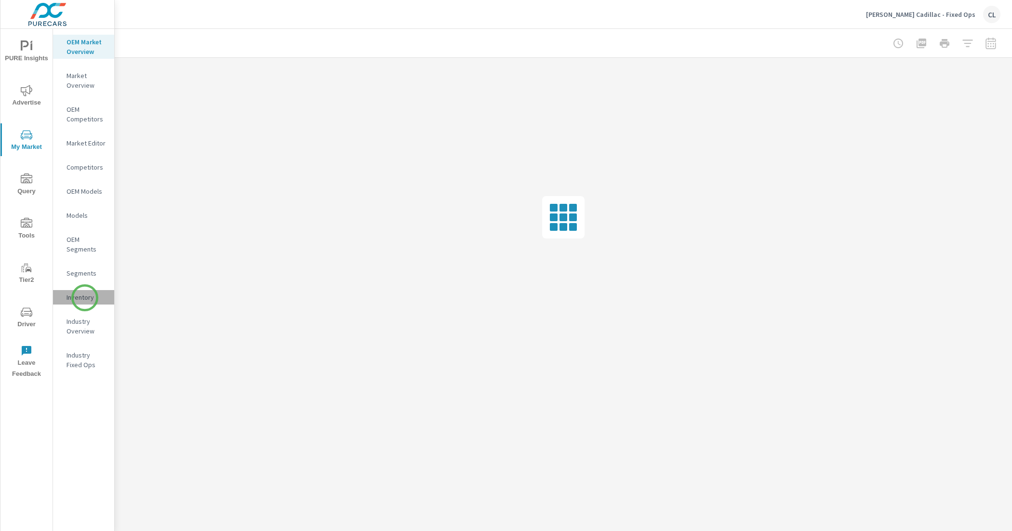
click at [85, 298] on p "Inventory" at bounding box center [87, 298] width 40 height 10
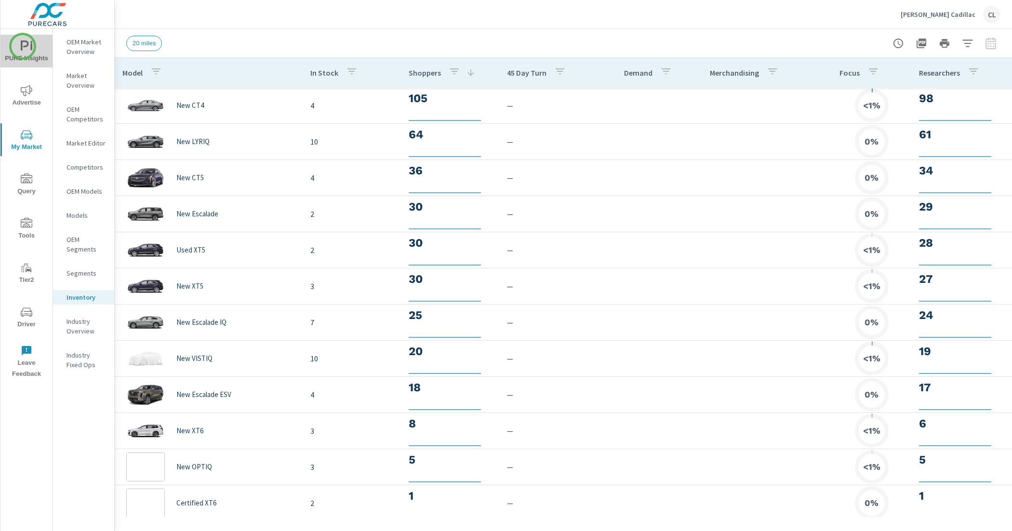
click at [23, 47] on icon "nav menu" at bounding box center [27, 46] width 12 height 12
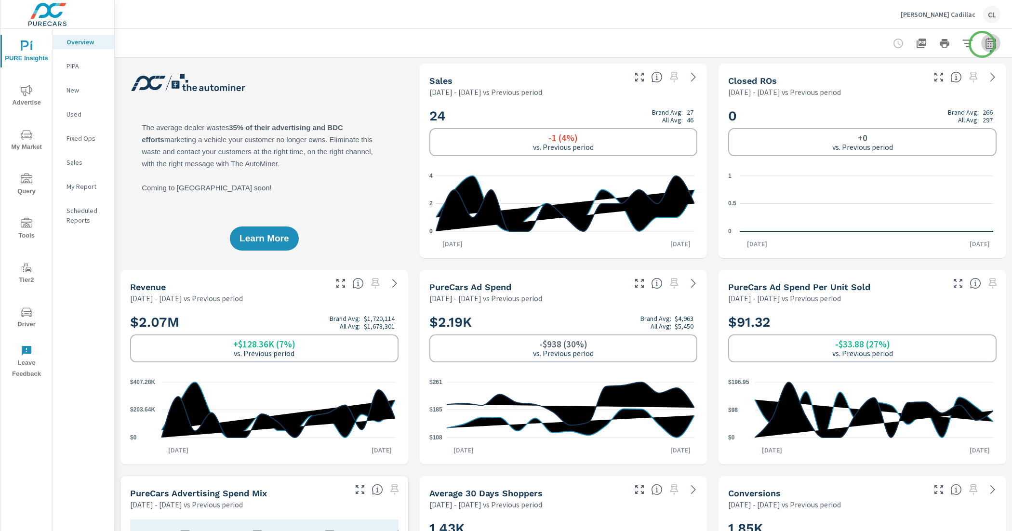
click at [985, 44] on icon "button" at bounding box center [991, 44] width 12 height 12
select select "Previous period"
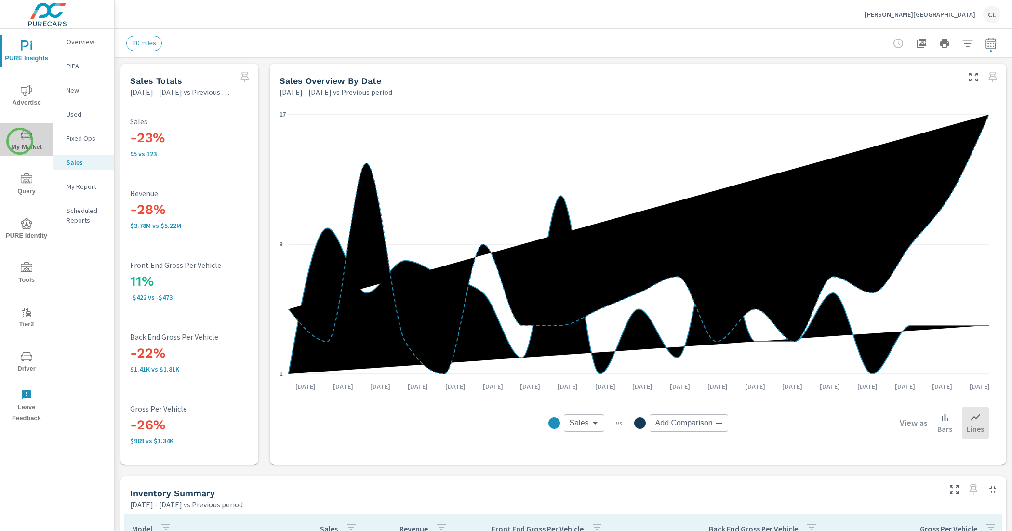
click at [20, 141] on span "My Market" at bounding box center [26, 141] width 46 height 24
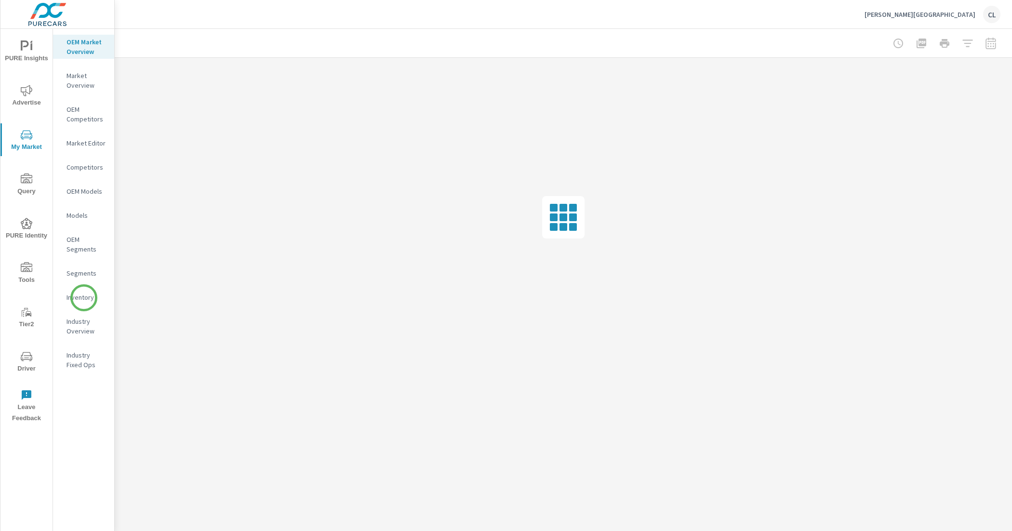
click at [84, 298] on p "Inventory" at bounding box center [87, 298] width 40 height 10
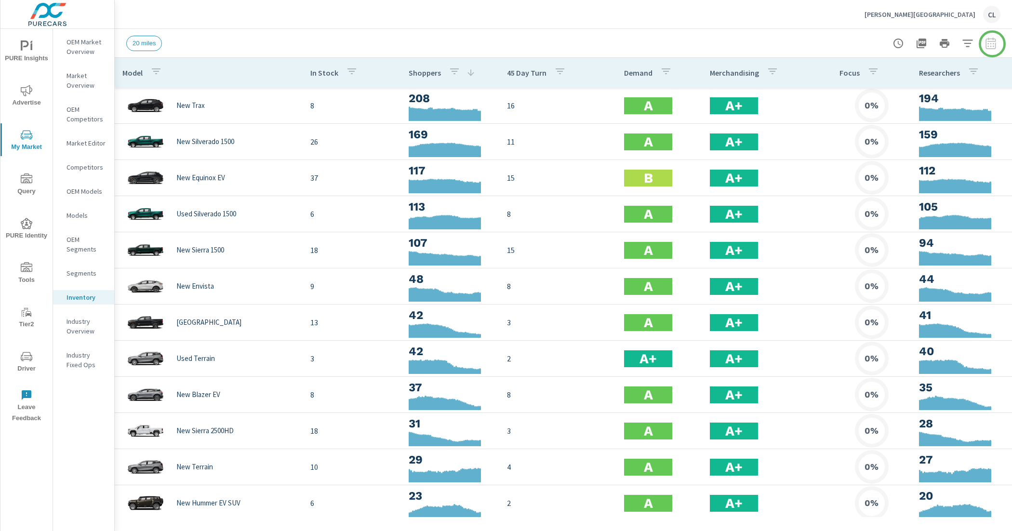
click at [993, 44] on div at bounding box center [945, 43] width 112 height 19
click at [970, 42] on icon "button" at bounding box center [968, 44] width 12 height 12
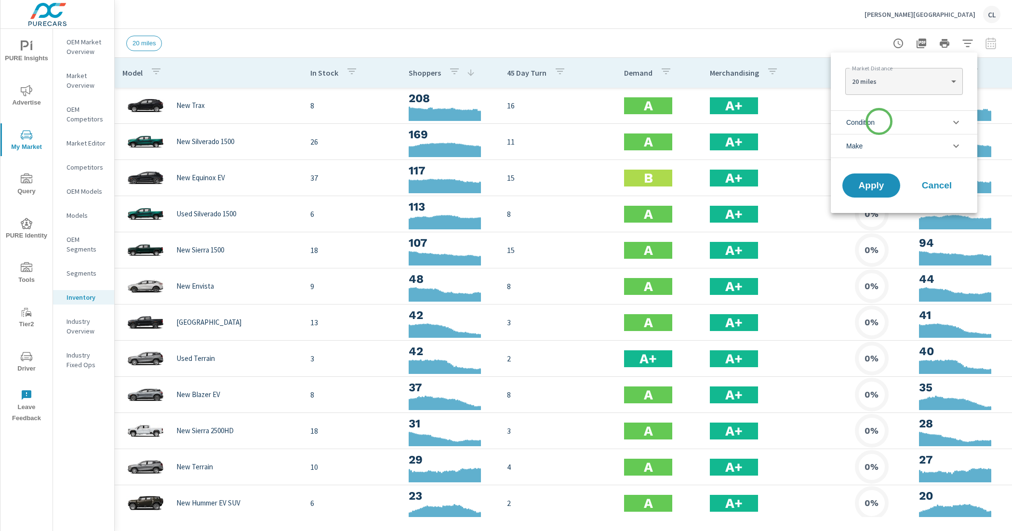
click at [878, 123] on li "Condition" at bounding box center [904, 122] width 147 height 24
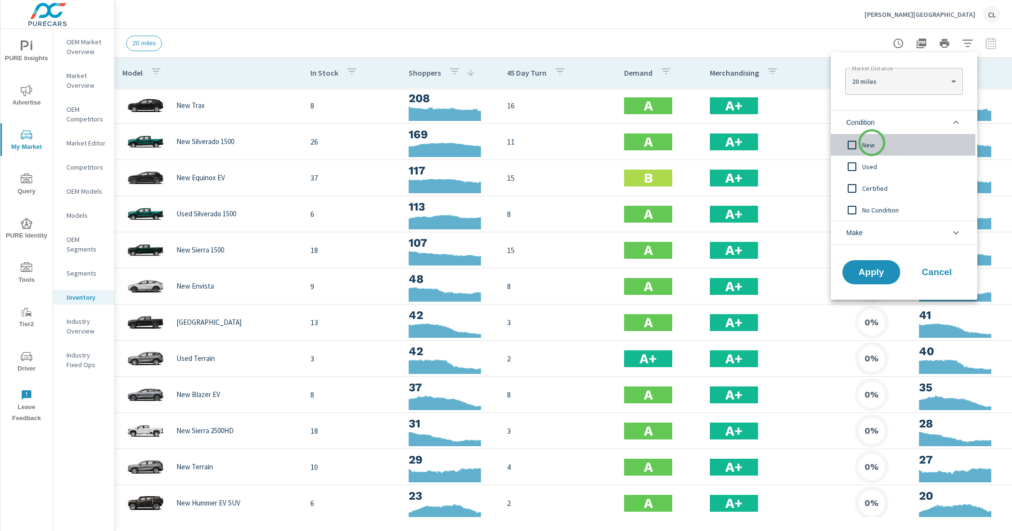
click at [872, 143] on span "New" at bounding box center [915, 145] width 106 height 12
click at [877, 232] on li "Make" at bounding box center [904, 233] width 147 height 24
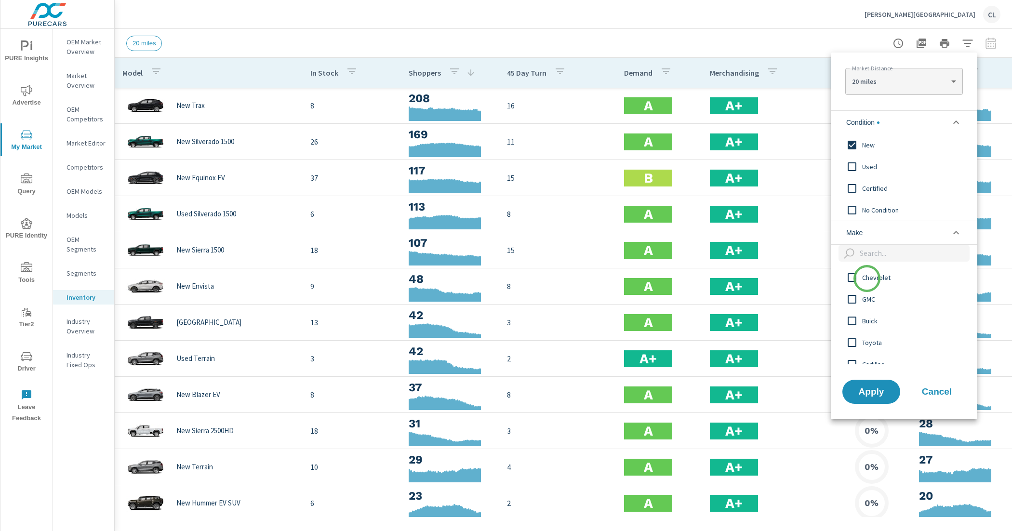
click at [867, 279] on span "Chevrolet" at bounding box center [915, 278] width 106 height 12
click at [869, 301] on span "GMC" at bounding box center [915, 300] width 106 height 12
click at [870, 323] on span "Buick" at bounding box center [915, 321] width 106 height 12
click at [868, 389] on span "Apply" at bounding box center [872, 391] width 40 height 9
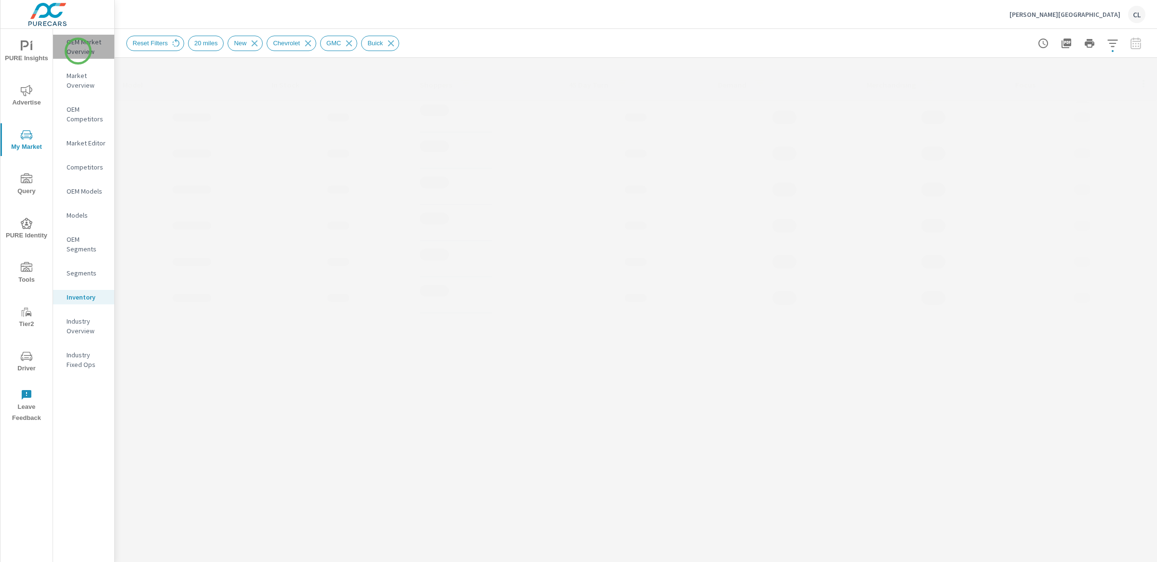
click at [78, 51] on p "OEM Market Overview" at bounding box center [87, 46] width 40 height 19
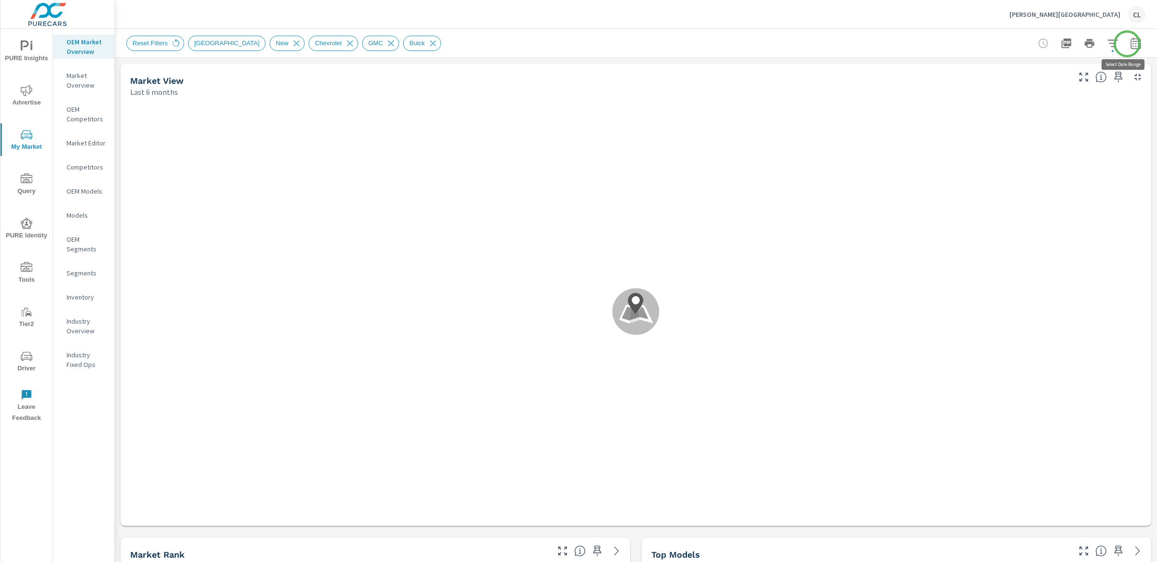
click at [1130, 44] on icon "button" at bounding box center [1136, 44] width 12 height 12
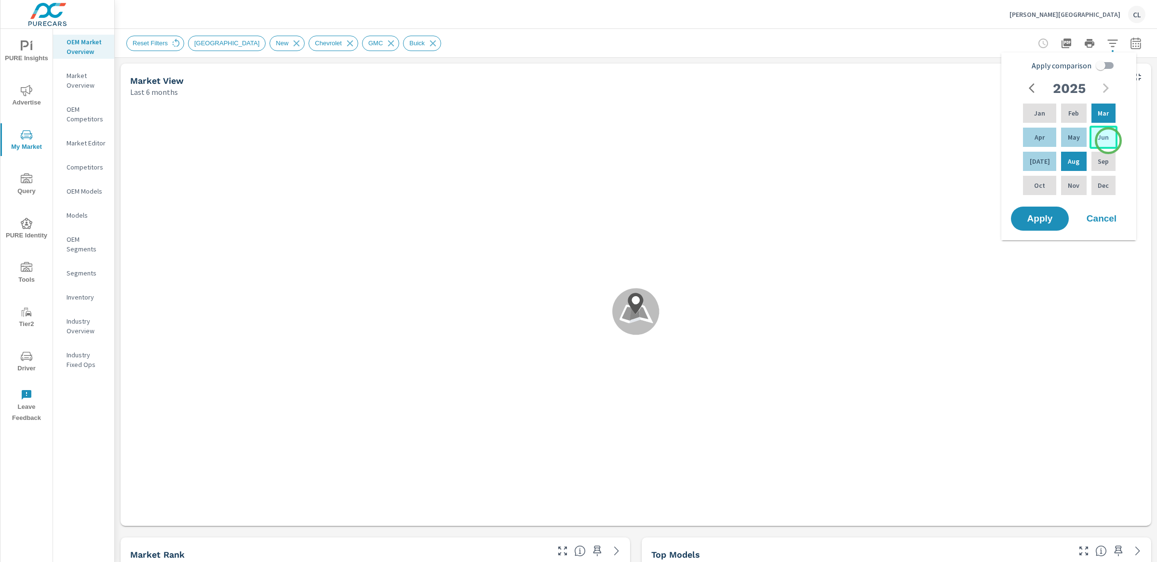
click at [1108, 141] on div "Jun" at bounding box center [1103, 137] width 28 height 23
click at [1072, 161] on p "Aug" at bounding box center [1074, 162] width 12 height 10
click at [1101, 67] on input "Apply comparison" at bounding box center [1100, 65] width 55 height 18
checkbox input "true"
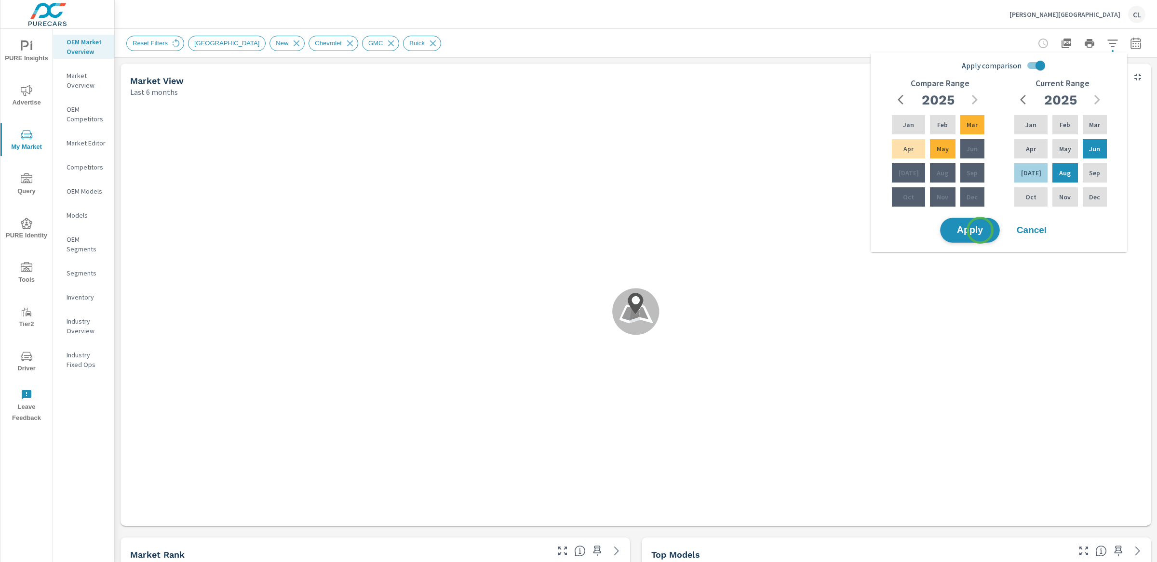
click at [980, 230] on span "Apply" at bounding box center [970, 230] width 40 height 9
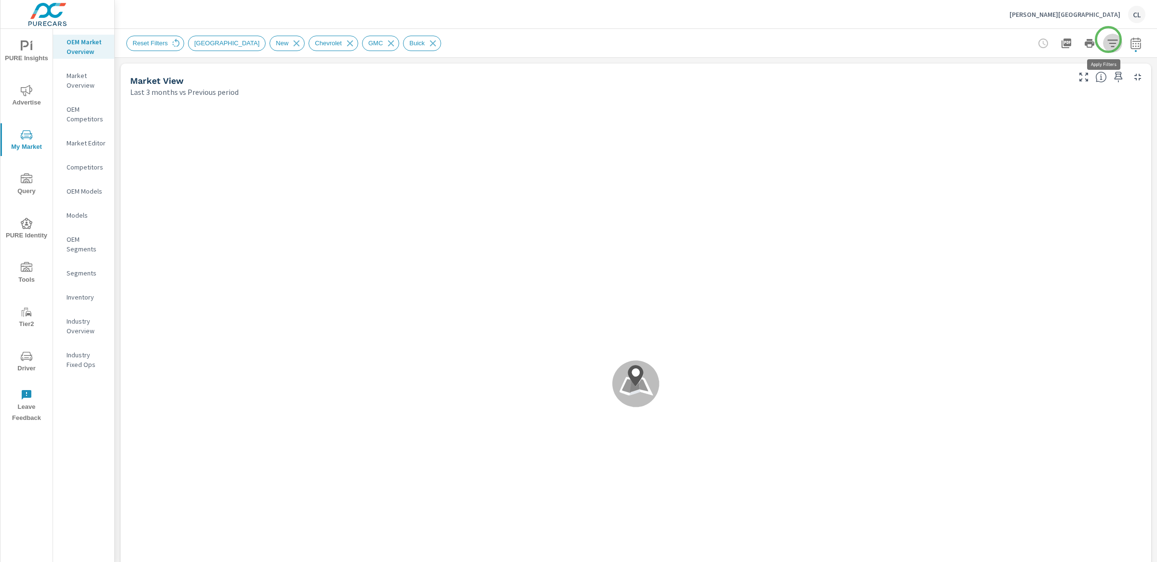
click at [1108, 40] on icon "button" at bounding box center [1112, 43] width 10 height 7
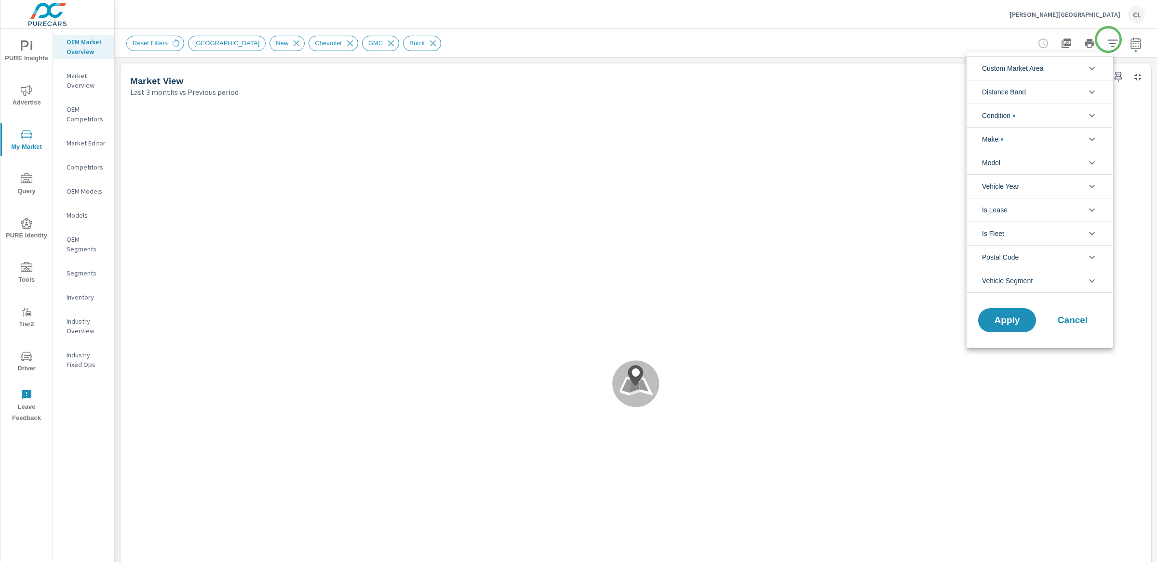
scroll to position [43, 0]
click at [1038, 70] on span "Custom Market Area" at bounding box center [1013, 68] width 62 height 23
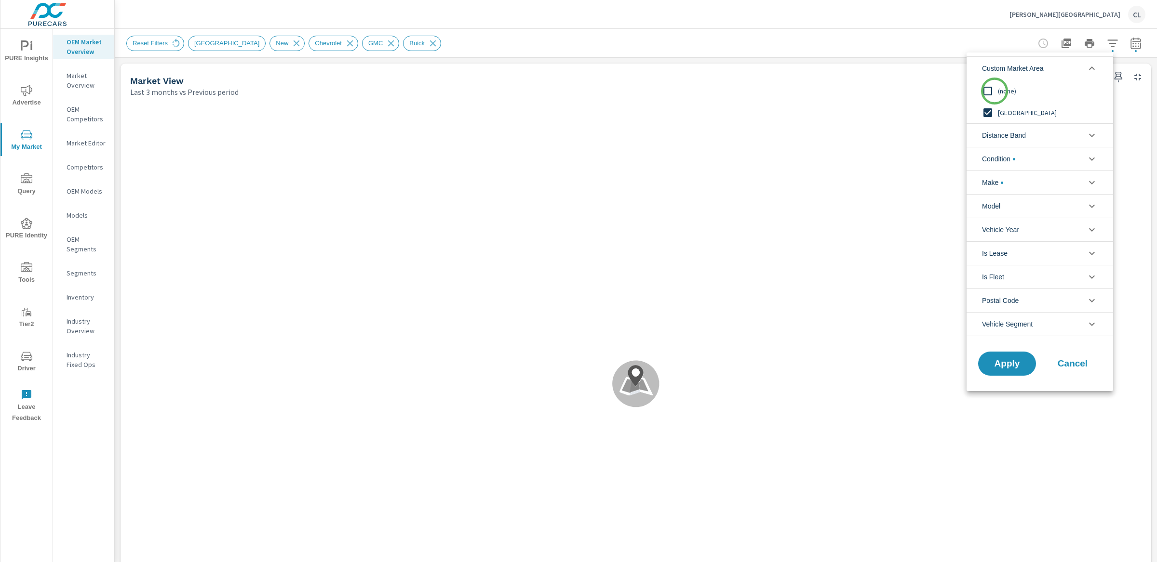
click at [994, 91] on input "filter options" at bounding box center [987, 91] width 20 height 20
click at [1018, 133] on span "Distance Band" at bounding box center [1004, 135] width 44 height 23
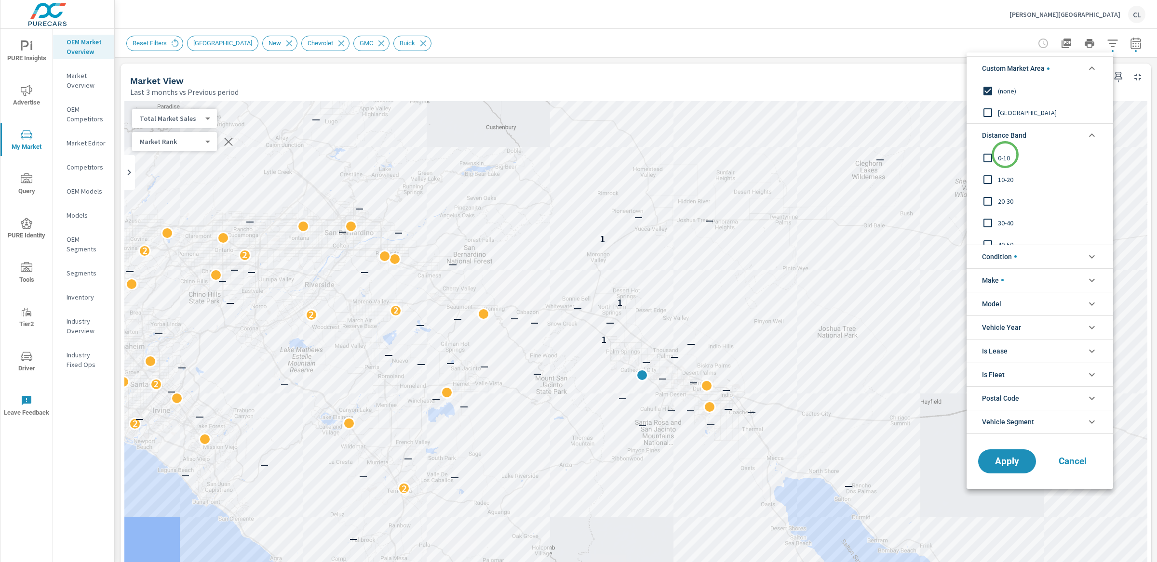
click at [1005, 155] on span "0-10" at bounding box center [1051, 158] width 106 height 12
click at [1002, 182] on span "10-20" at bounding box center [1051, 180] width 106 height 12
click at [1015, 457] on span "Apply" at bounding box center [1007, 461] width 40 height 9
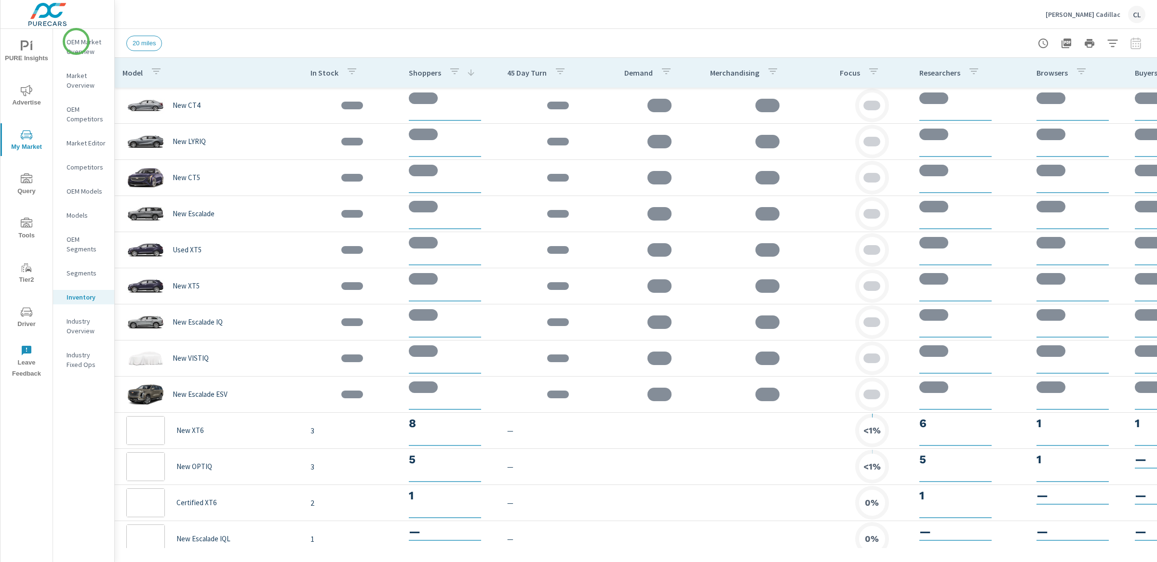
click at [75, 42] on p "OEM Market Overview" at bounding box center [87, 46] width 40 height 19
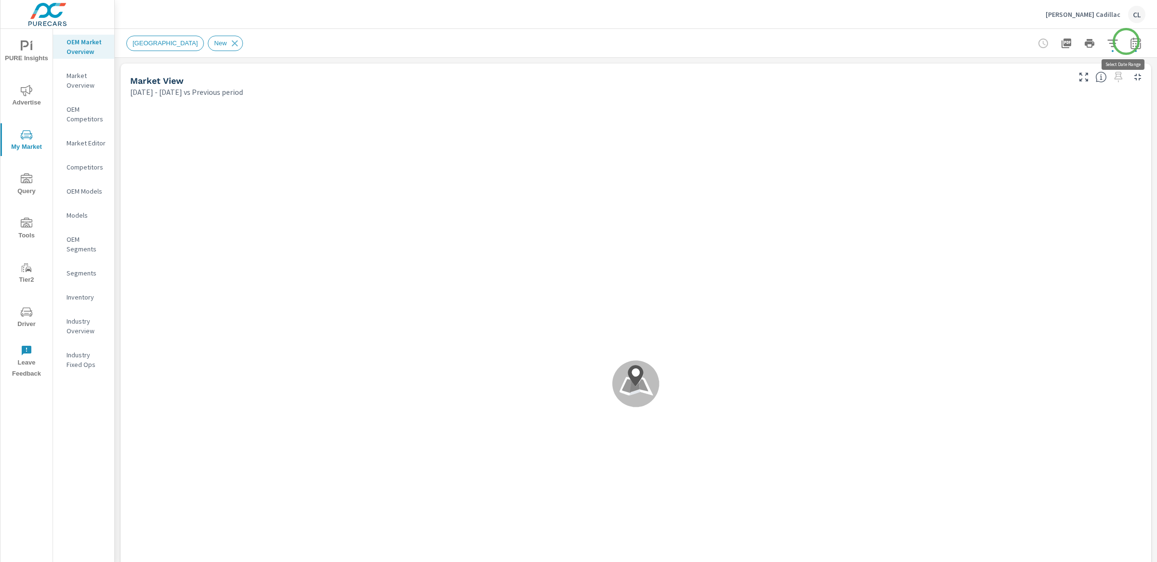
click at [1130, 41] on icon "button" at bounding box center [1136, 44] width 12 height 12
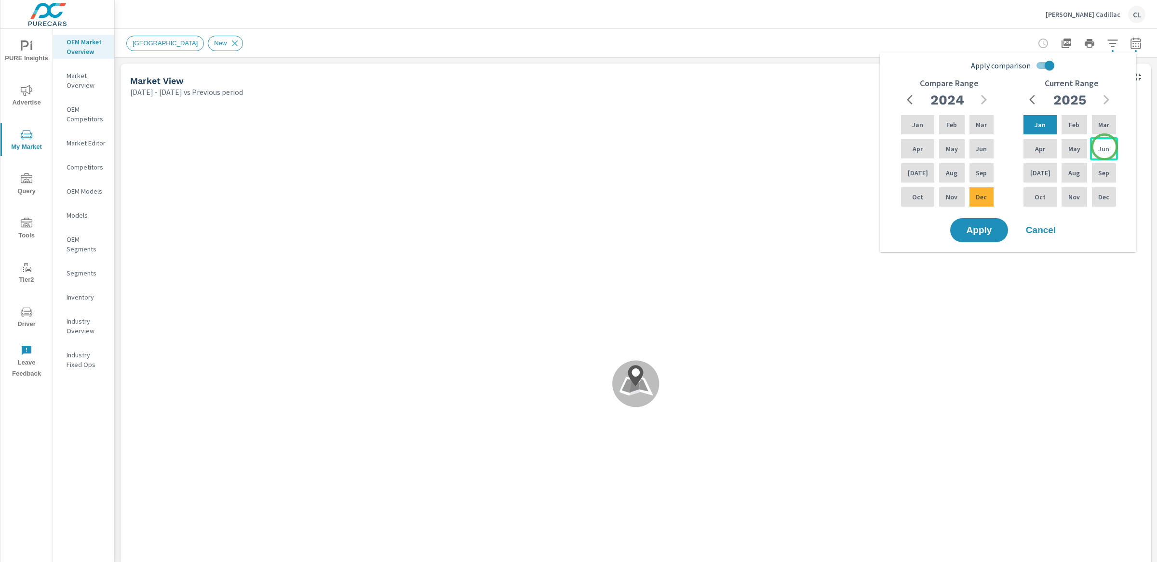
click at [1104, 147] on p "Jun" at bounding box center [1103, 149] width 11 height 10
click at [1071, 171] on p "Aug" at bounding box center [1074, 173] width 12 height 10
click at [982, 98] on icon "button" at bounding box center [984, 100] width 12 height 12
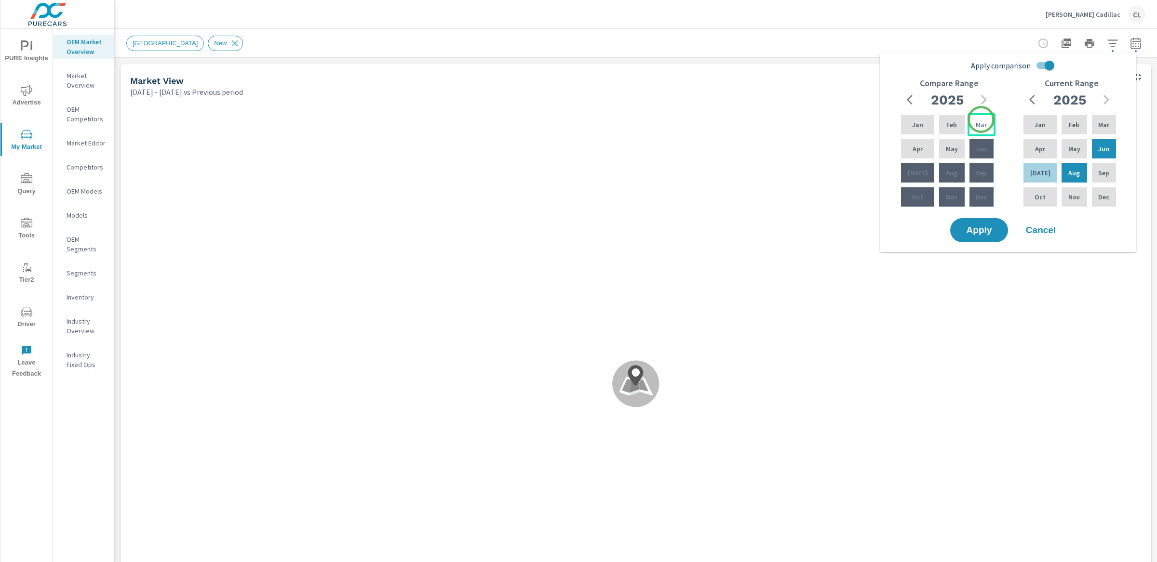
click at [981, 120] on p "Mar" at bounding box center [980, 125] width 11 height 10
click at [953, 152] on div "May" at bounding box center [951, 148] width 29 height 23
click at [981, 230] on span "Apply" at bounding box center [979, 230] width 40 height 9
